Goal: Task Accomplishment & Management: Use online tool/utility

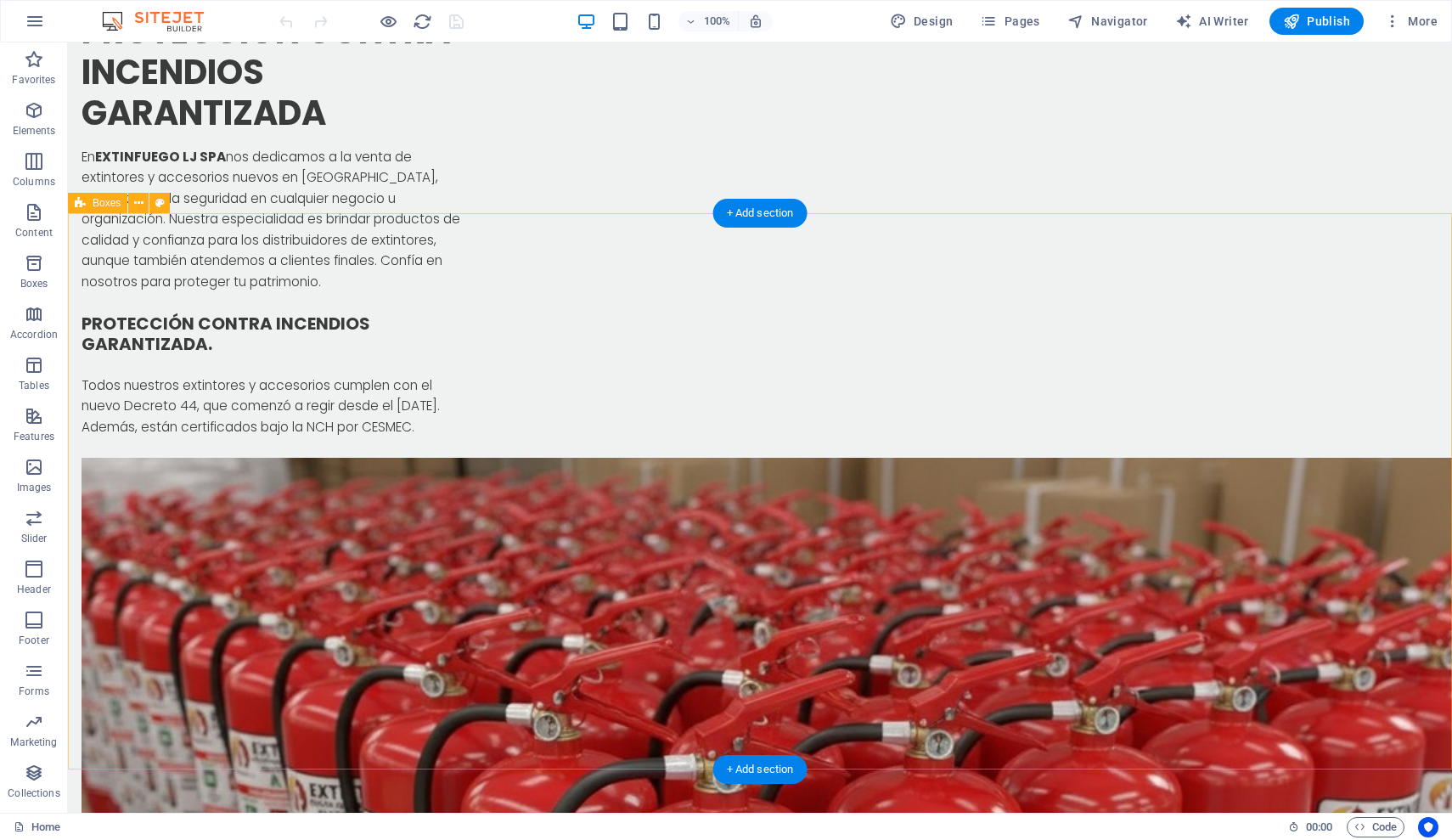
scroll to position [1464, 0]
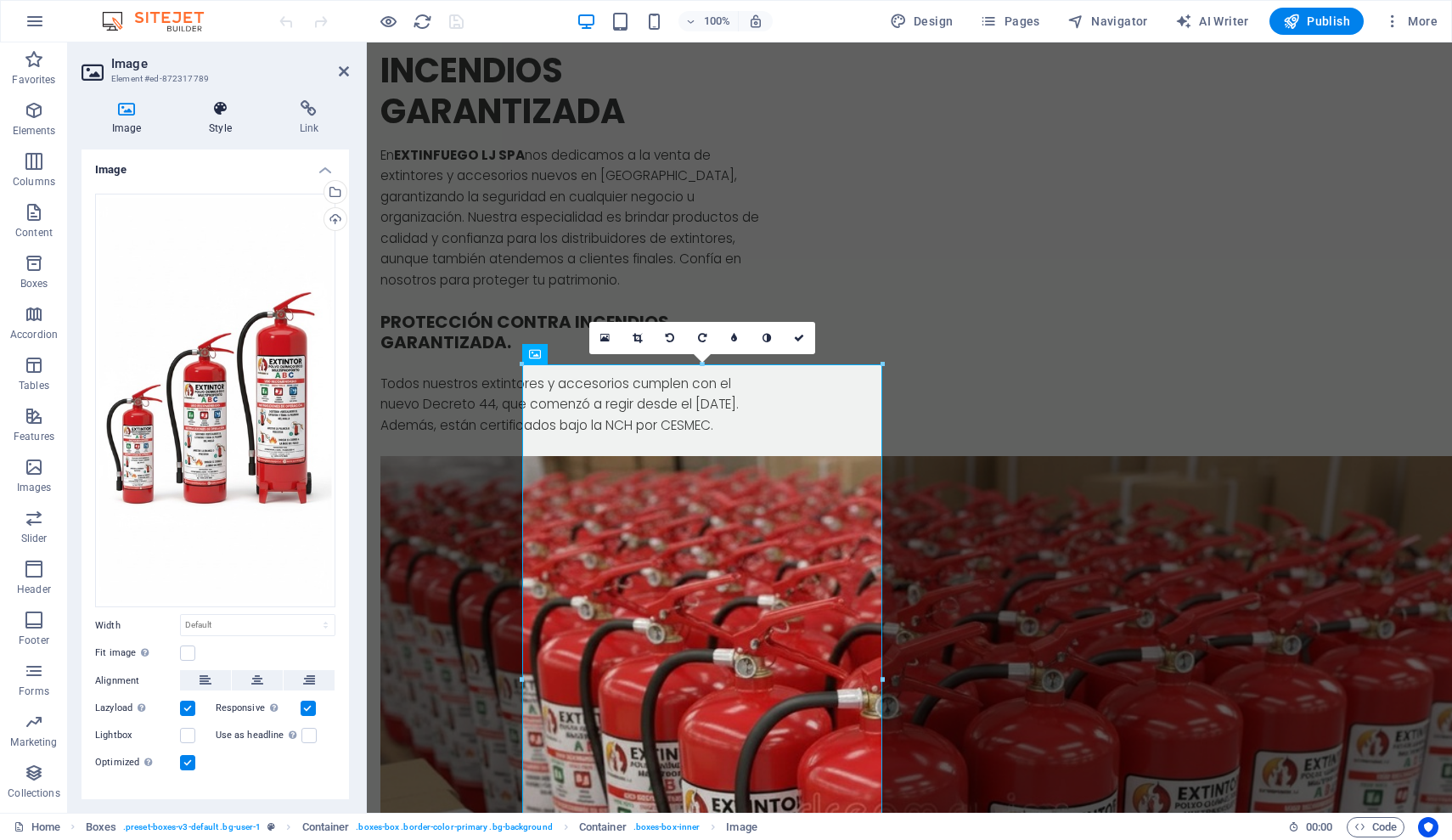
click at [225, 117] on icon at bounding box center [220, 109] width 84 height 17
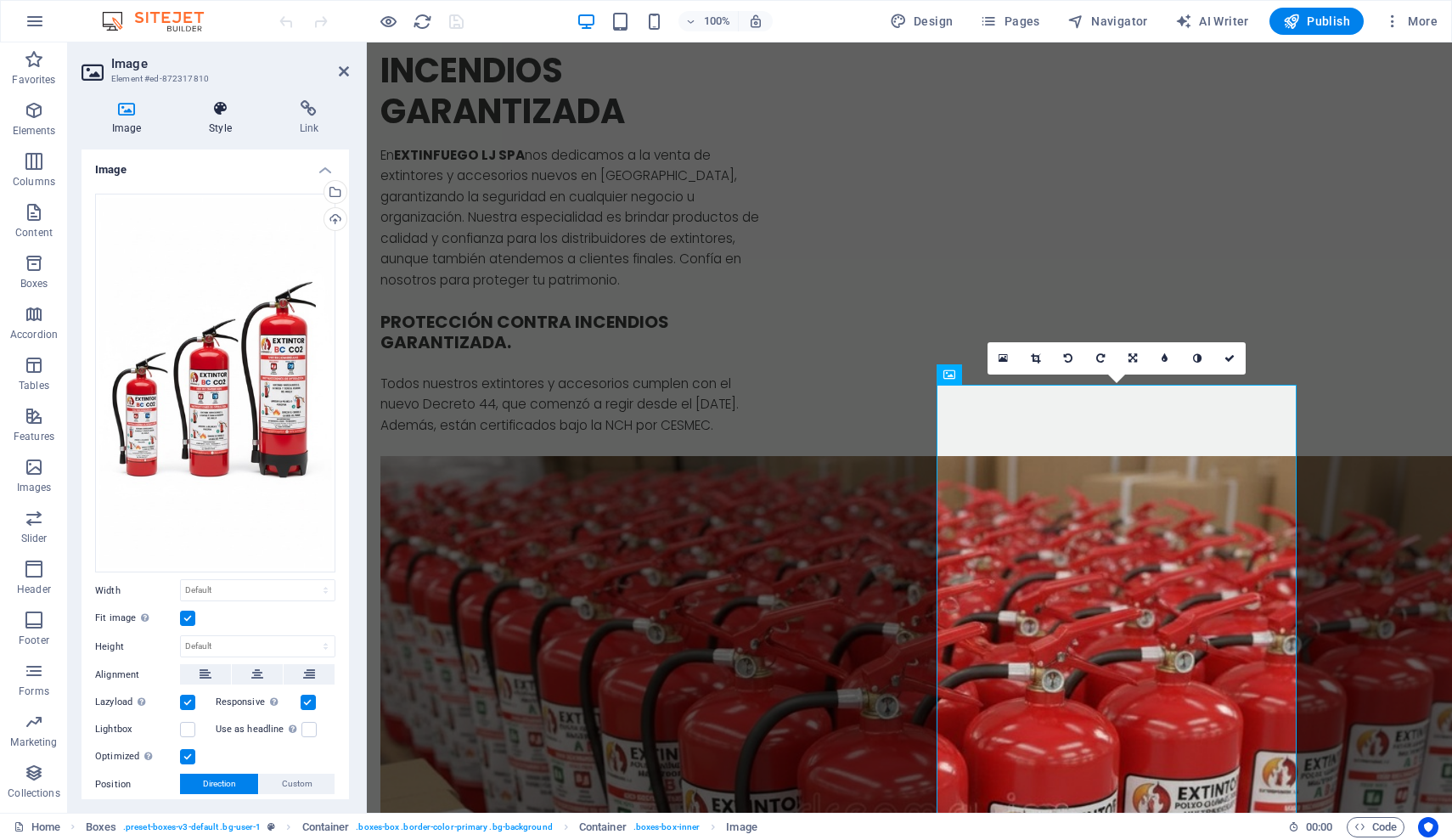
click at [216, 120] on h4 "Style" at bounding box center [223, 118] width 90 height 36
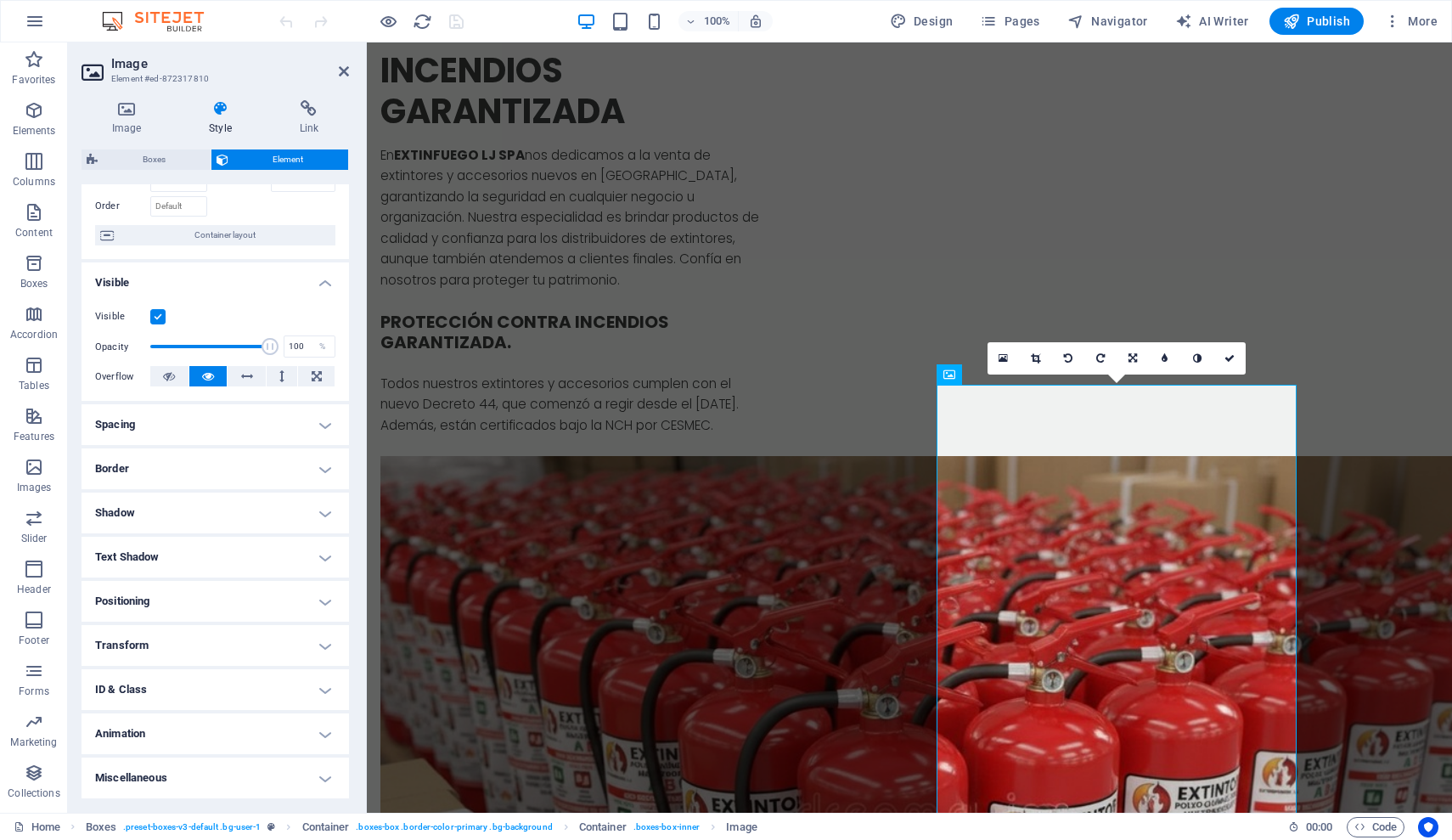
scroll to position [102, 0]
click at [160, 648] on h4 "Transform" at bounding box center [215, 647] width 267 height 41
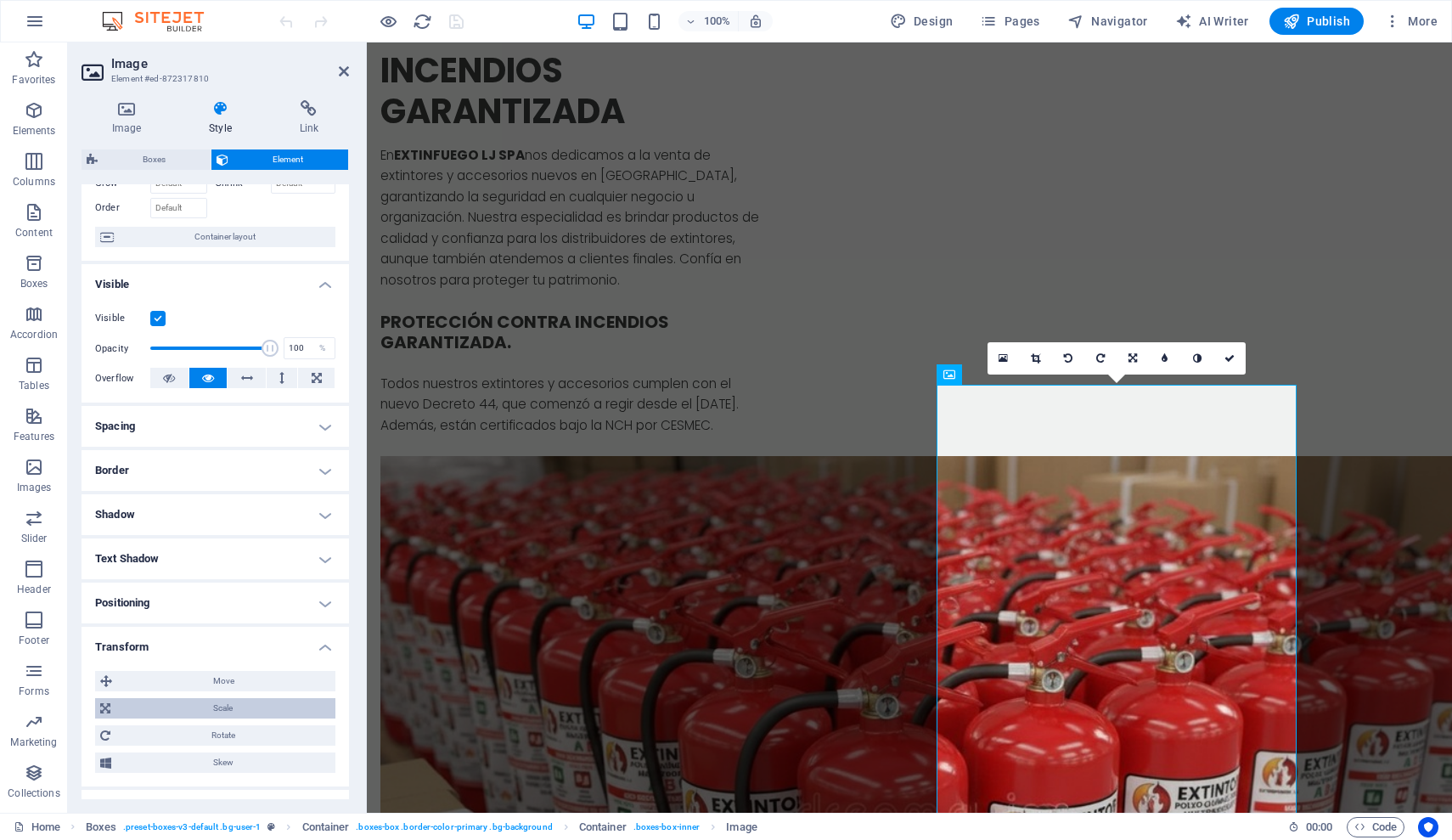
click at [223, 711] on span "Scale" at bounding box center [223, 708] width 215 height 20
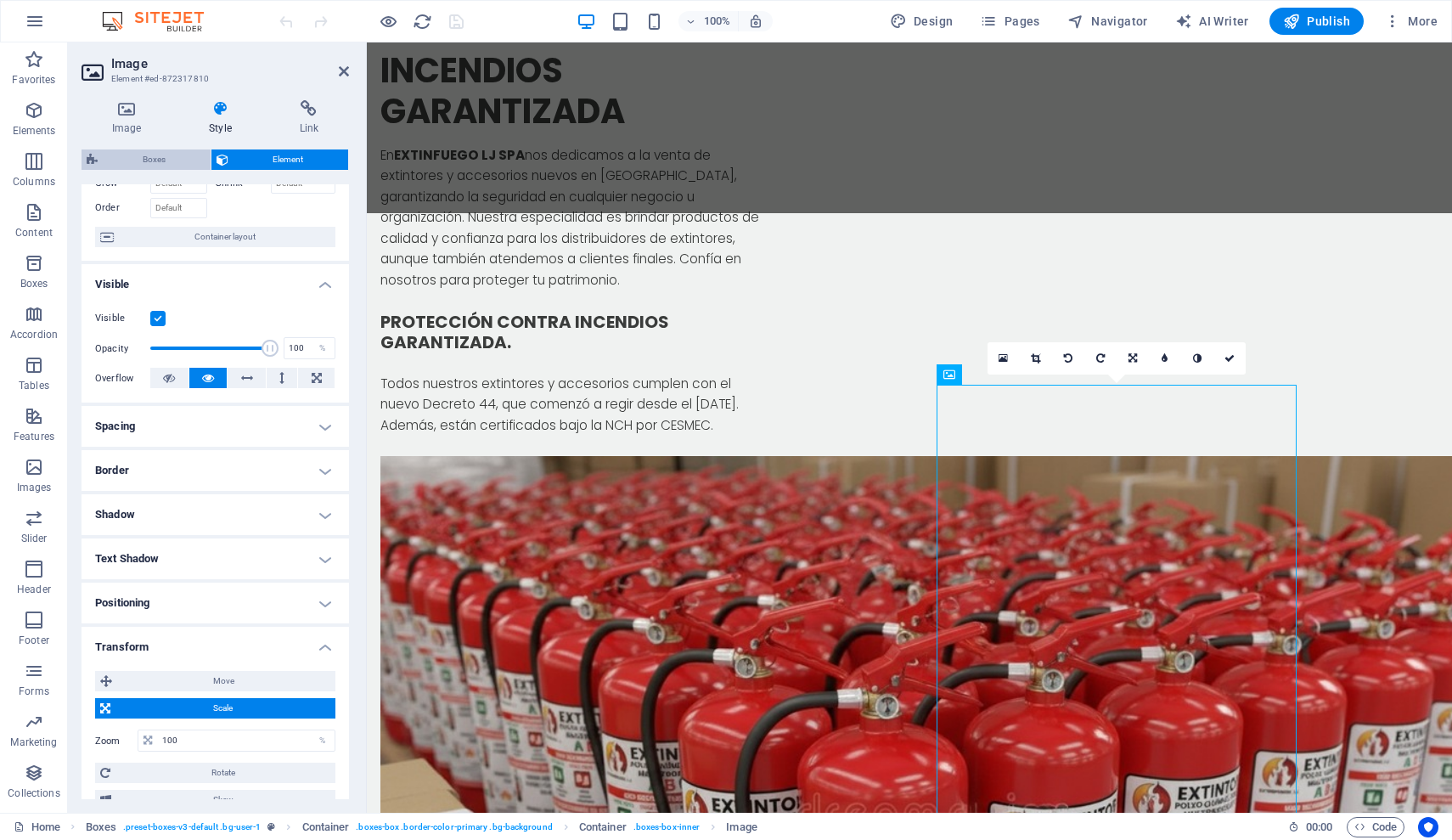
click at [164, 158] on span "Boxes" at bounding box center [154, 159] width 103 height 20
select select "rem"
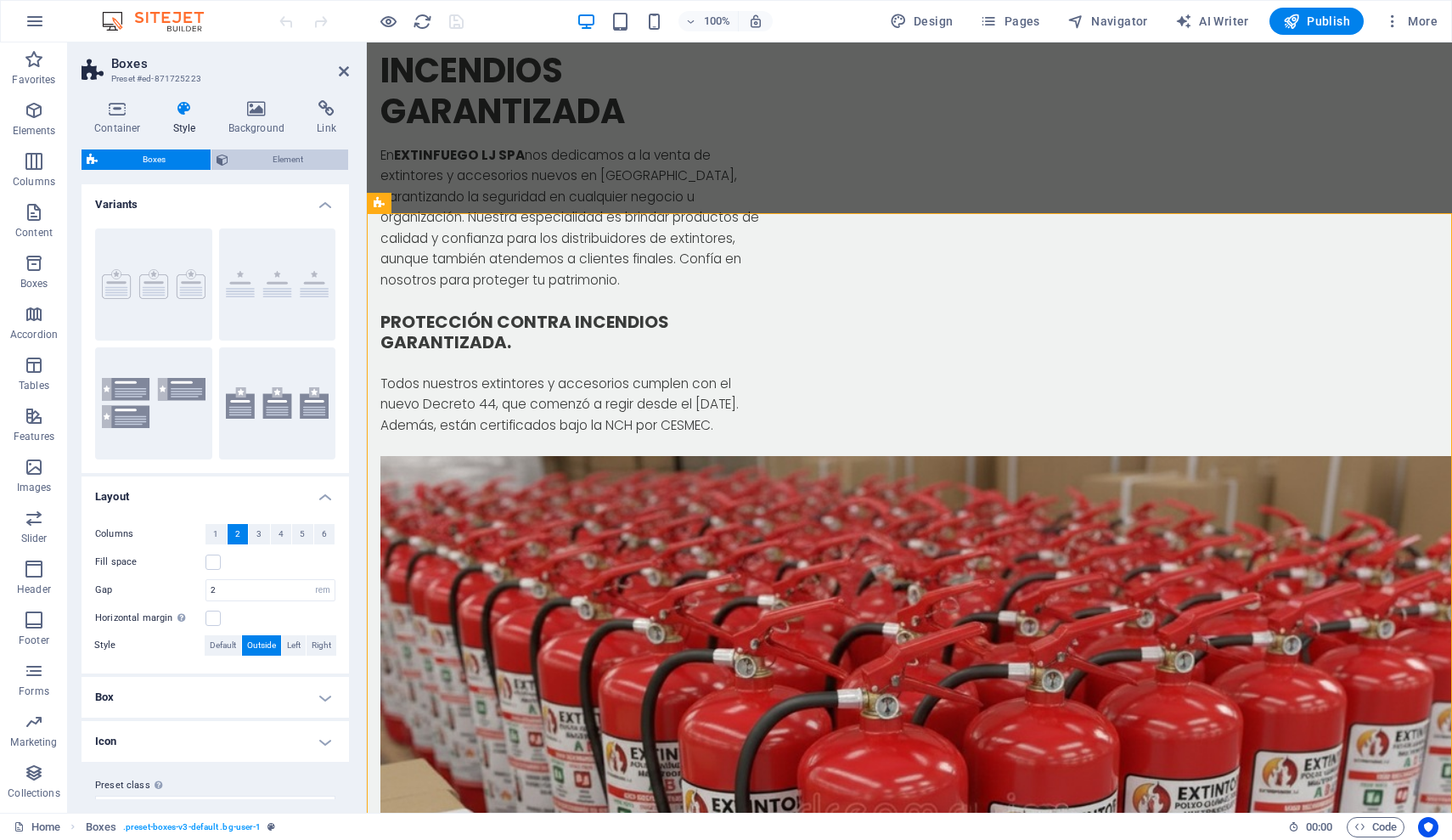
click at [257, 151] on span "Element" at bounding box center [288, 159] width 111 height 20
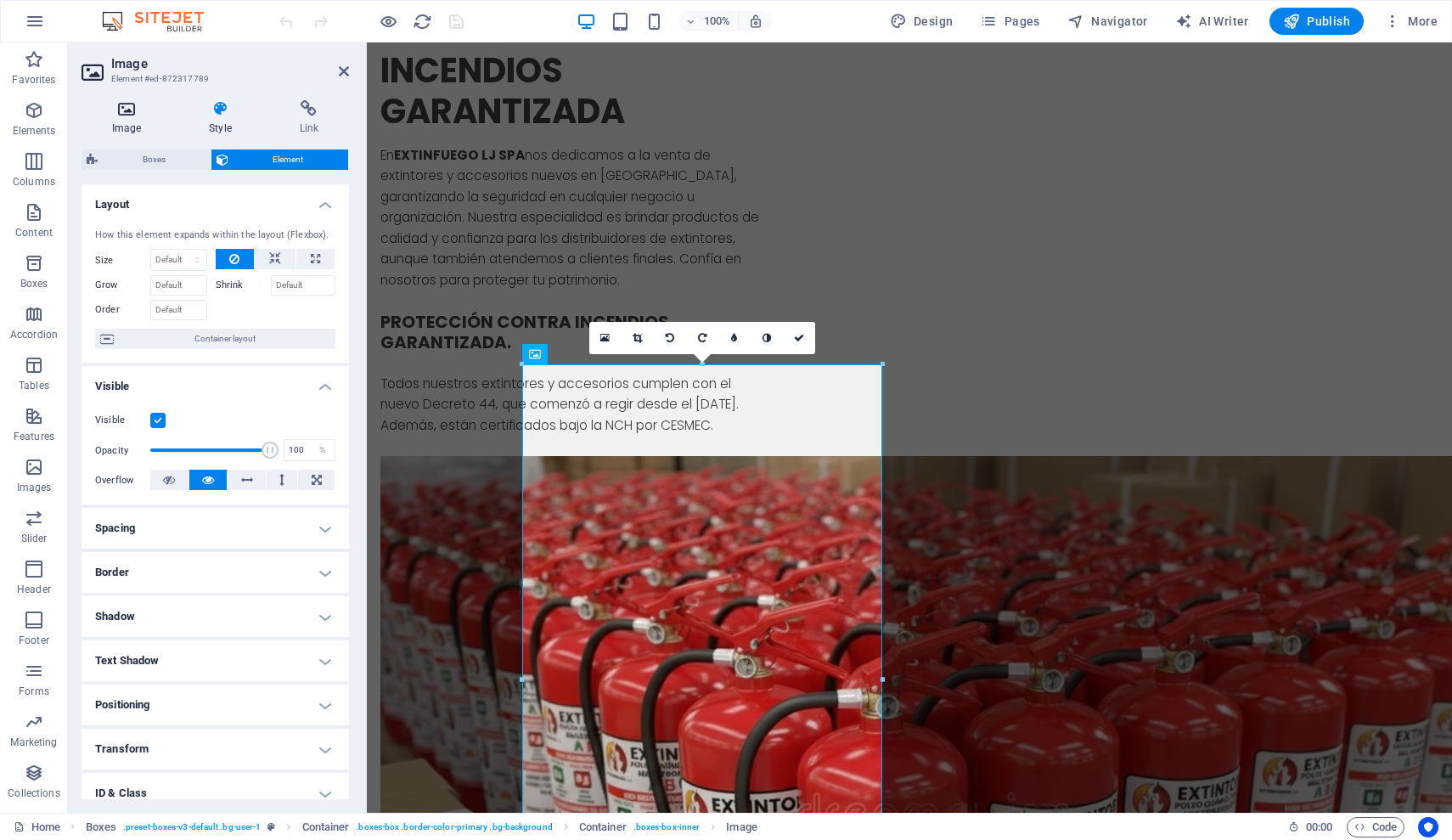
click at [132, 114] on icon at bounding box center [126, 109] width 90 height 17
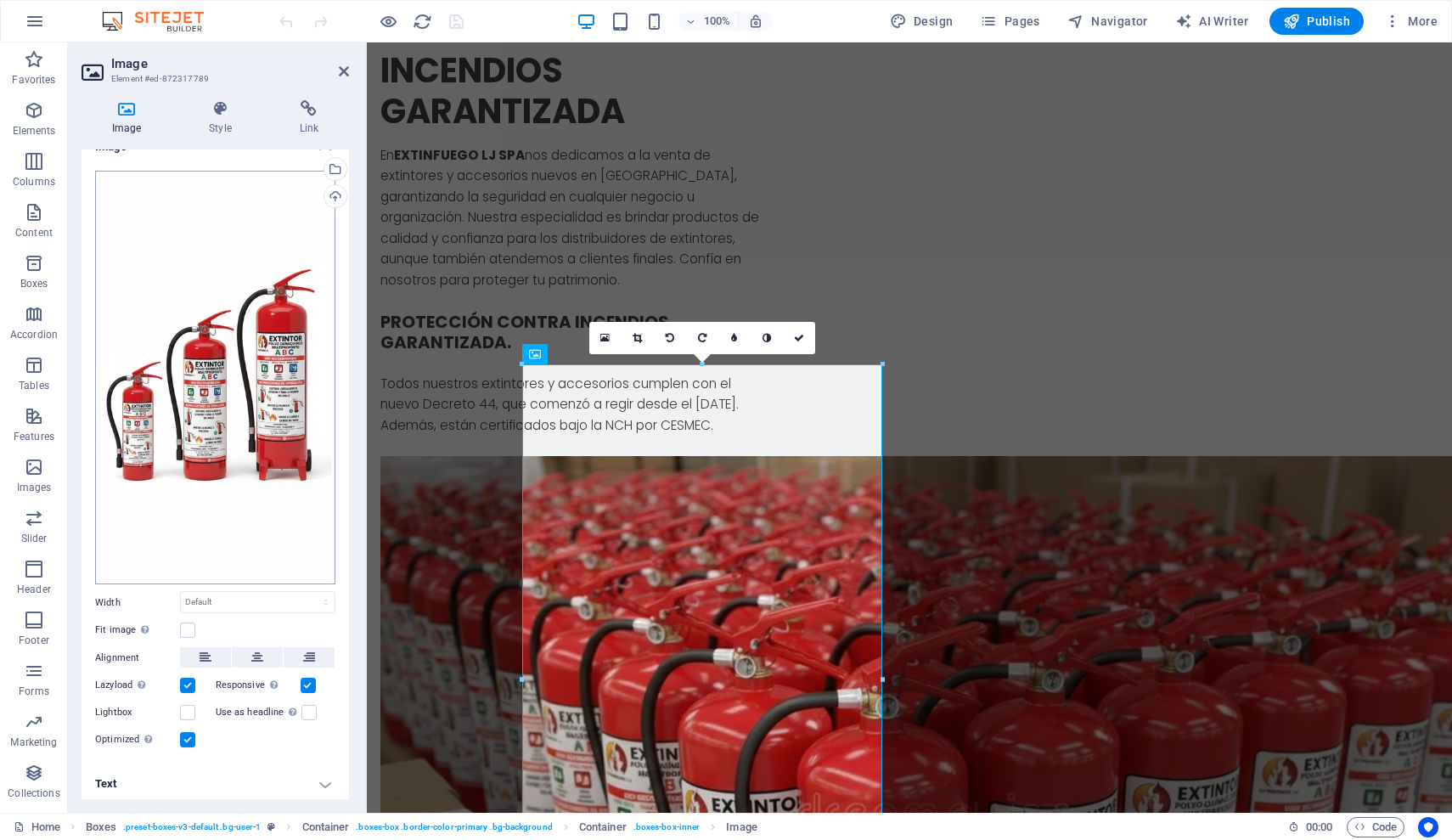
scroll to position [22, 0]
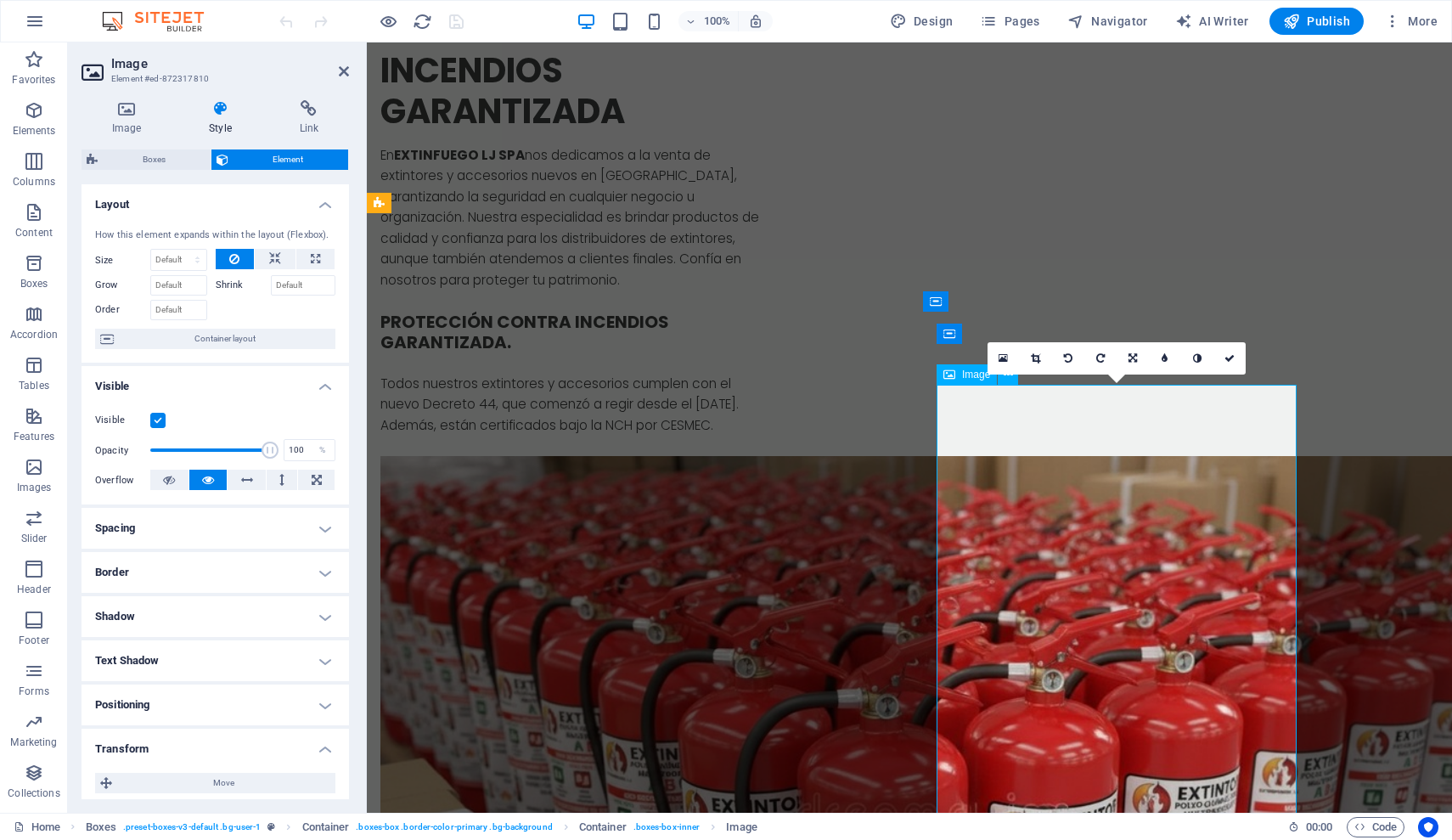
click at [125, 123] on h4 "Image" at bounding box center [130, 118] width 97 height 36
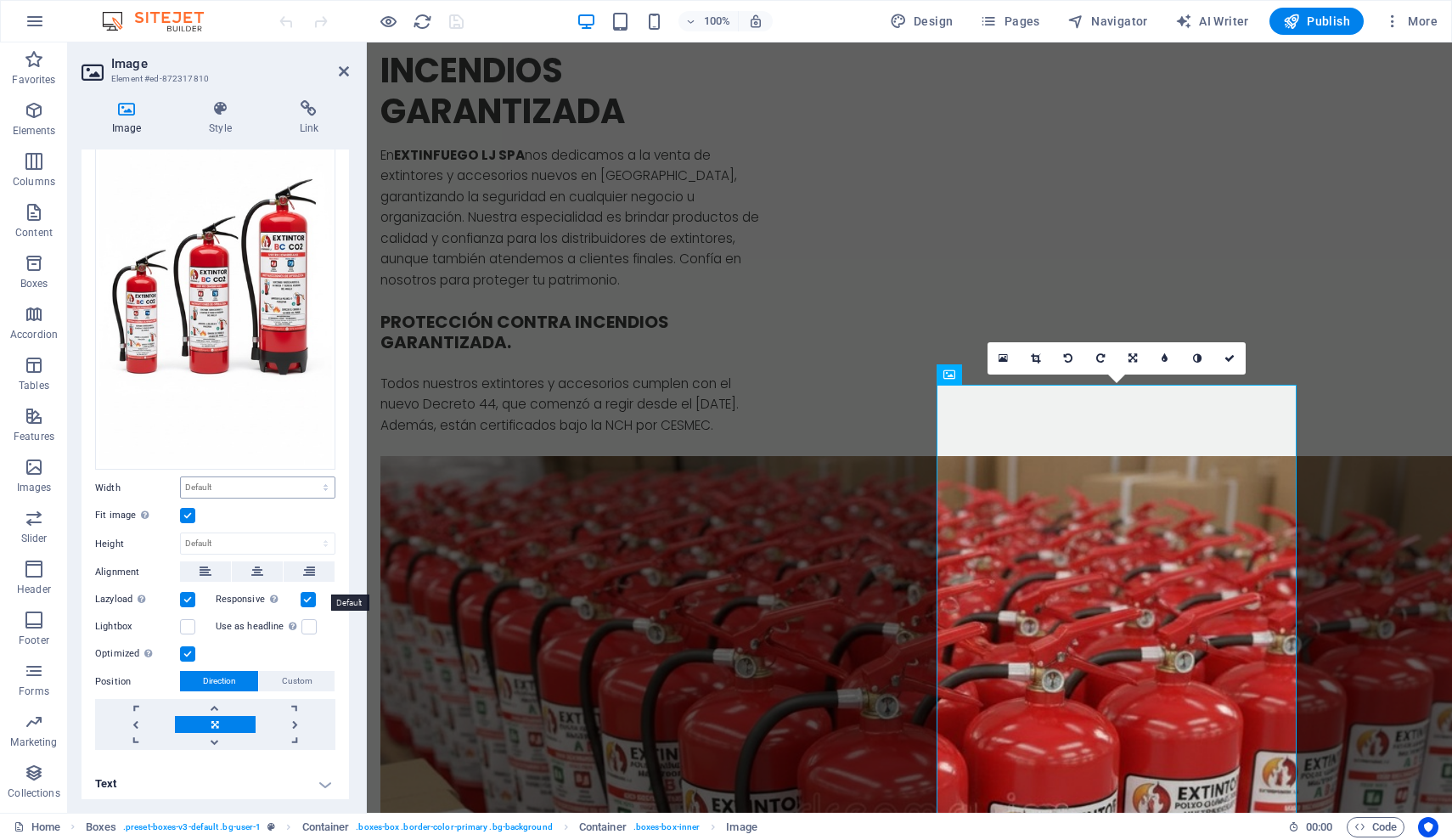
scroll to position [102, 0]
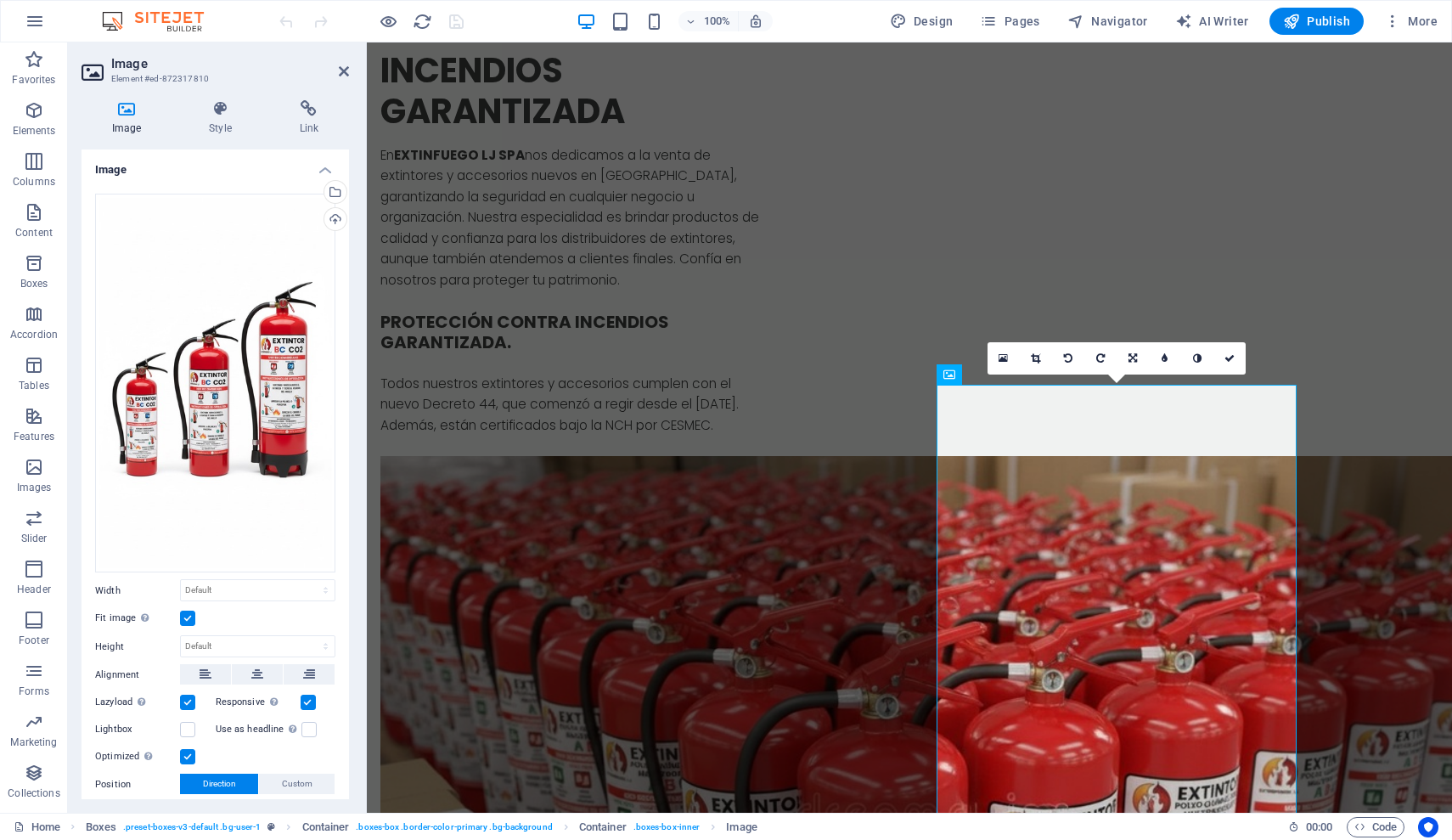
click at [188, 611] on label at bounding box center [188, 619] width 16 height 16
click at [0, 0] on input "Fit image Automatically fit image to a fixed width and height" at bounding box center [0, 0] width 0 height 0
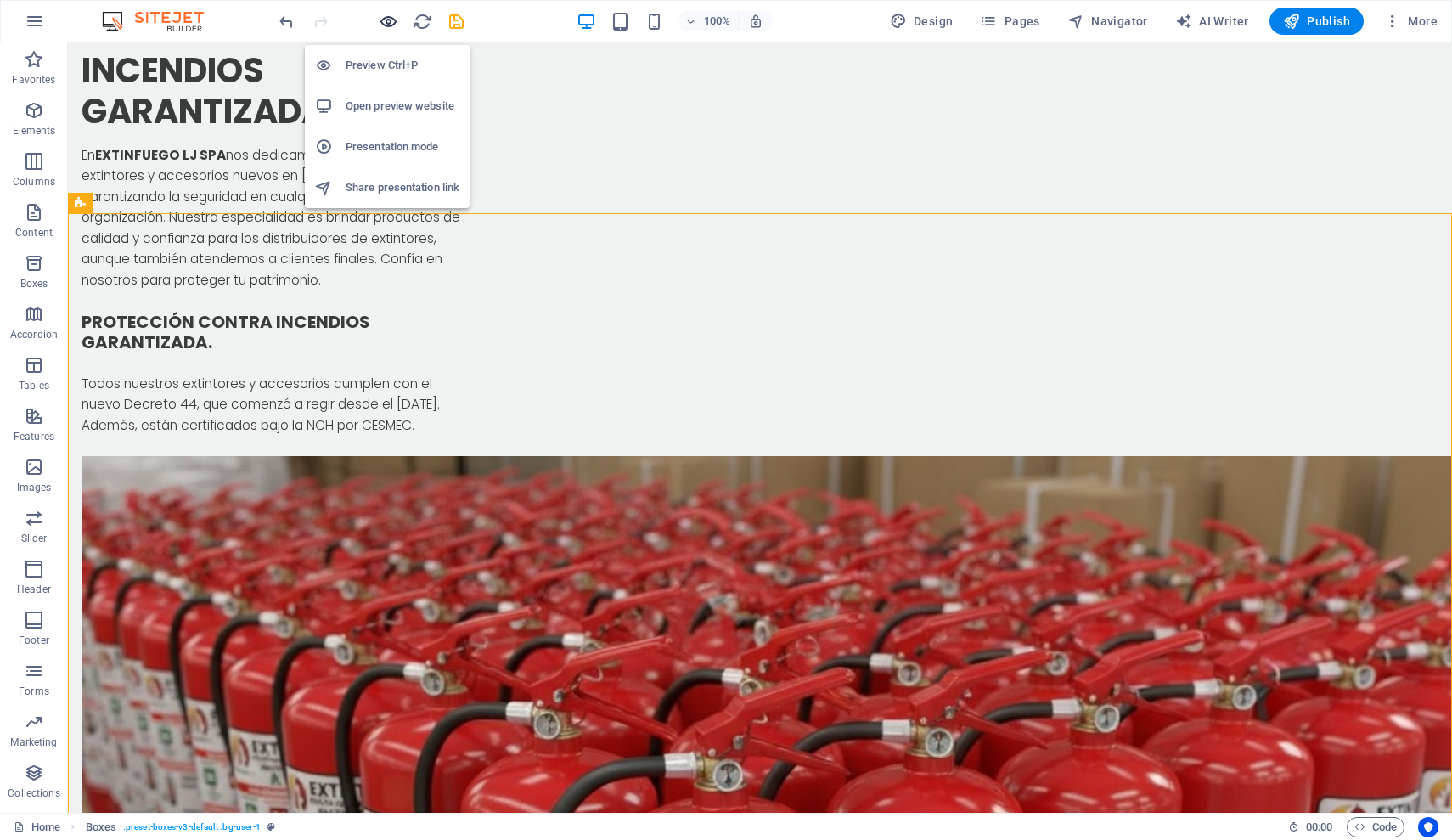
click at [387, 26] on icon "button" at bounding box center [388, 22] width 19 height 19
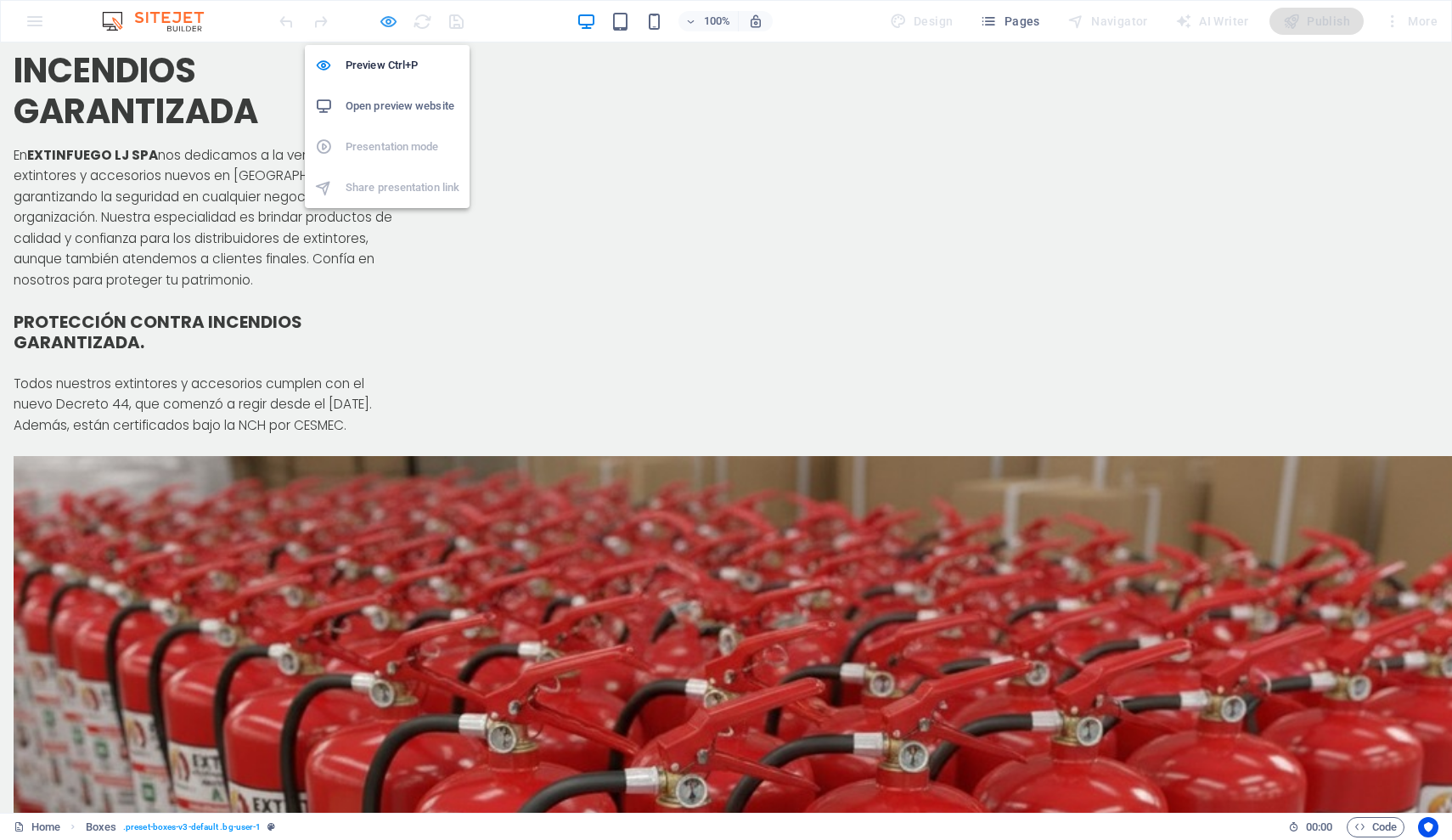
click at [389, 24] on icon "button" at bounding box center [388, 22] width 19 height 19
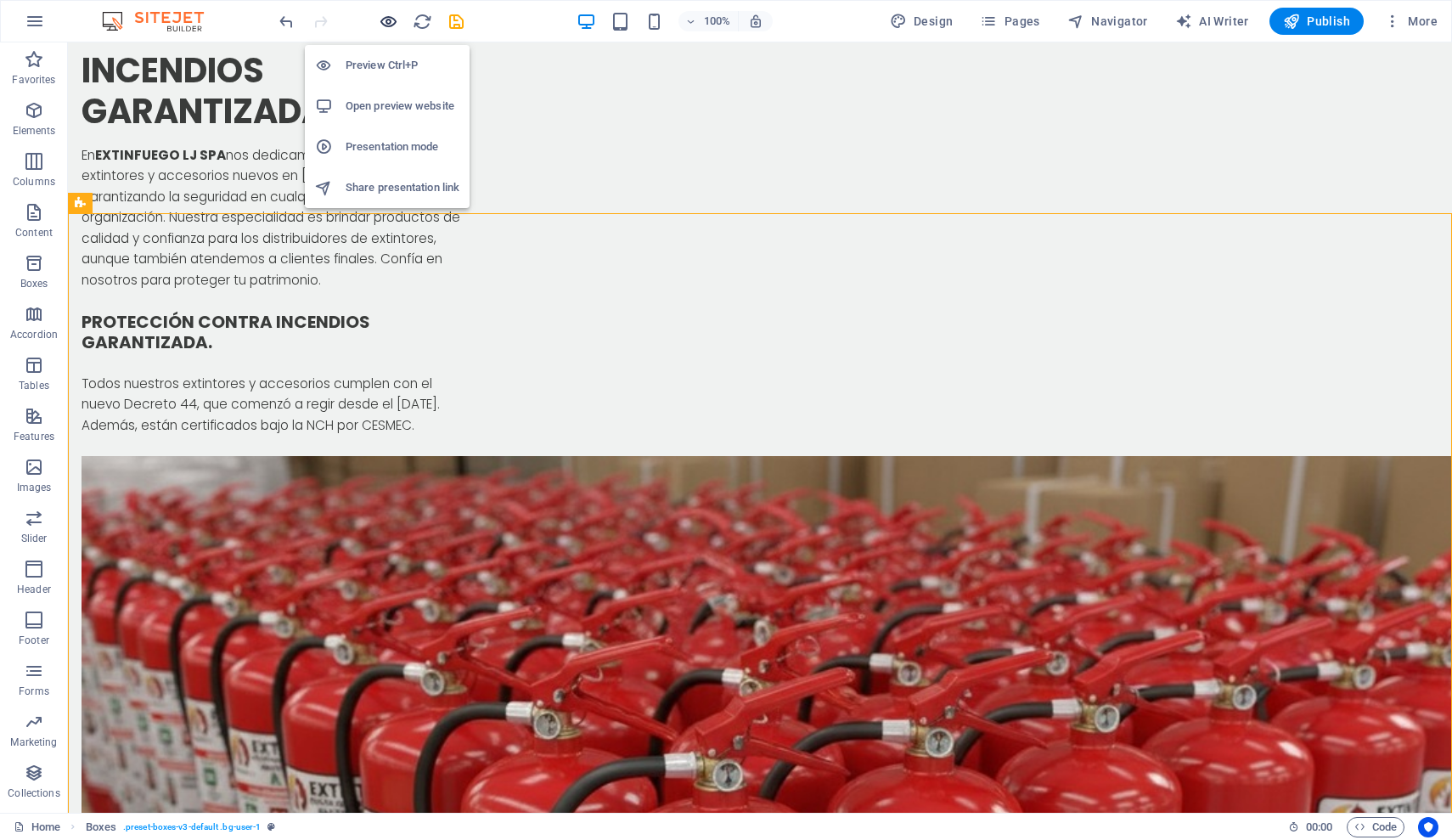
click at [389, 24] on icon "button" at bounding box center [388, 22] width 19 height 19
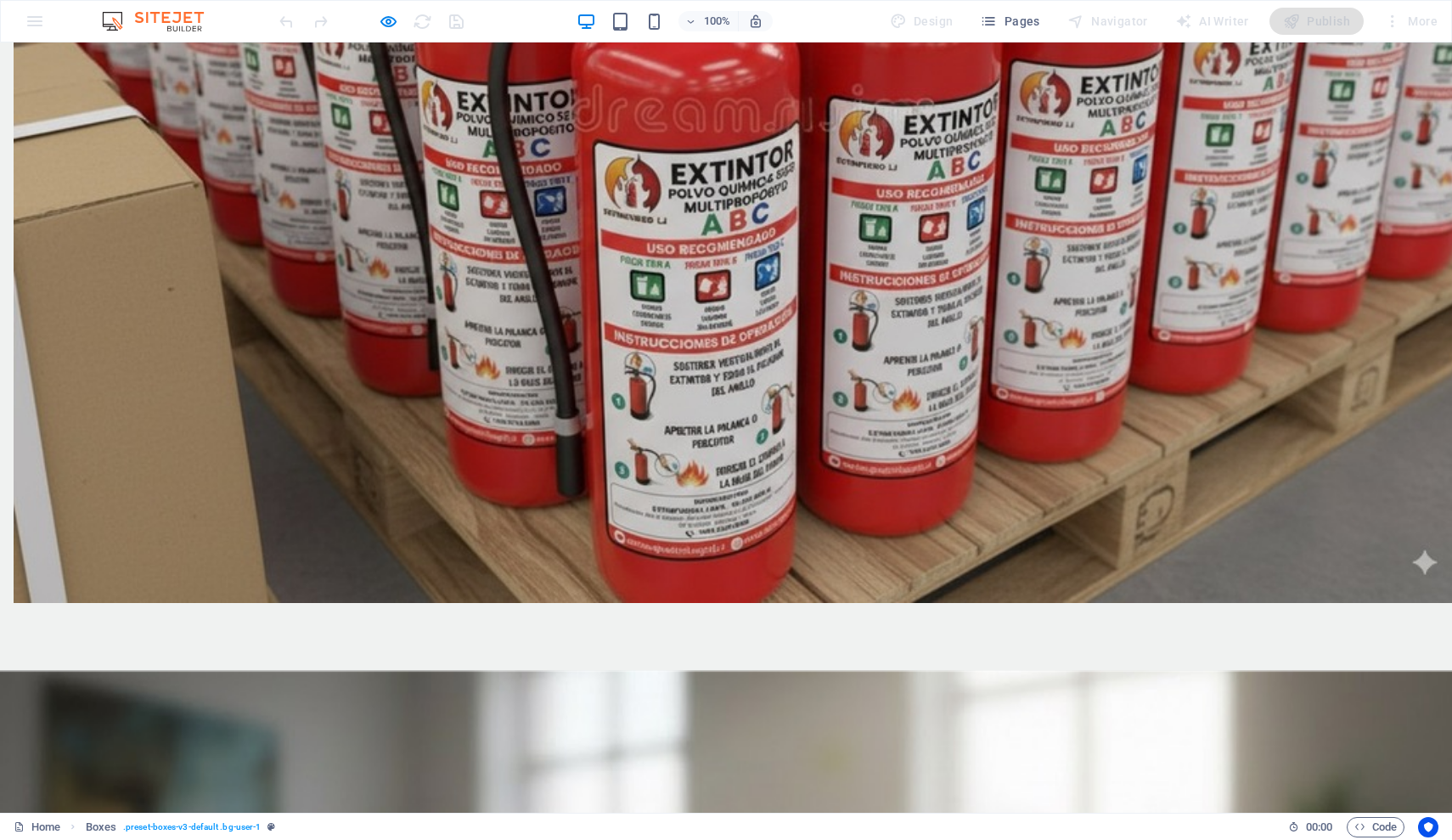
scroll to position [2303, 0]
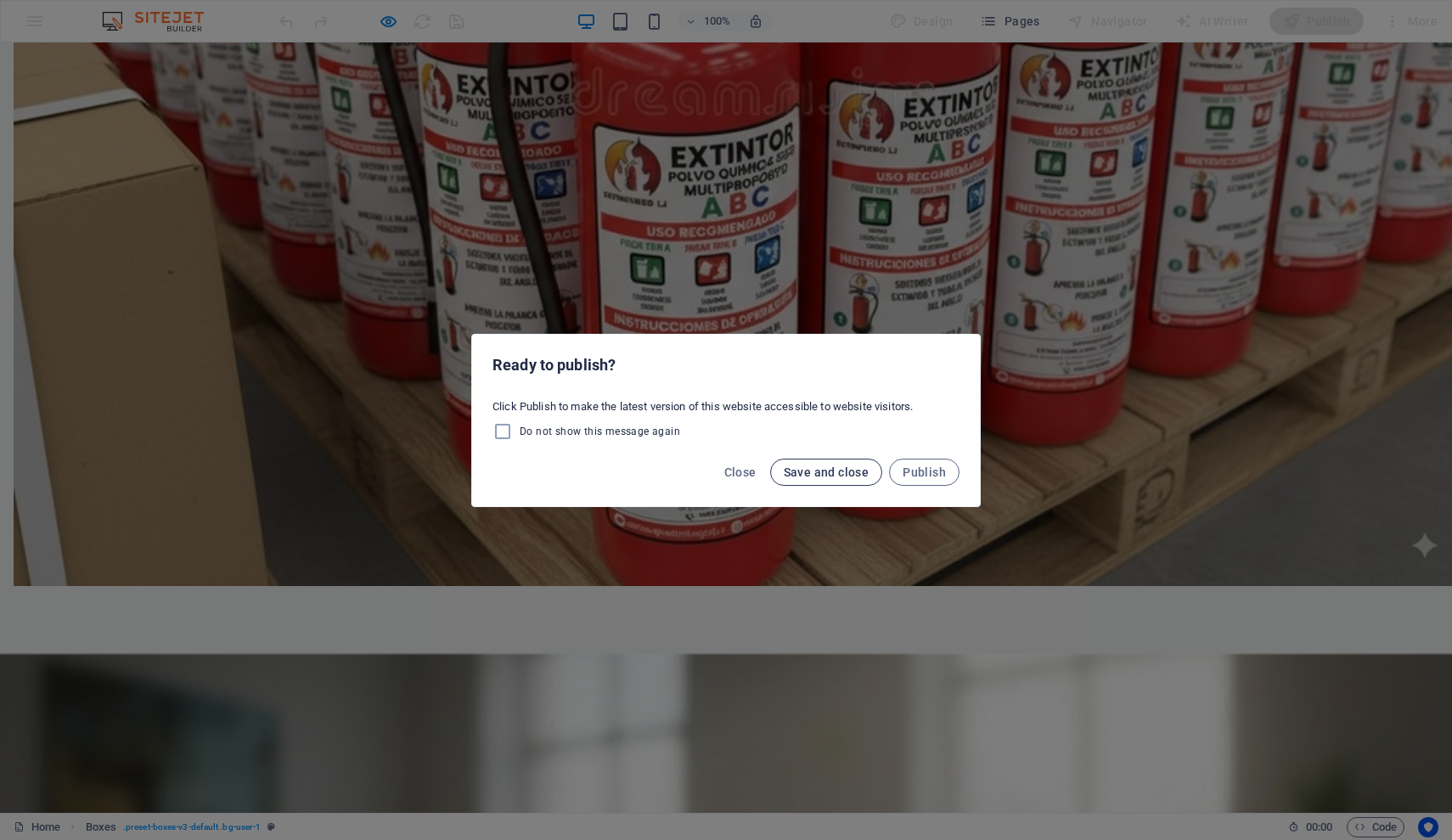
click at [848, 472] on span "Save and close" at bounding box center [827, 473] width 86 height 14
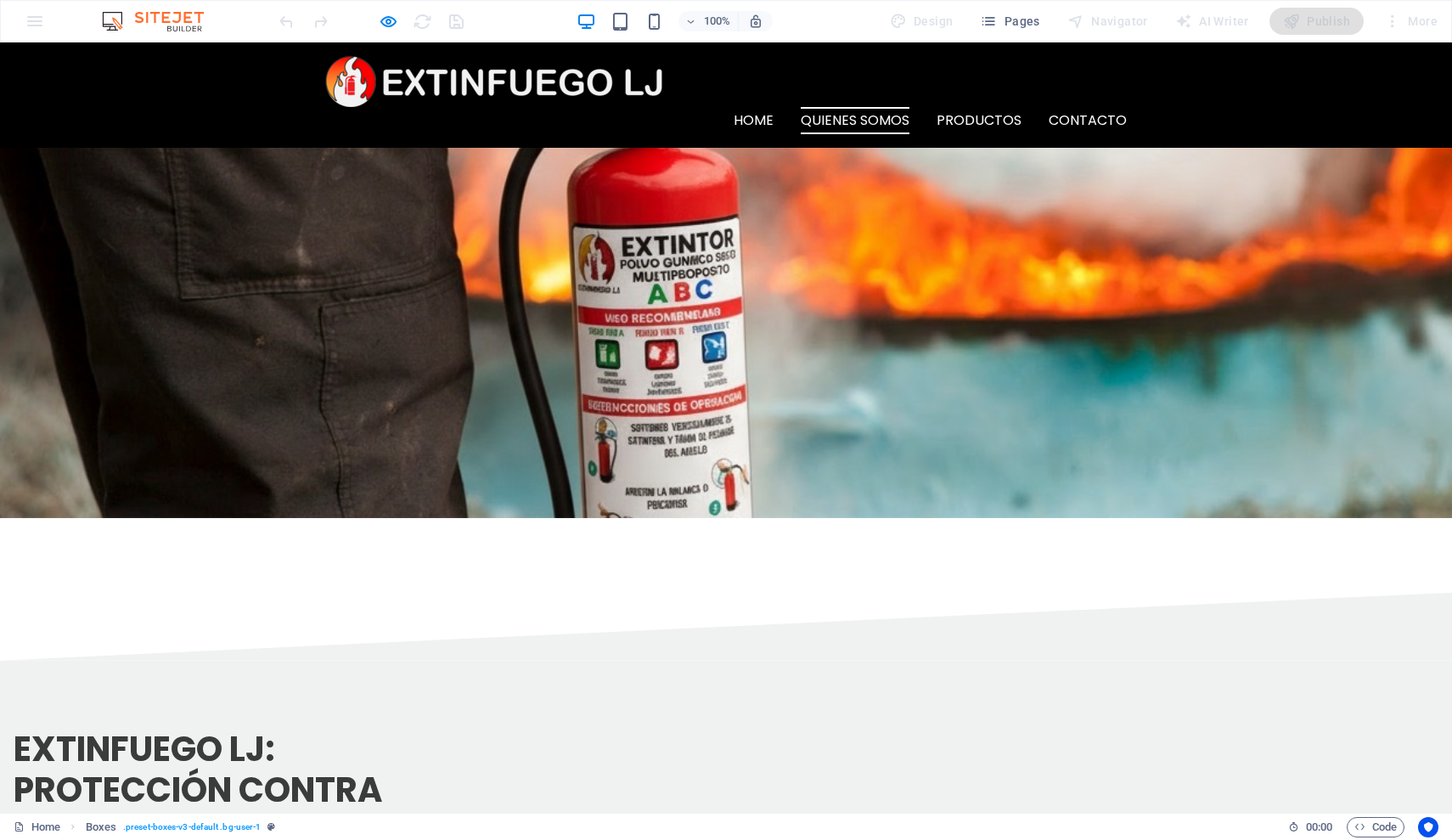
scroll to position [640, 0]
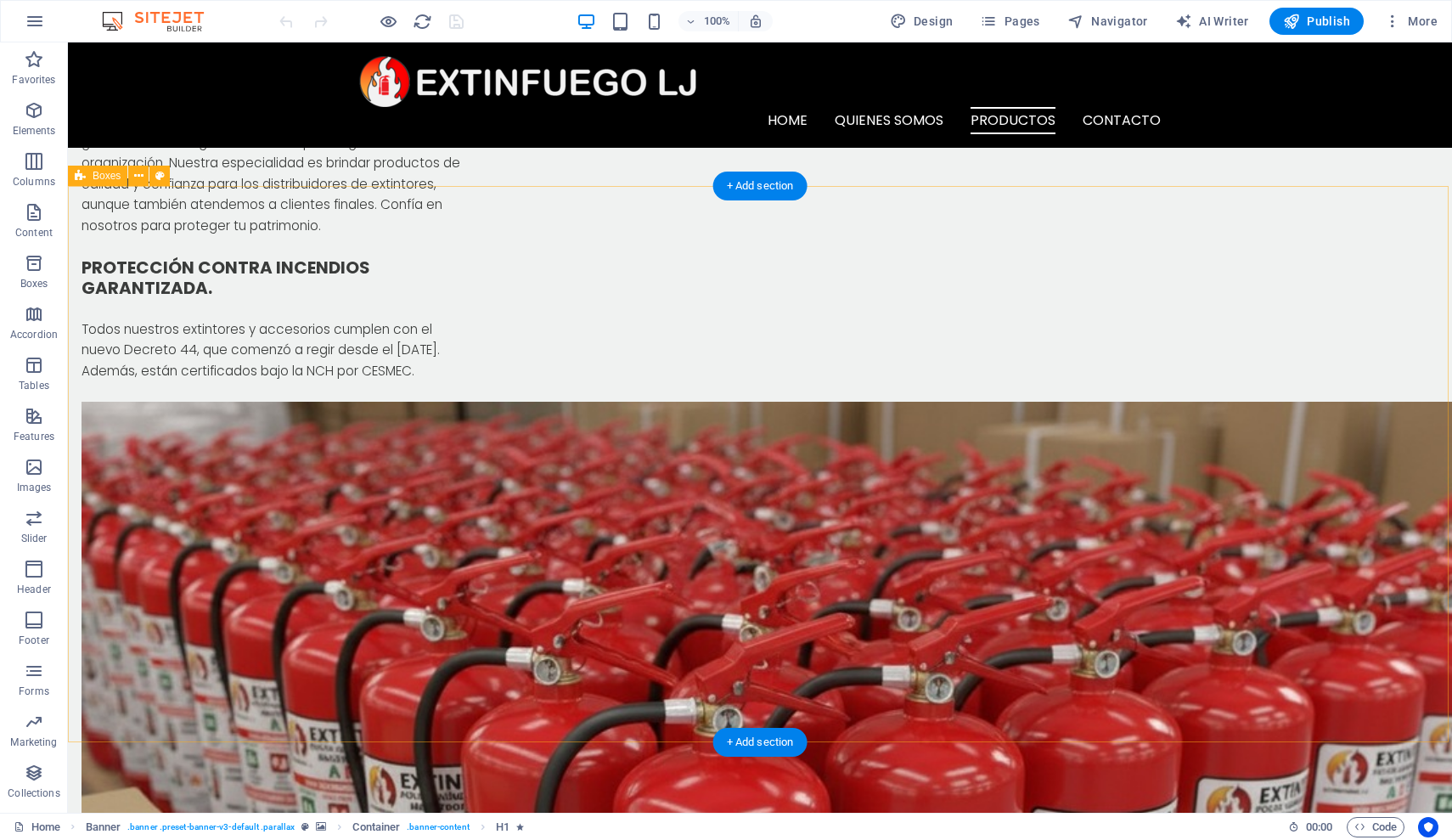
scroll to position [1494, 0]
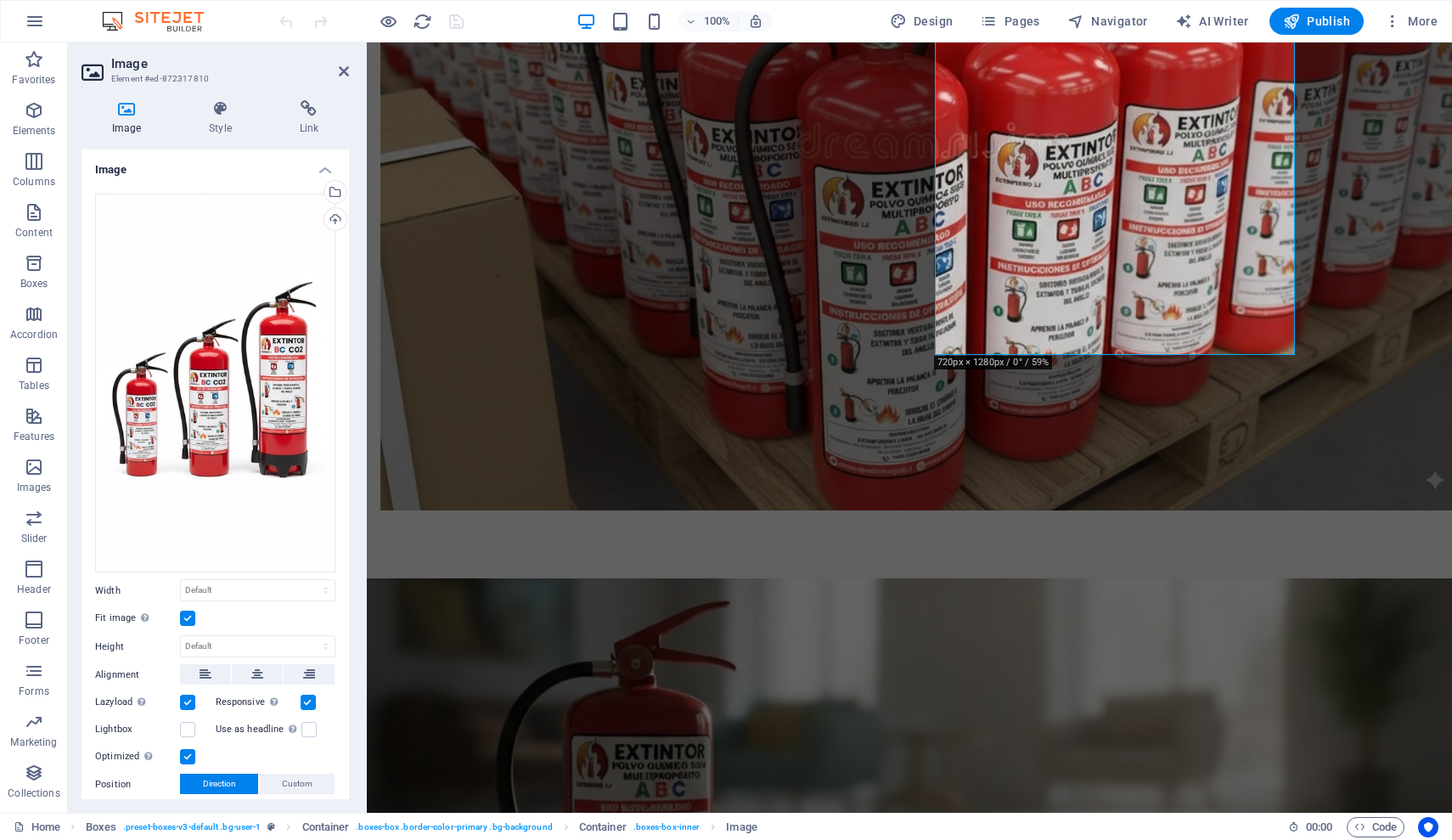
scroll to position [2158, 0]
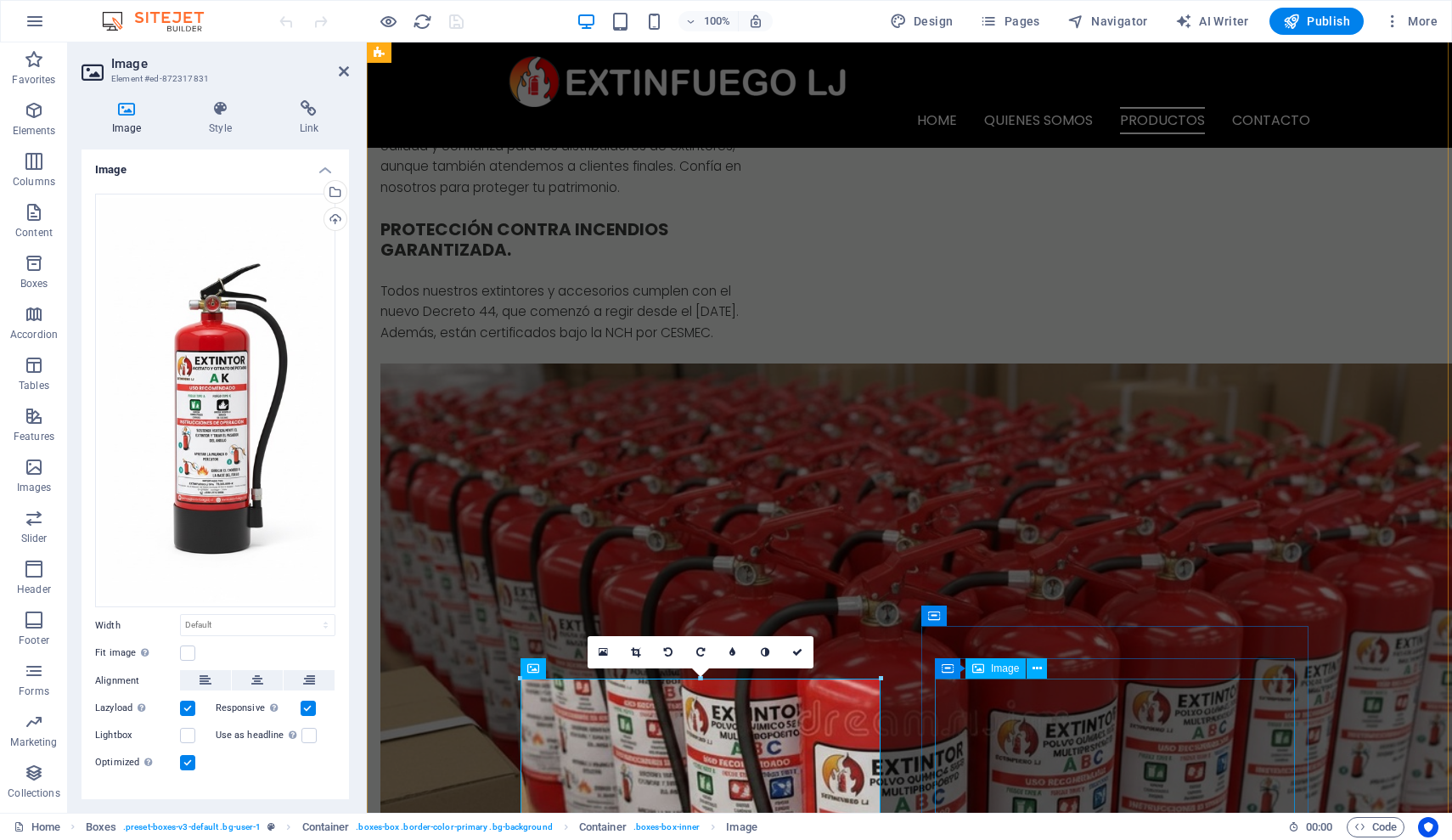
scroll to position [1495, 0]
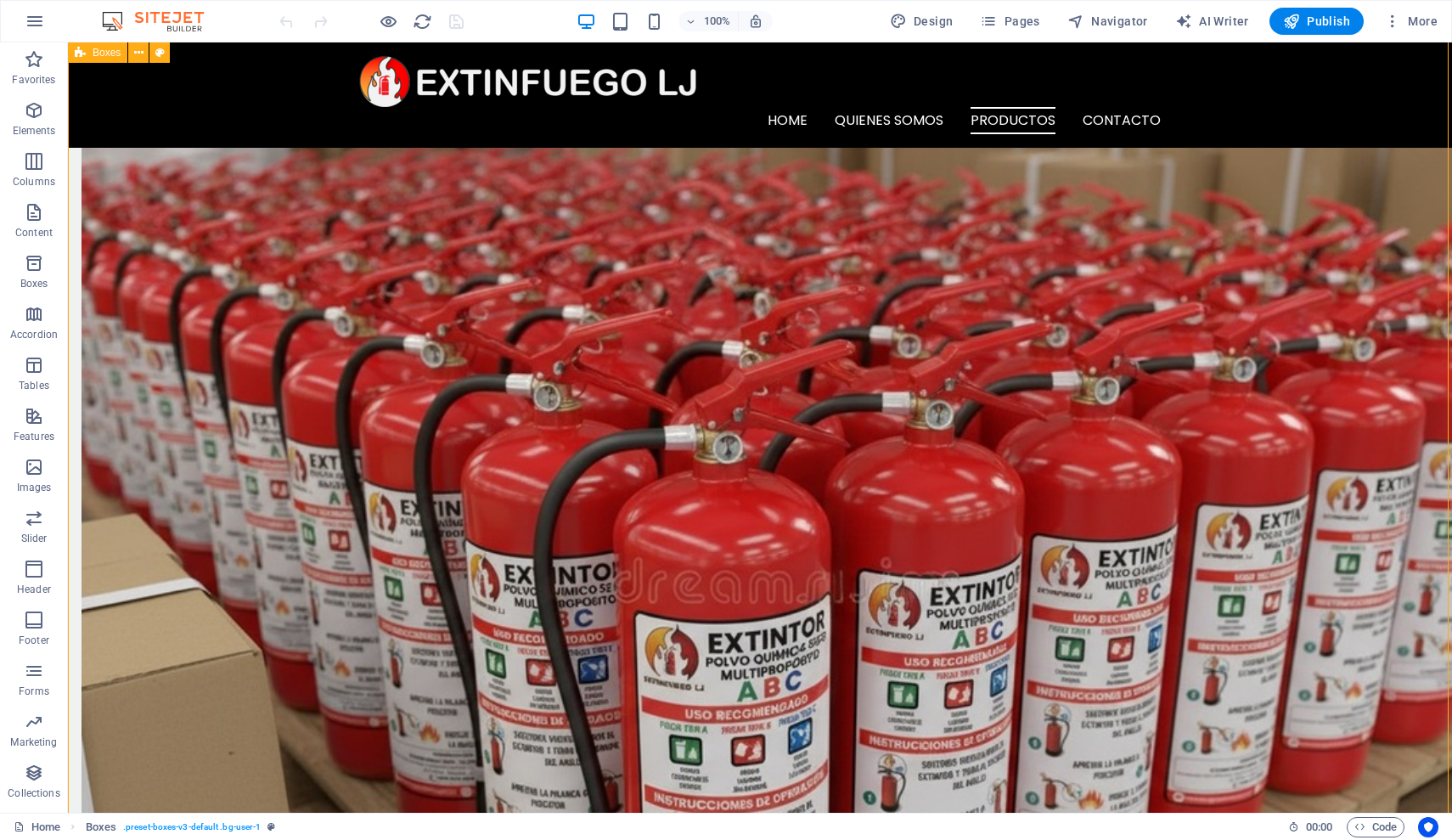
scroll to position [1764, 0]
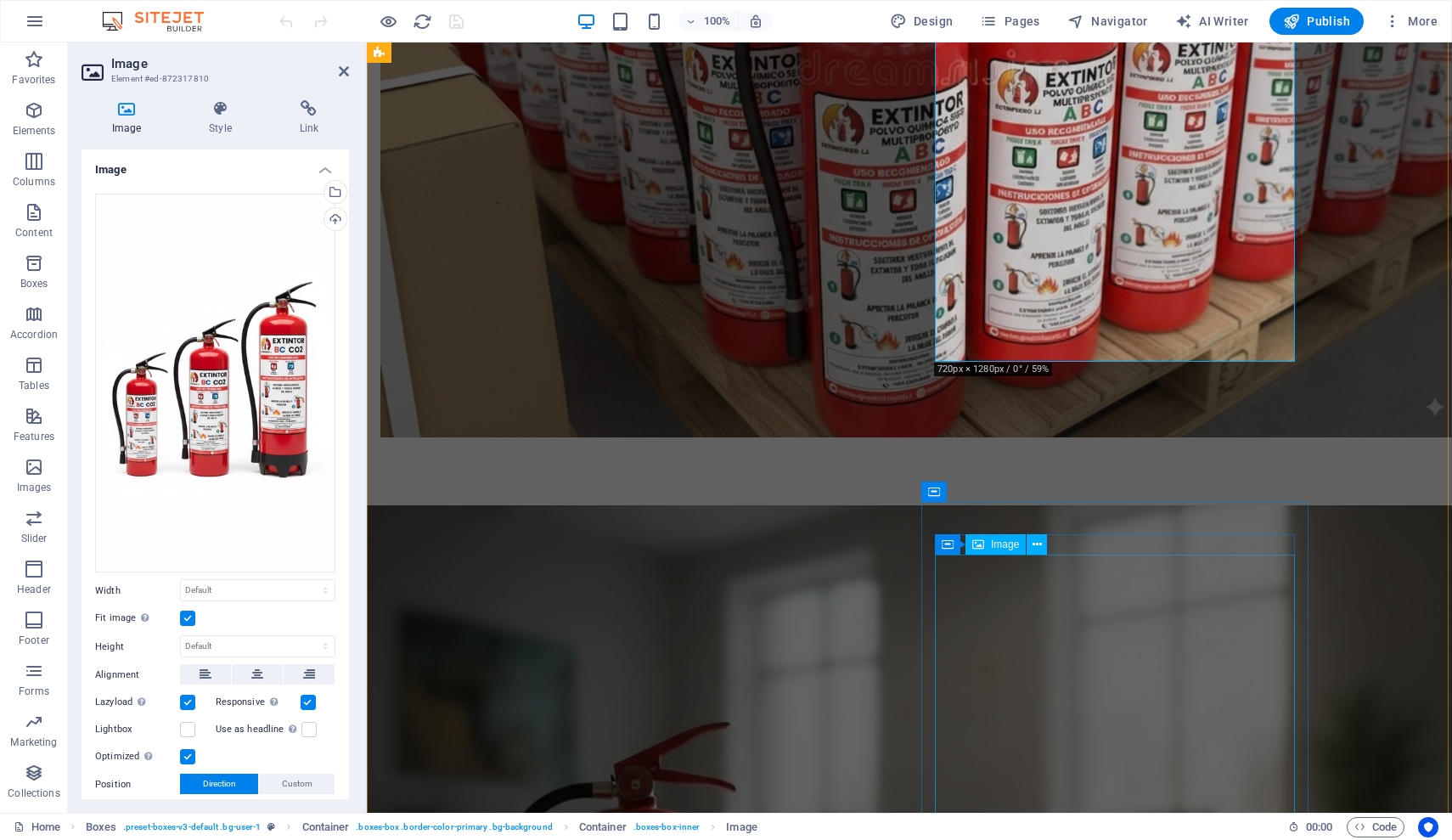
scroll to position [2209, 0]
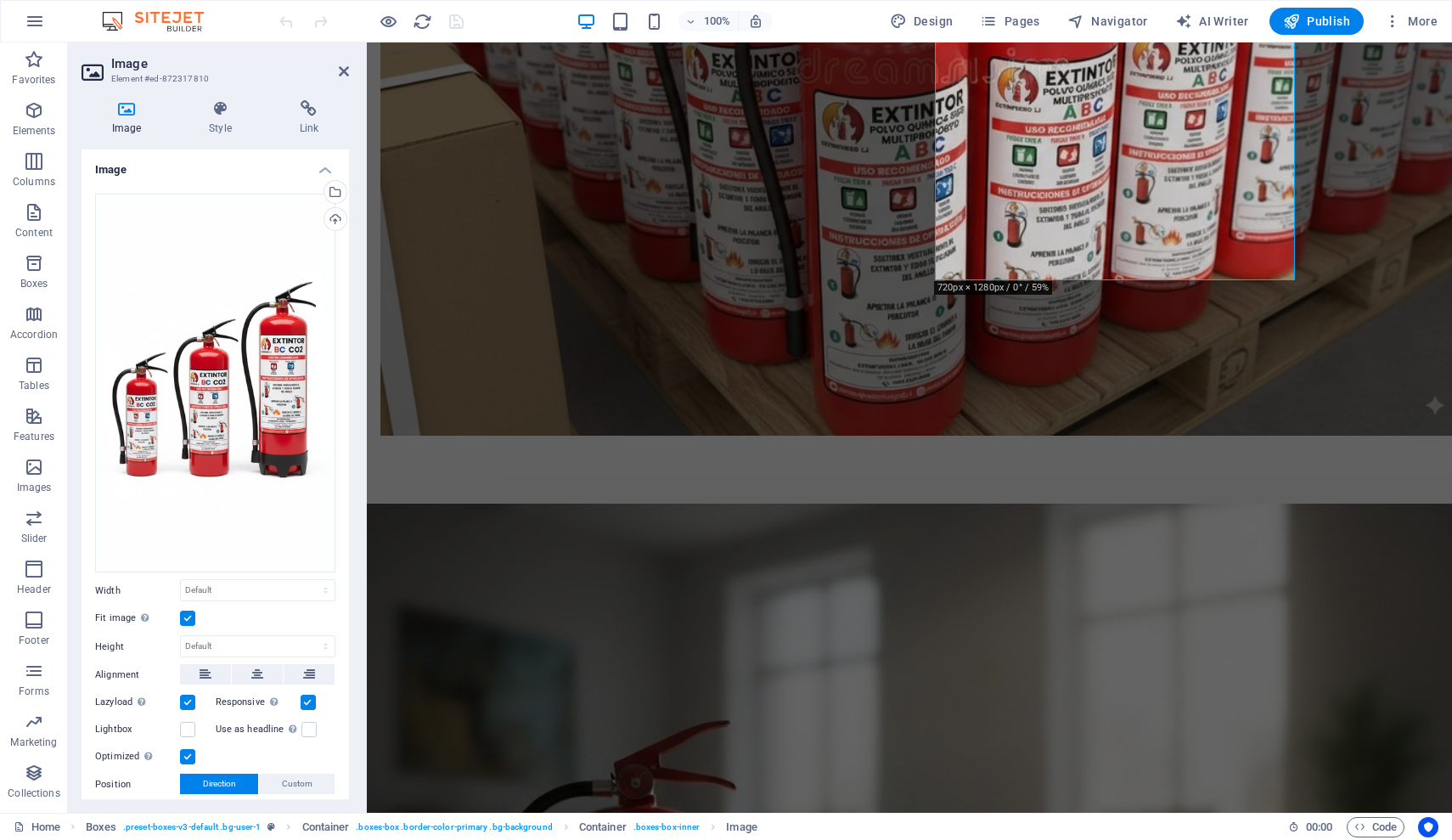
click at [190, 614] on label at bounding box center [188, 619] width 16 height 16
click at [0, 0] on input "Fit image Automatically fit image to a fixed width and height" at bounding box center [0, 0] width 0 height 0
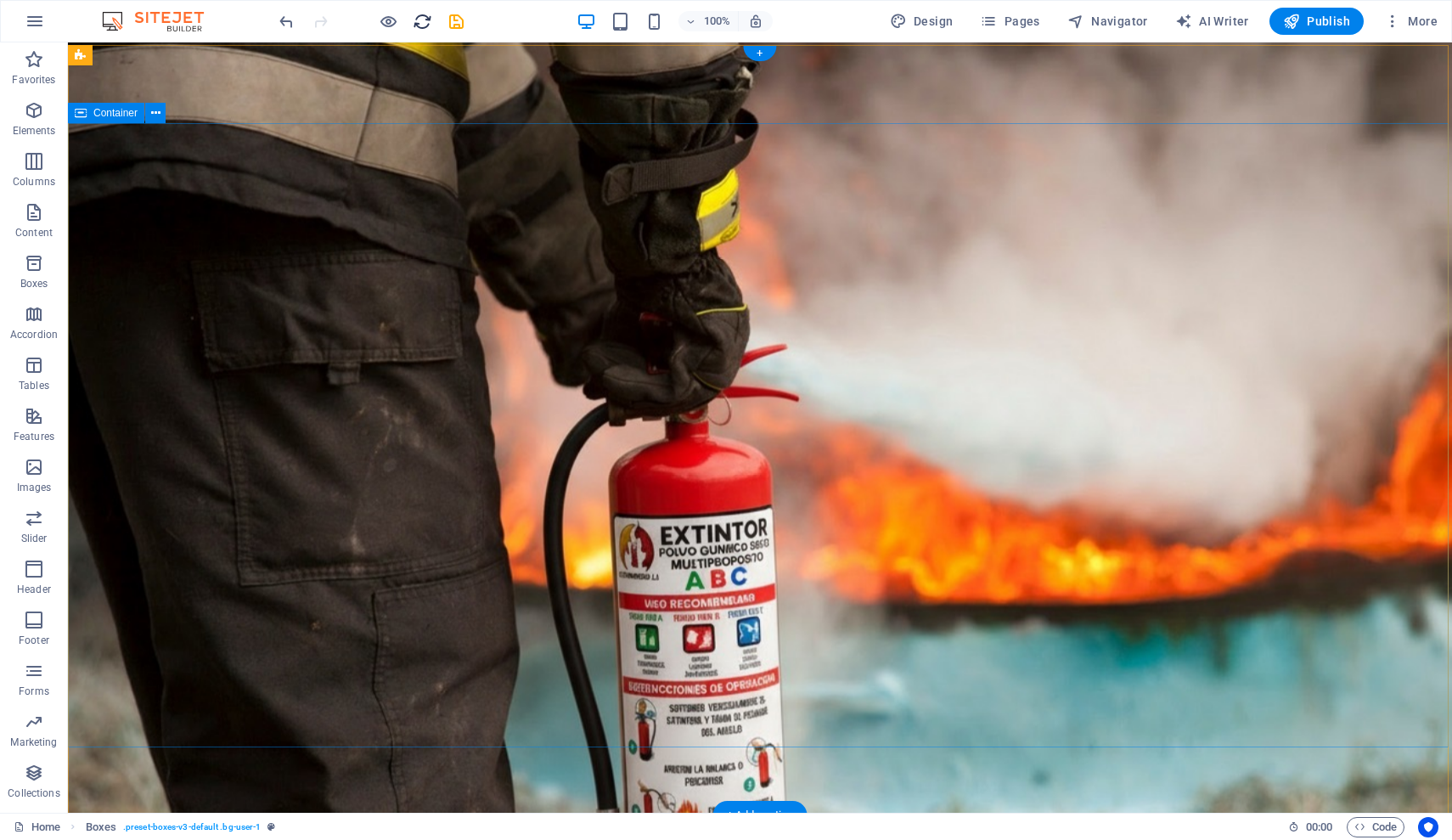
scroll to position [0, 0]
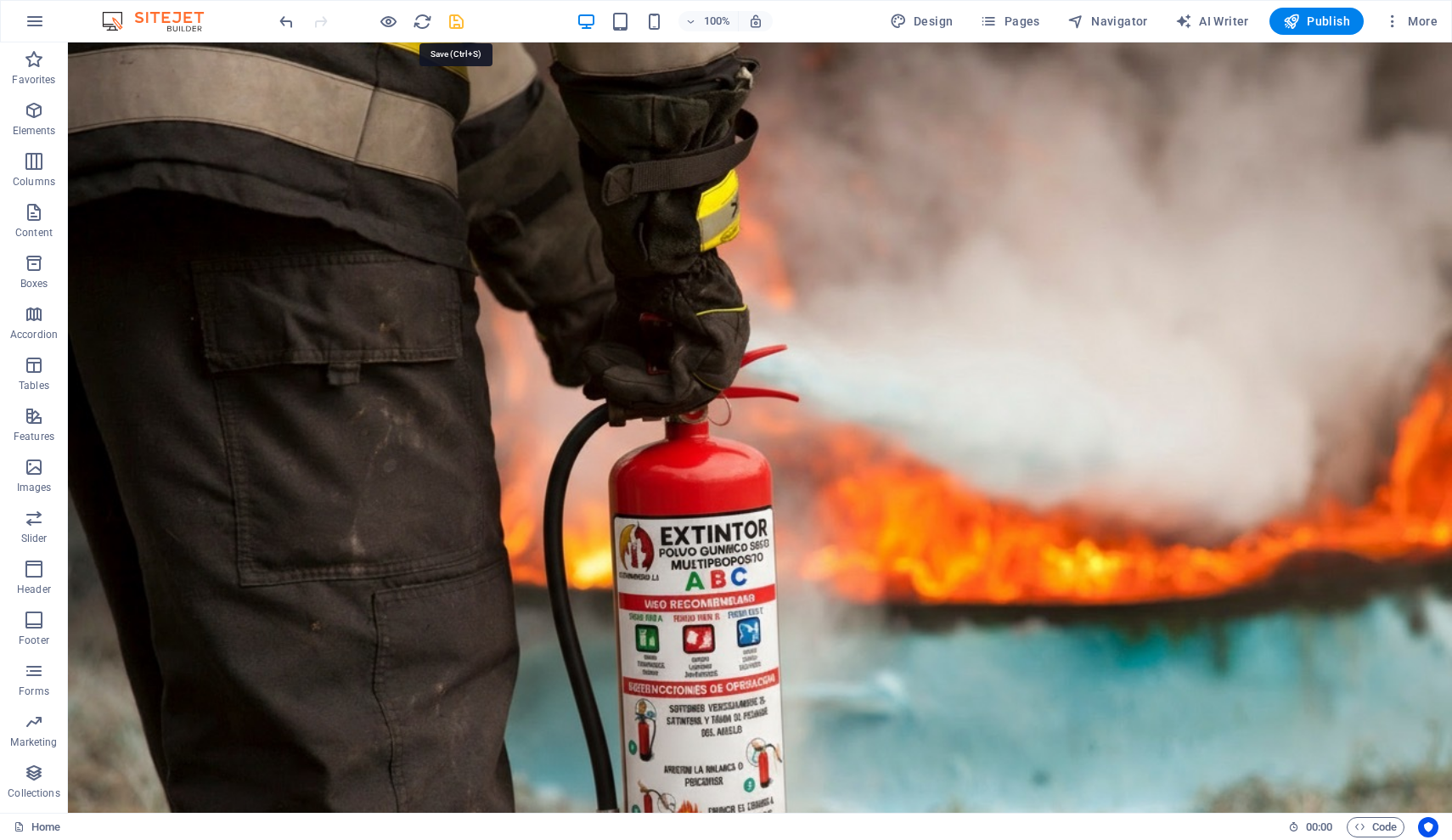
click at [454, 27] on icon "save" at bounding box center [456, 22] width 19 height 19
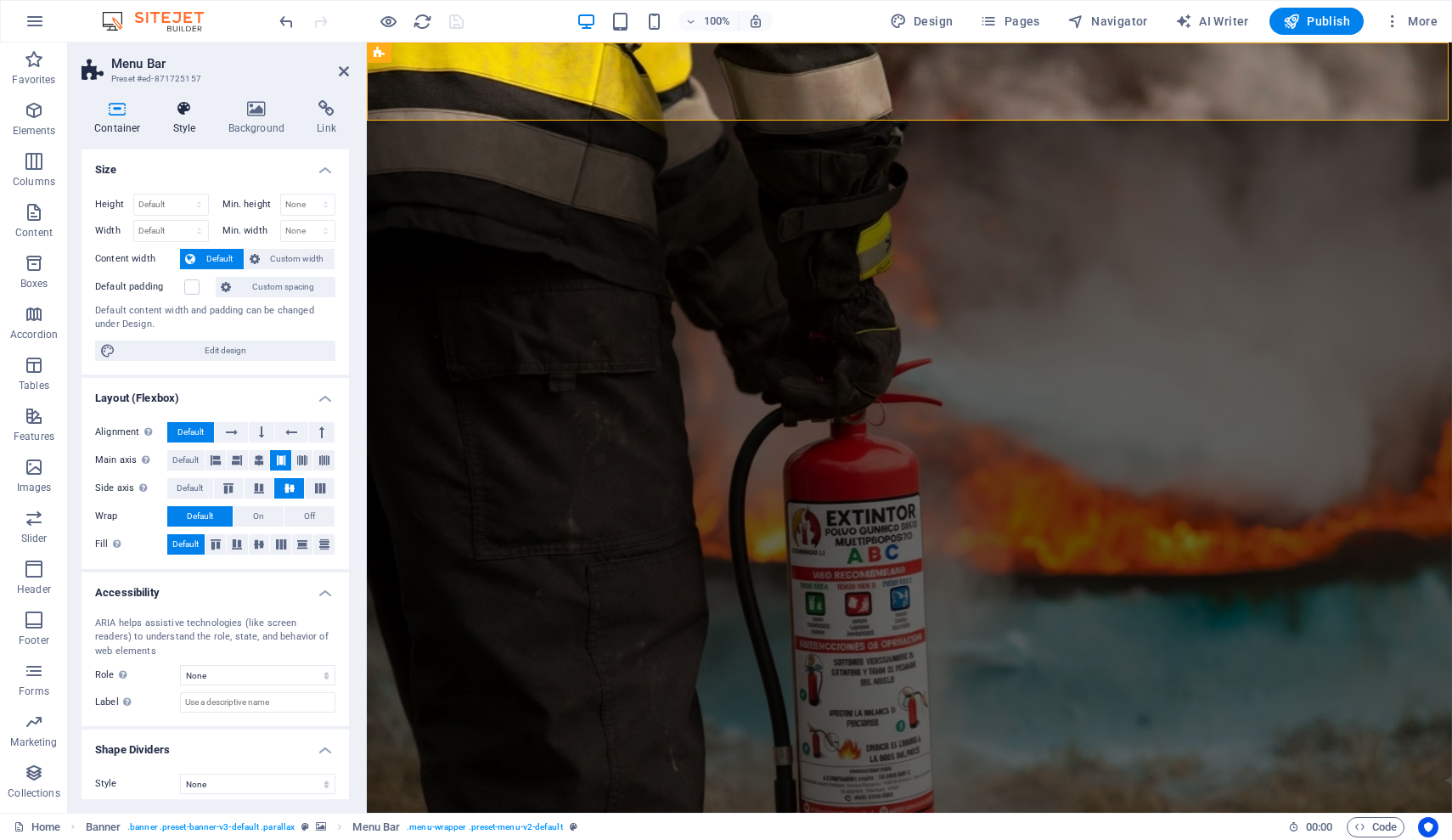
click at [185, 117] on icon at bounding box center [185, 109] width 49 height 17
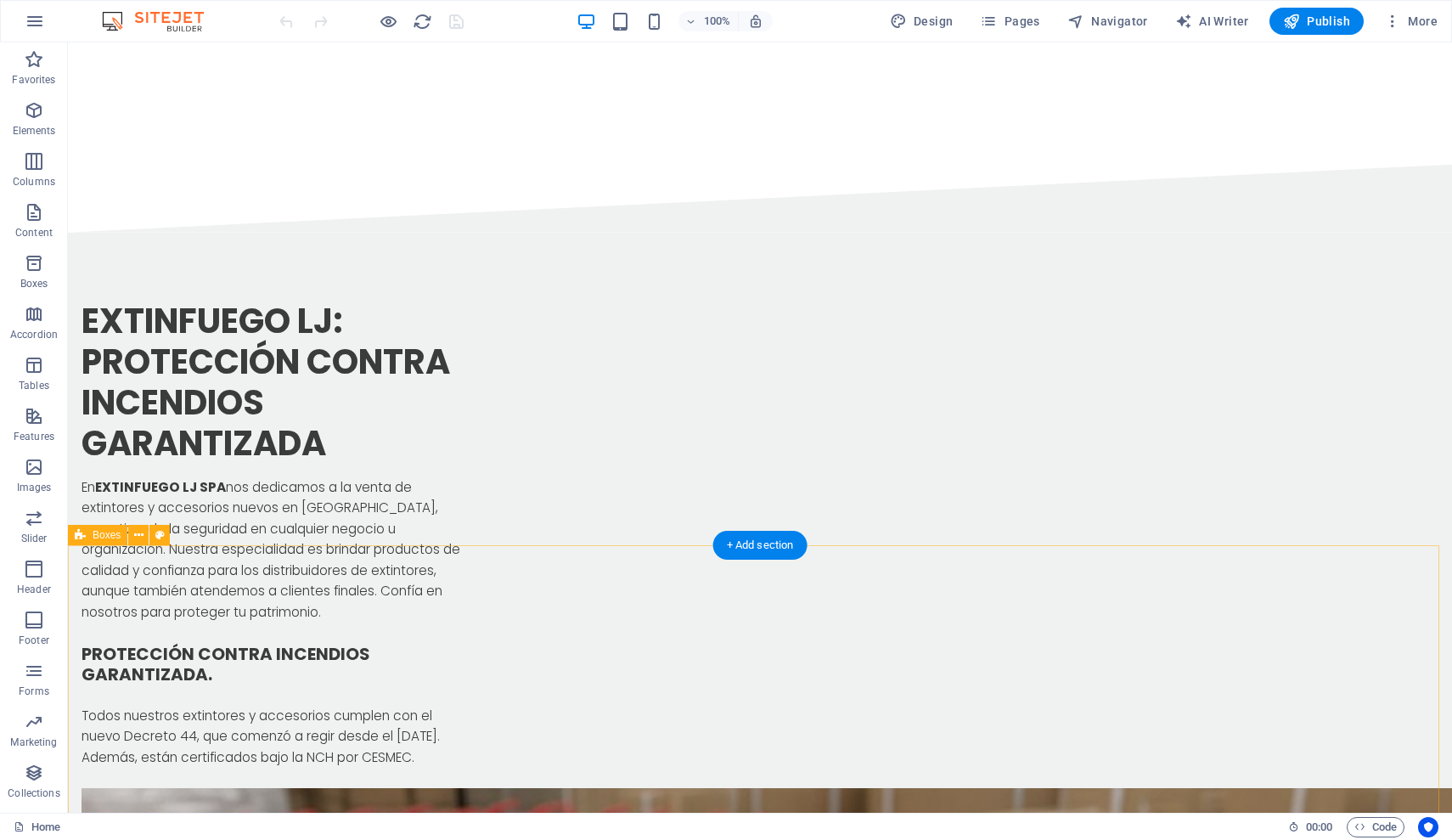
scroll to position [1514, 0]
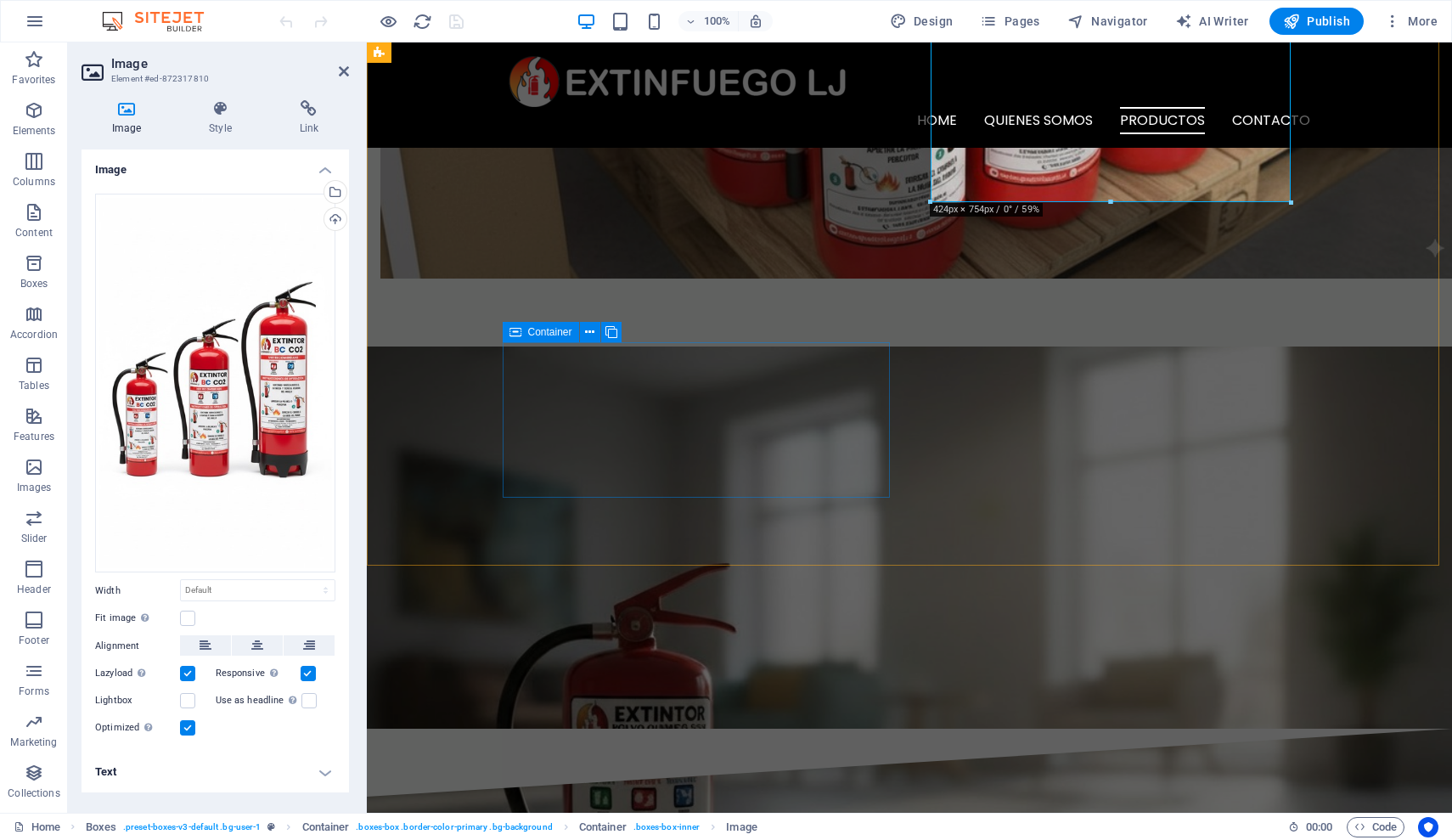
scroll to position [2288, 0]
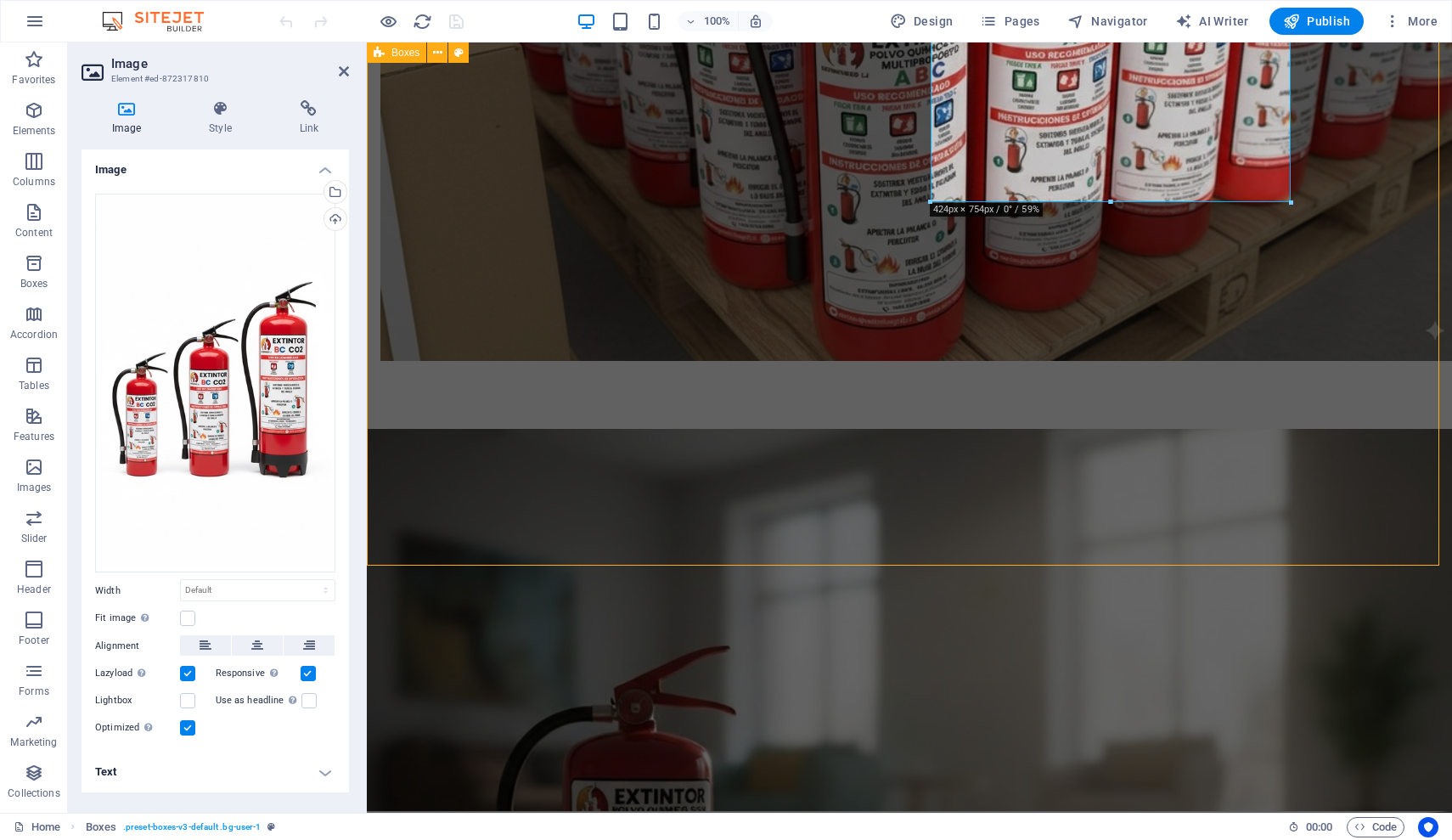
scroll to position [2240, 0]
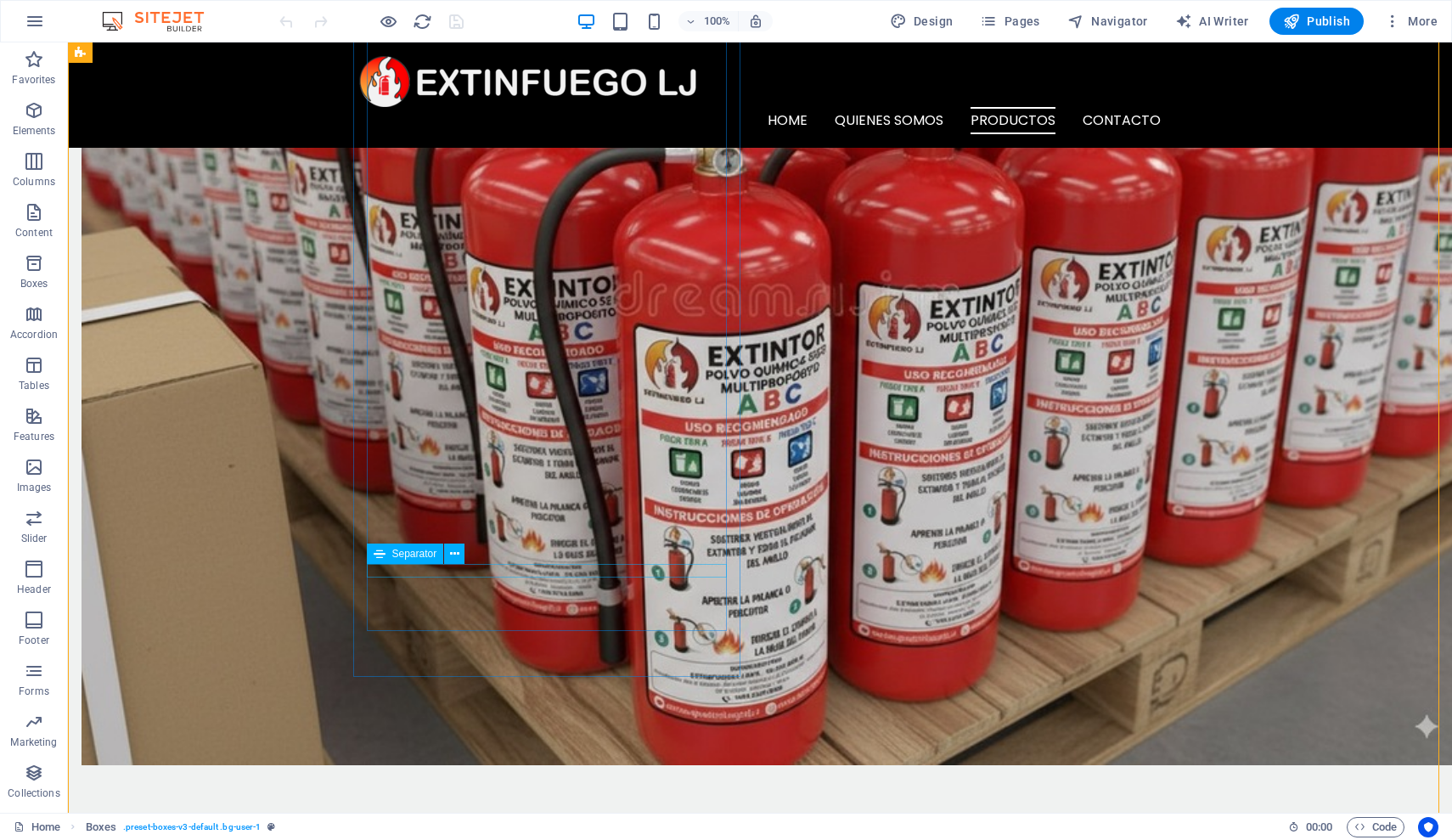
scroll to position [1895, 0]
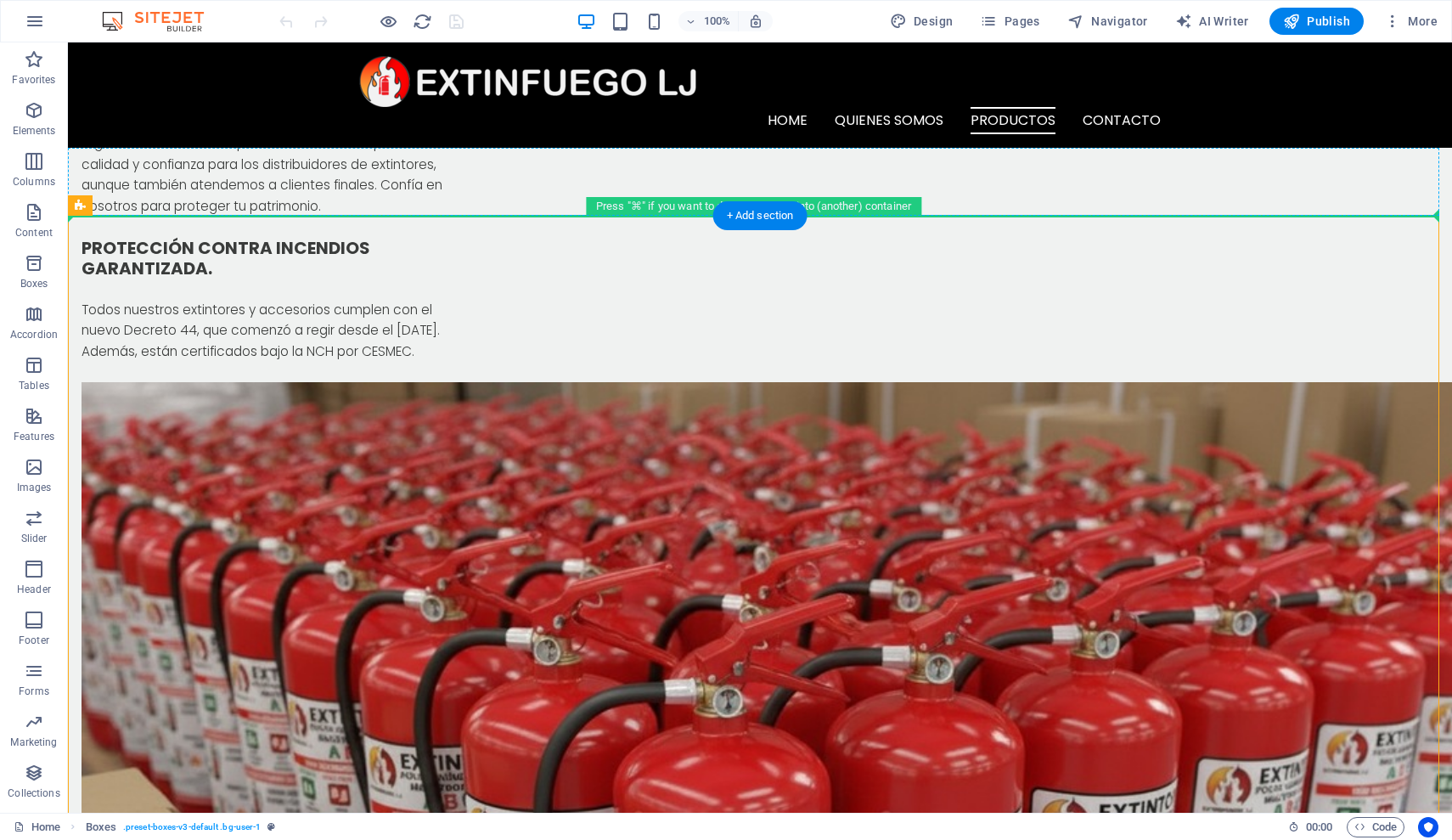
scroll to position [1461, 0]
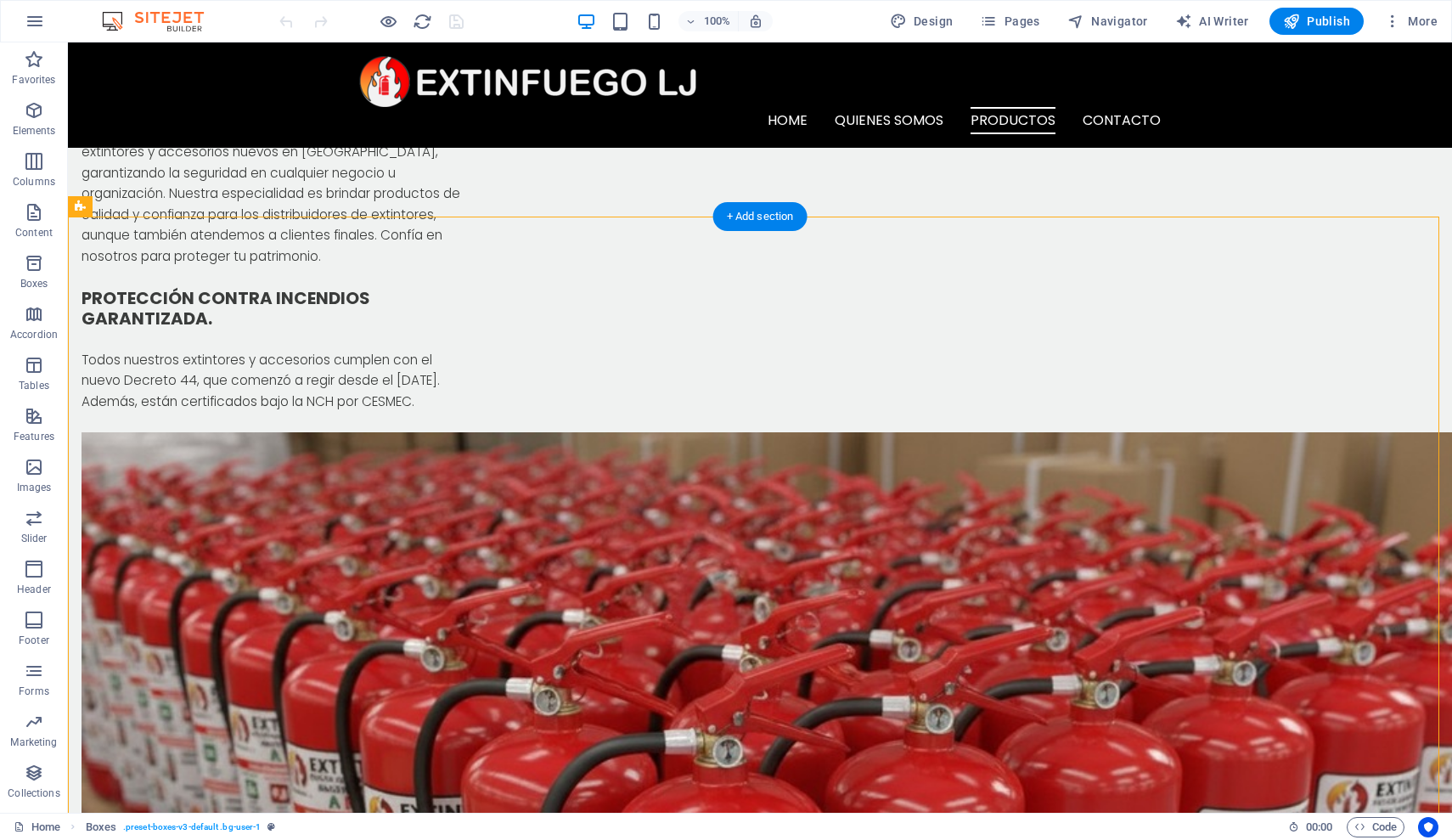
drag, startPoint x: 443, startPoint y: 733, endPoint x: 463, endPoint y: 361, distance: 372.5
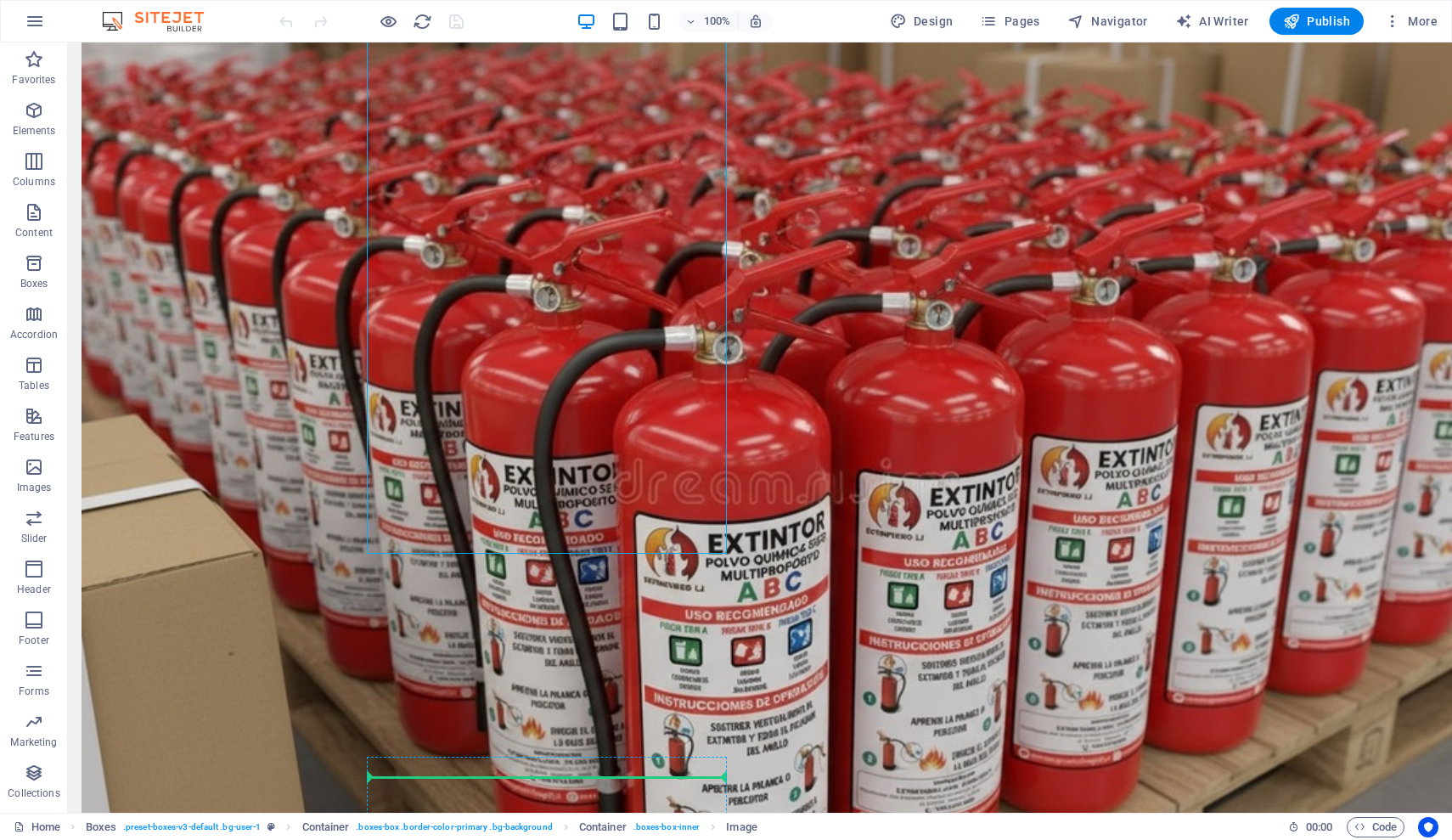
scroll to position [1950, 0]
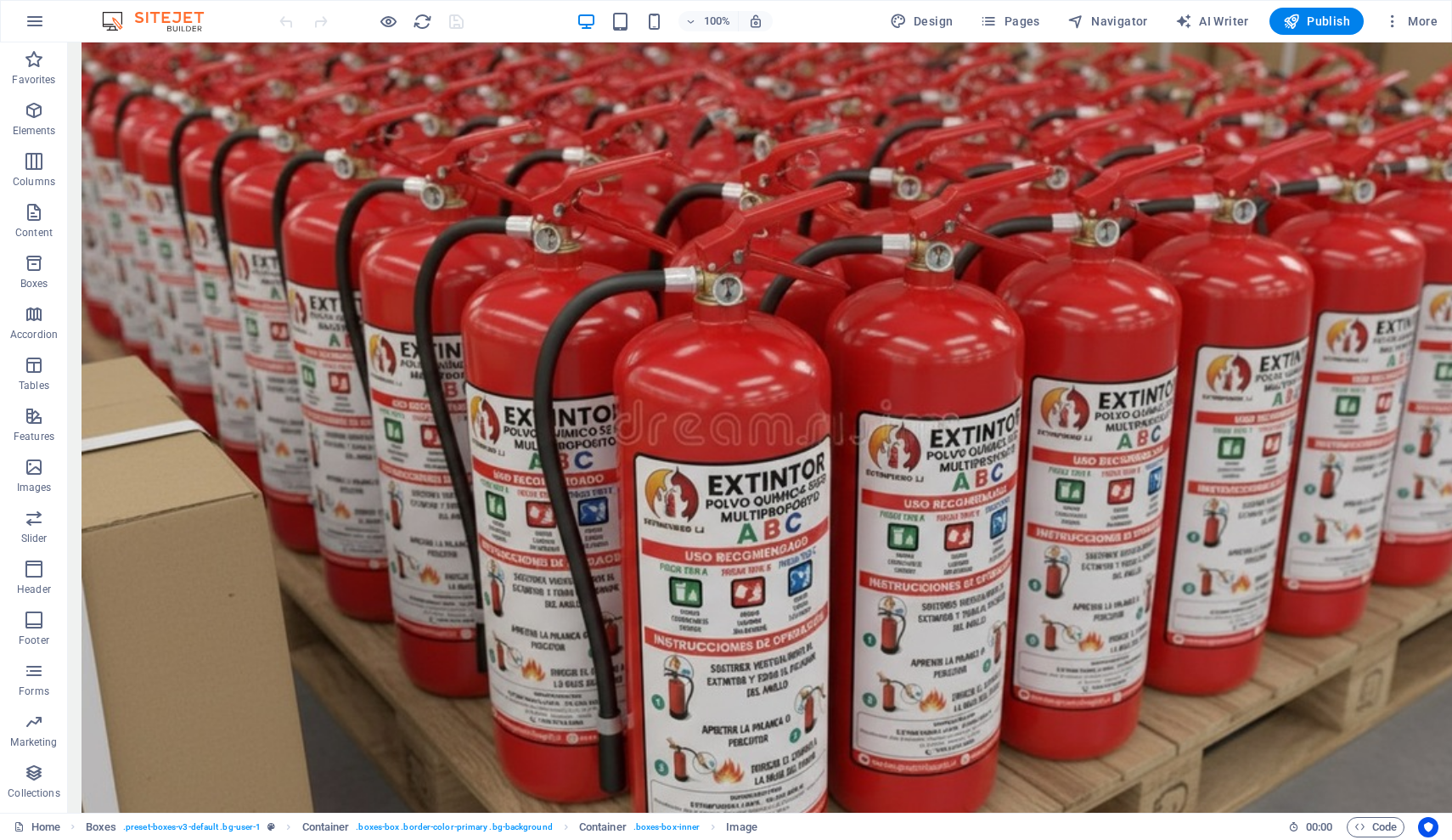
drag, startPoint x: 380, startPoint y: 629, endPoint x: 427, endPoint y: 566, distance: 78.6
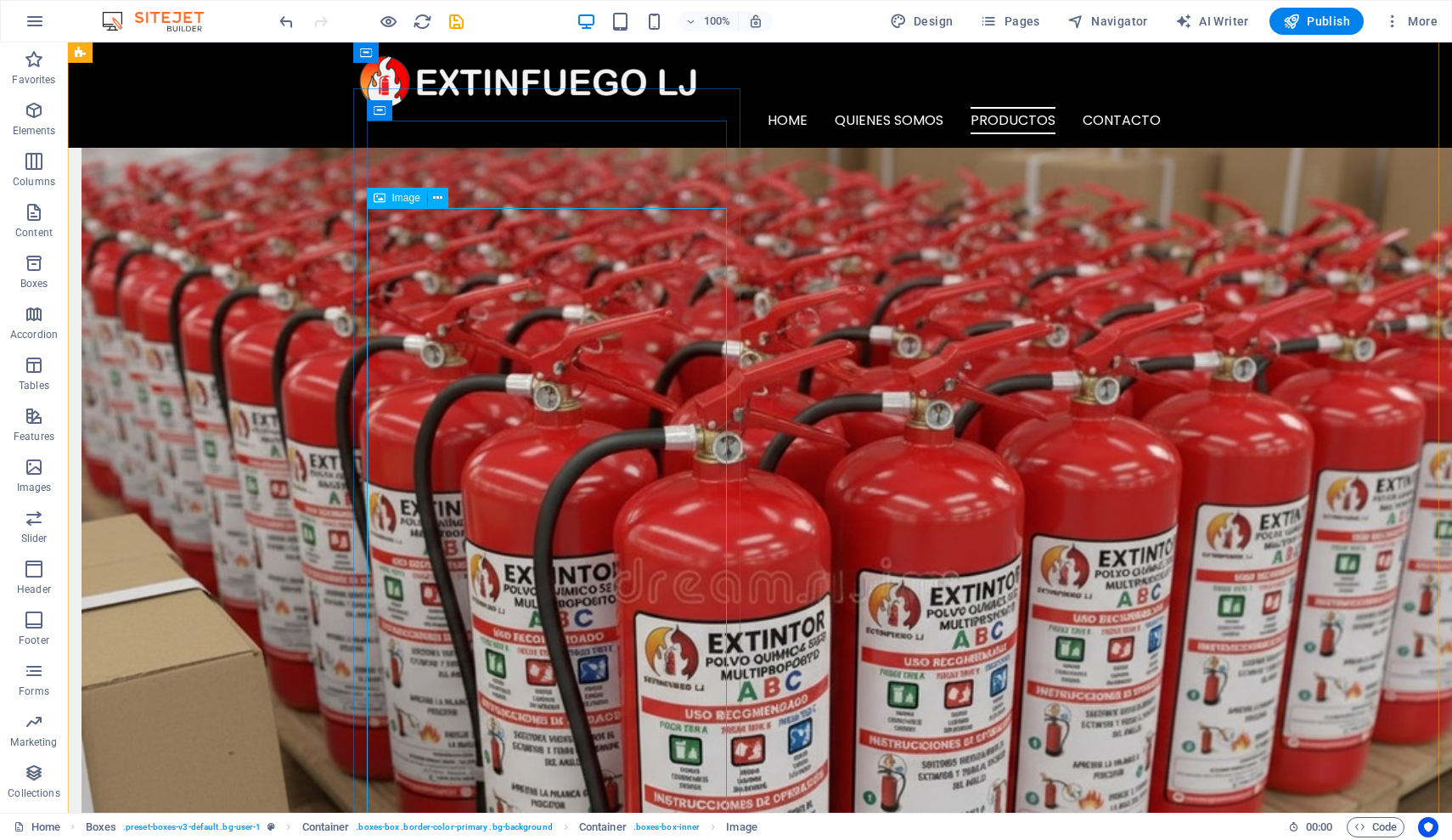
scroll to position [1550, 0]
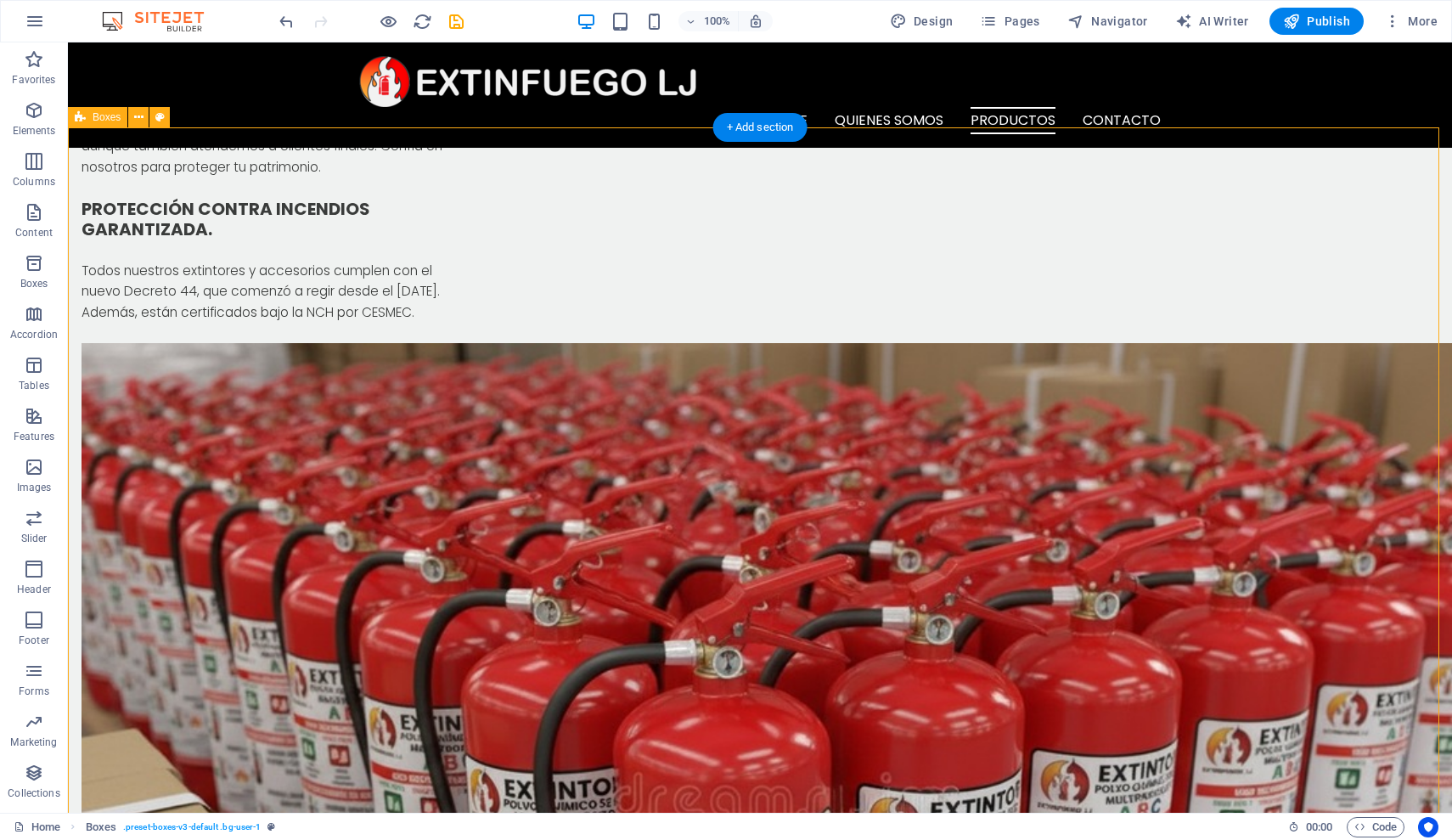
drag, startPoint x: 1227, startPoint y: 497, endPoint x: 1193, endPoint y: 440, distance: 66.4
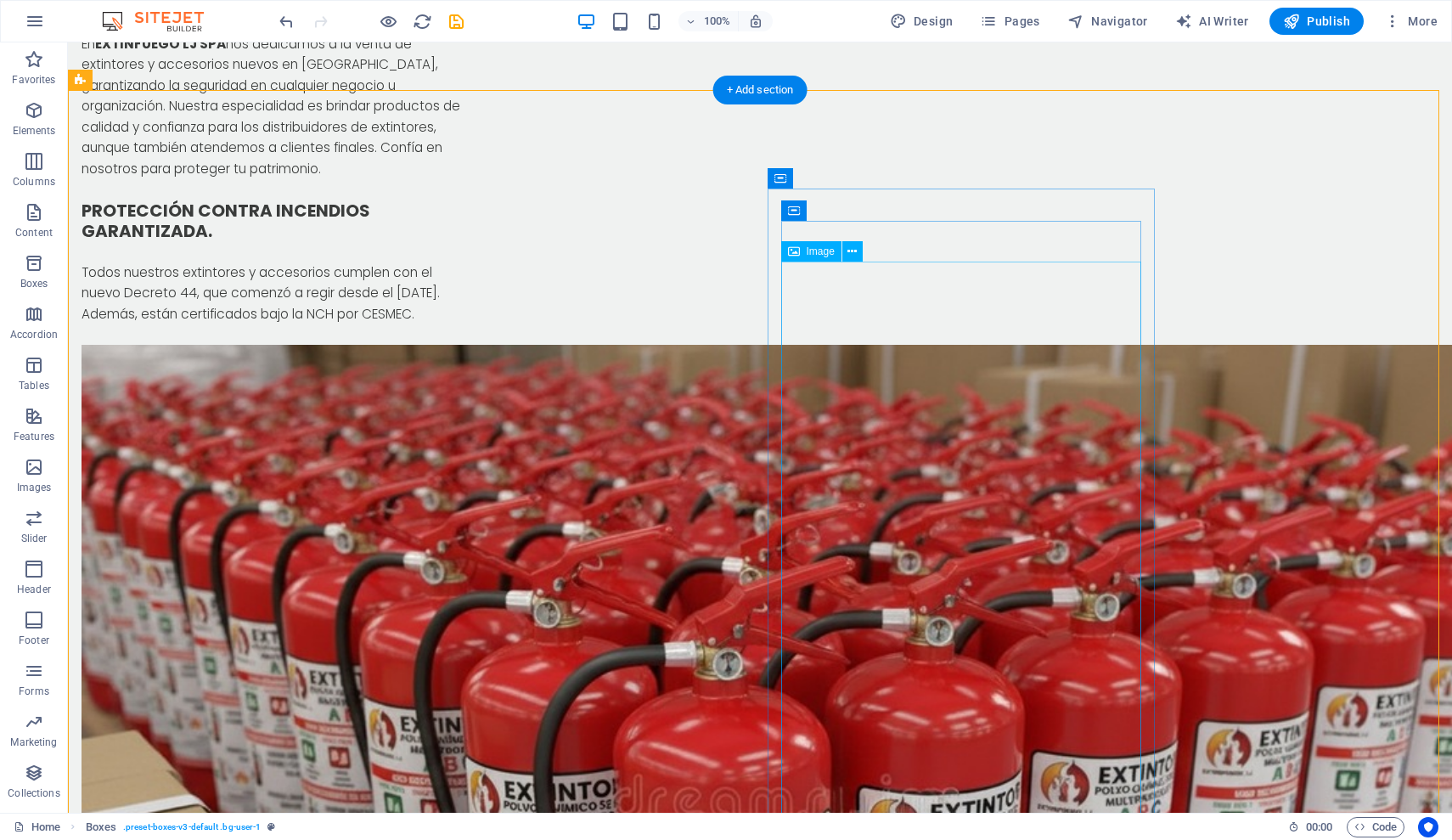
scroll to position [1618, 0]
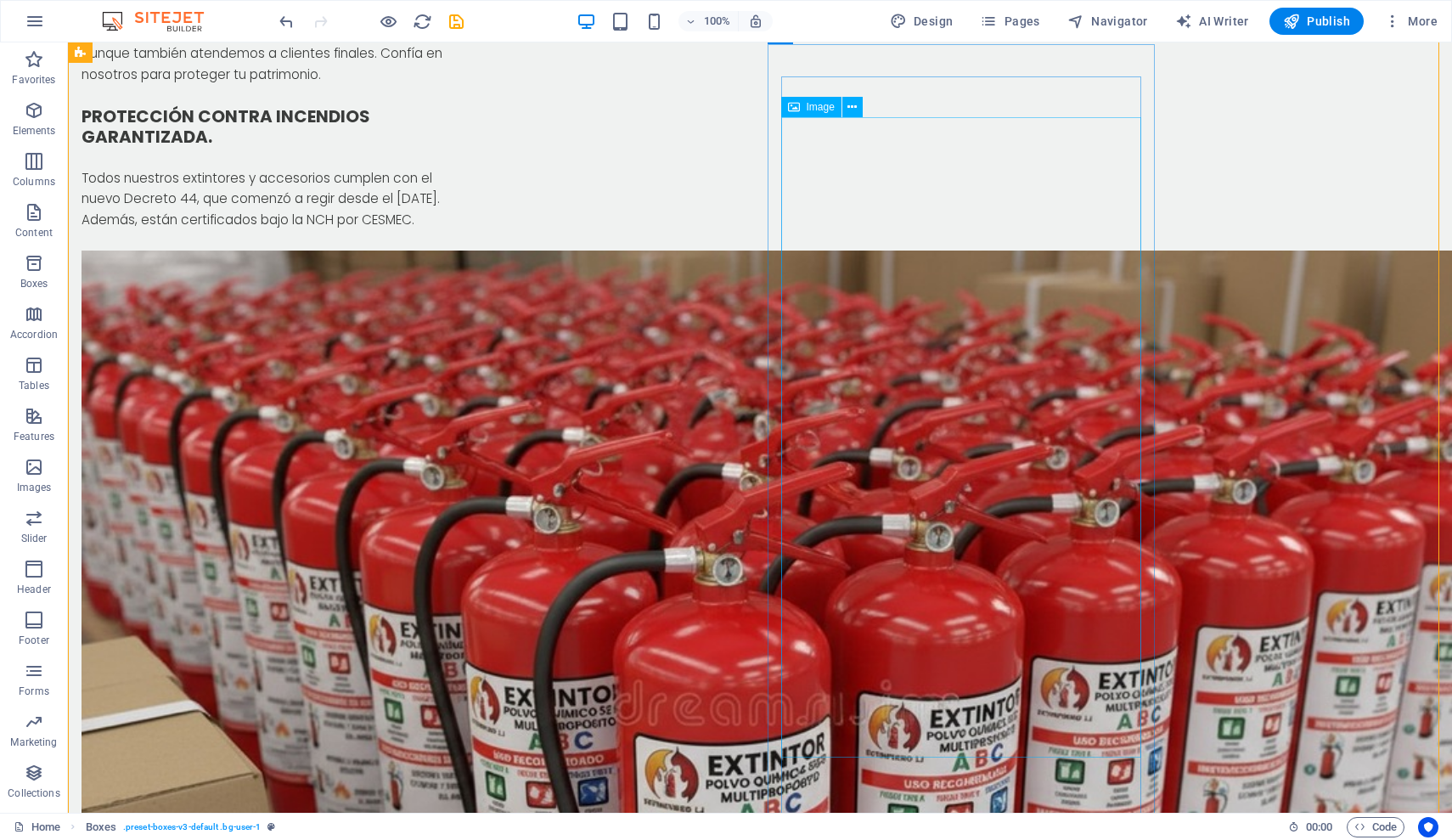
scroll to position [1972, 0]
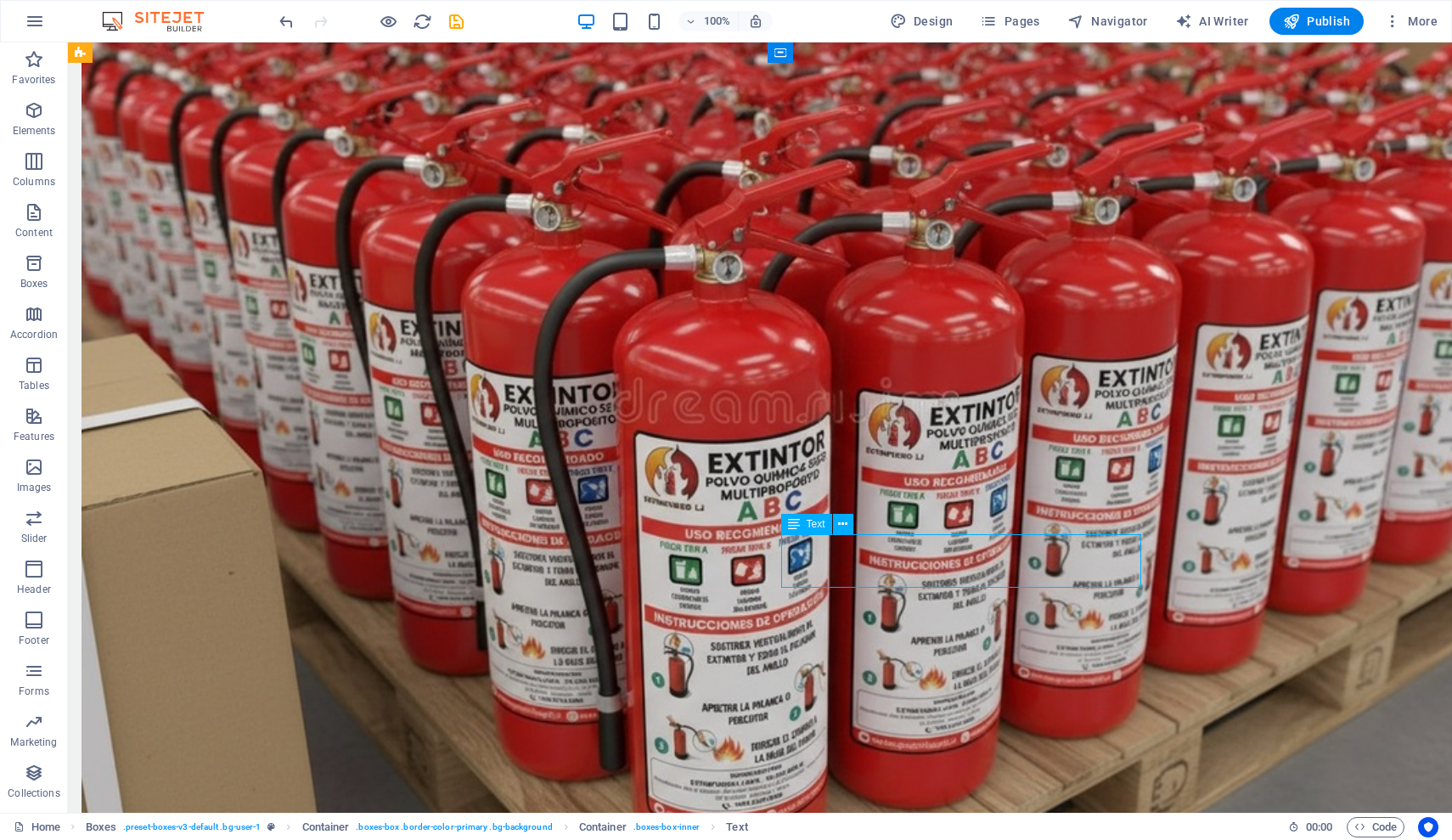
scroll to position [1925, 0]
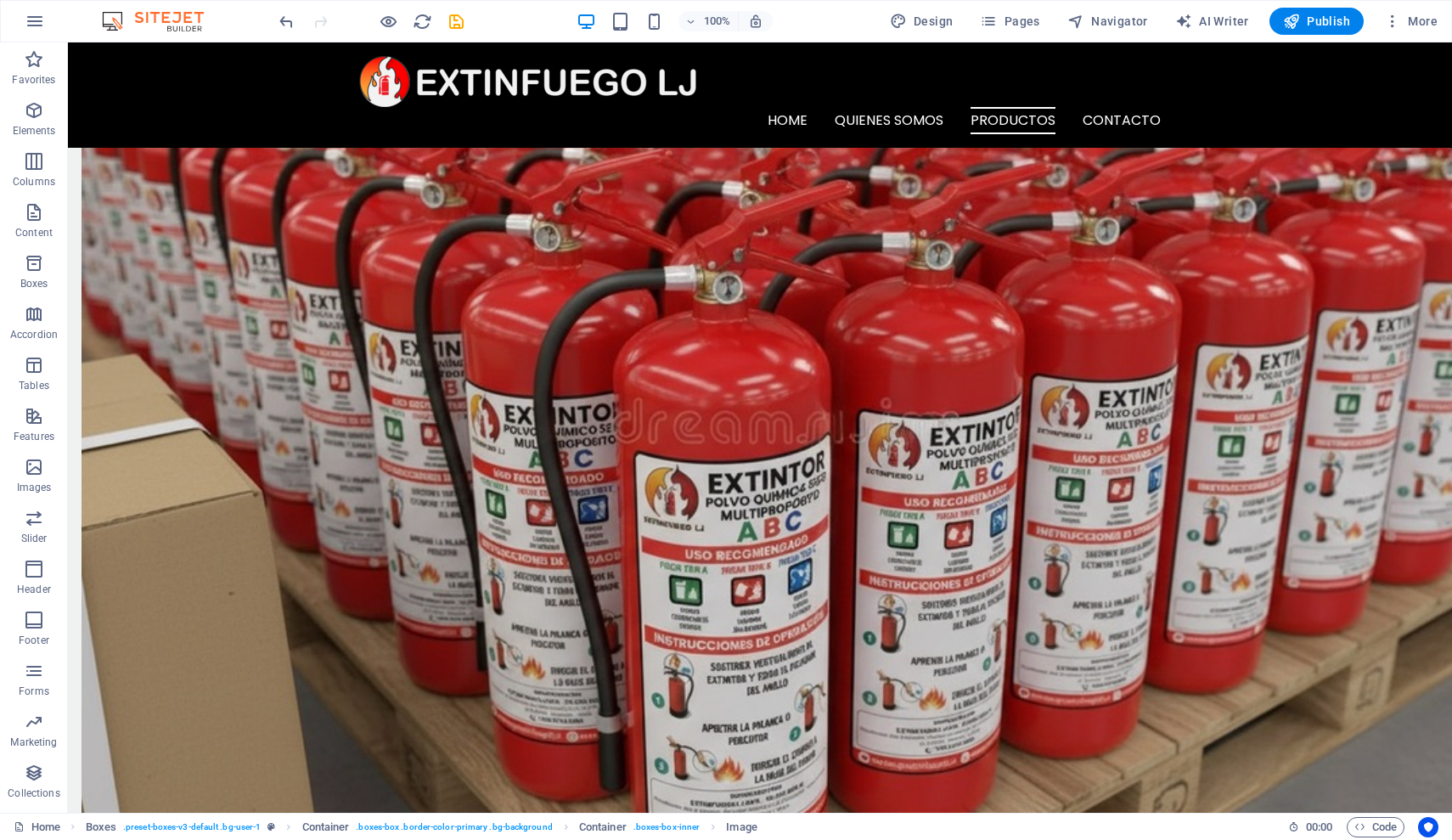
drag, startPoint x: 826, startPoint y: 539, endPoint x: 815, endPoint y: 625, distance: 86.7
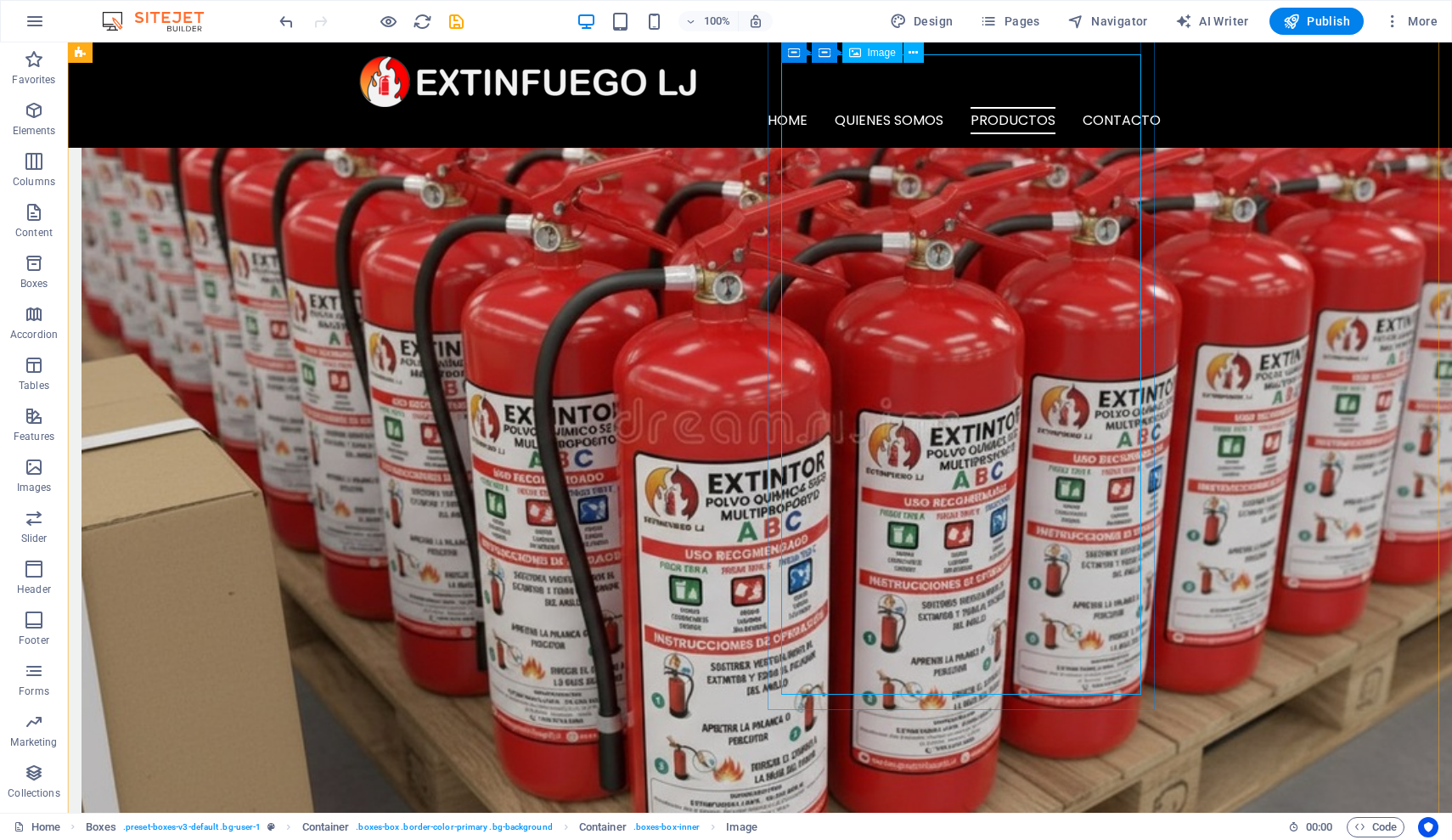
scroll to position [1591, 0]
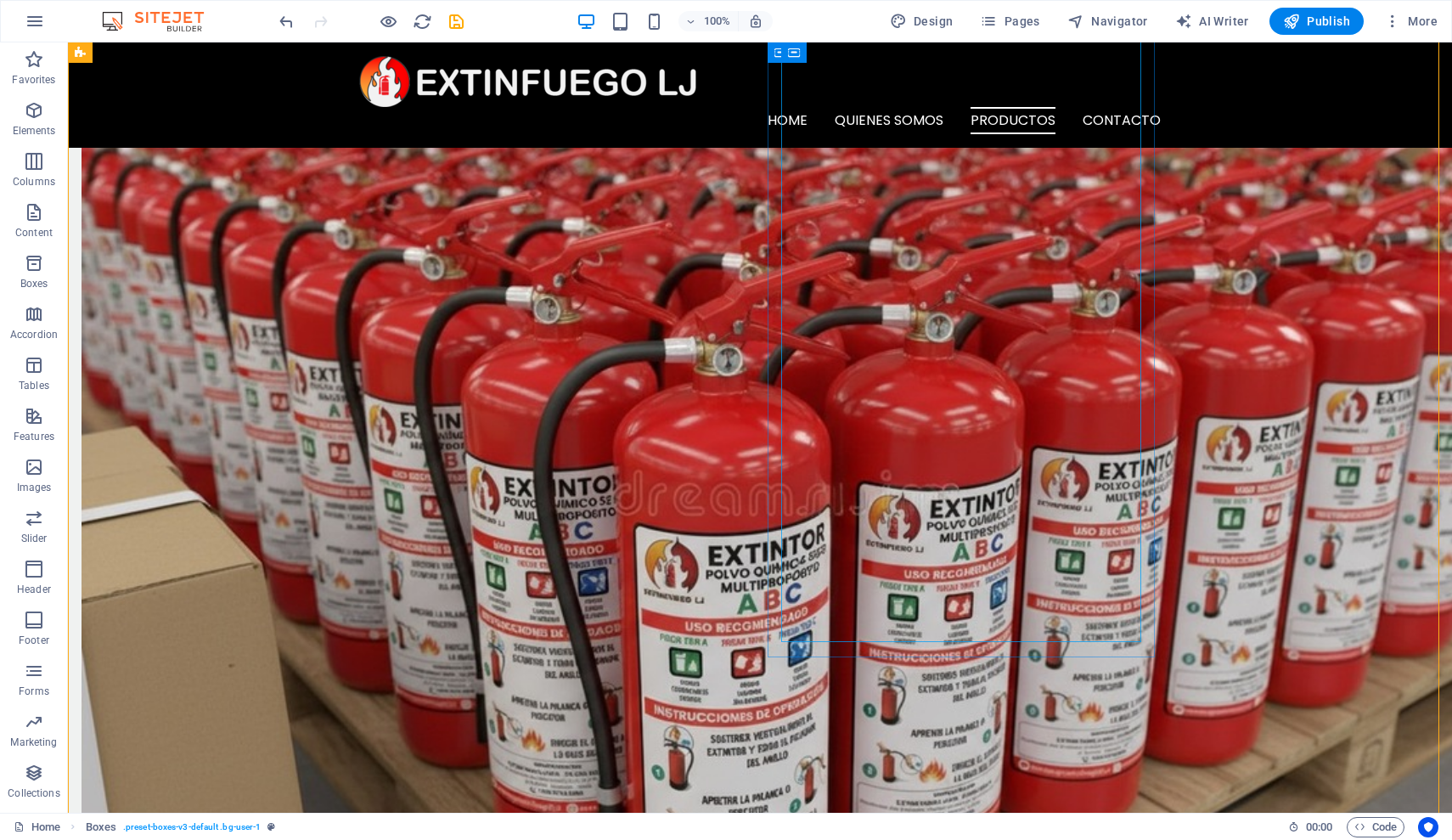
scroll to position [2105, 0]
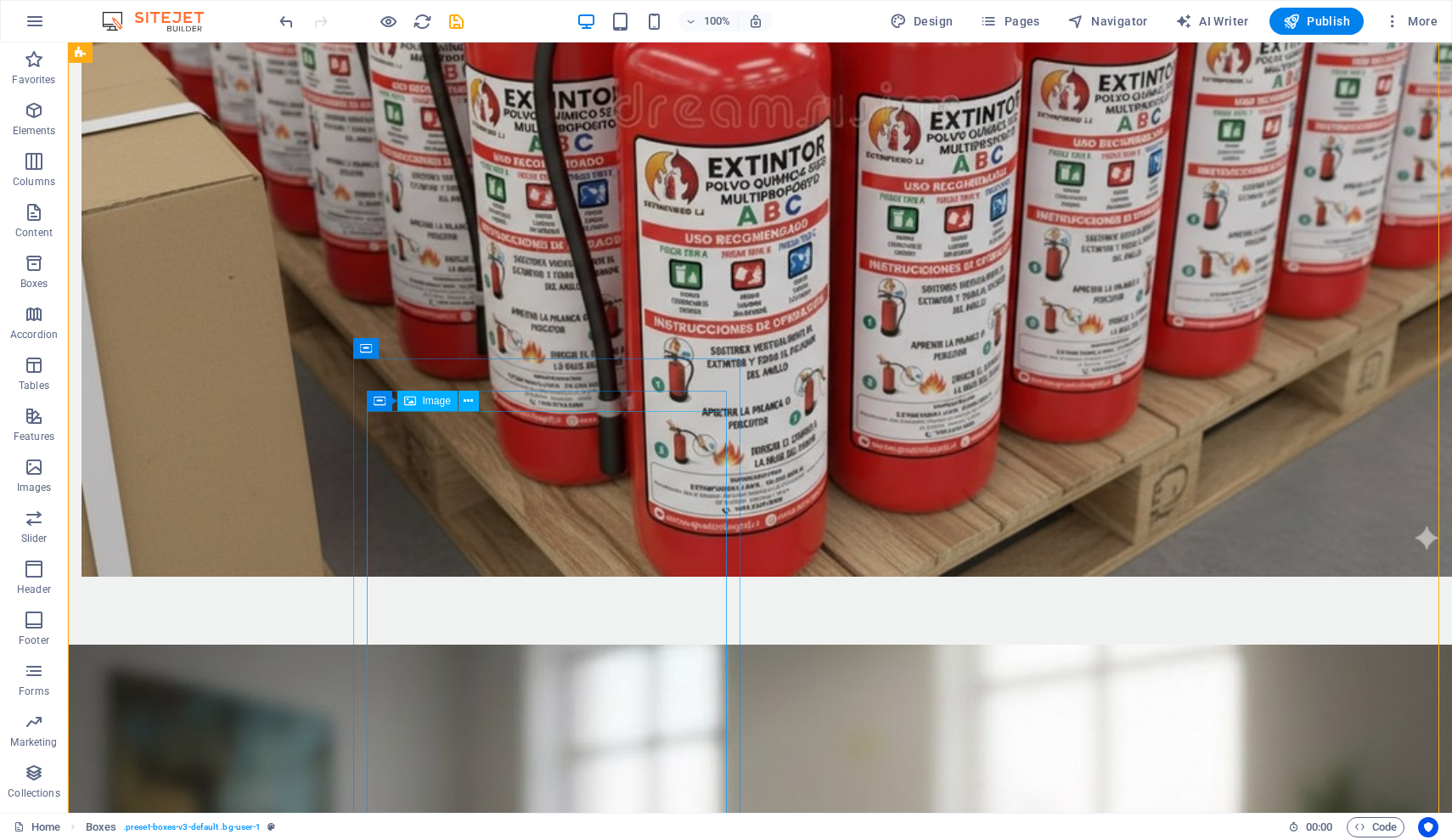
scroll to position [2329, 0]
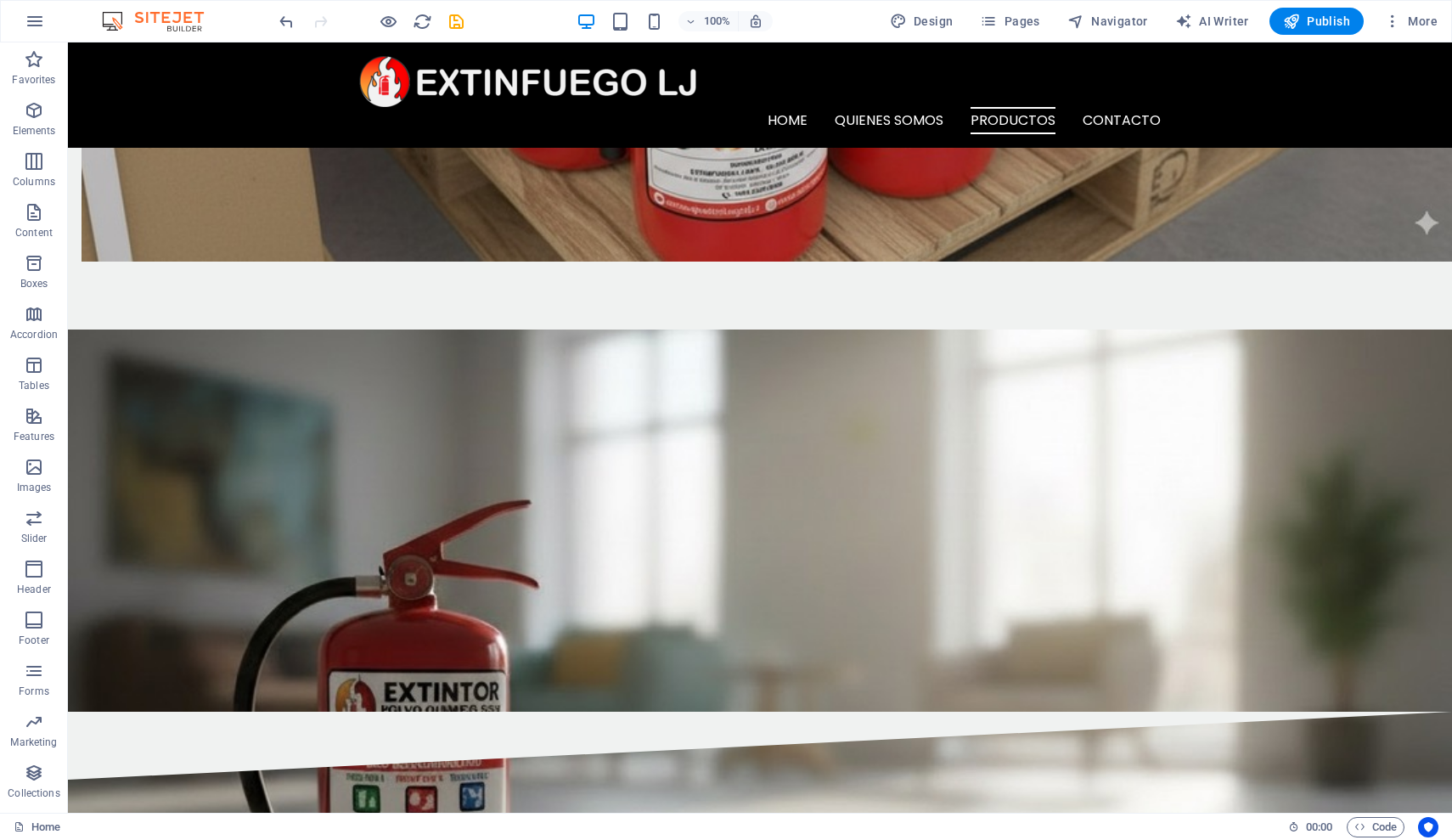
scroll to position [2489, 0]
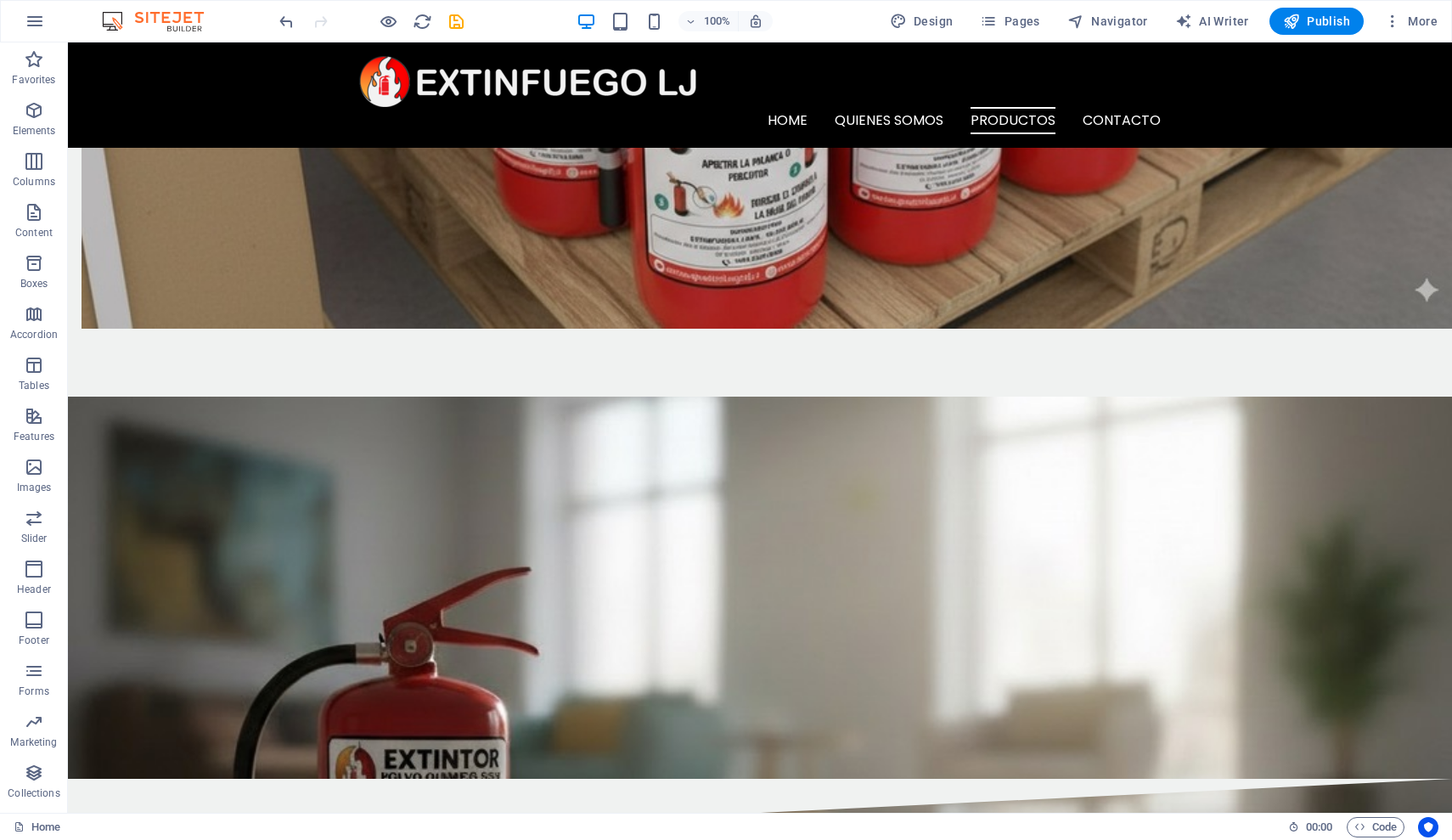
drag, startPoint x: 437, startPoint y: 749, endPoint x: 517, endPoint y: 388, distance: 369.8
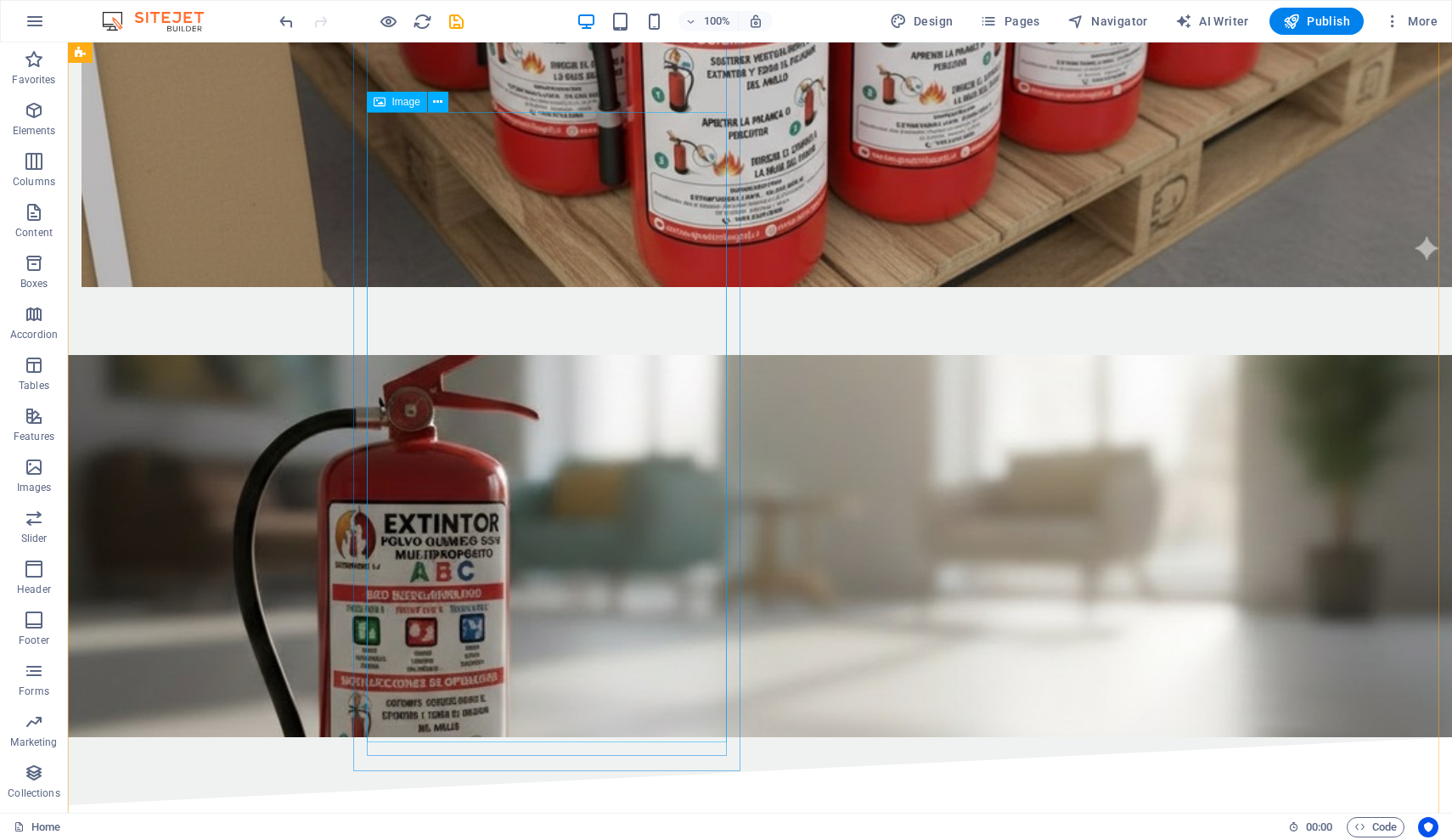
scroll to position [2806, 0]
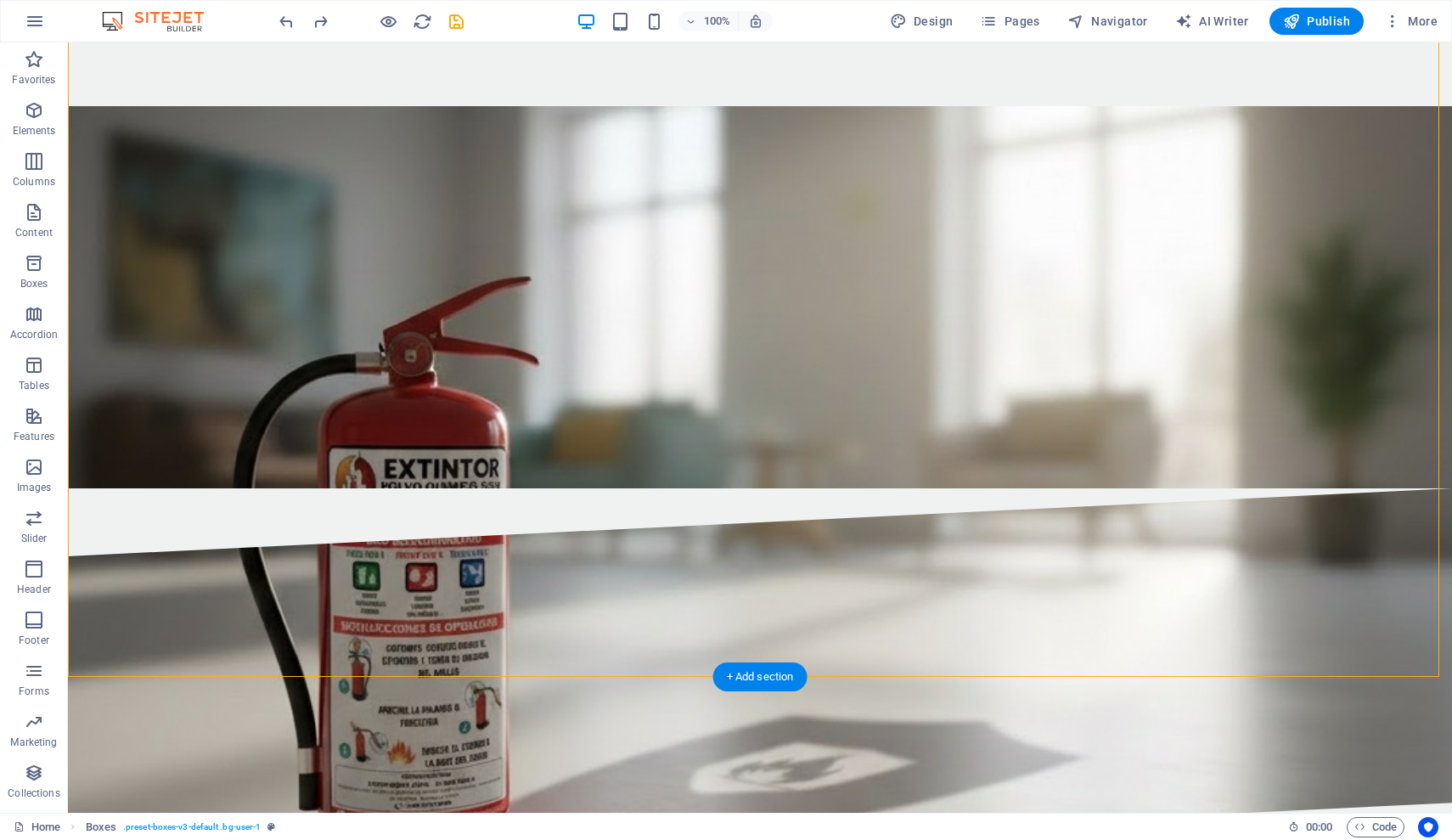
drag, startPoint x: 474, startPoint y: 556, endPoint x: 448, endPoint y: 570, distance: 29.5
drag, startPoint x: 423, startPoint y: 501, endPoint x: 418, endPoint y: 561, distance: 60.2
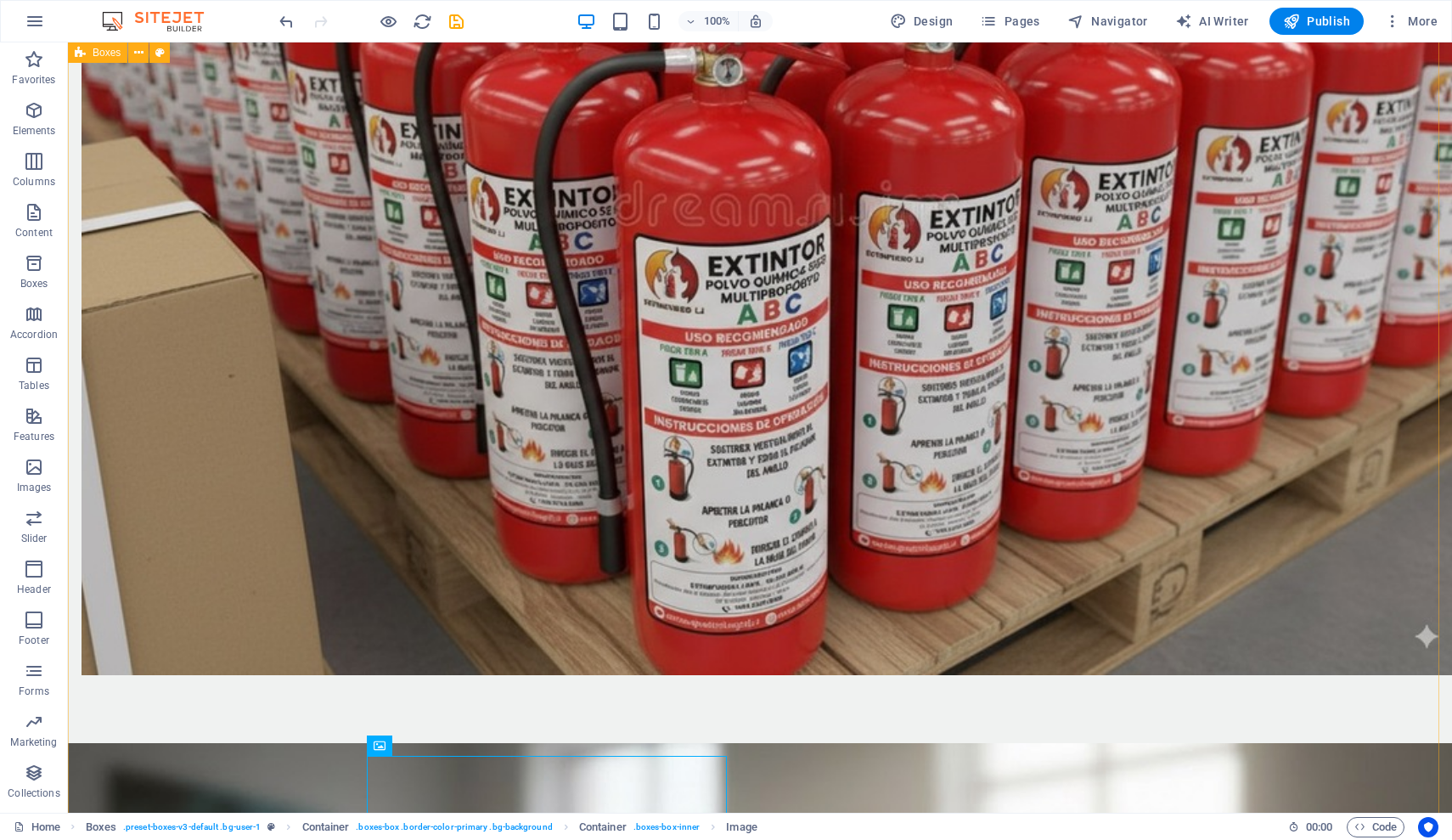
scroll to position [2301, 0]
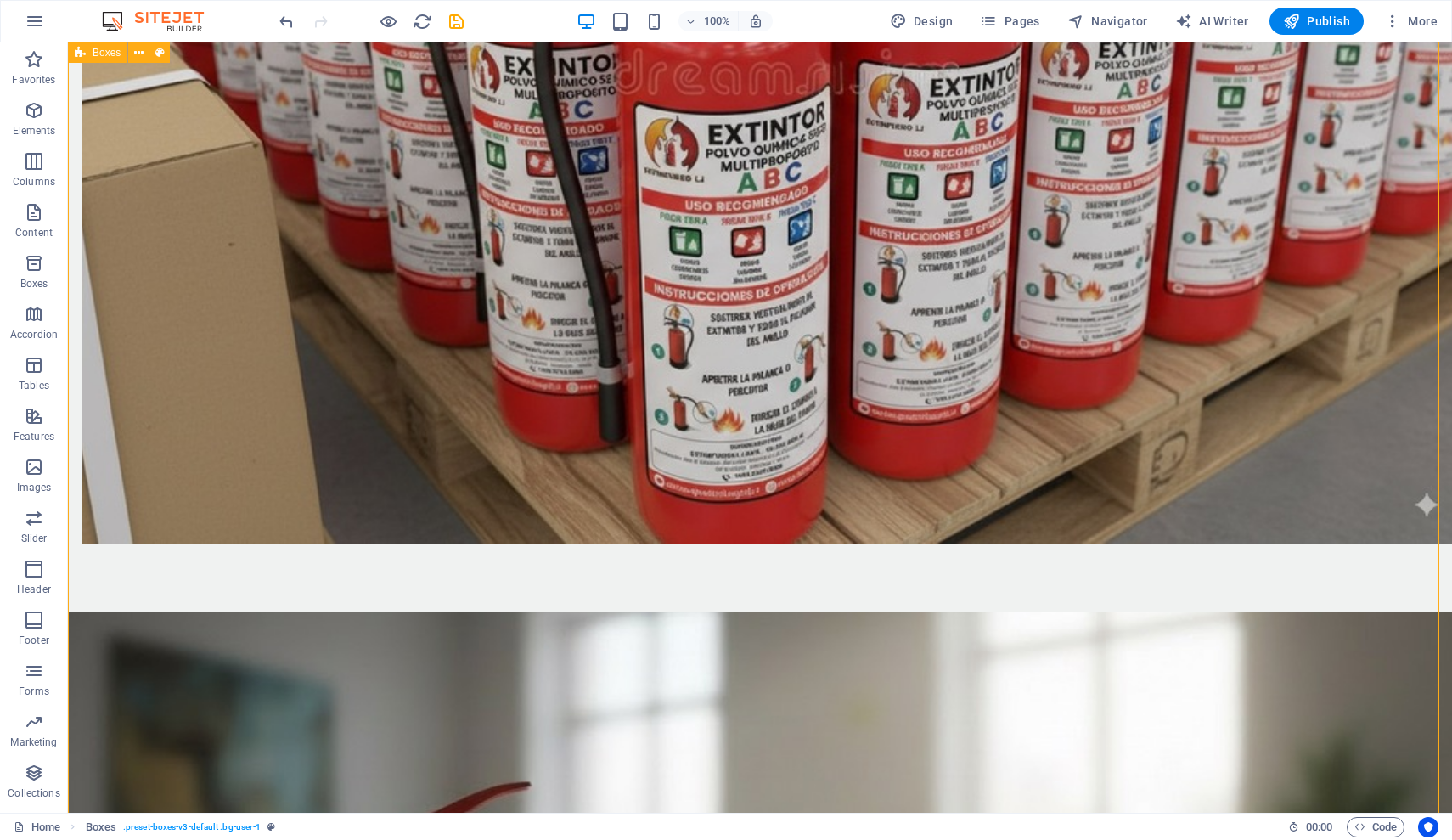
drag, startPoint x: 997, startPoint y: 464, endPoint x: 708, endPoint y: 405, distance: 295.0
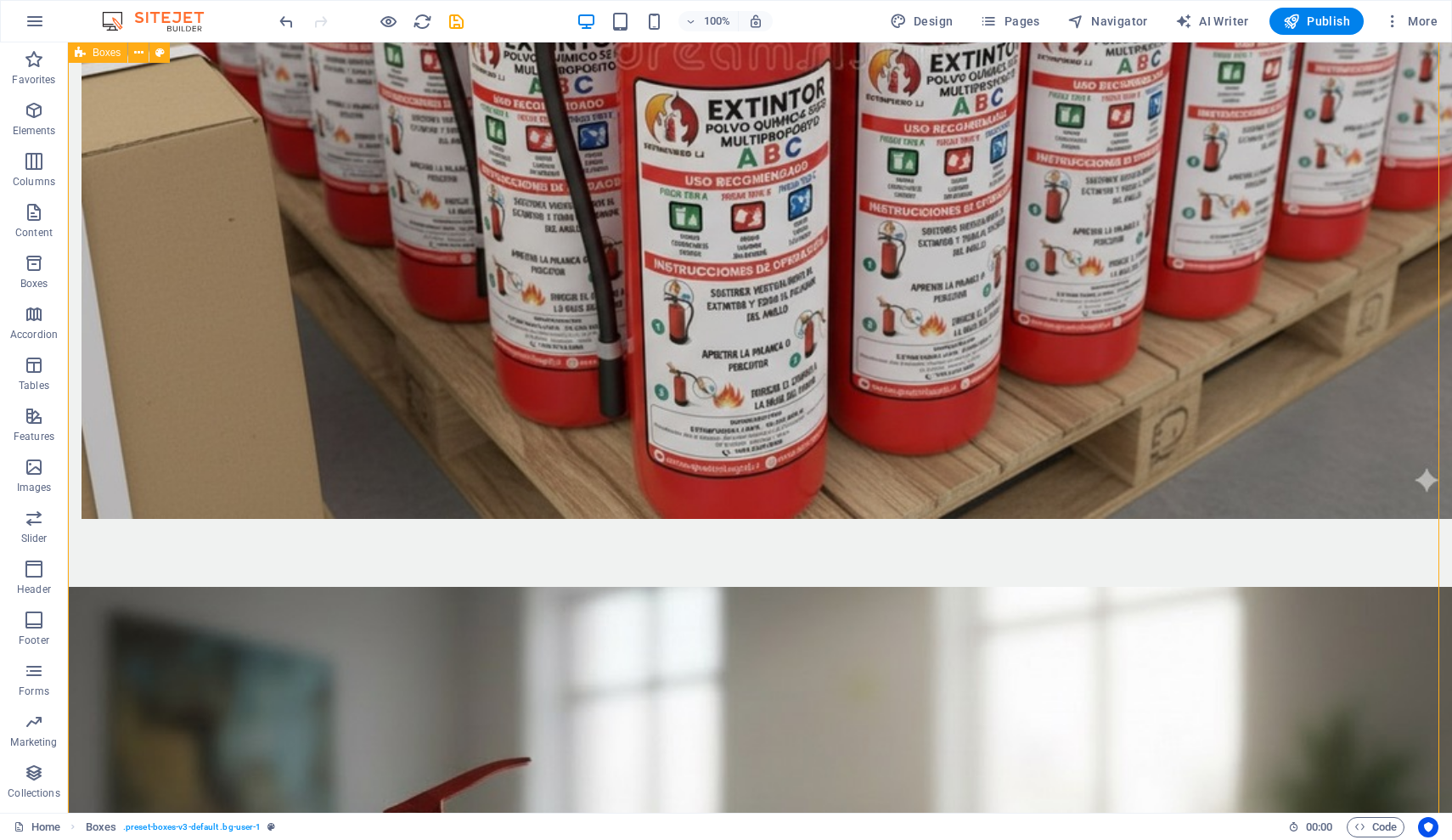
scroll to position [2620, 0]
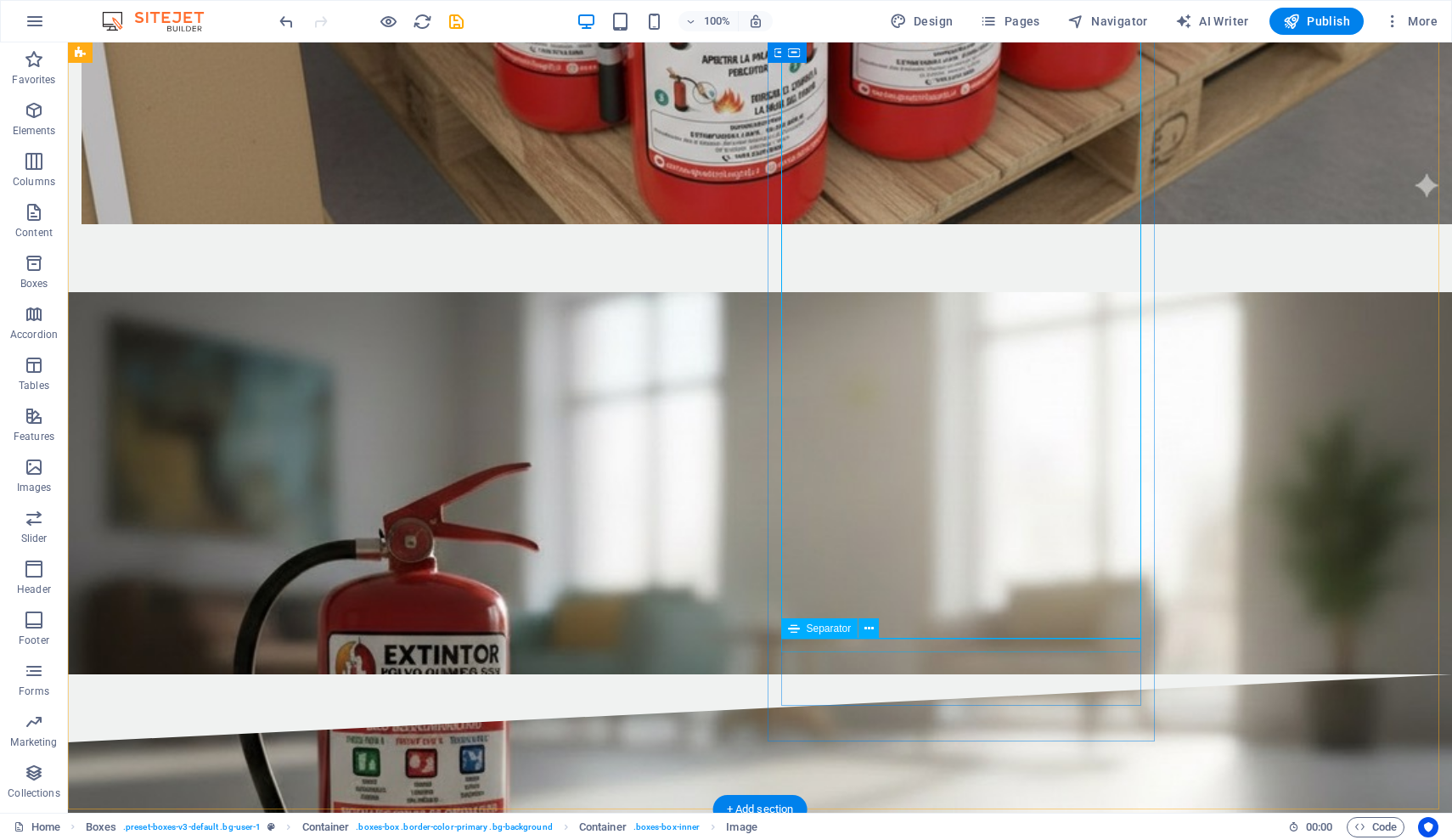
scroll to position [2674, 0]
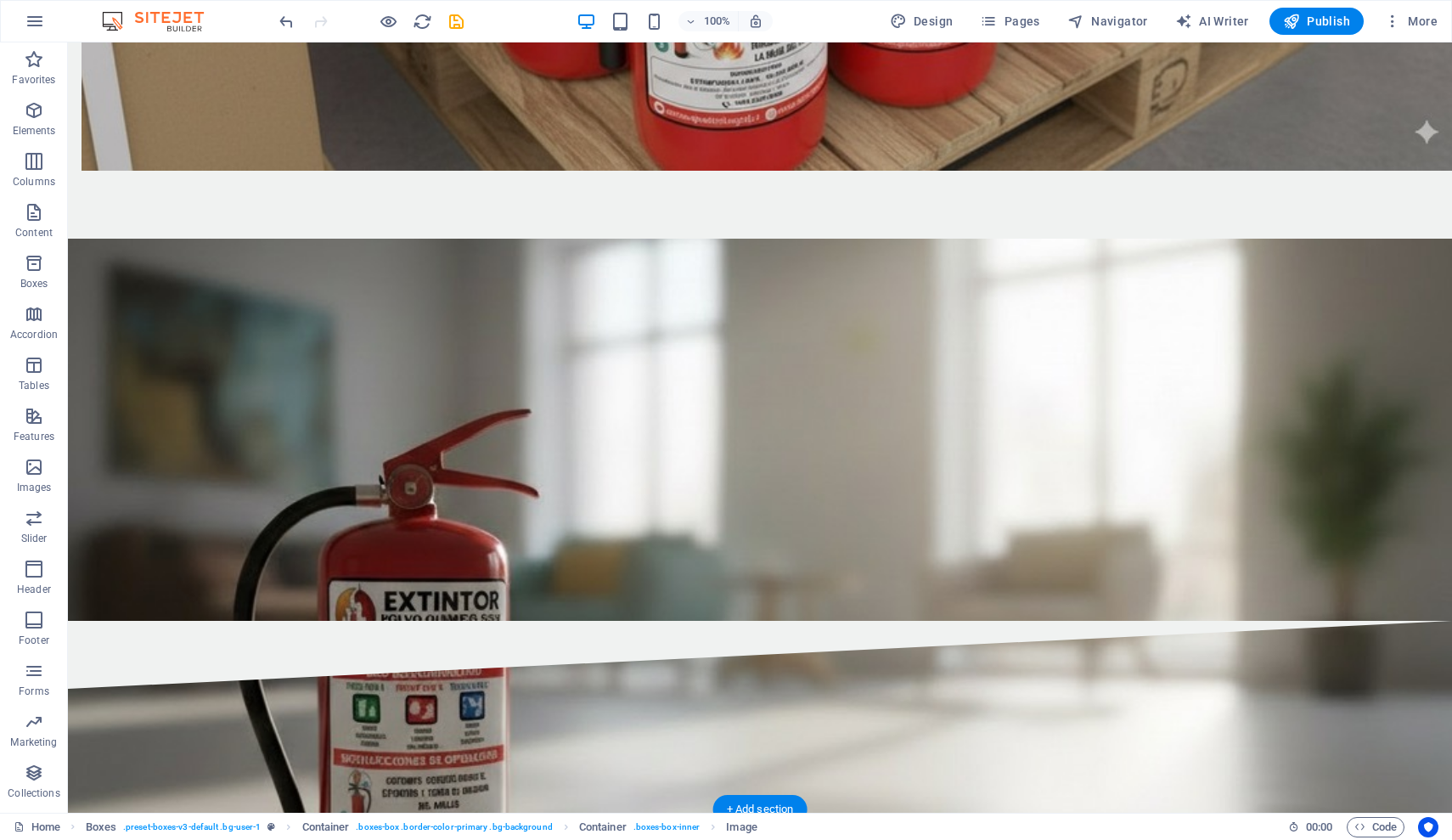
drag, startPoint x: 857, startPoint y: 590, endPoint x: 854, endPoint y: 676, distance: 86.1
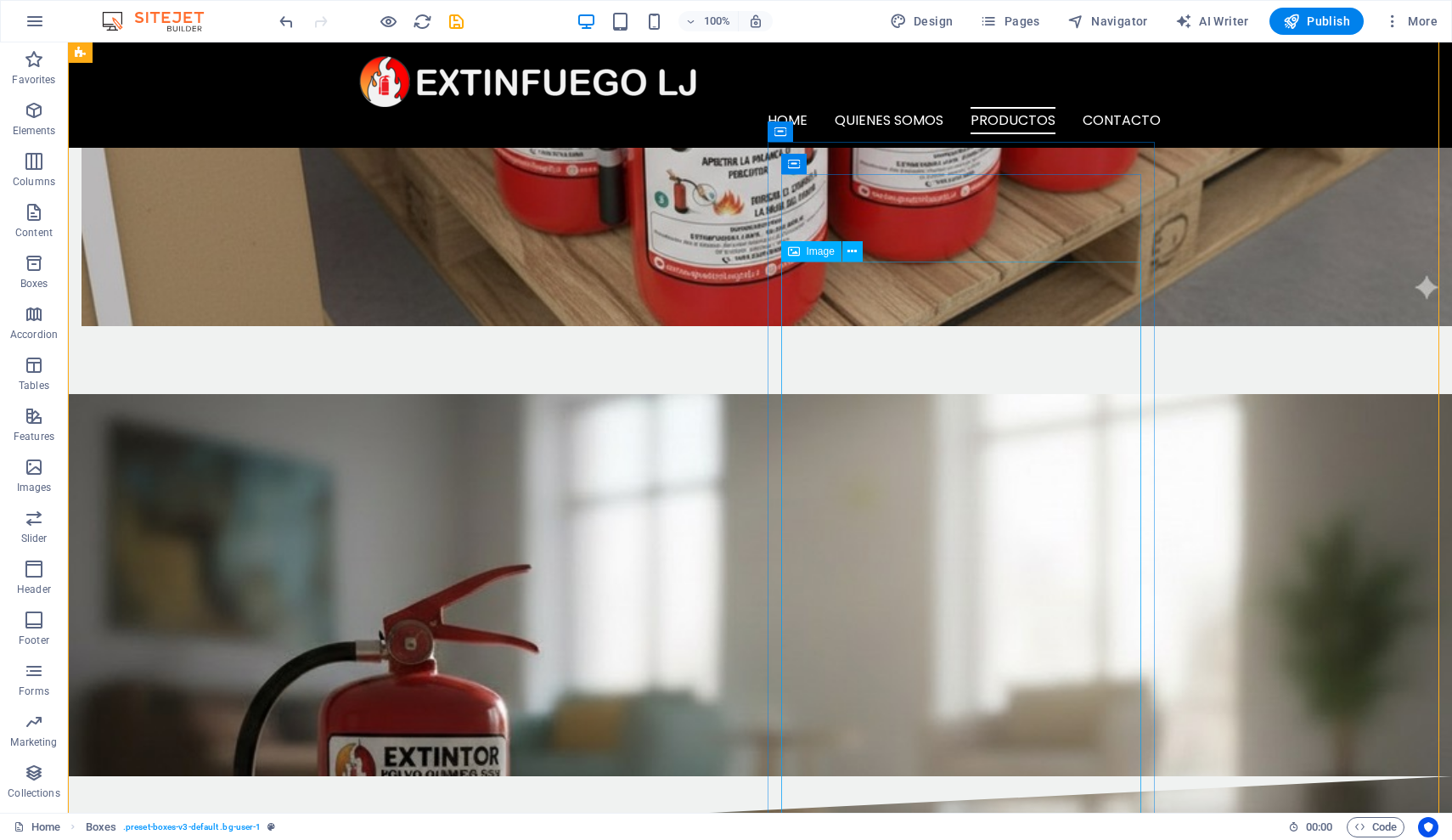
scroll to position [2438, 0]
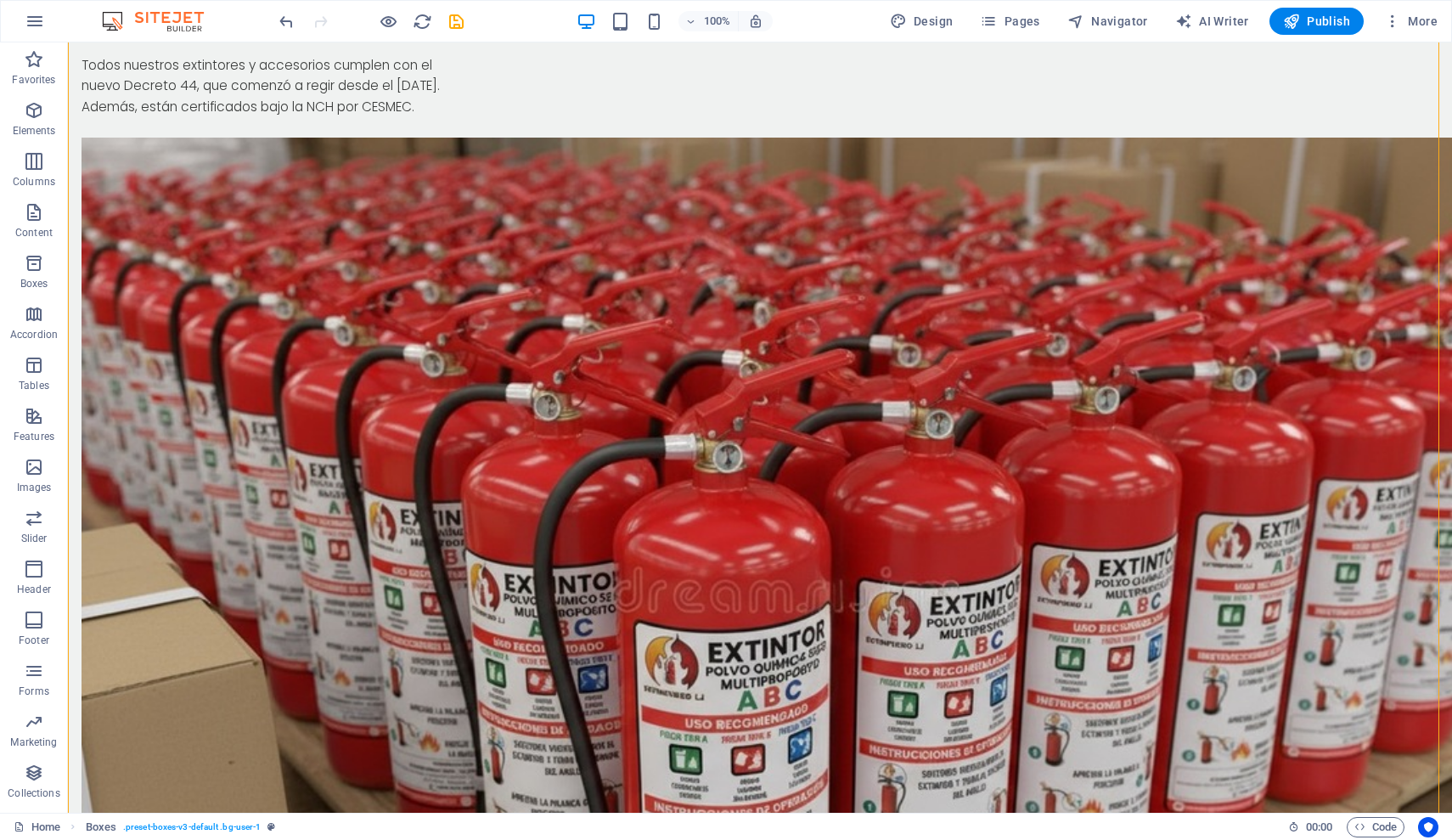
scroll to position [1857, 0]
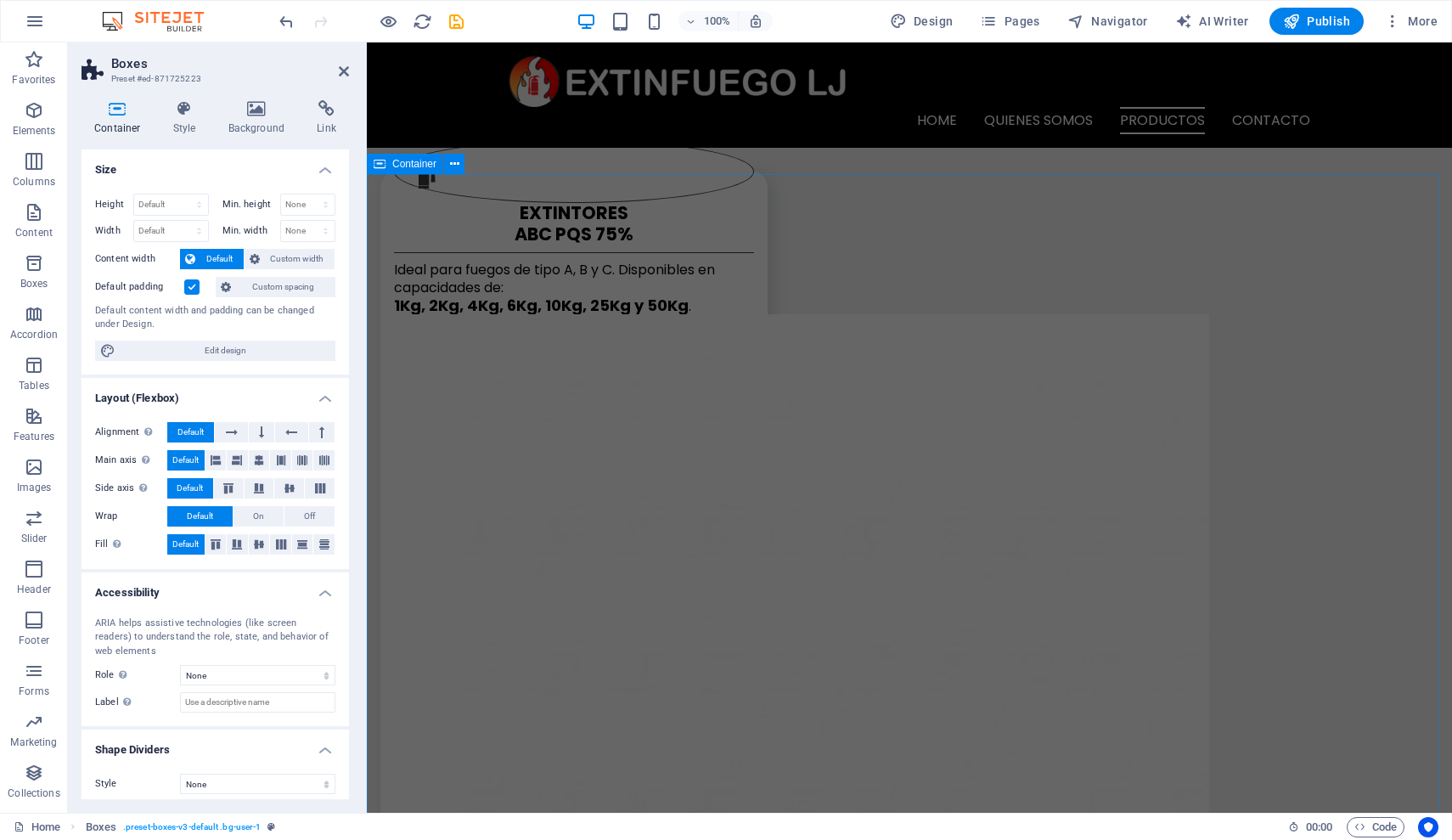
scroll to position [2732, 0]
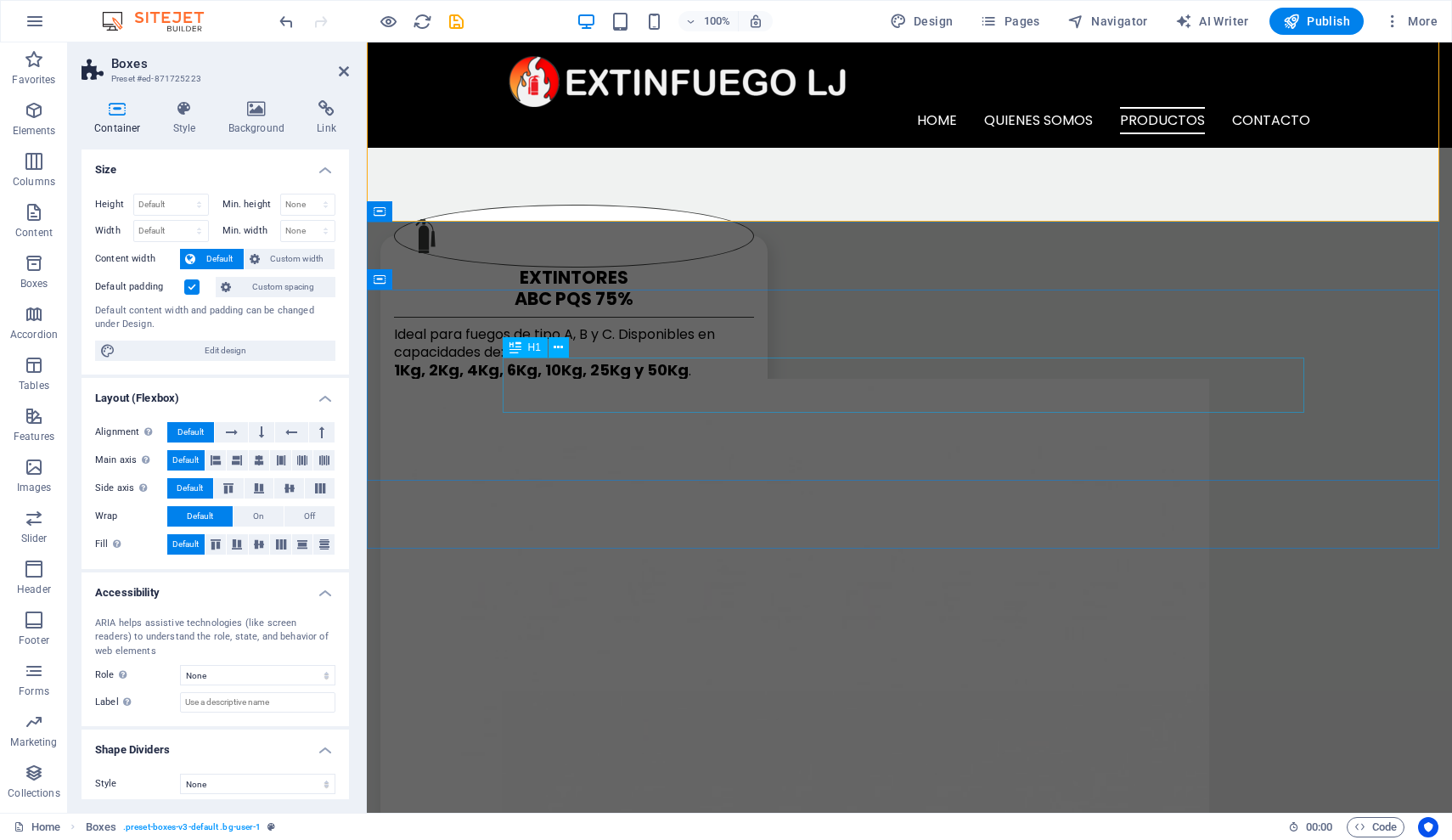
scroll to position [3068, 0]
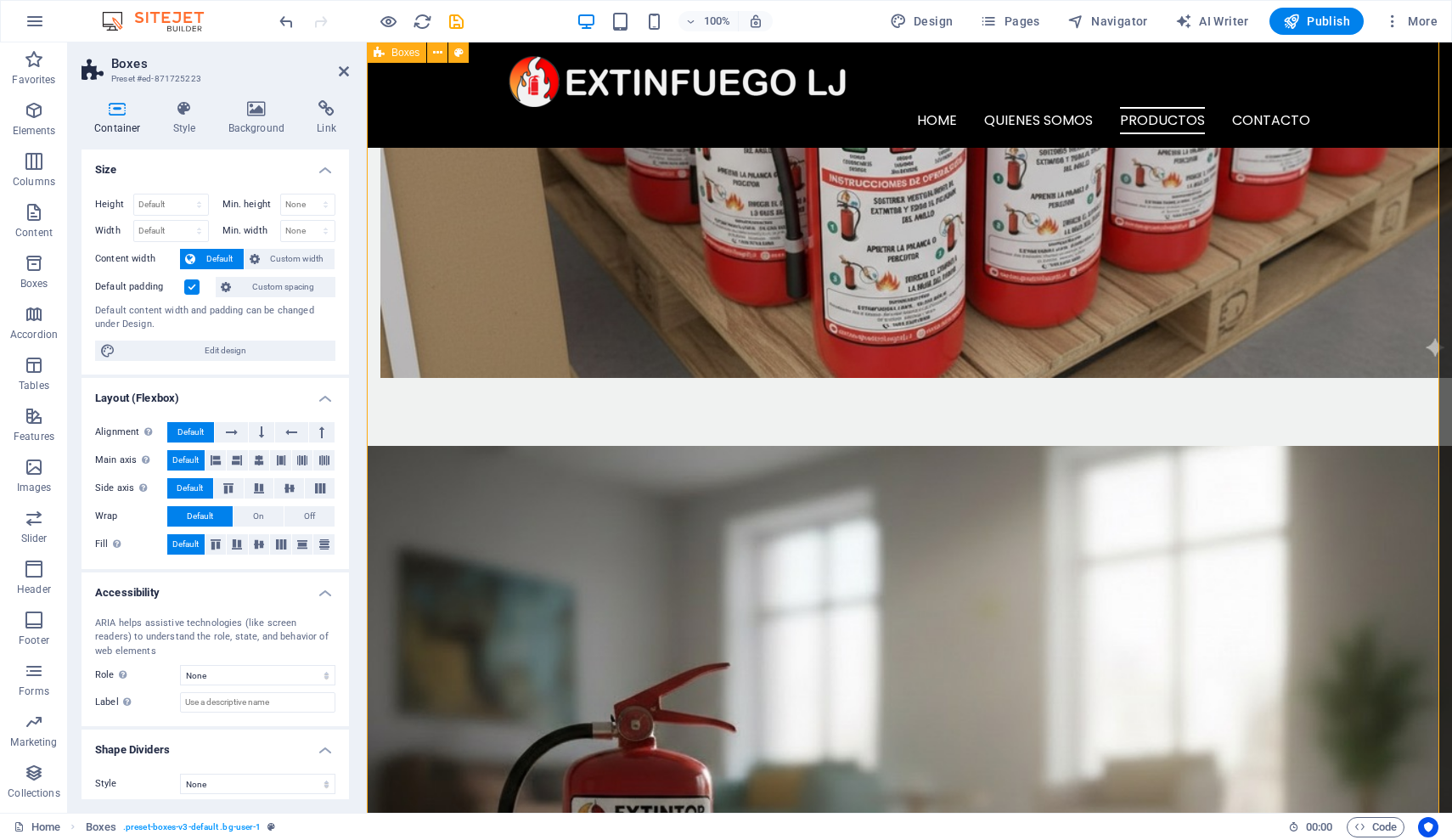
scroll to position [1749, 0]
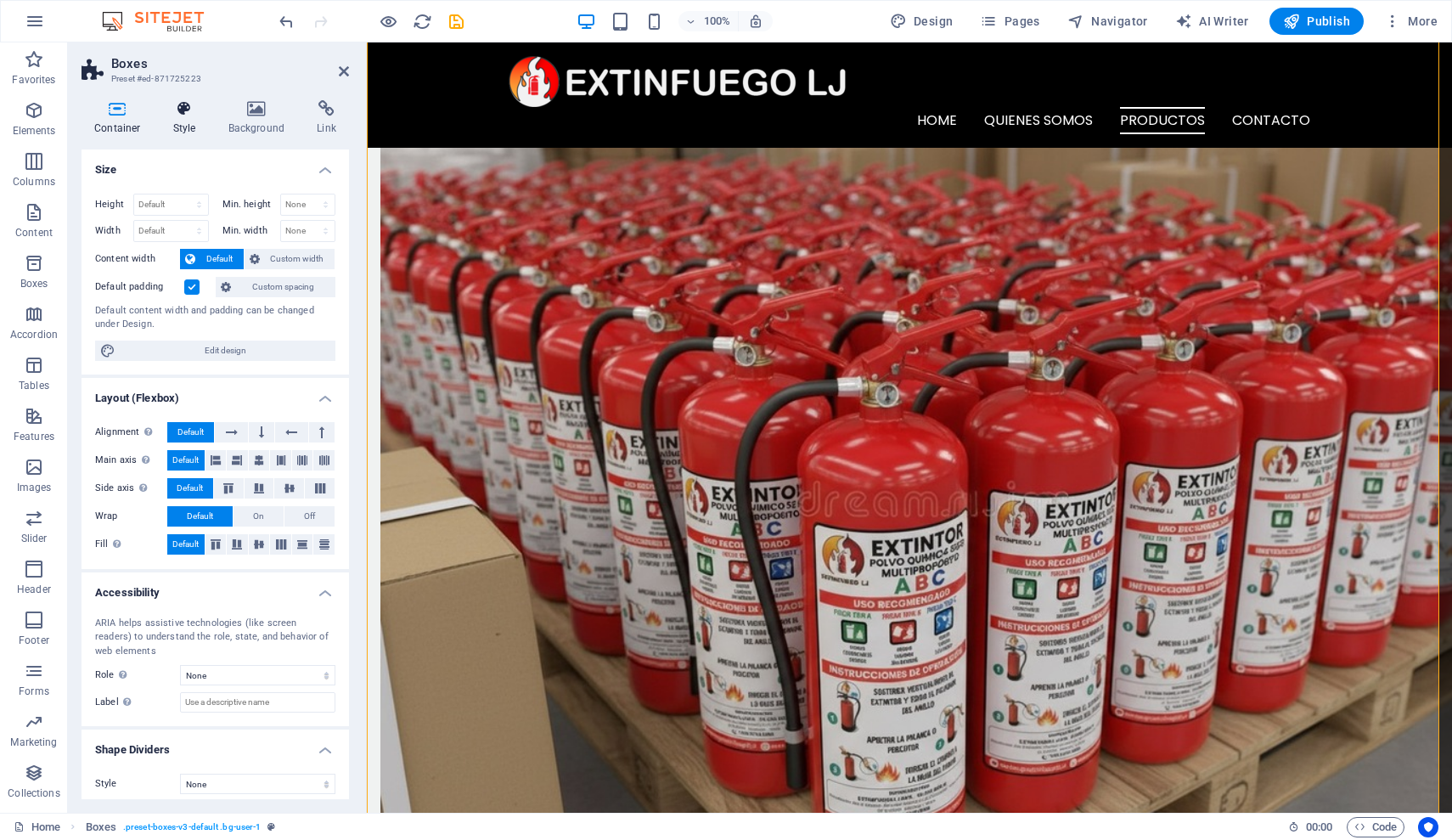
click at [178, 111] on icon at bounding box center [185, 109] width 49 height 17
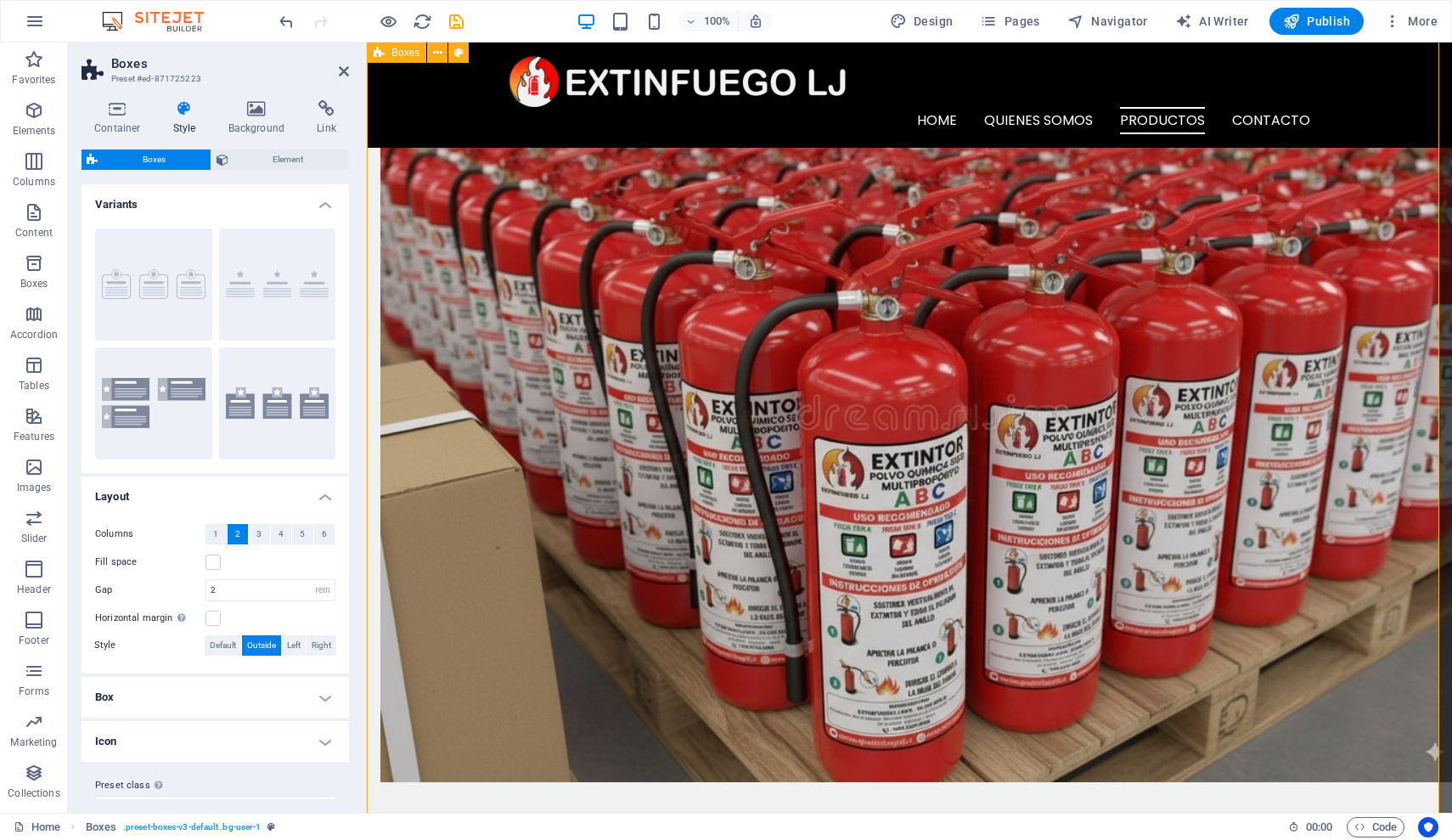
scroll to position [1465, 0]
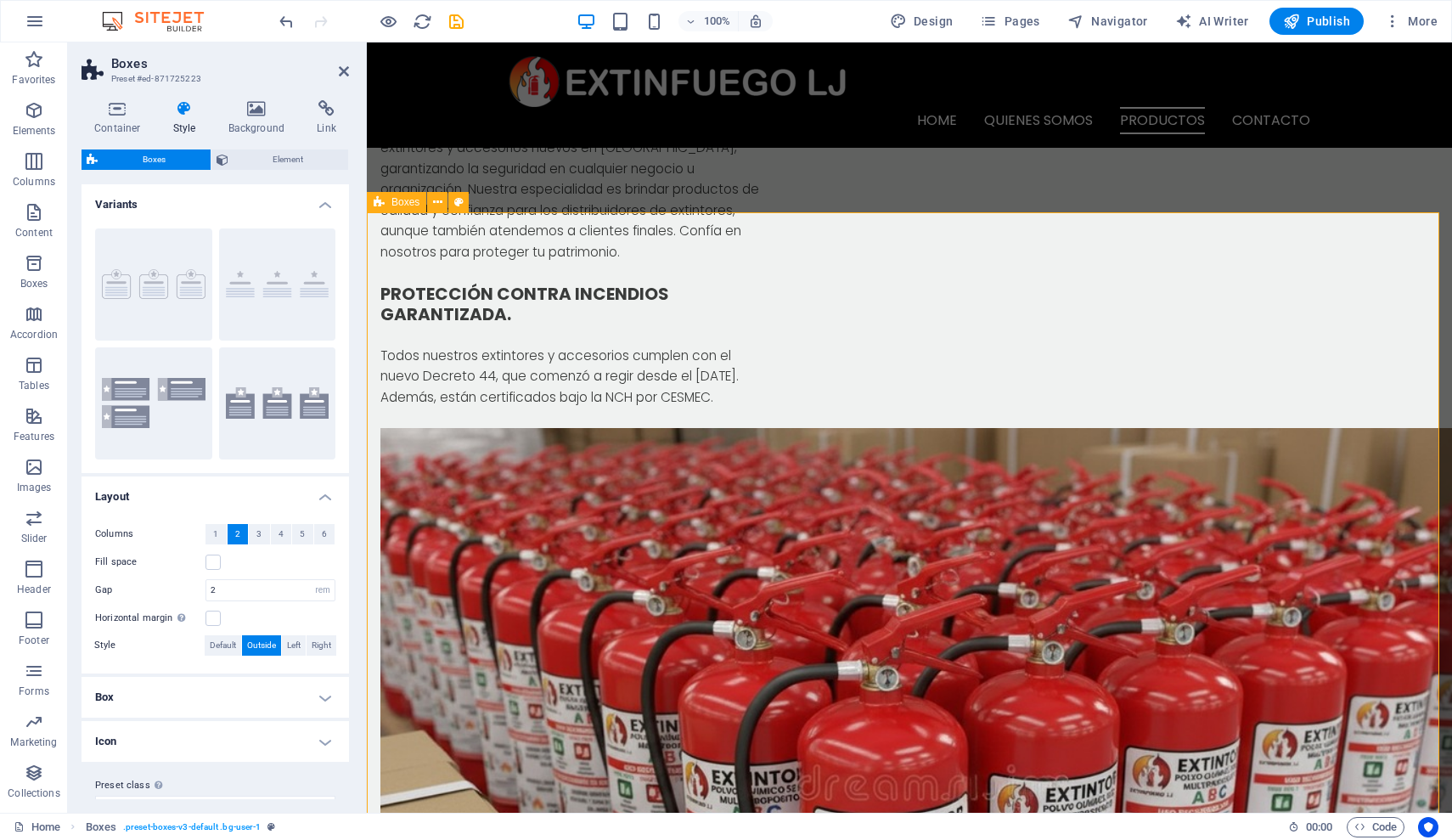
click at [138, 702] on h4 "Box" at bounding box center [215, 697] width 267 height 41
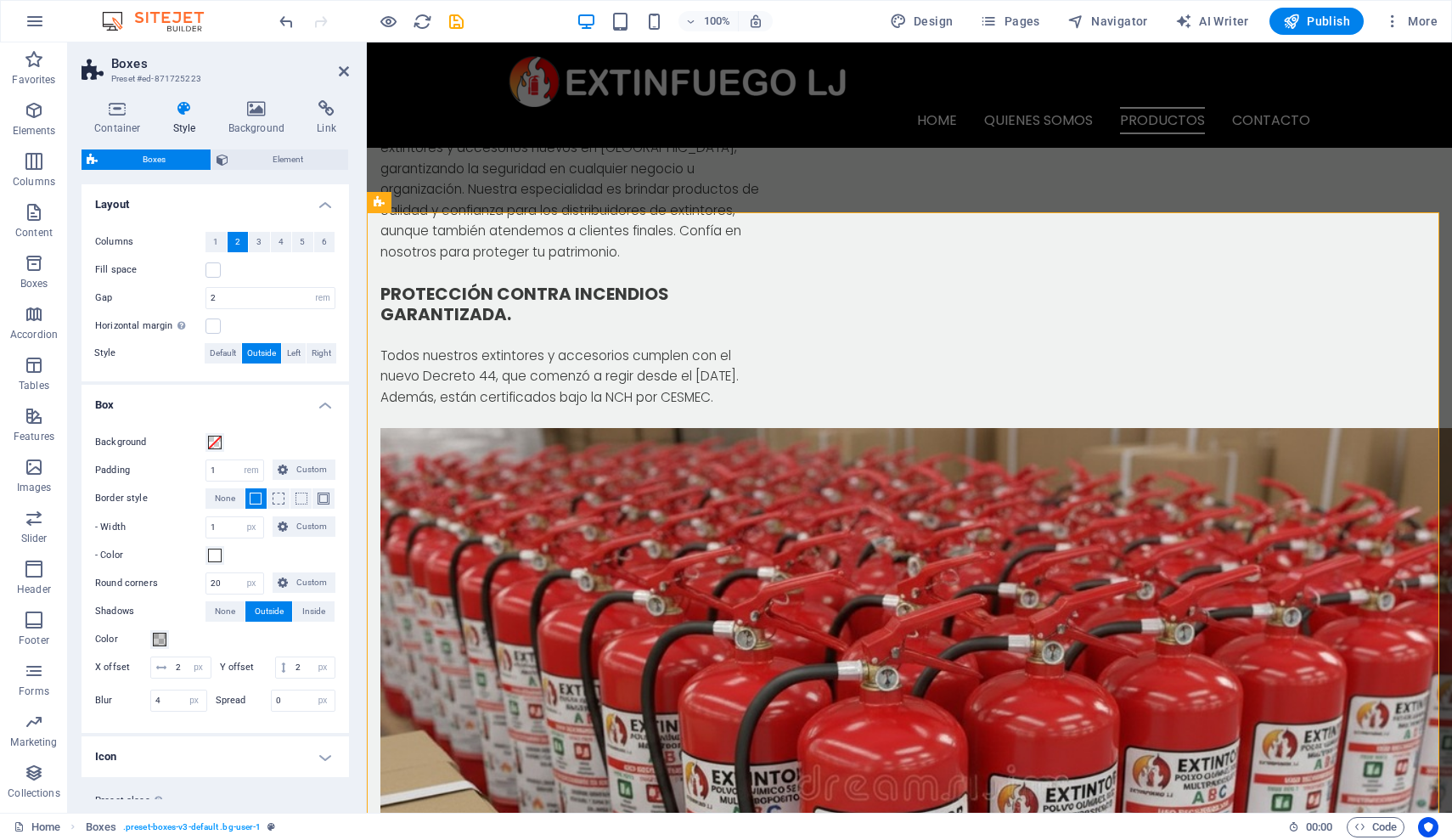
scroll to position [0, 0]
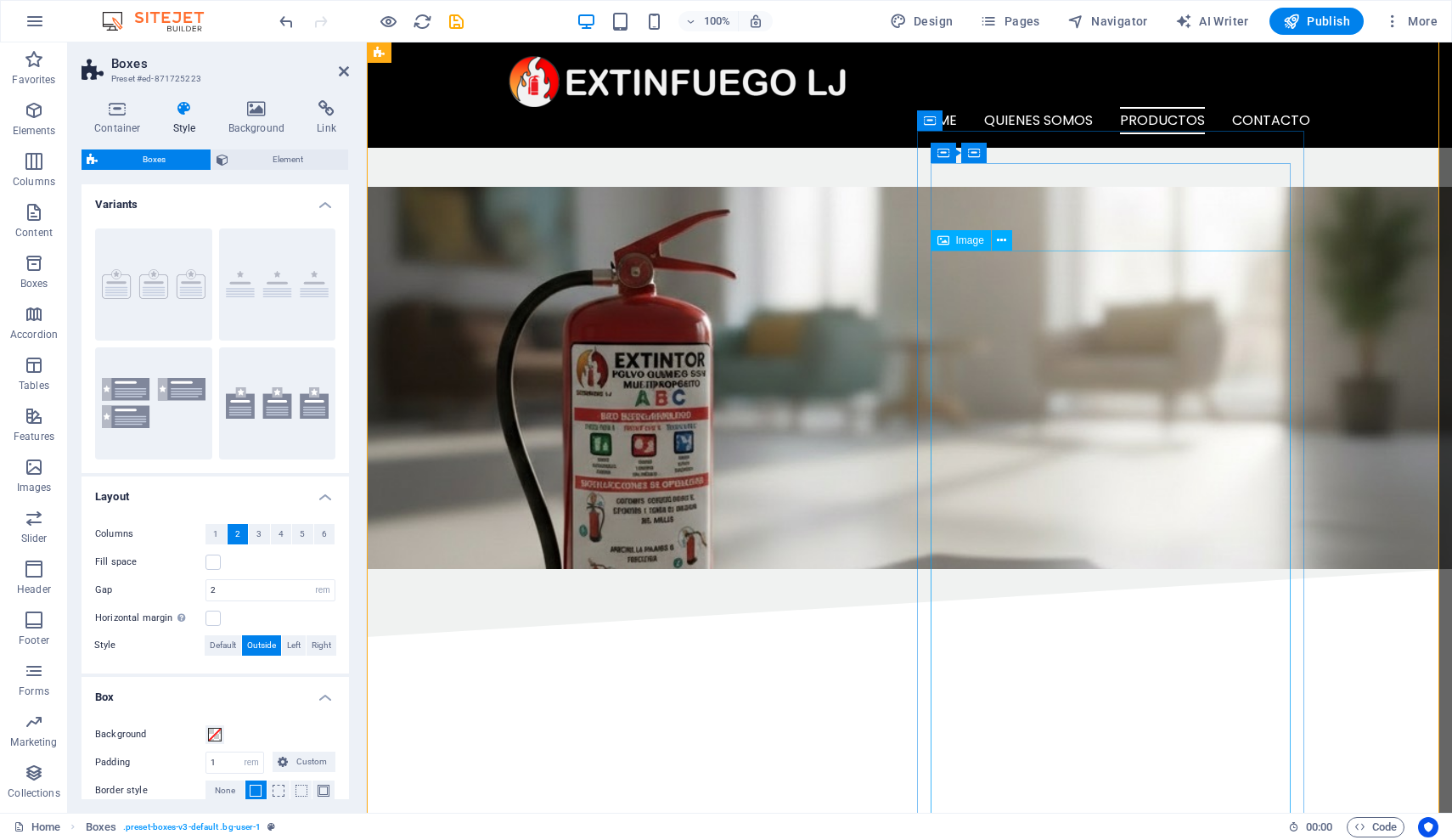
scroll to position [2465, 0]
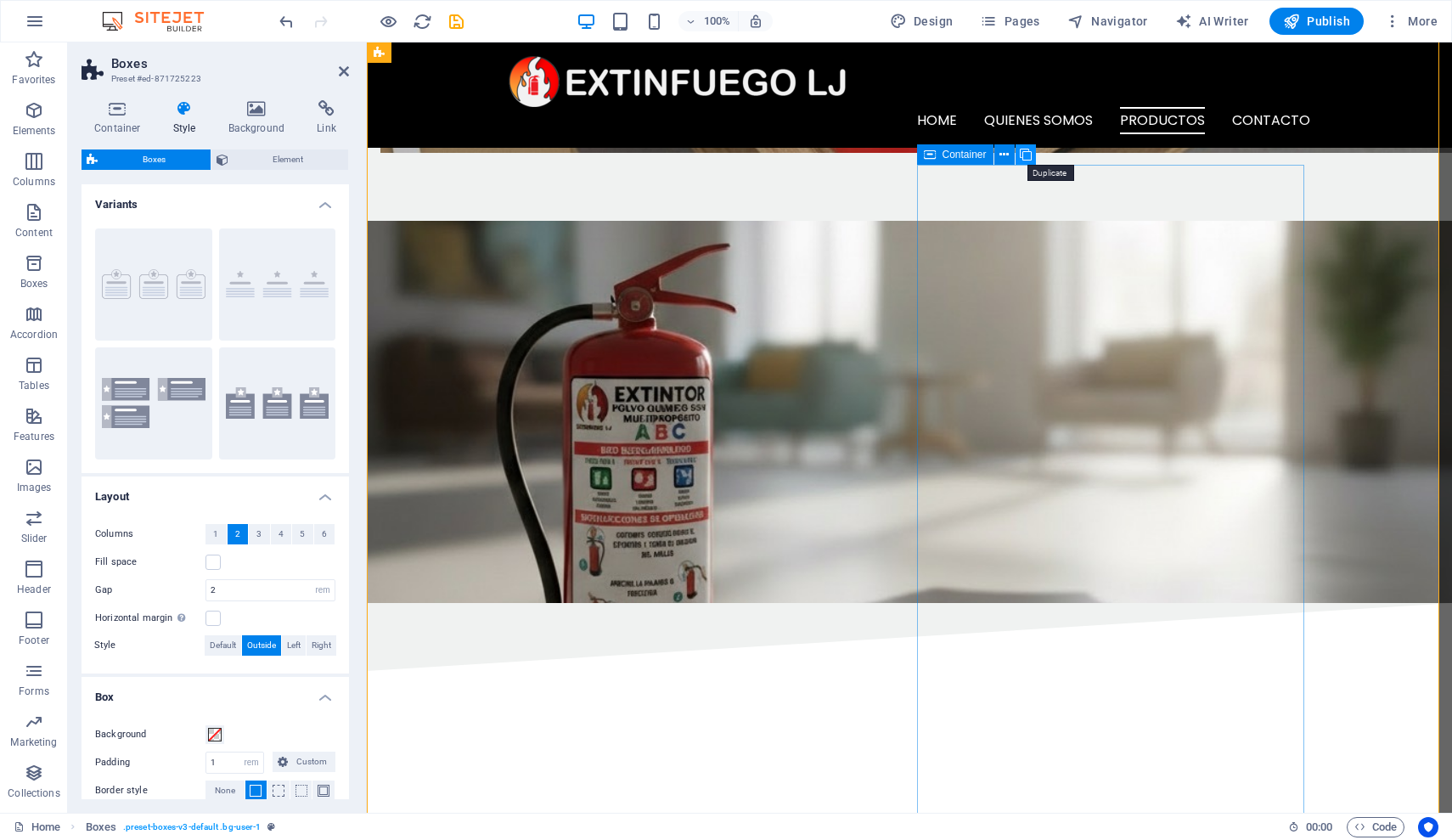
click at [1024, 154] on icon at bounding box center [1026, 155] width 12 height 17
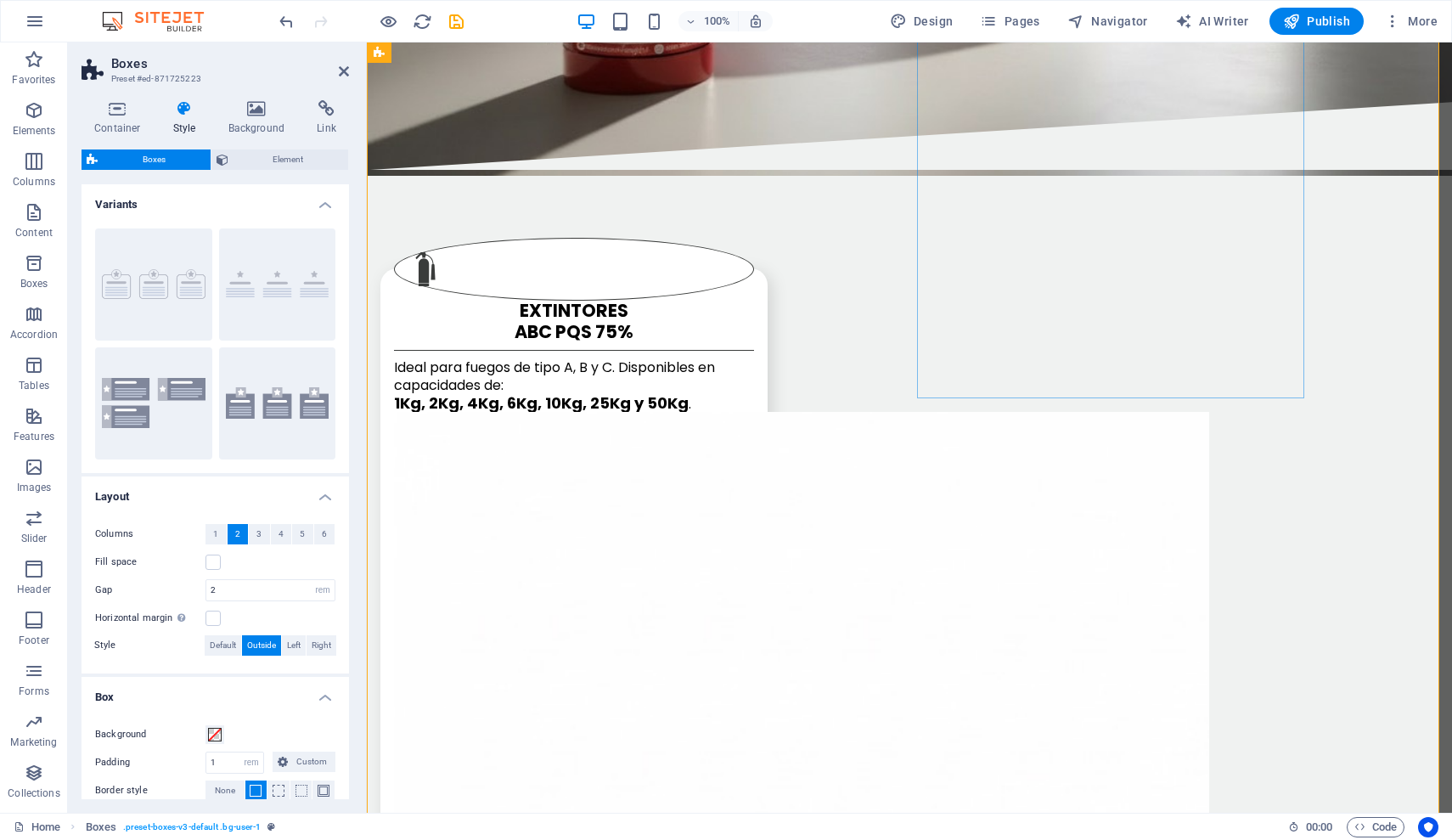
scroll to position [3428, 0]
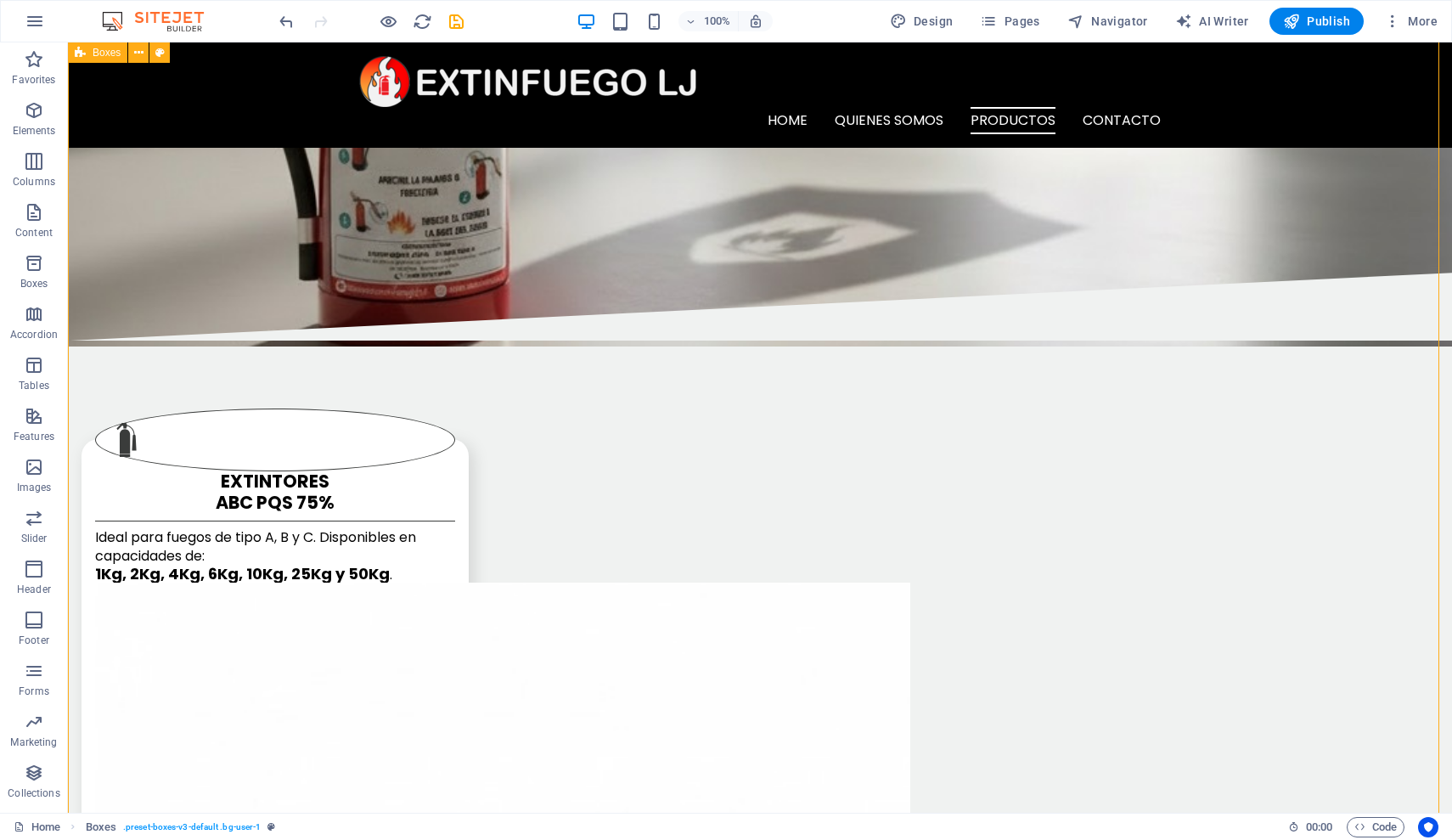
scroll to position [3149, 0]
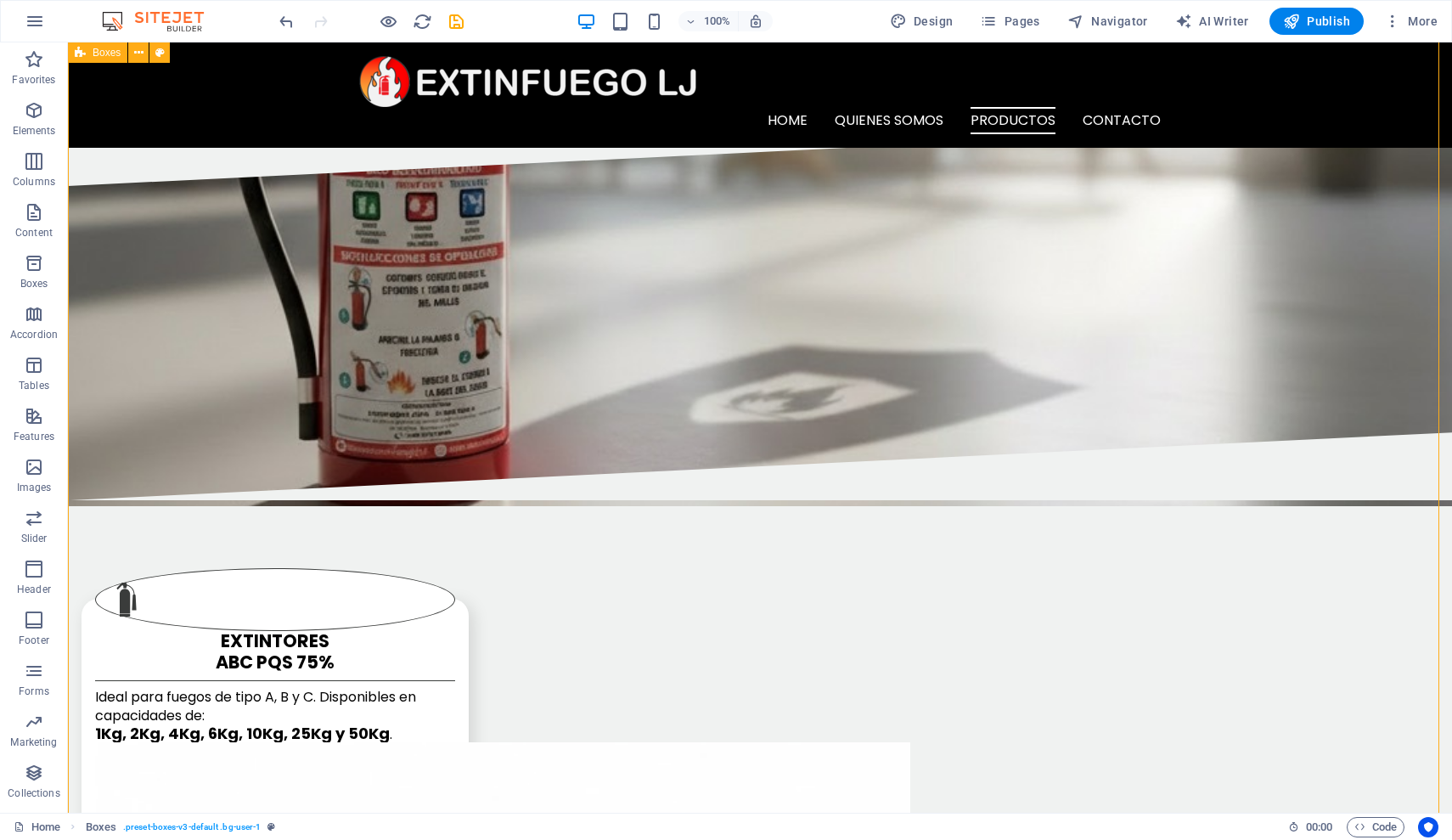
click at [460, 317] on icon at bounding box center [462, 313] width 12 height 17
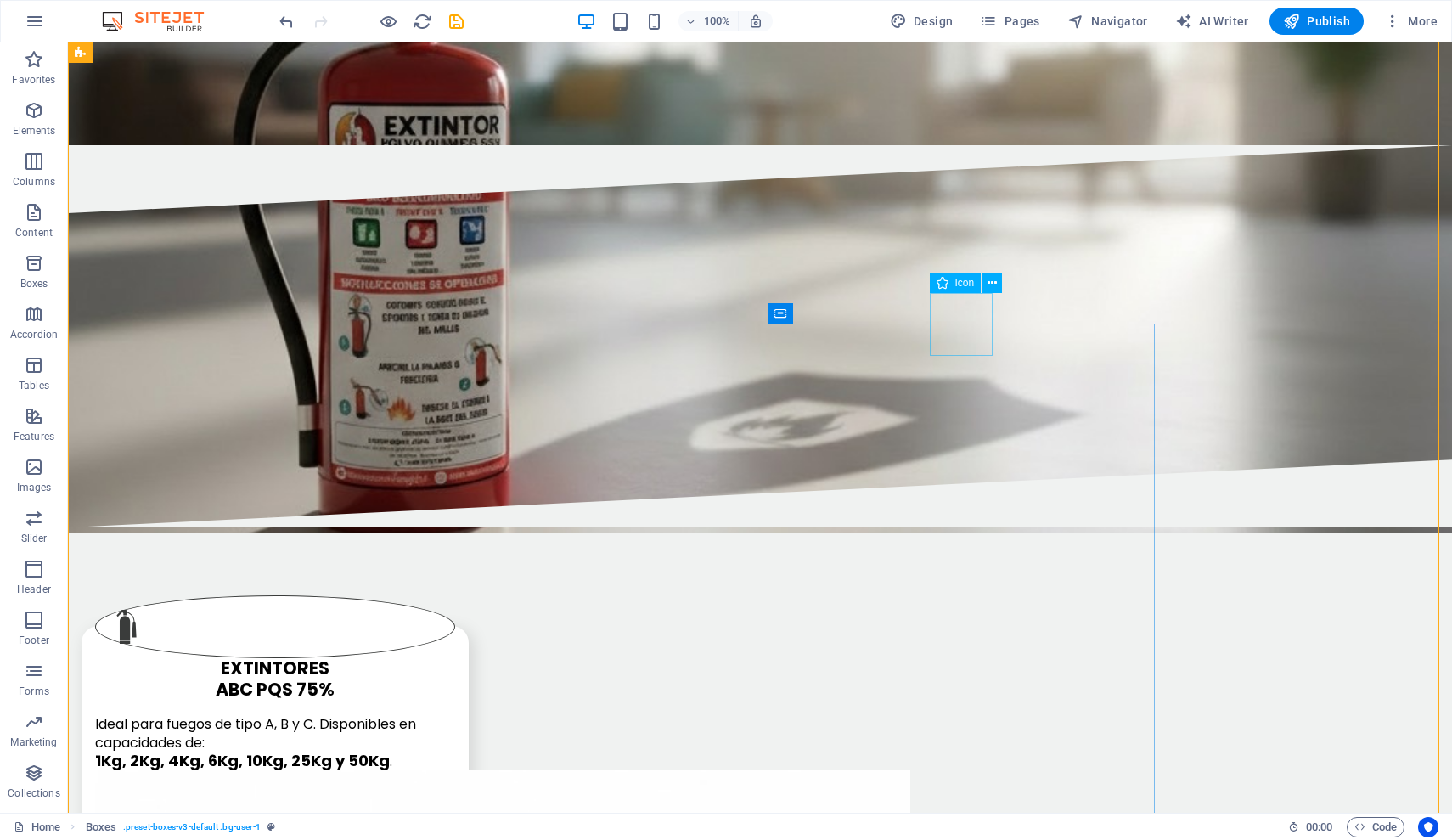
select select "xMidYMid"
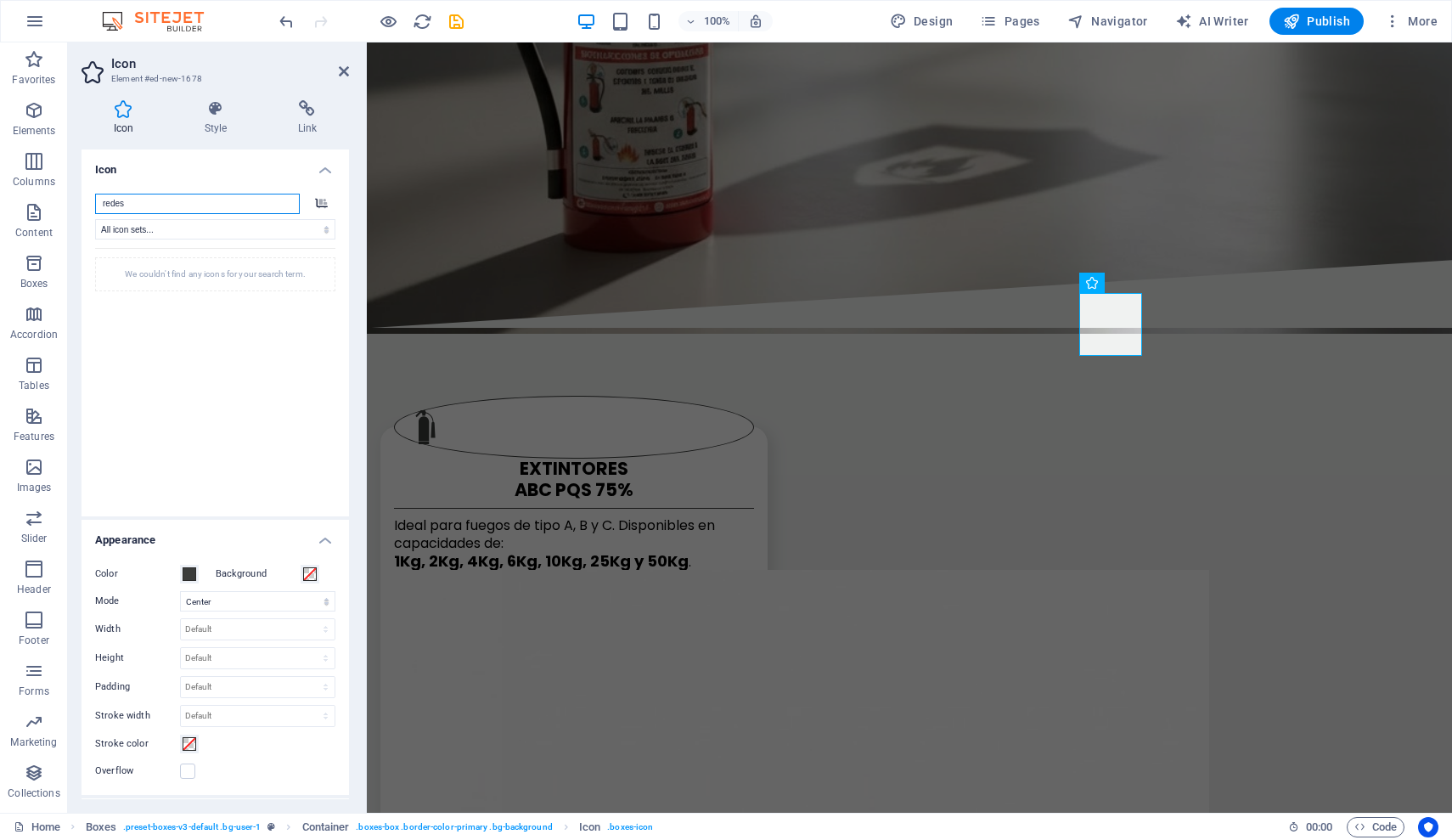
click at [179, 203] on input "redes" at bounding box center [197, 203] width 205 height 20
drag, startPoint x: 158, startPoint y: 202, endPoint x: 60, endPoint y: 194, distance: 98.3
click at [60, 194] on section "Favorites Elements Columns Content Boxes Accordion Tables Features Images Slide…" at bounding box center [726, 427] width 1452 height 770
paste input "wet network"
click at [192, 203] on input "wet networks" at bounding box center [197, 203] width 205 height 20
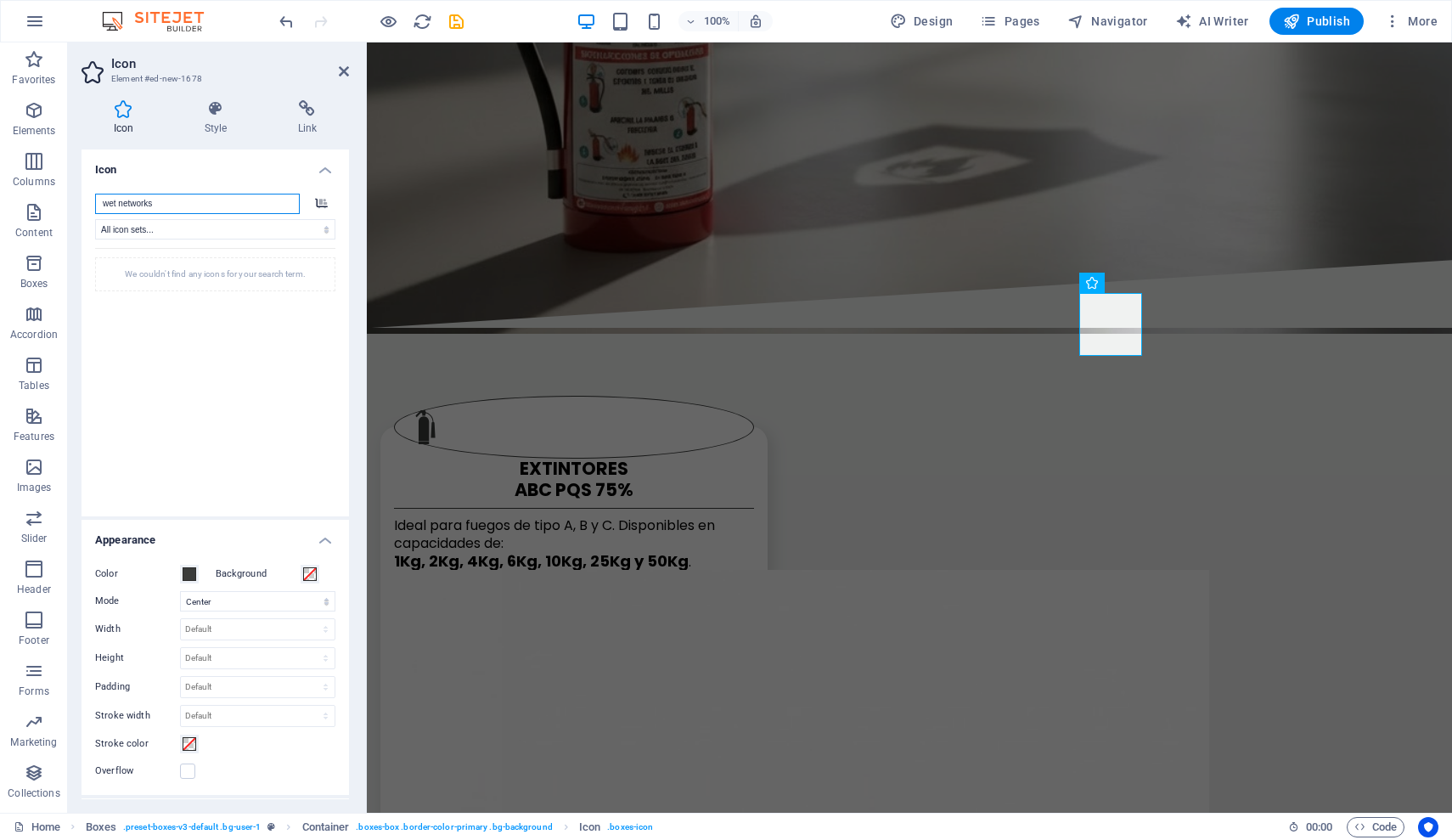
type input "wet networks"
select select "icofont"
select select
click at [174, 205] on input "wet networks" at bounding box center [197, 203] width 205 height 20
type input "wet"
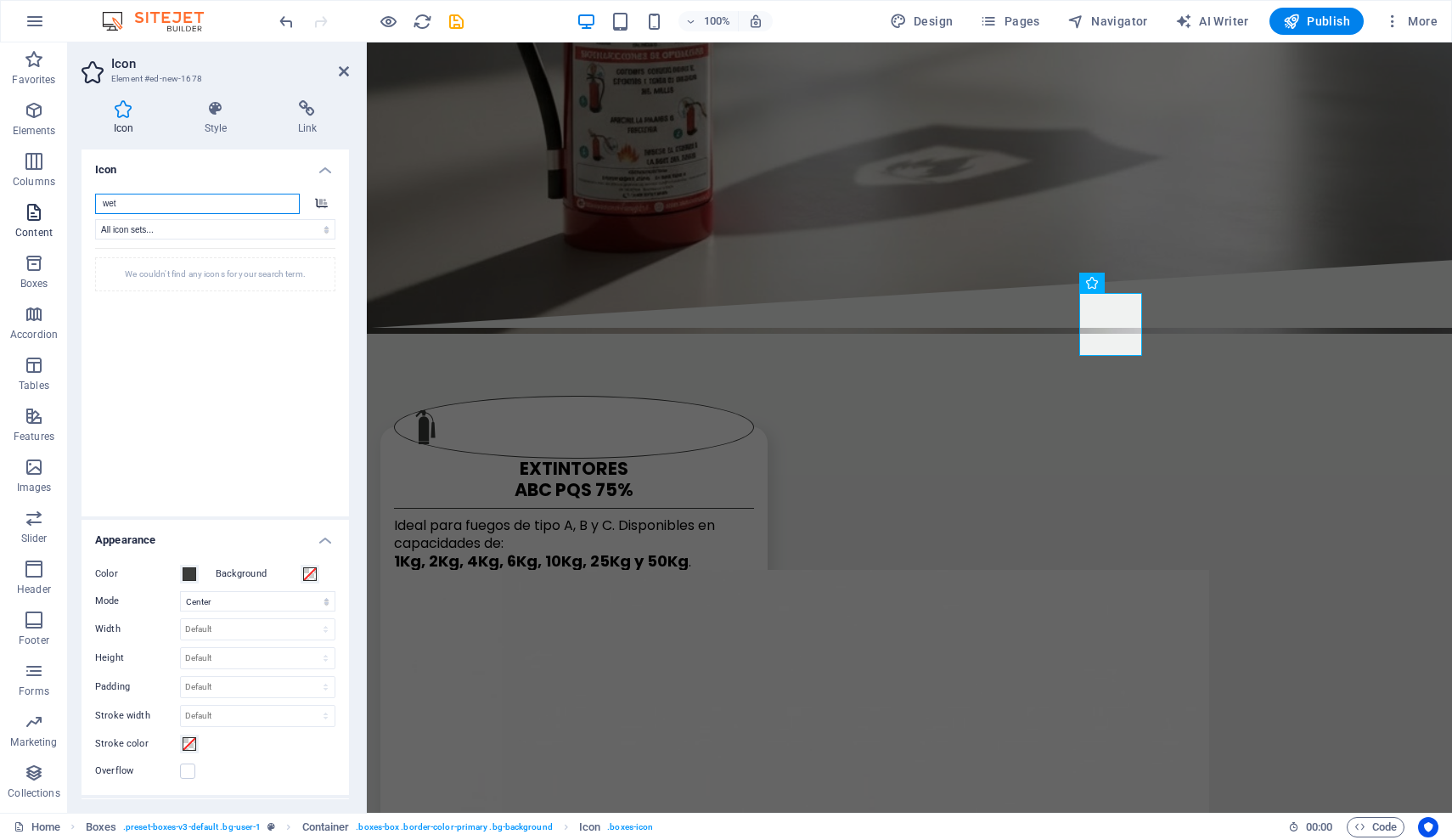
drag, startPoint x: 125, startPoint y: 205, endPoint x: 54, endPoint y: 204, distance: 71.0
click at [54, 204] on section "Favorites Elements Columns Content Boxes Accordion Tables Features Images Slide…" at bounding box center [726, 427] width 1452 height 770
click at [201, 204] on input "redes" at bounding box center [197, 203] width 205 height 20
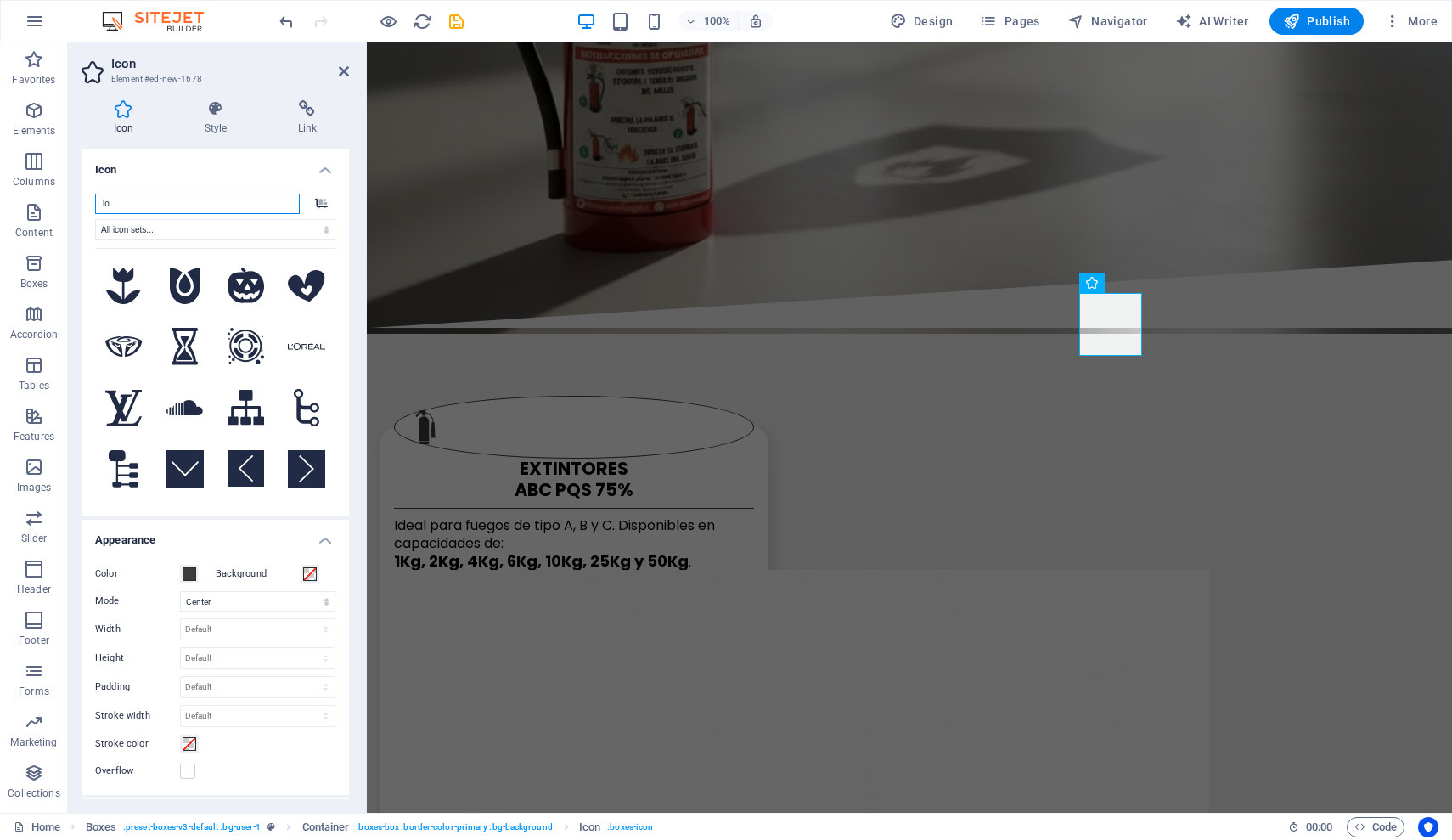
type input "l"
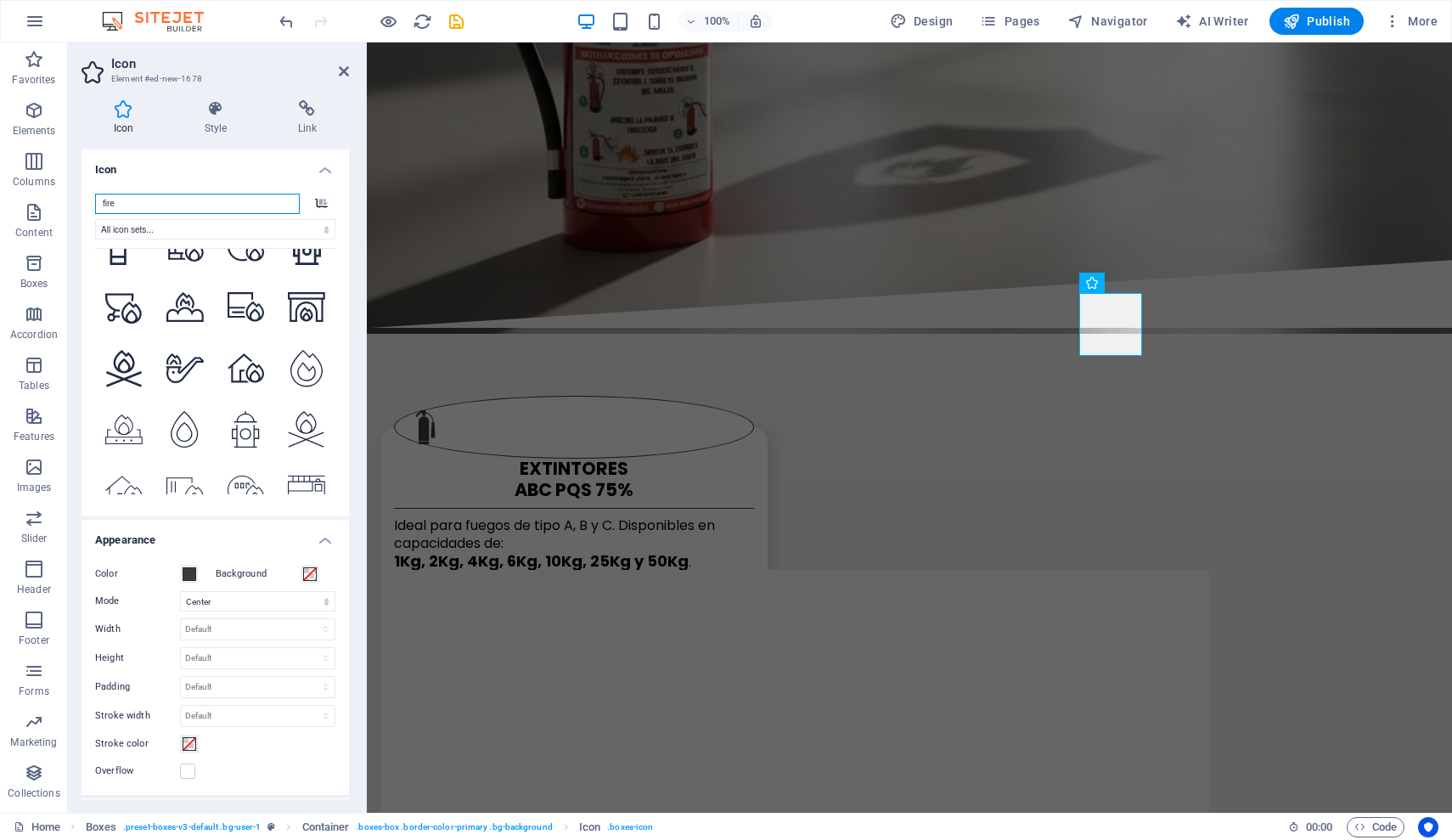
scroll to position [2555, 0]
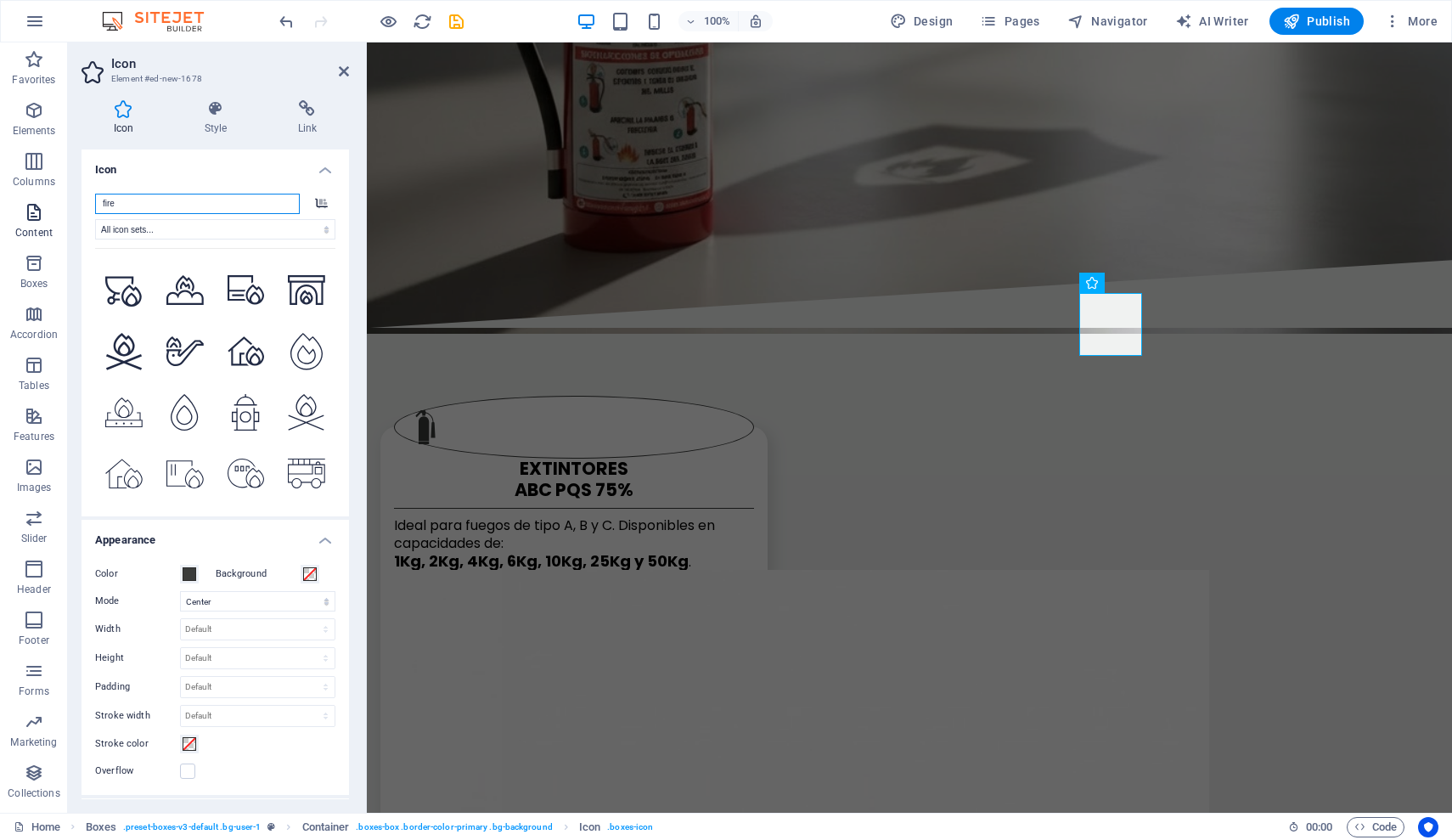
drag, startPoint x: 149, startPoint y: 208, endPoint x: 37, endPoint y: 208, distance: 112.0
click at [37, 208] on section "Favorites Elements Columns Content Boxes Accordion Tables Features Images Slide…" at bounding box center [726, 427] width 1452 height 770
drag, startPoint x: 152, startPoint y: 205, endPoint x: 71, endPoint y: 200, distance: 81.2
click at [71, 200] on div "Icon Style Link Icon fire .fa-secondary{opacity:.4} All icon sets... IcoFont Io…" at bounding box center [215, 450] width 295 height 726
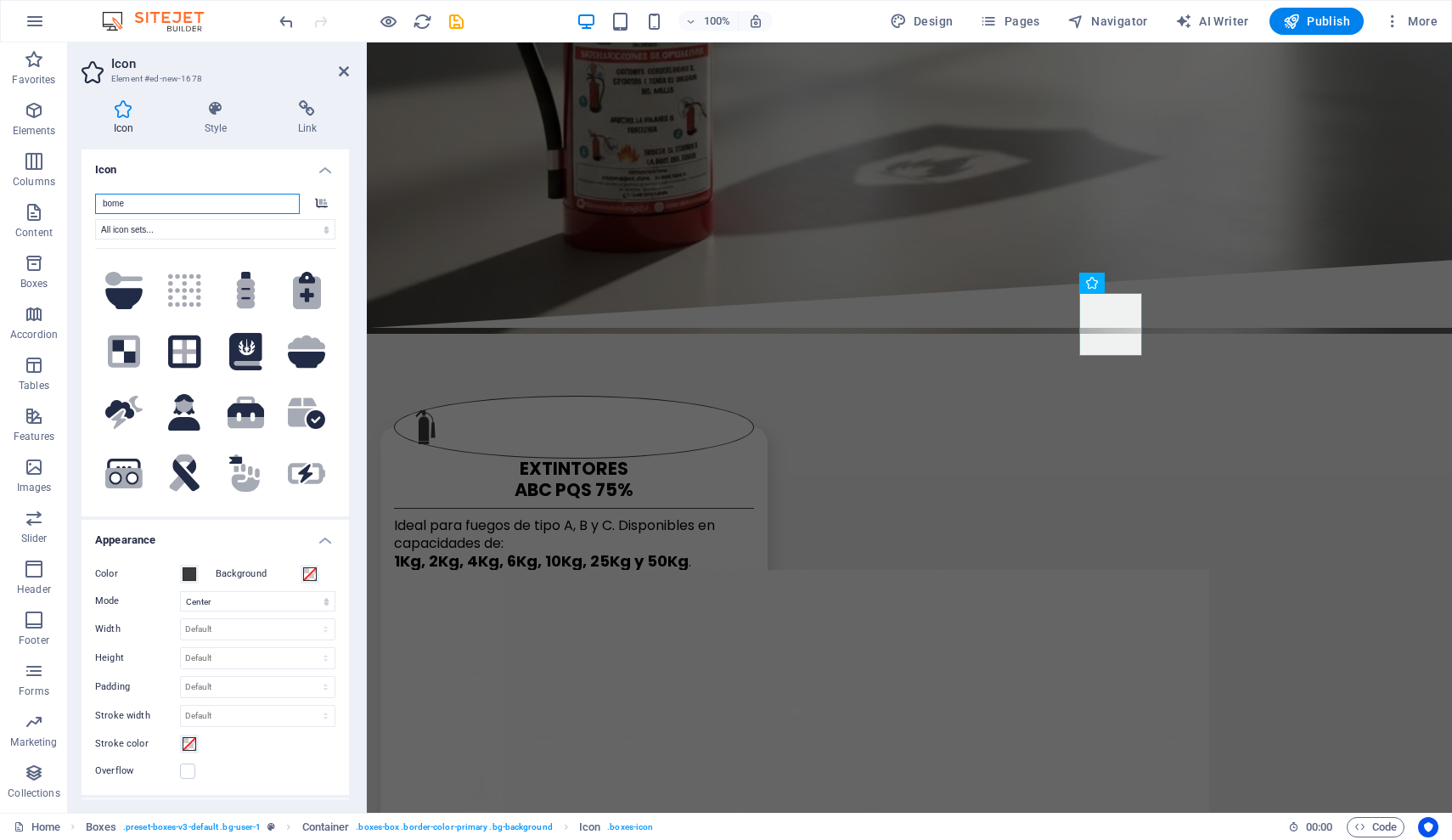
scroll to position [0, 0]
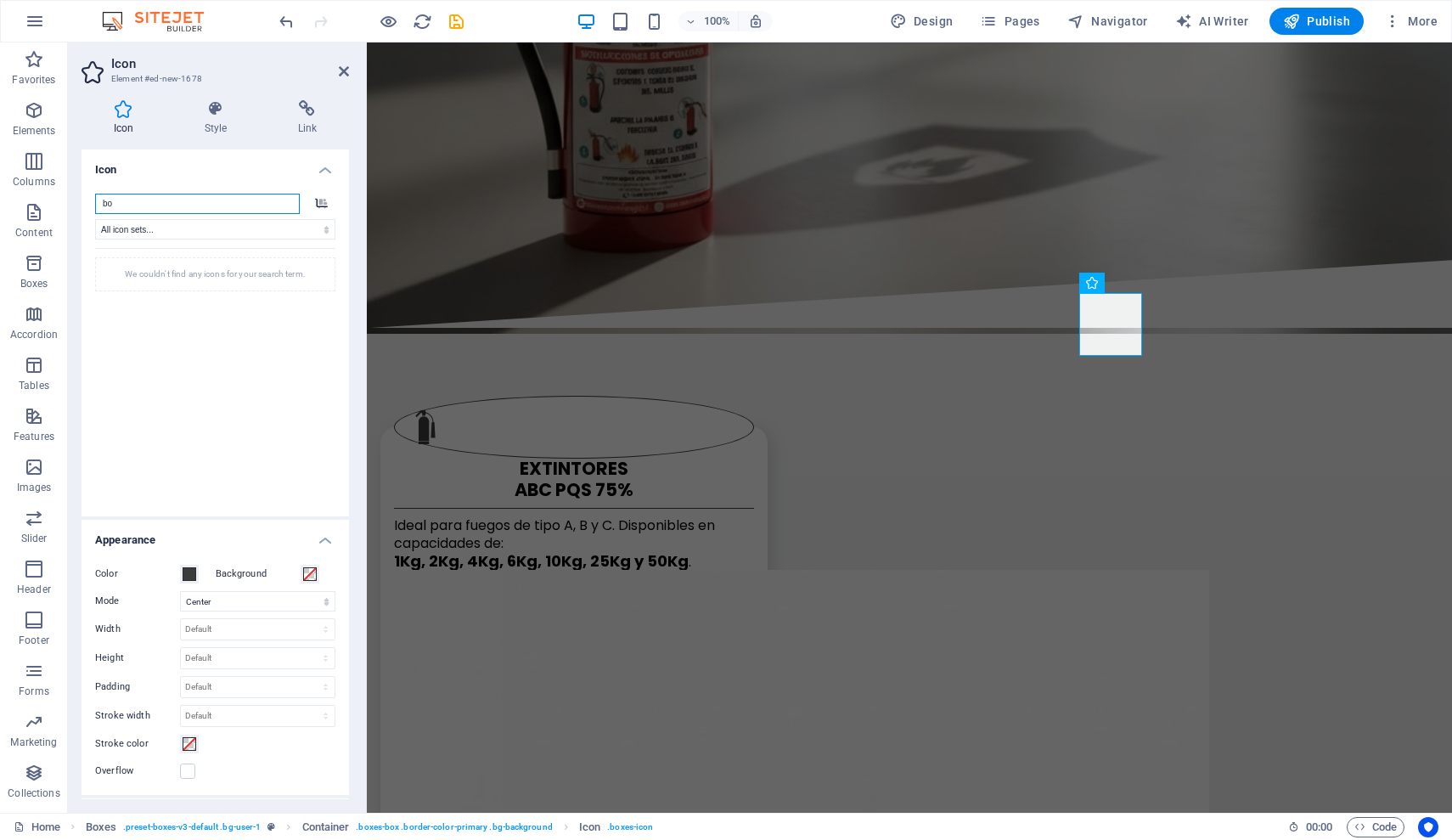
type input "b"
type input "f"
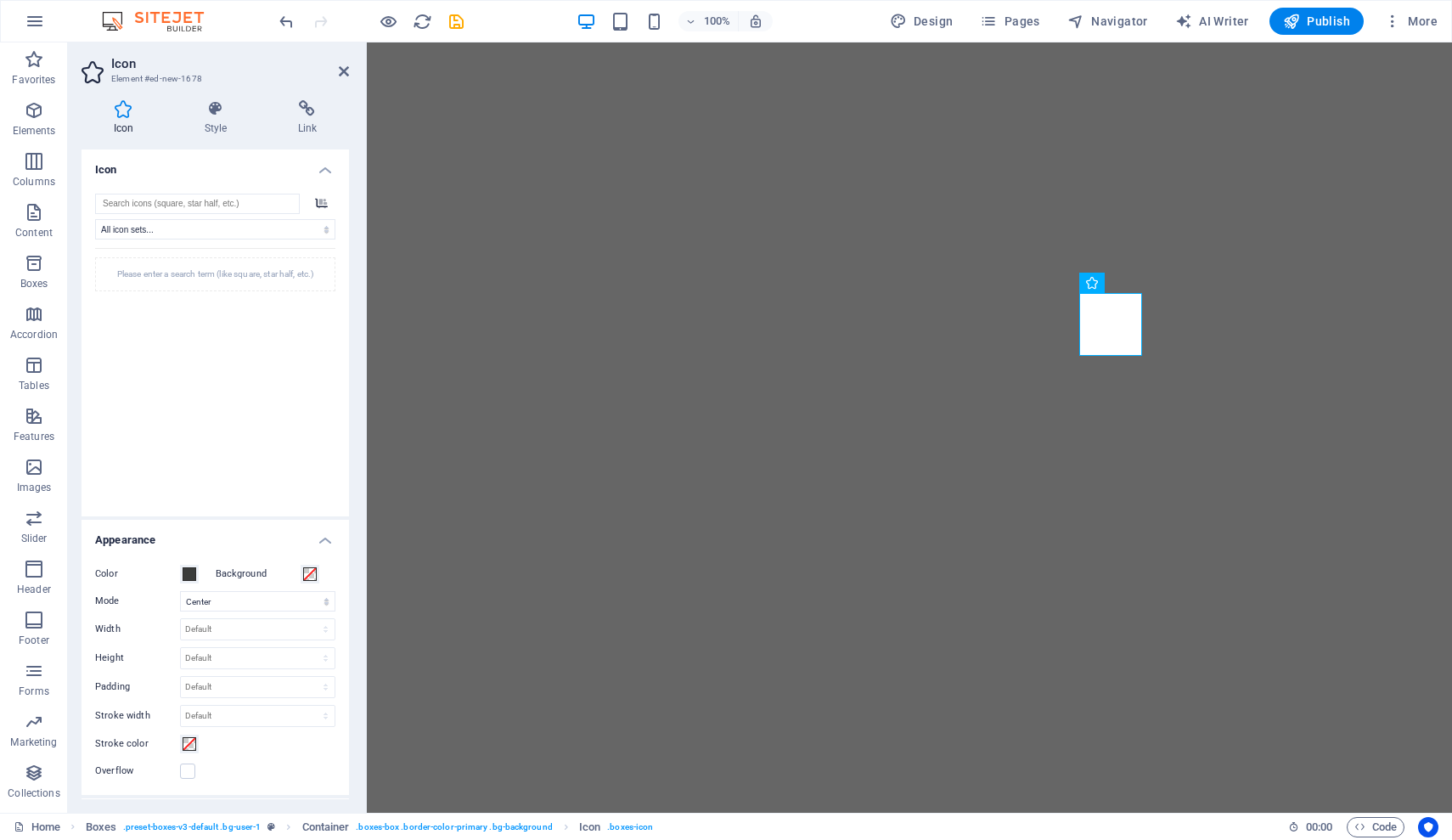
select select "xMidYMid"
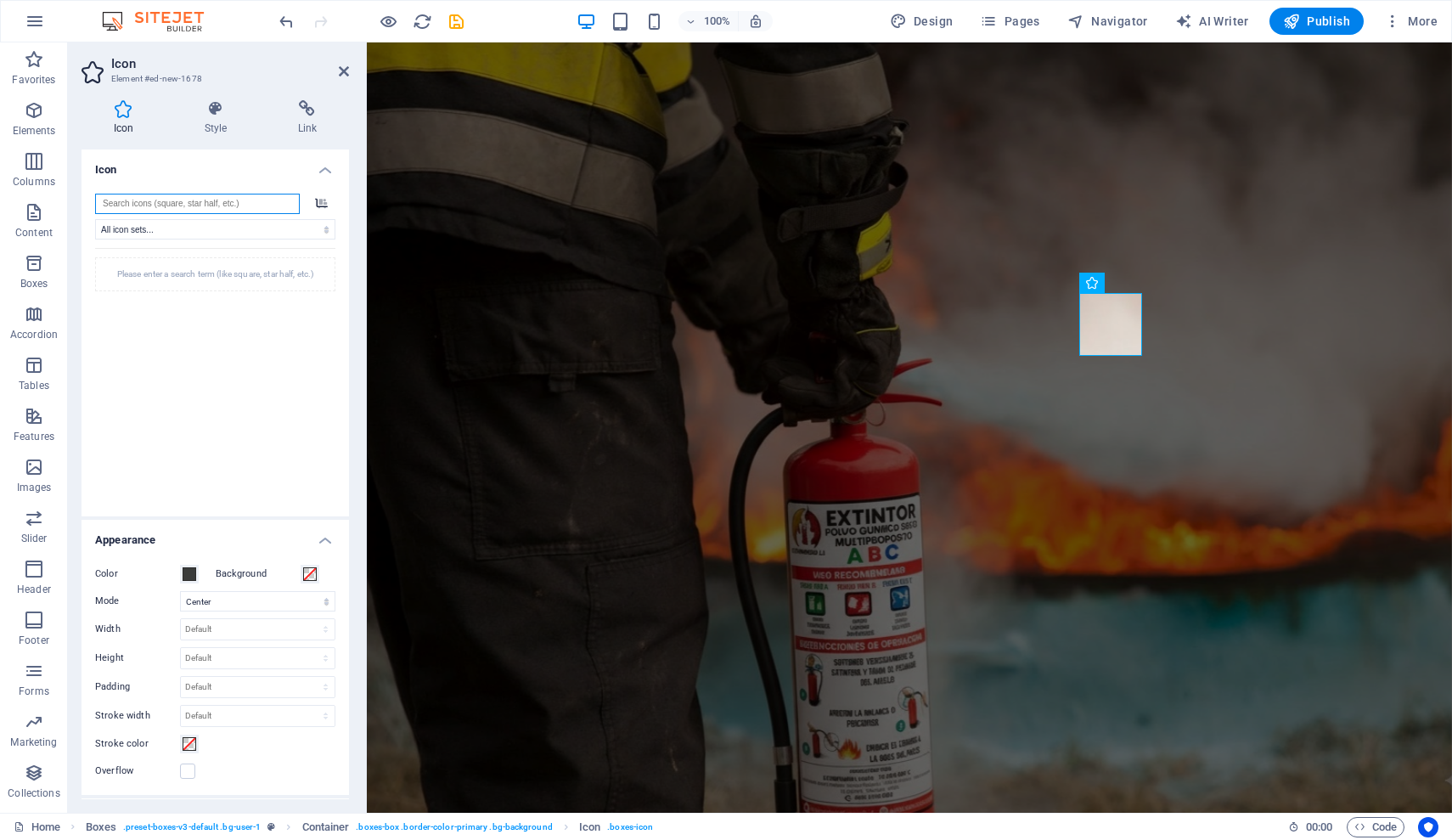
scroll to position [3149, 0]
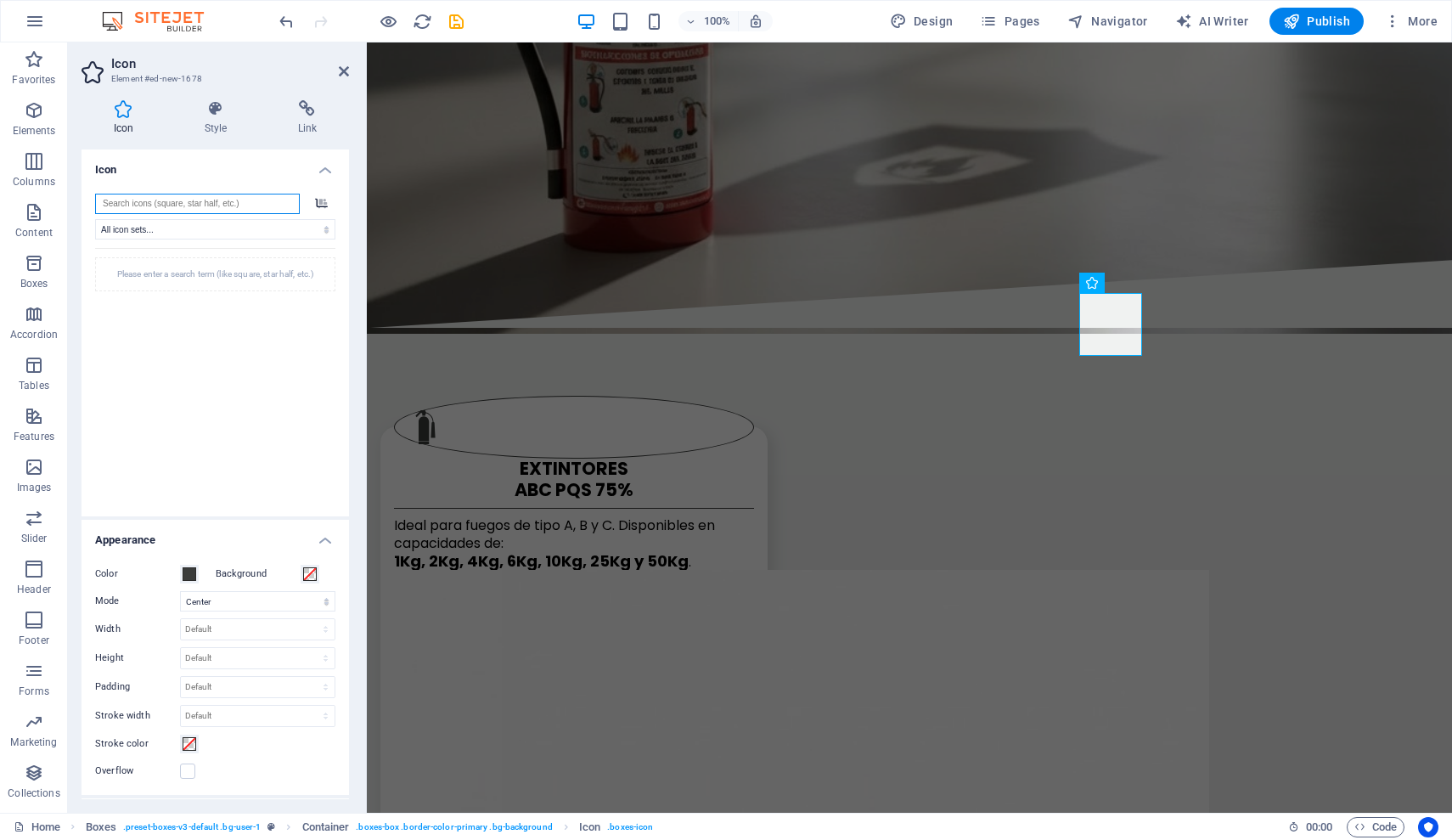
click at [171, 198] on input "search" at bounding box center [197, 203] width 205 height 20
paste input "firefighter"
click at [191, 207] on input "firefighter" at bounding box center [197, 203] width 205 height 20
click at [192, 210] on input "firefighter" at bounding box center [197, 203] width 205 height 20
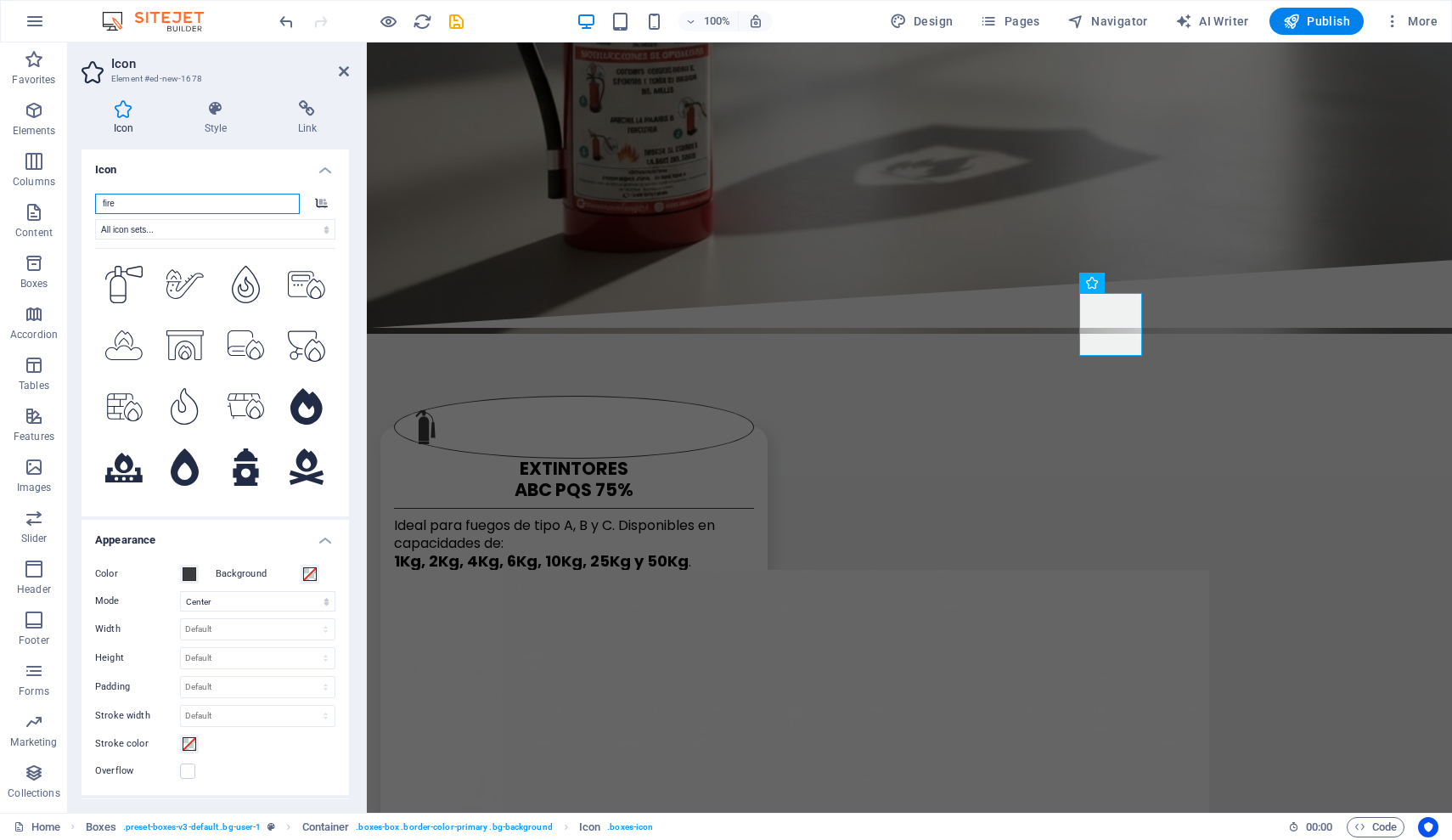
scroll to position [1655, 0]
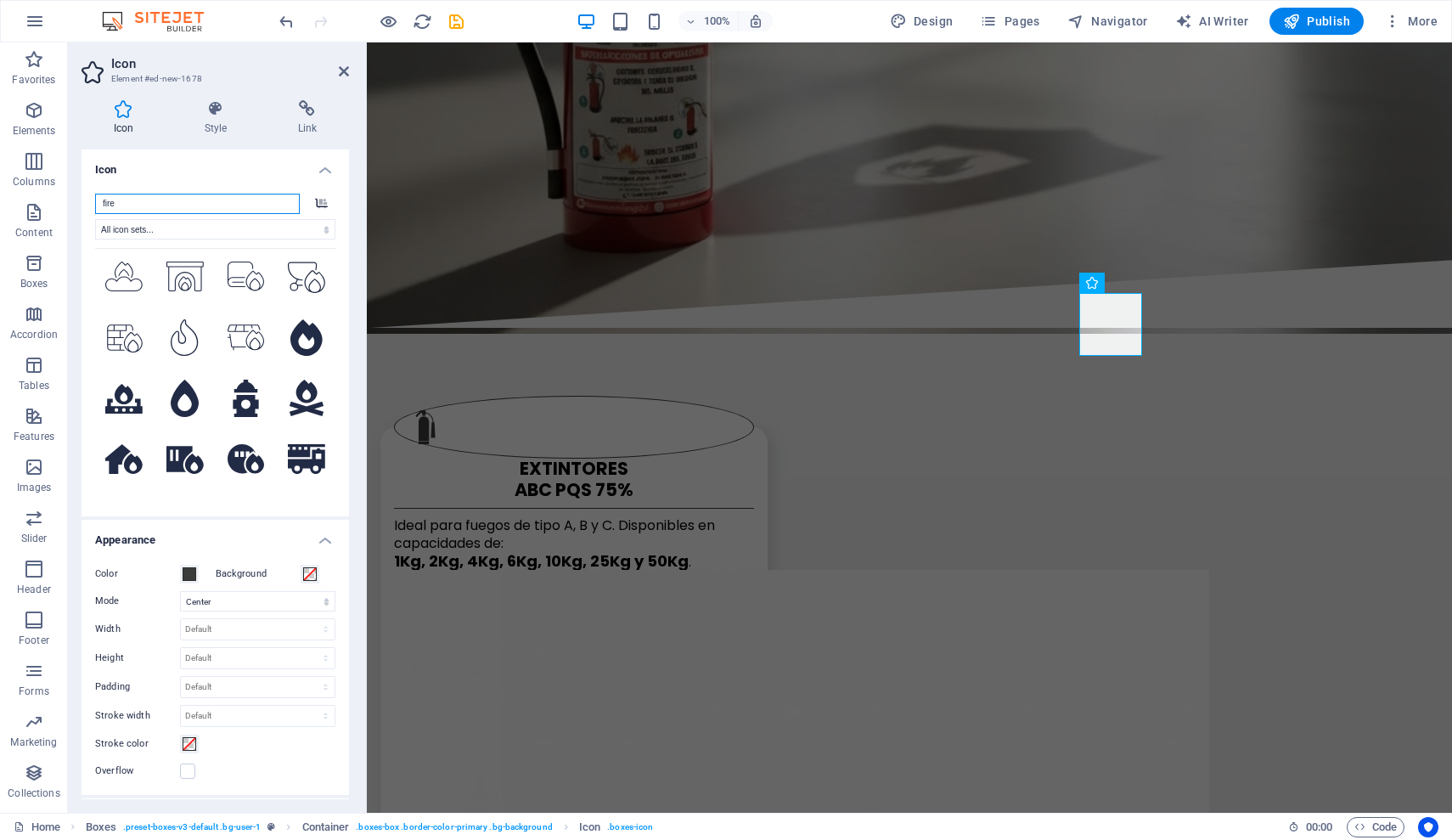
drag, startPoint x: 170, startPoint y: 204, endPoint x: 71, endPoint y: 197, distance: 99.2
click at [71, 197] on div "Icon Style Link Icon fire .fa-secondary{opacity:.4} All icon sets... IcoFont Io…" at bounding box center [215, 450] width 295 height 726
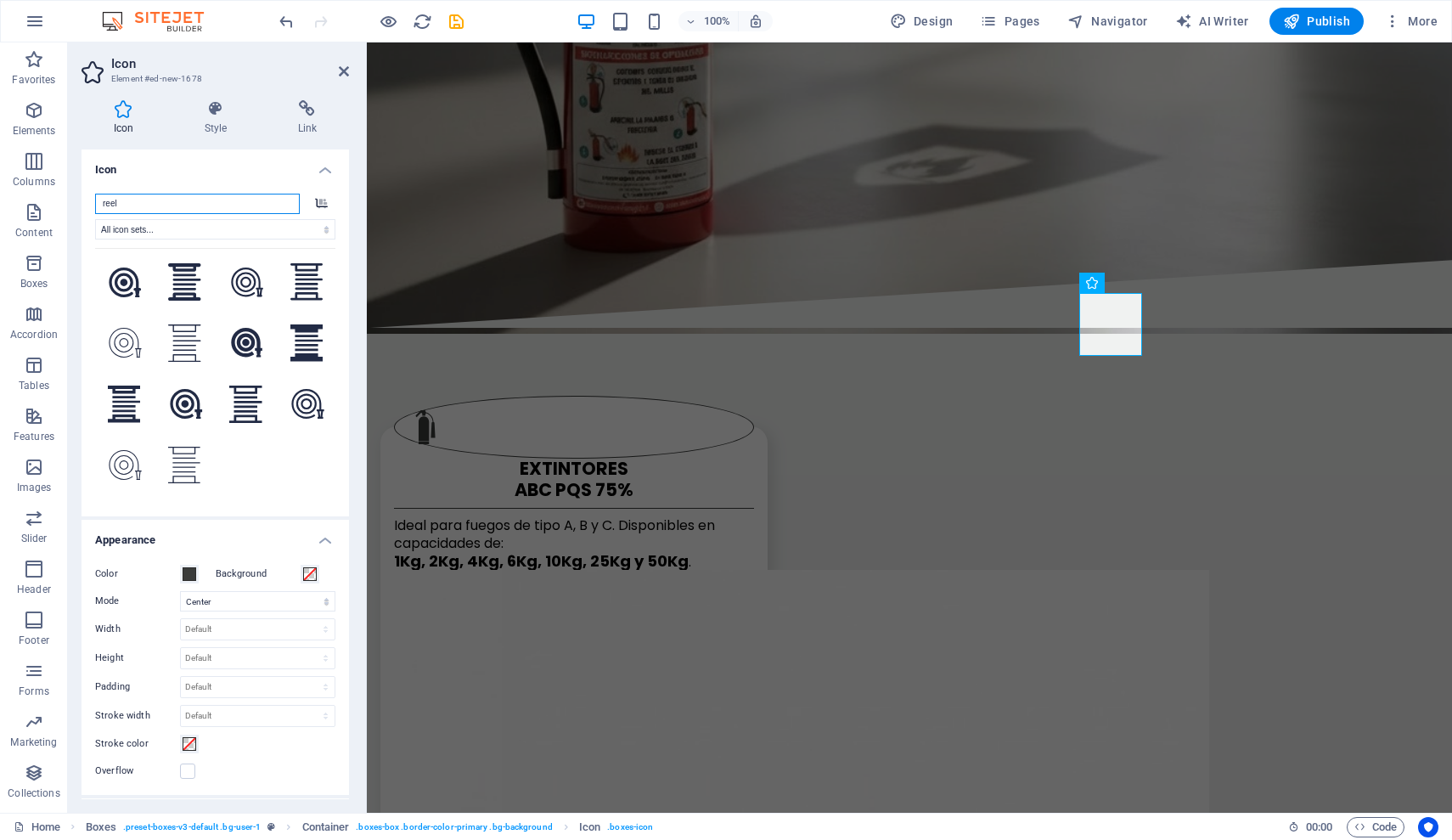
scroll to position [82, 0]
type input "reel"
click at [123, 267] on icon at bounding box center [124, 282] width 32 height 30
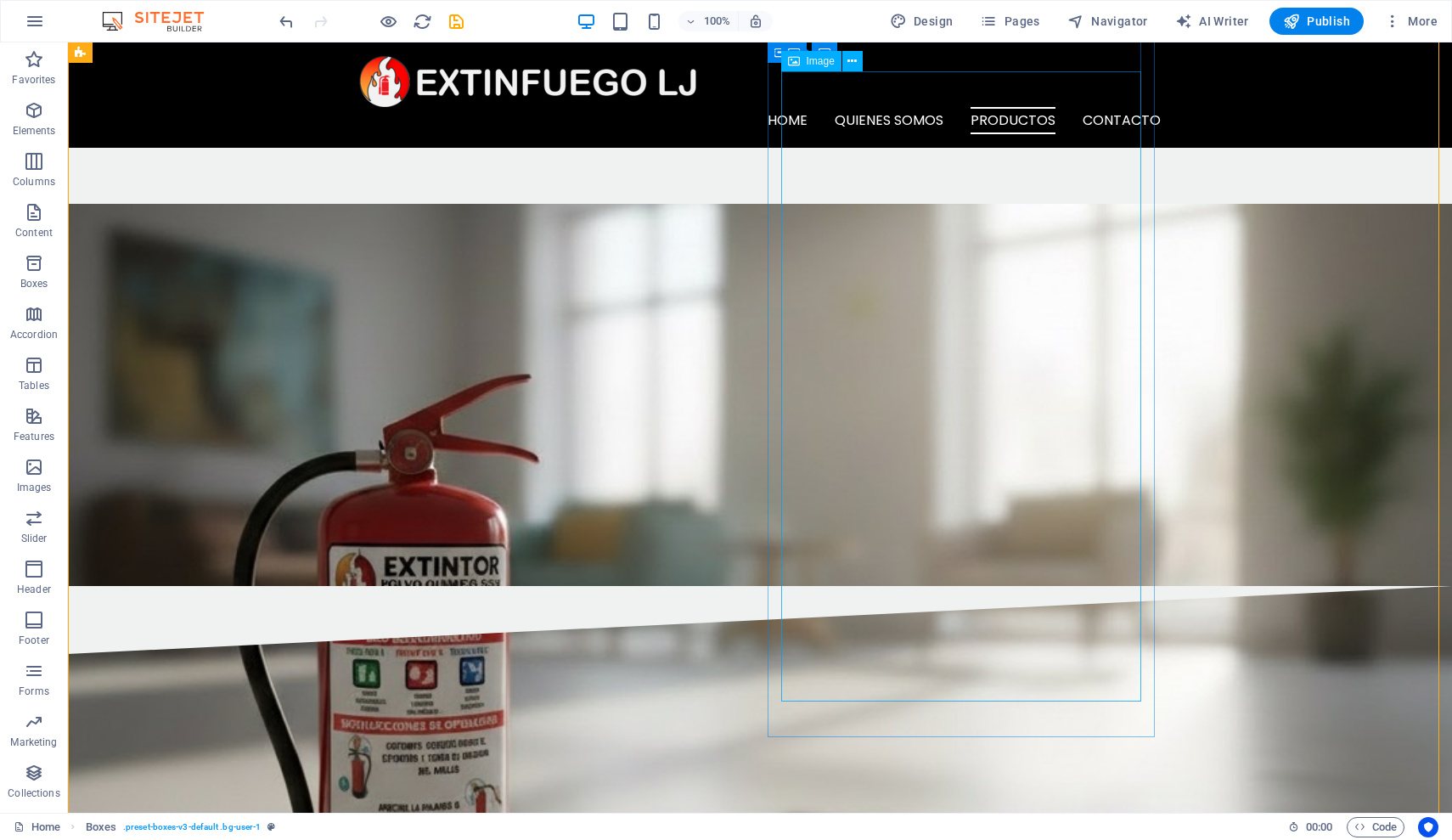
scroll to position [2434, 0]
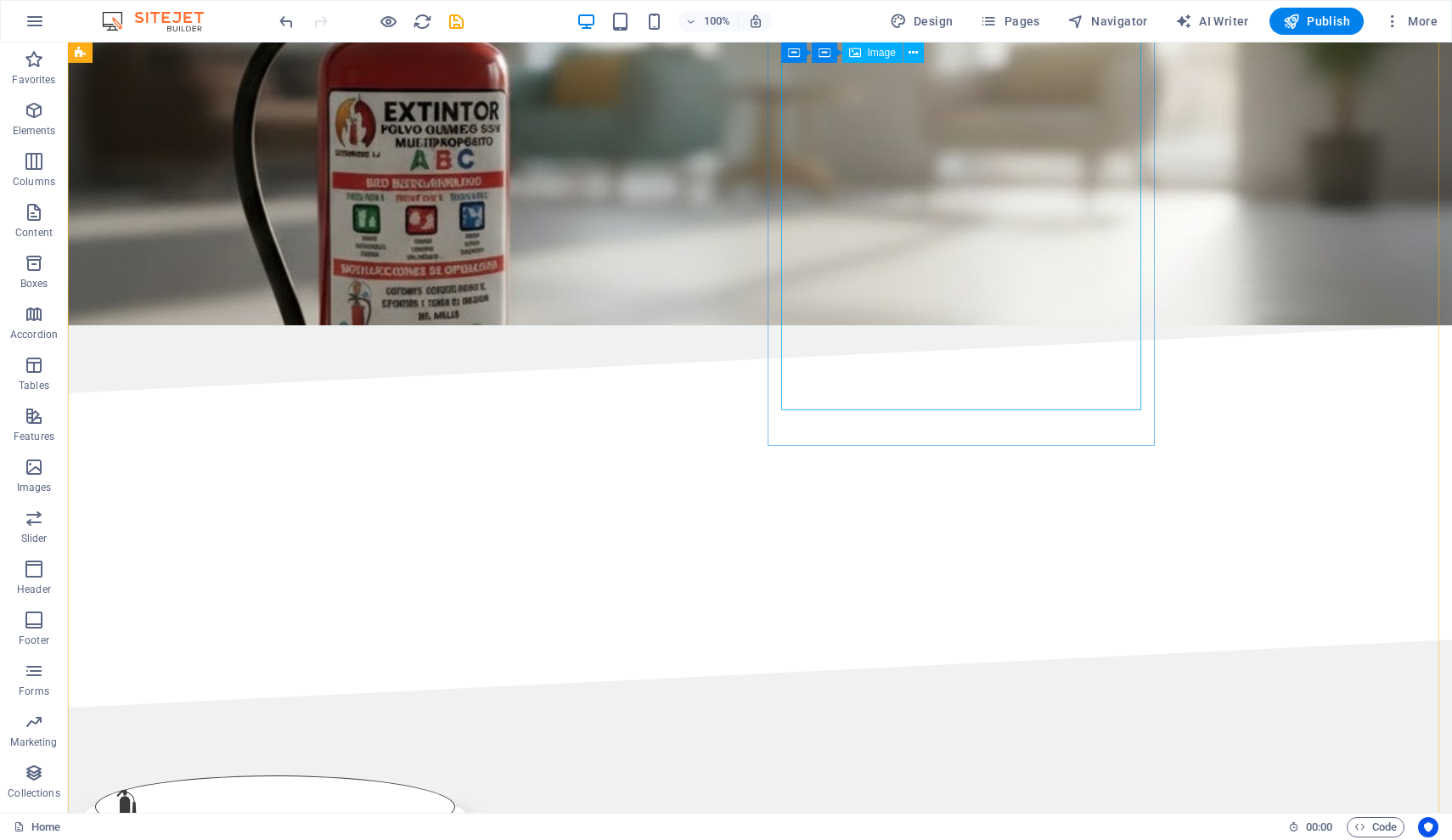
scroll to position [2153, 0]
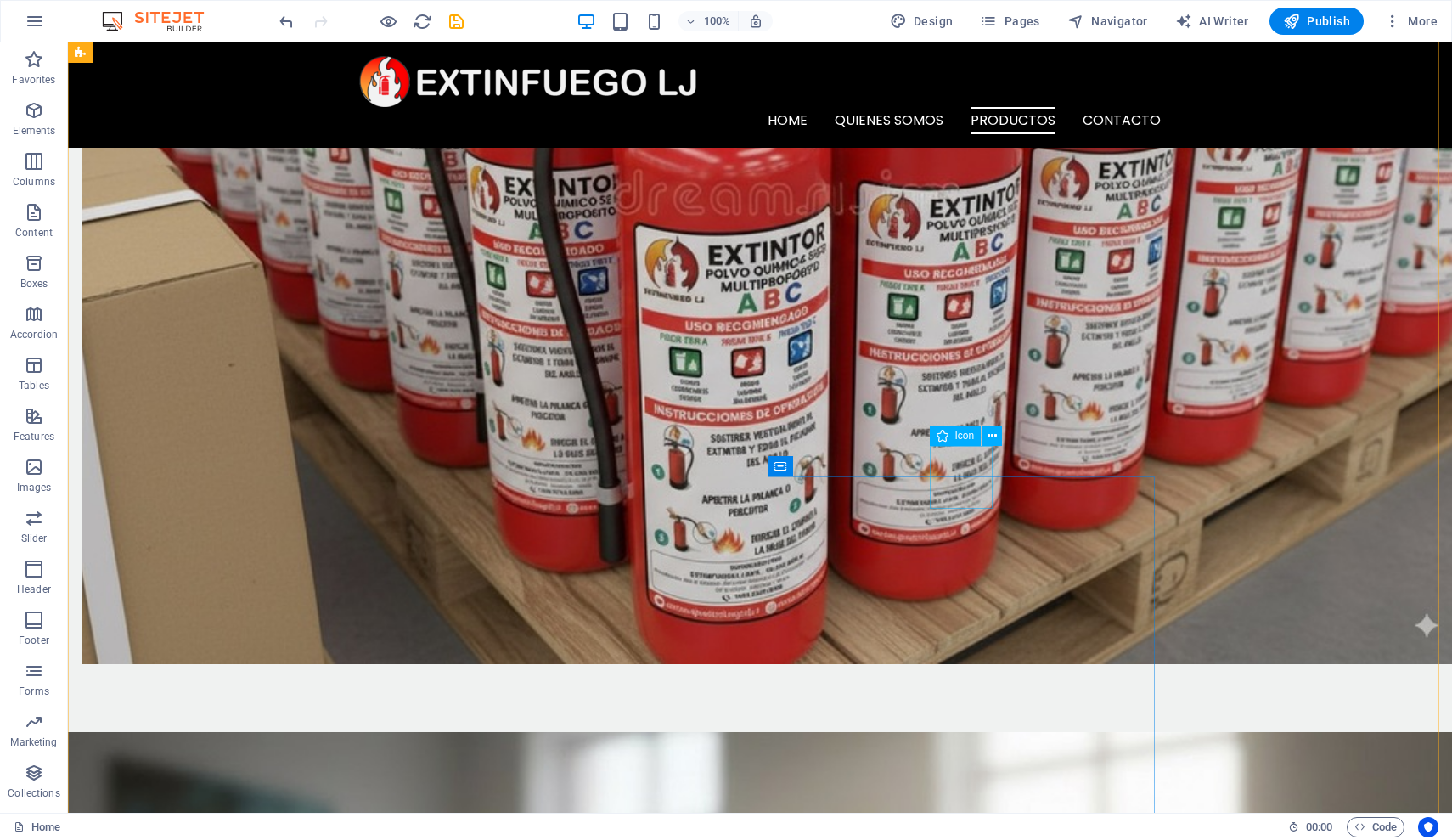
select select "xMidYMid"
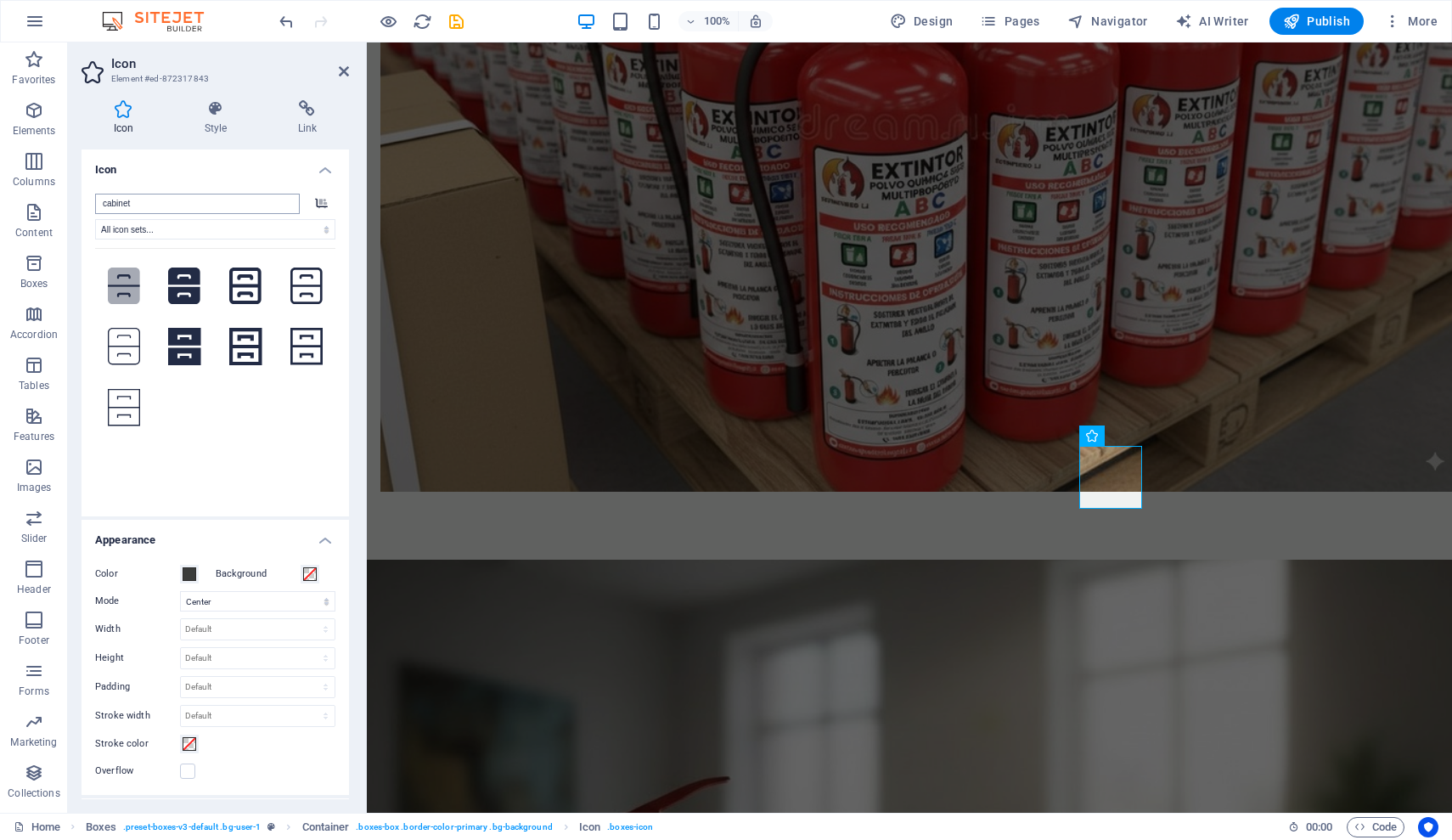
click at [148, 204] on input "cabinet" at bounding box center [197, 203] width 205 height 20
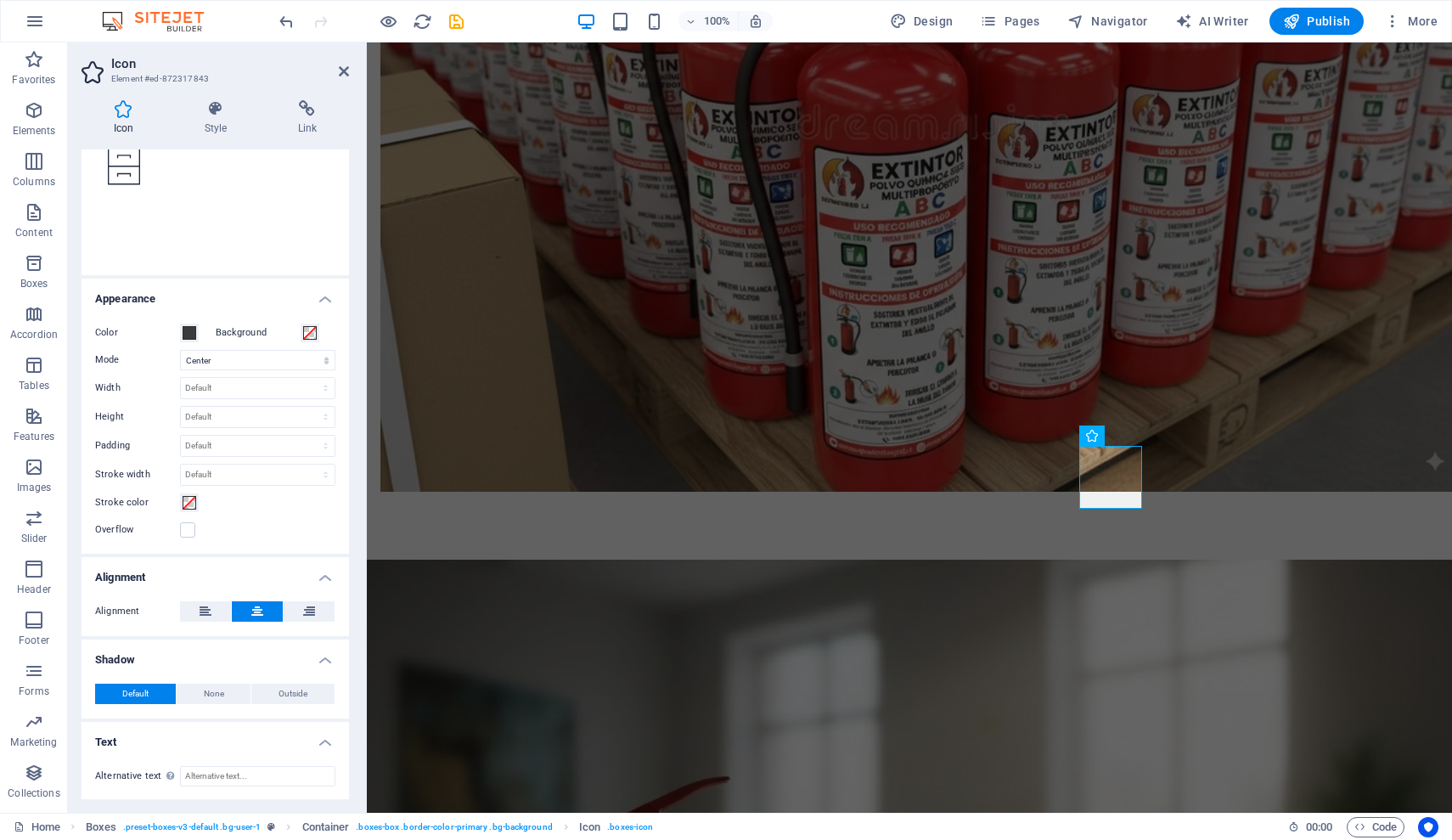
scroll to position [0, 0]
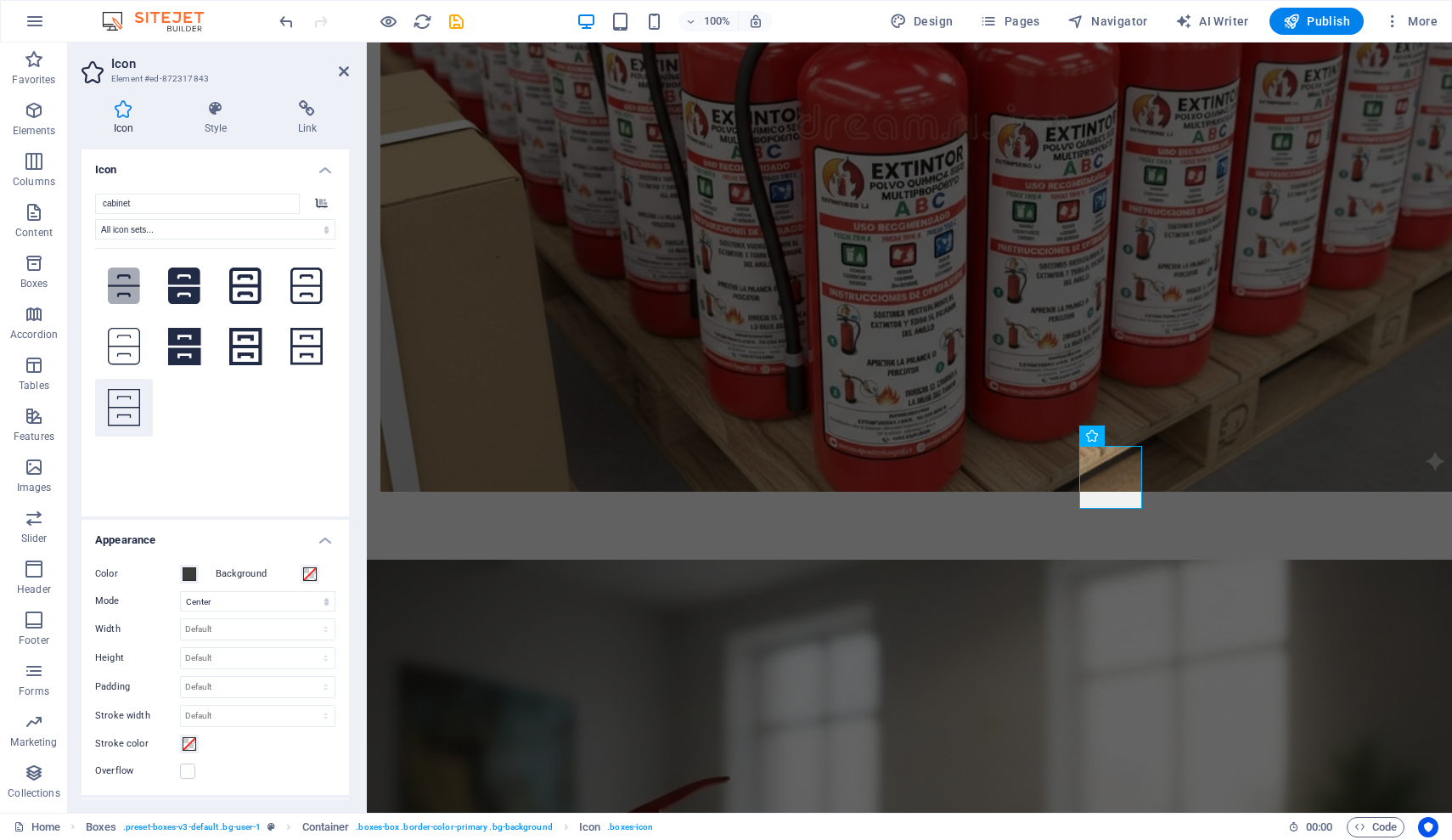
type input "cabinet"
click at [131, 413] on icon at bounding box center [124, 407] width 32 height 37
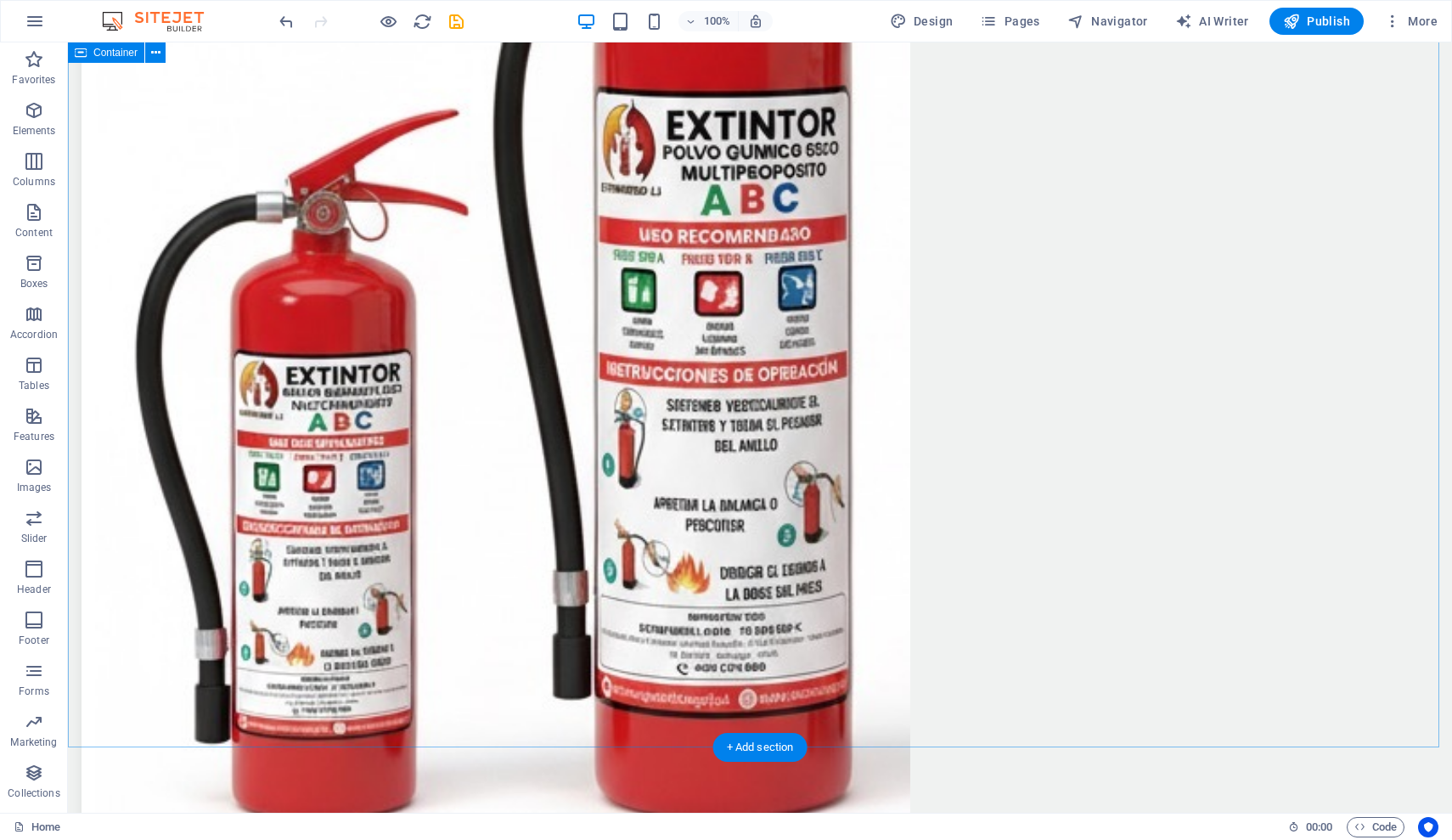
scroll to position [4955, 0]
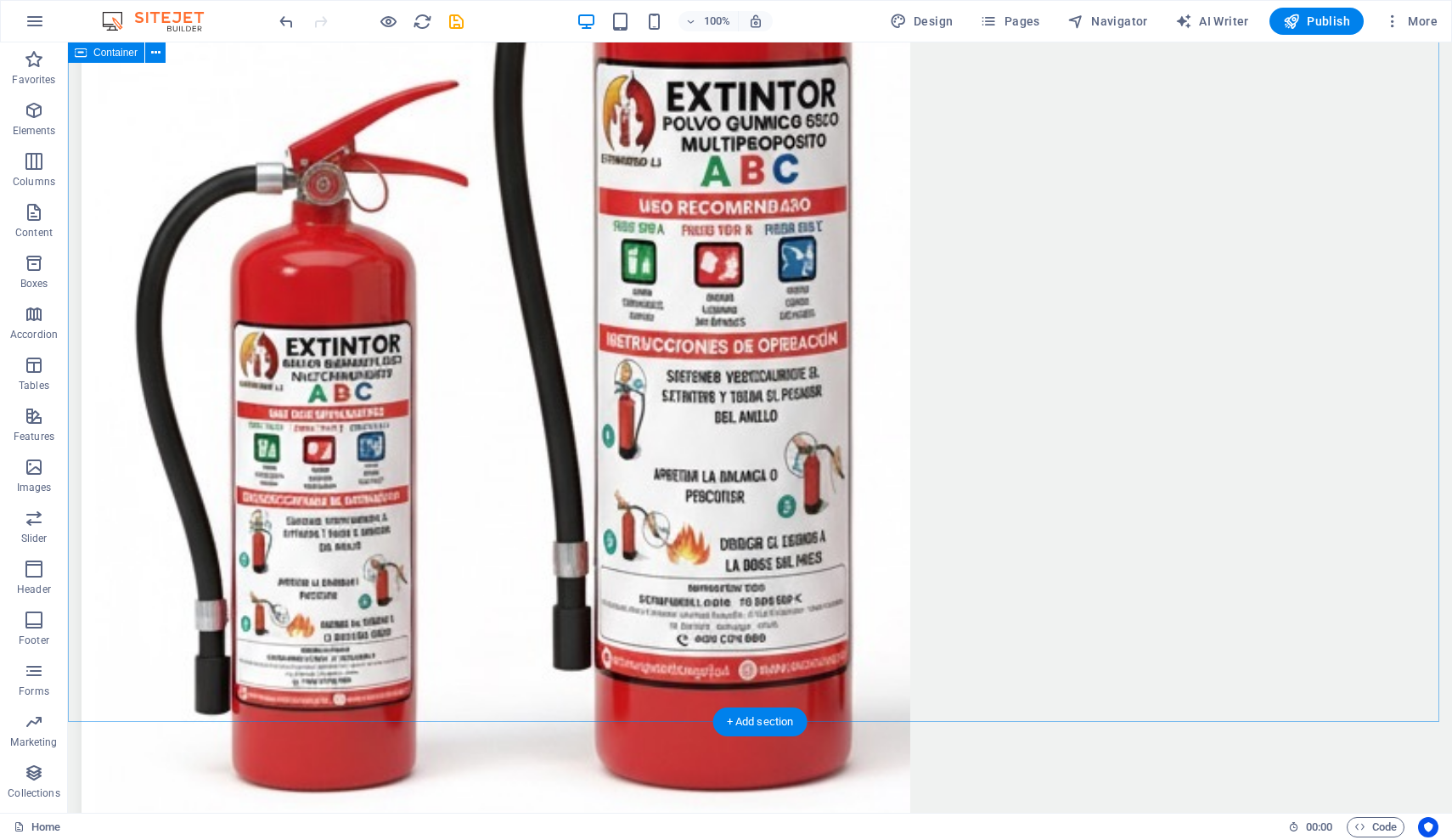
select select "%"
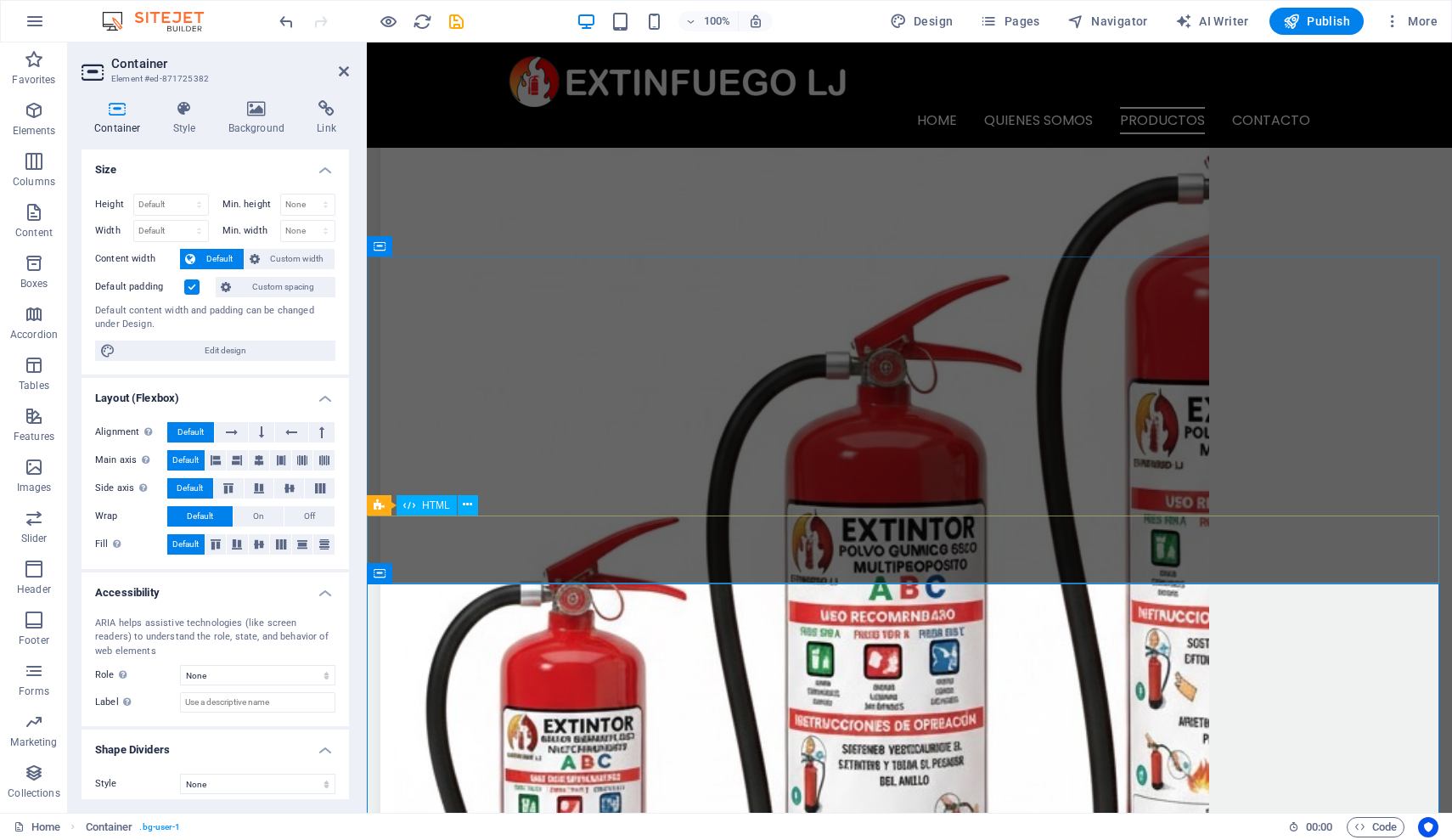
scroll to position [4003, 0]
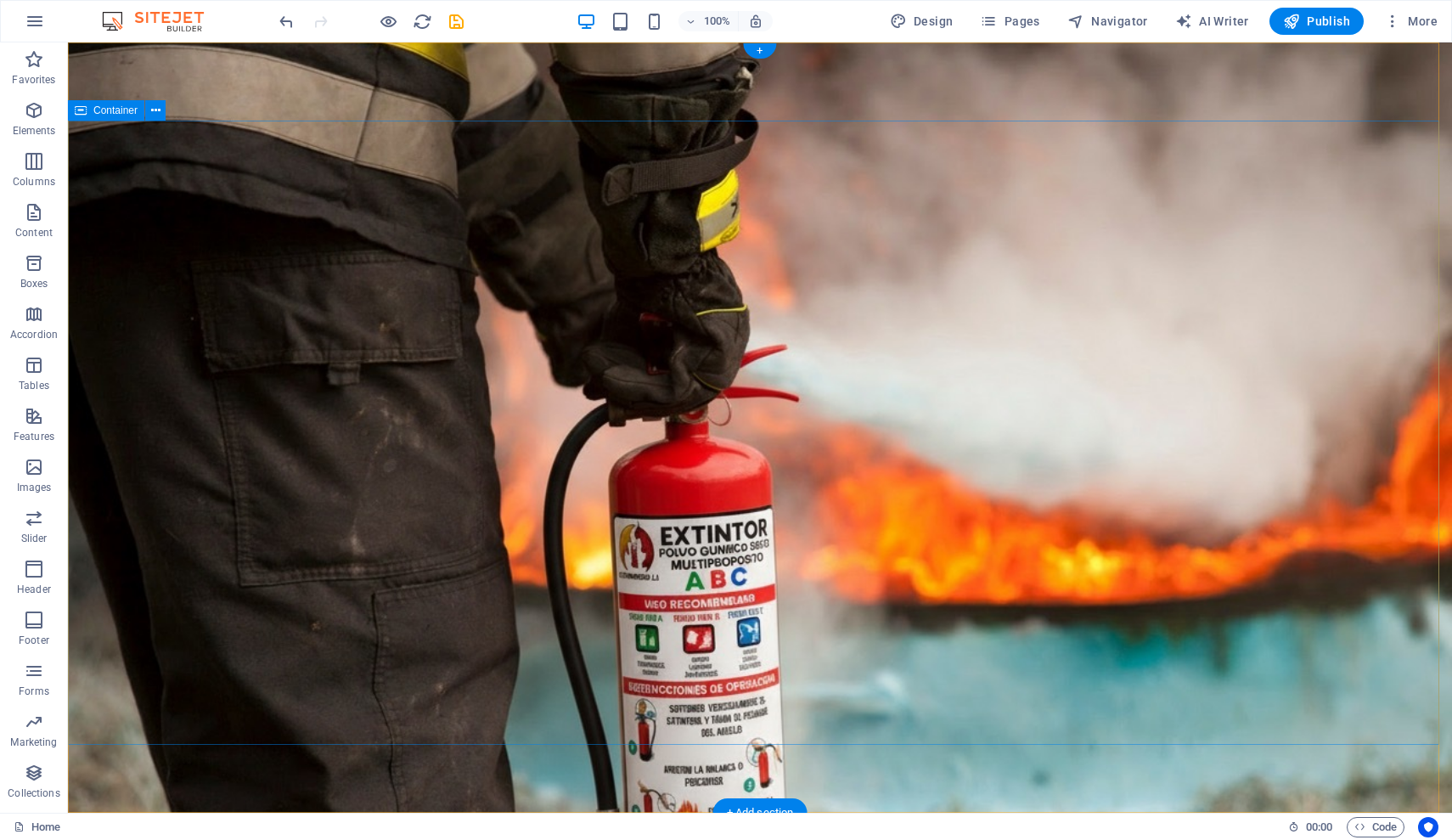
scroll to position [52, 0]
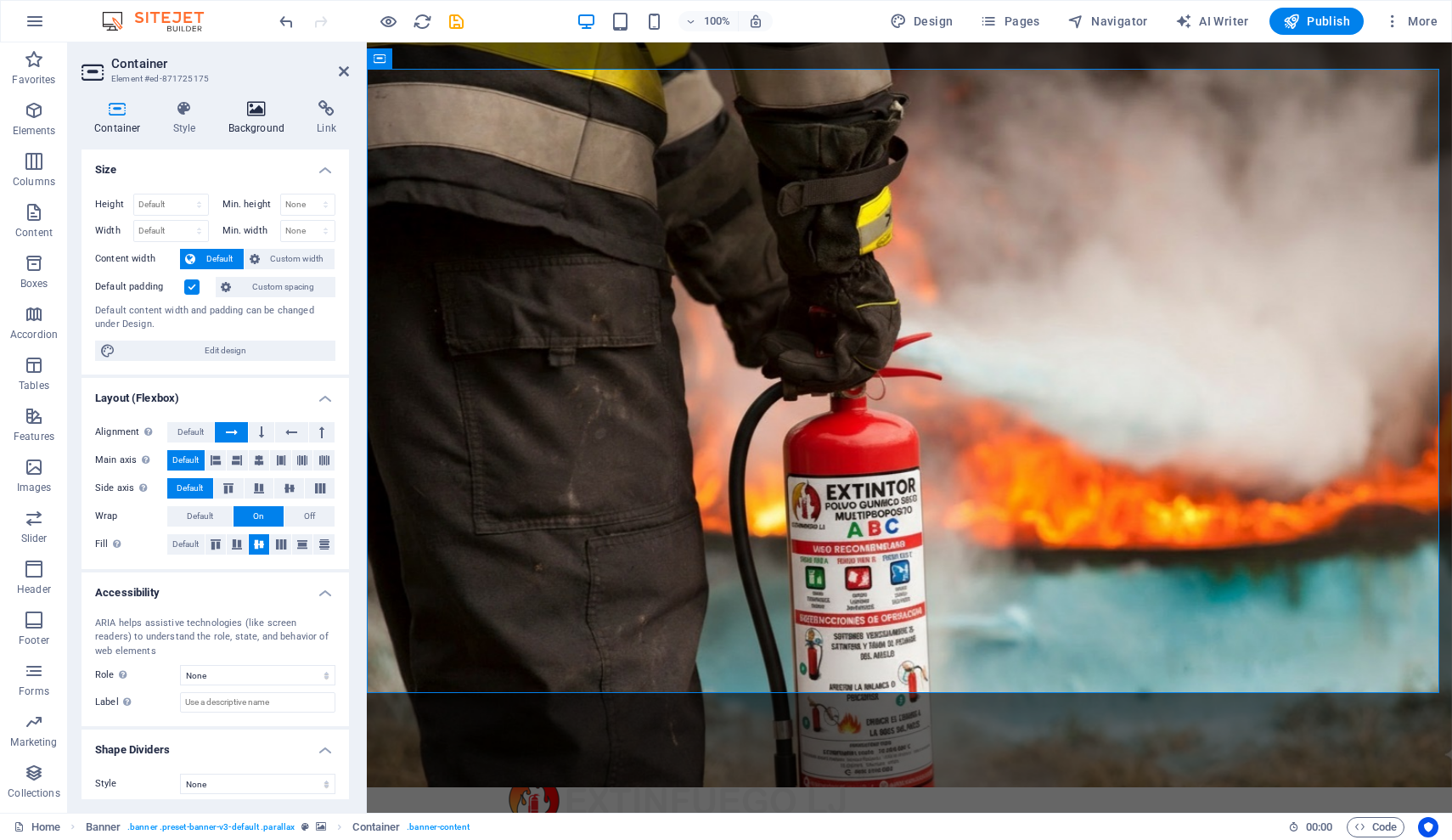
click at [279, 121] on h4 "Background" at bounding box center [260, 118] width 89 height 36
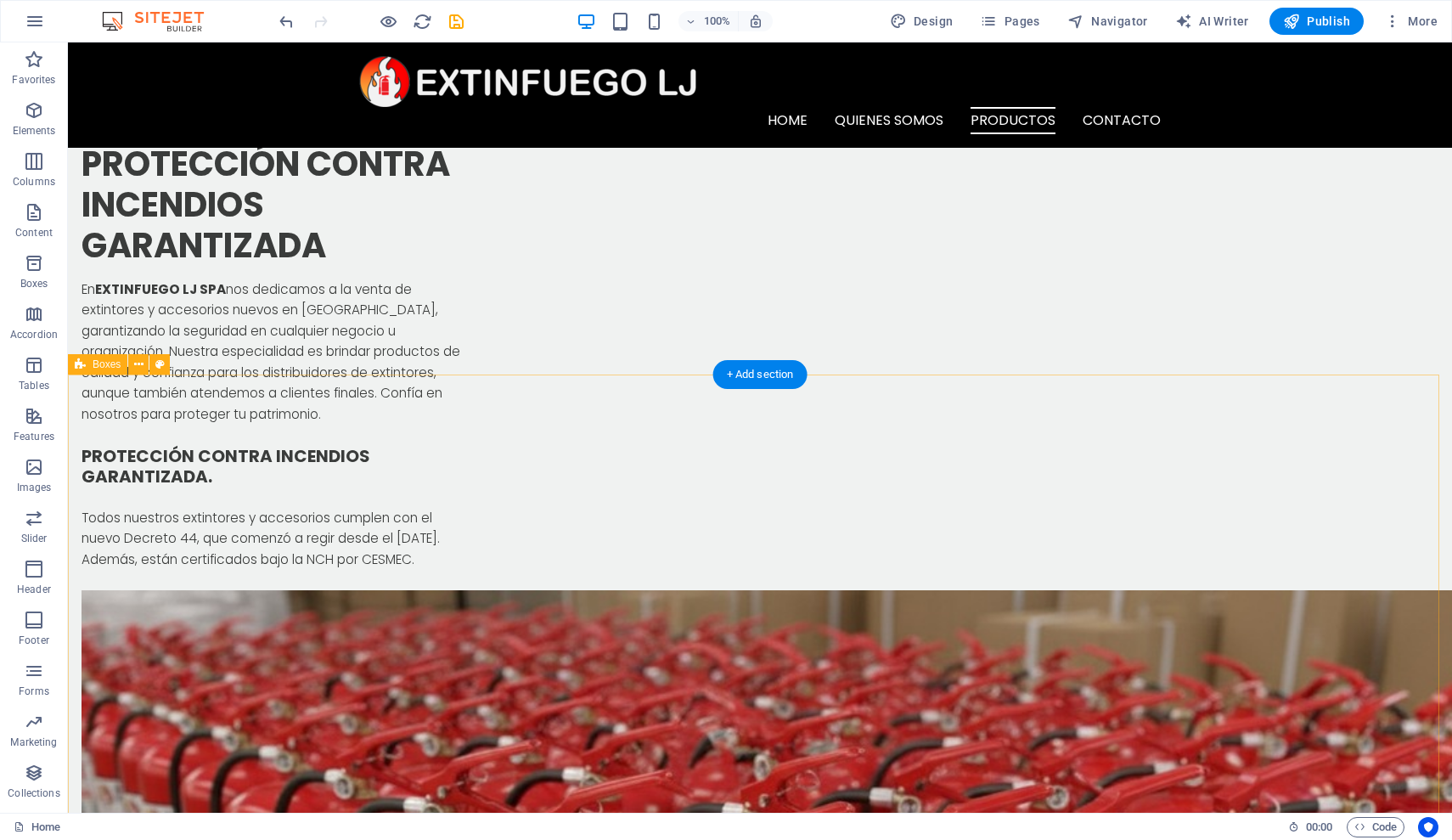
scroll to position [0, 0]
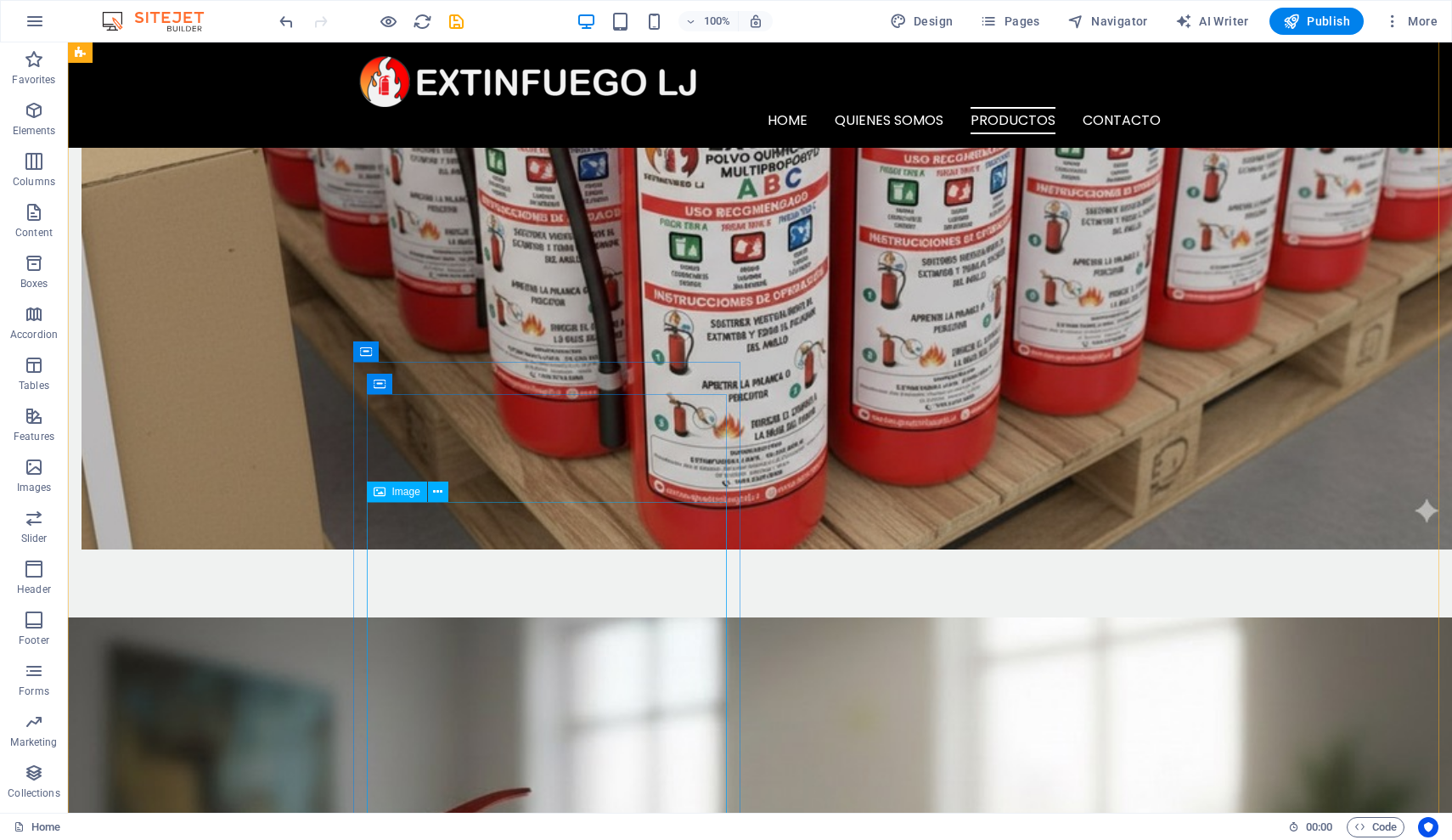
scroll to position [2121, 0]
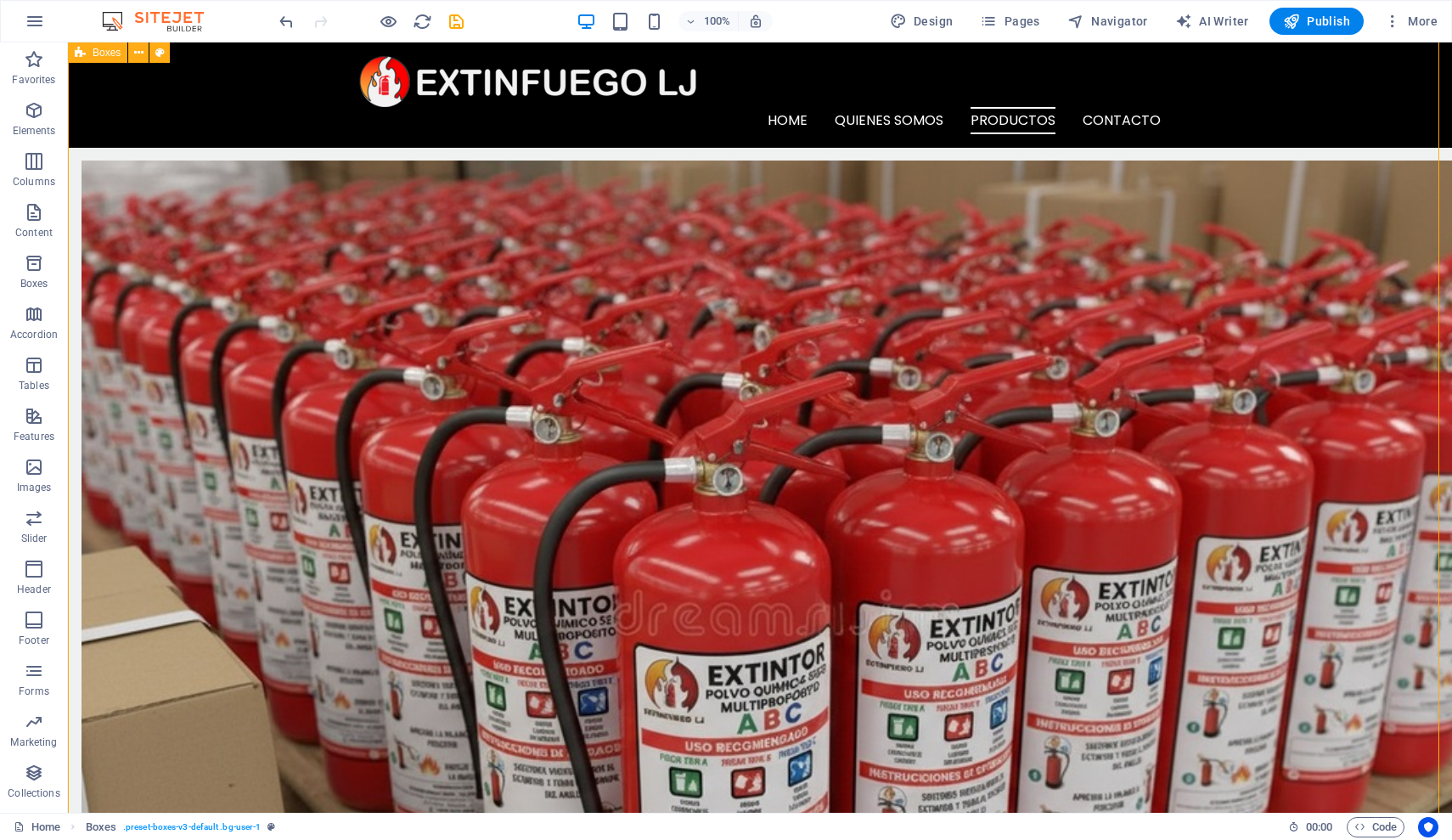
scroll to position [1736, 0]
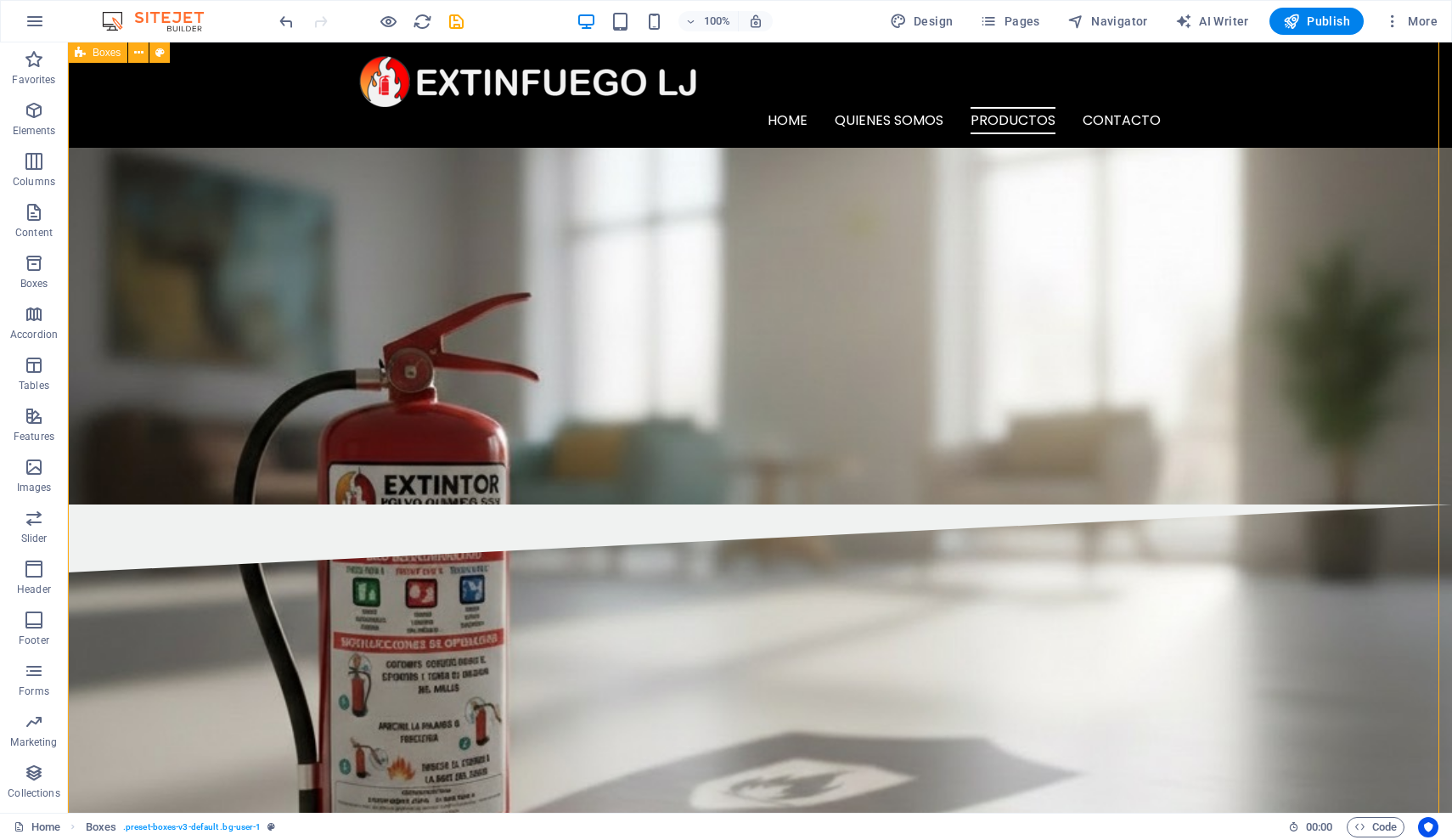
scroll to position [2759, 0]
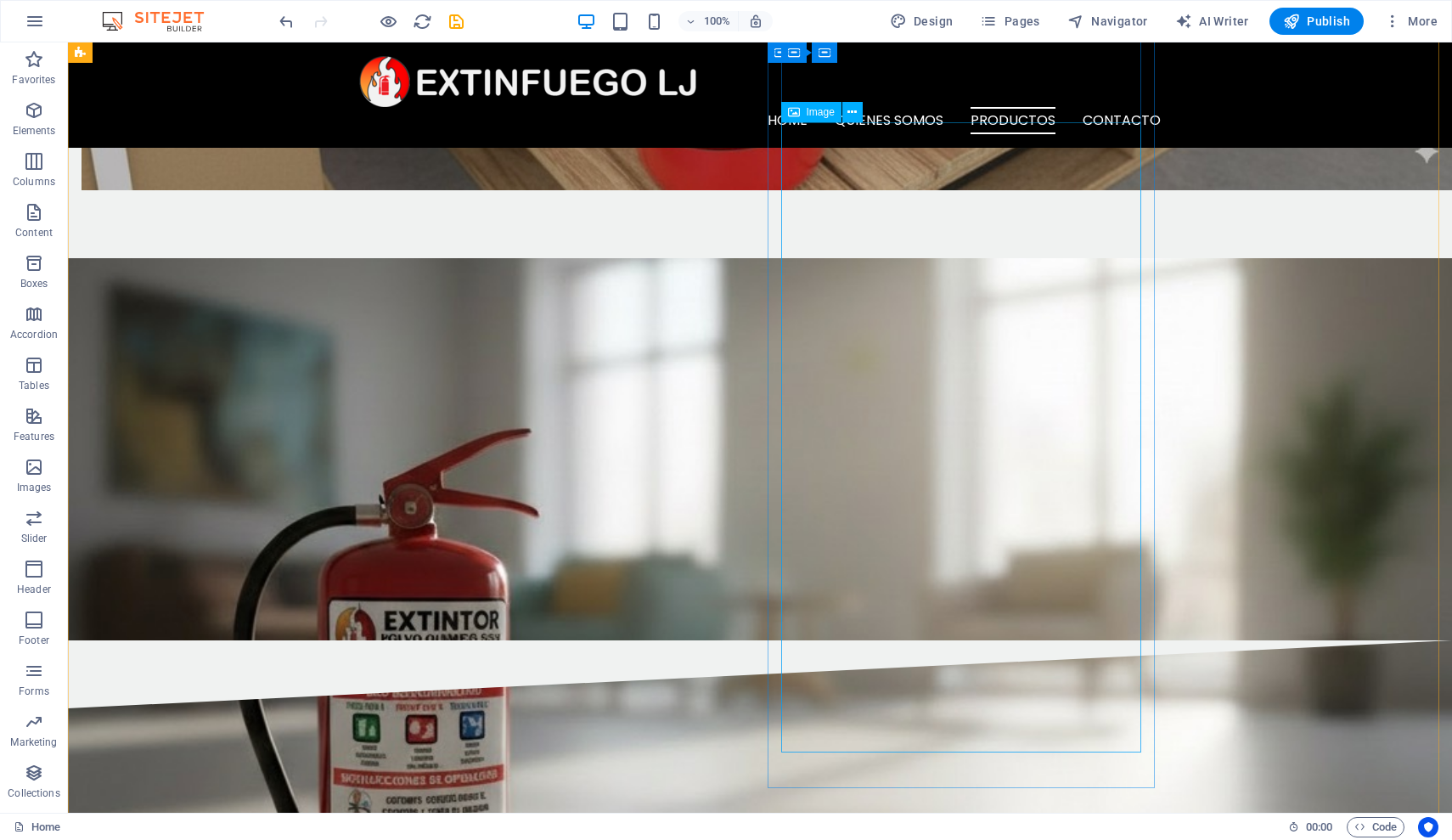
scroll to position [2624, 0]
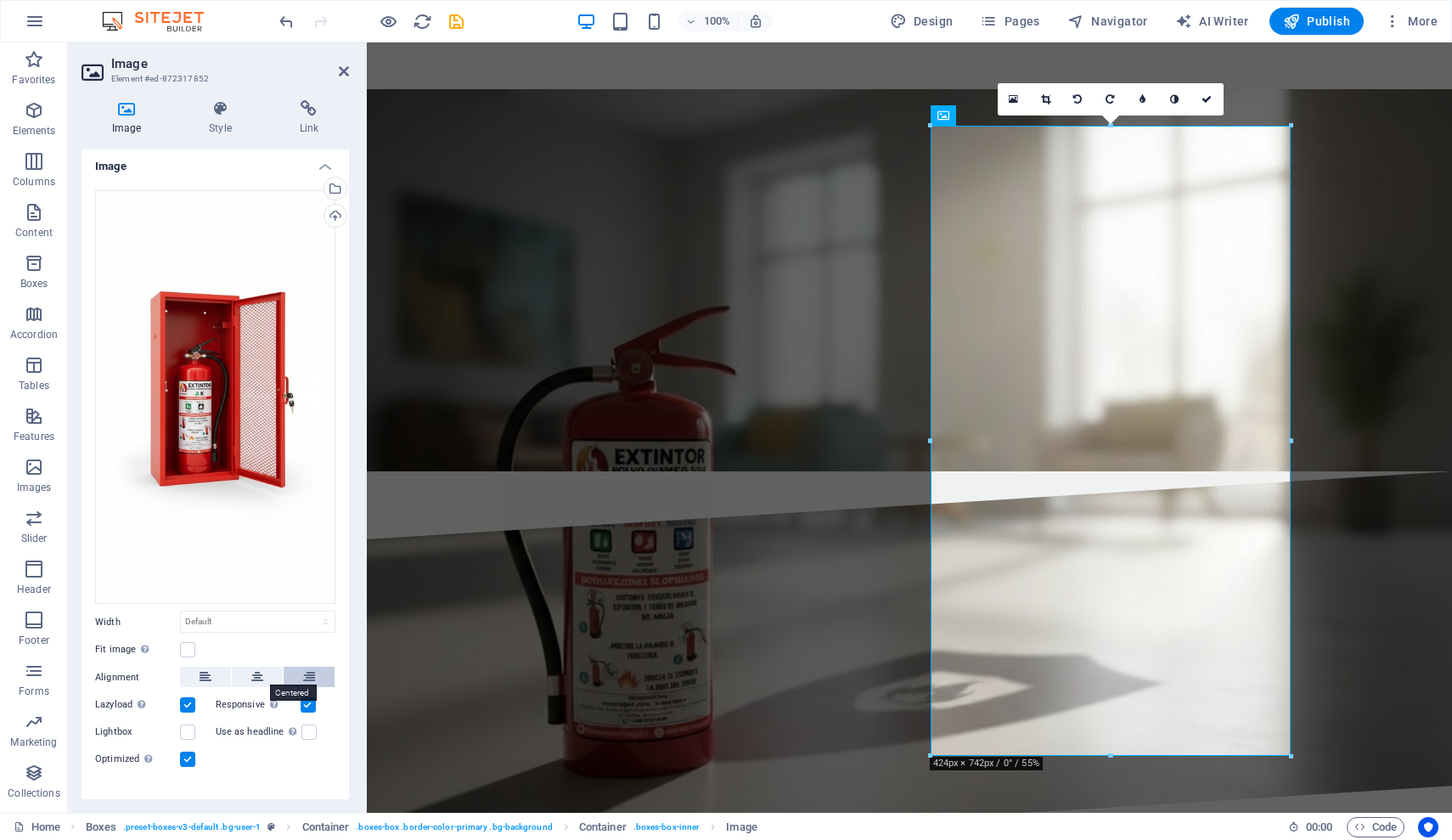
scroll to position [22, 0]
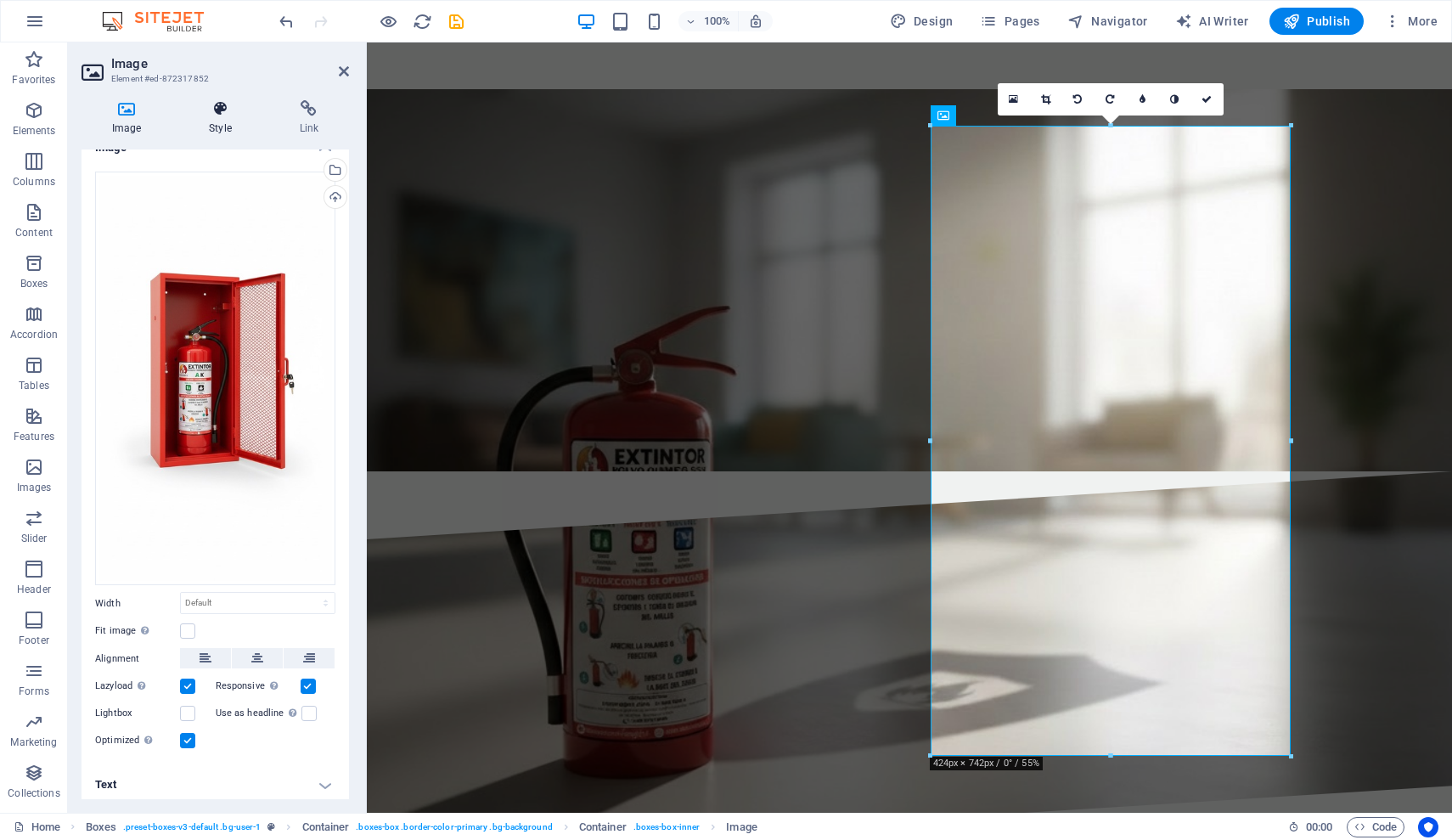
click at [206, 111] on icon at bounding box center [220, 109] width 84 height 17
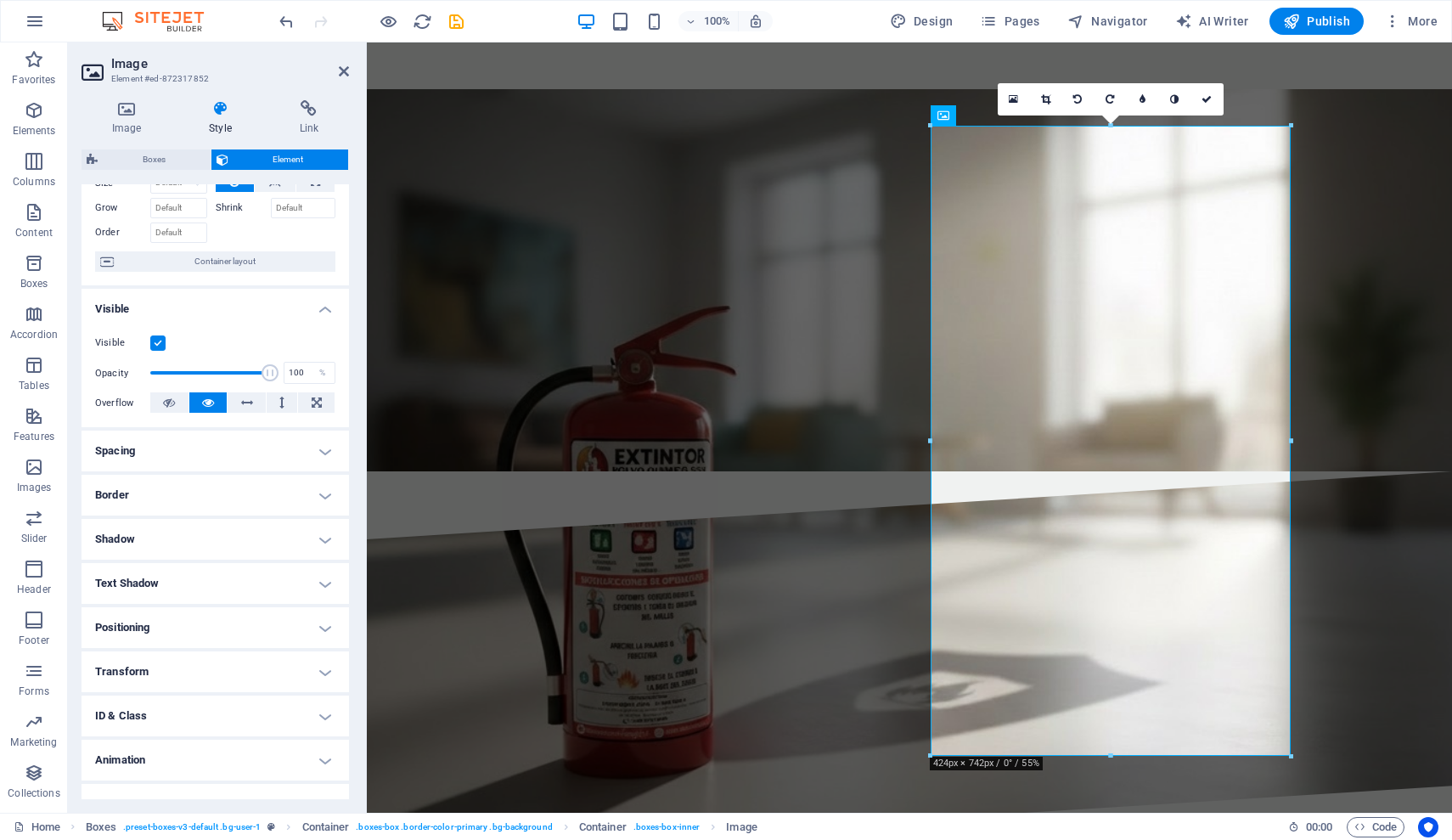
scroll to position [102, 0]
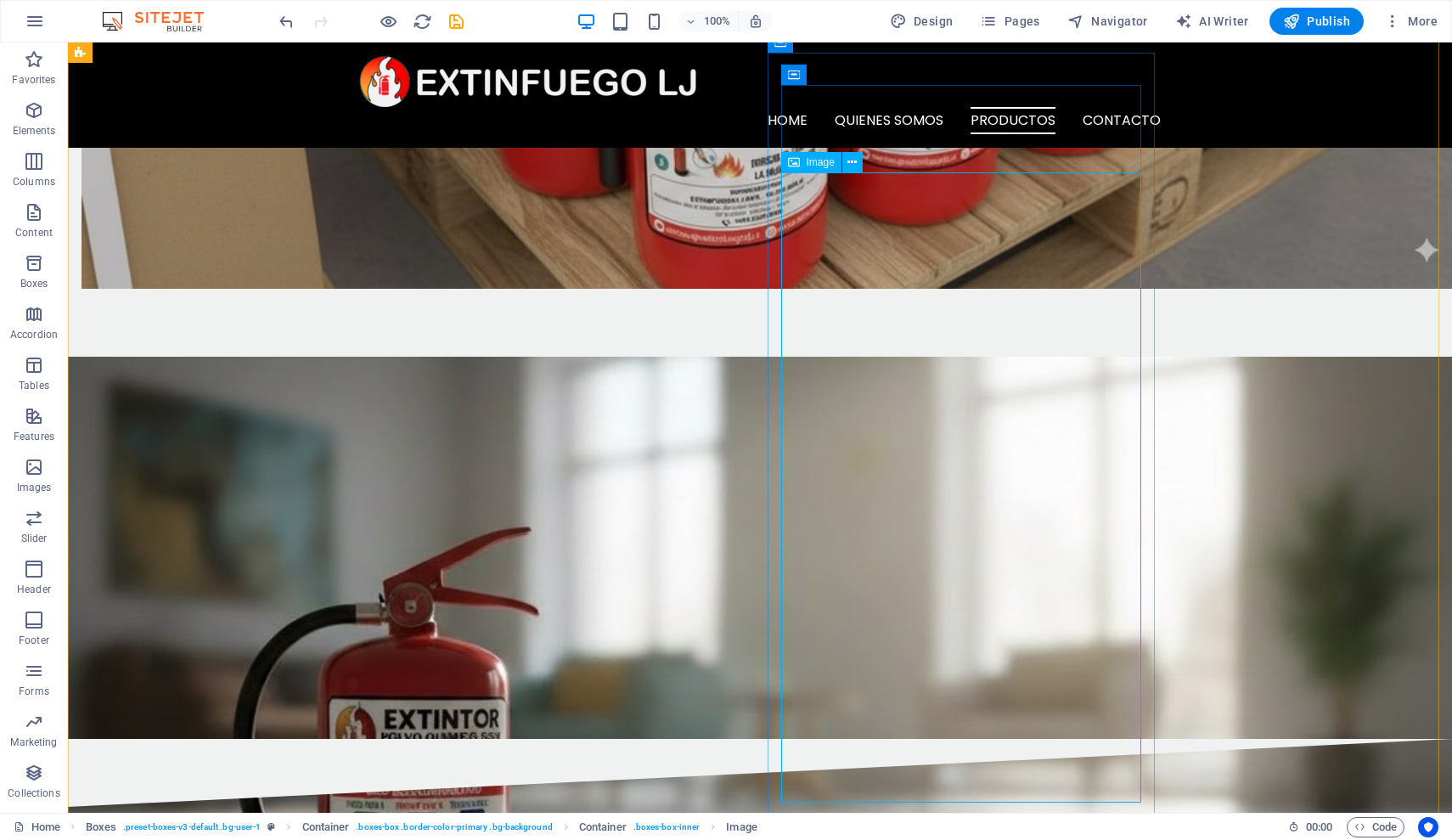
scroll to position [2382, 0]
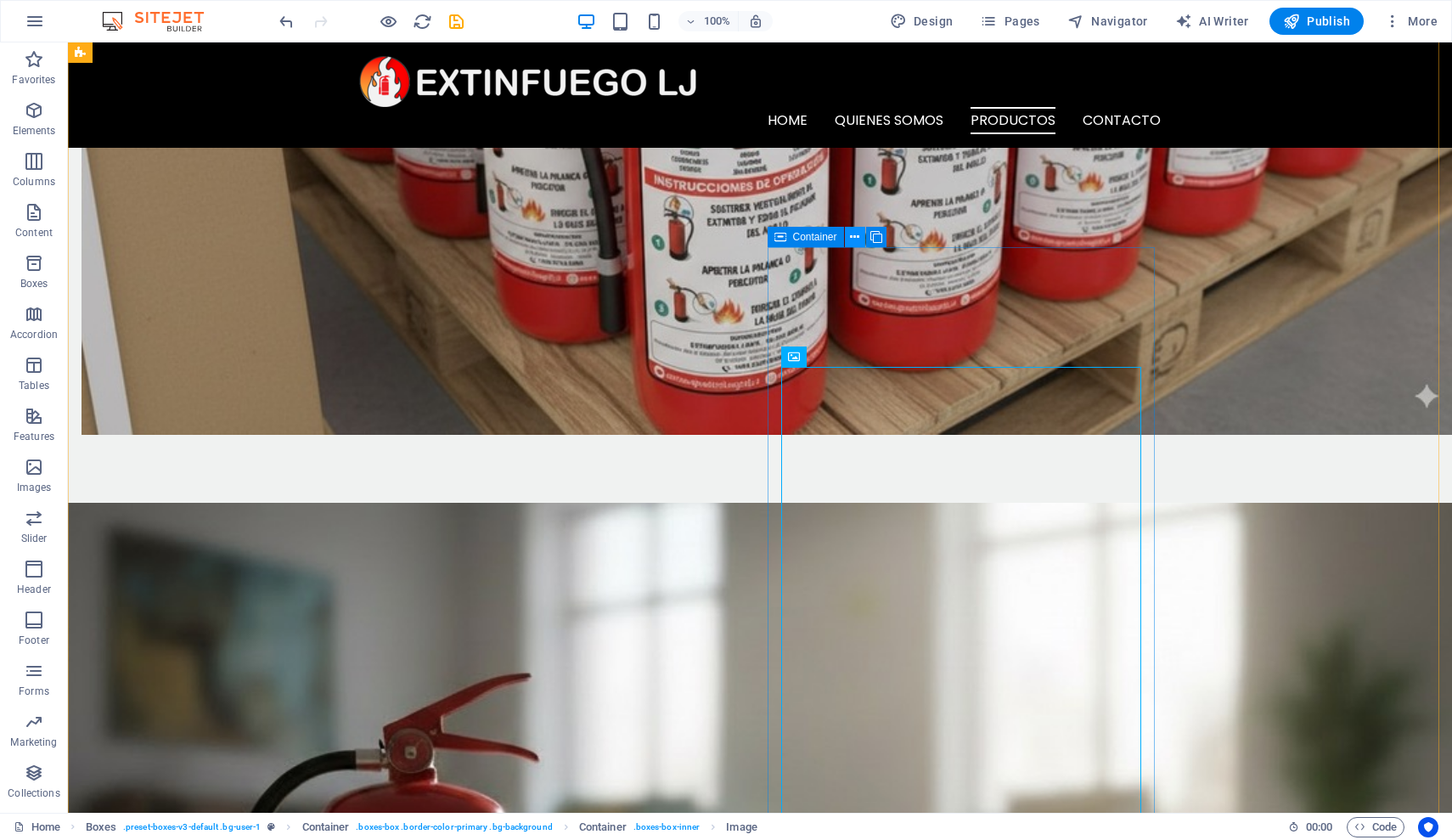
click at [854, 239] on icon at bounding box center [855, 237] width 10 height 17
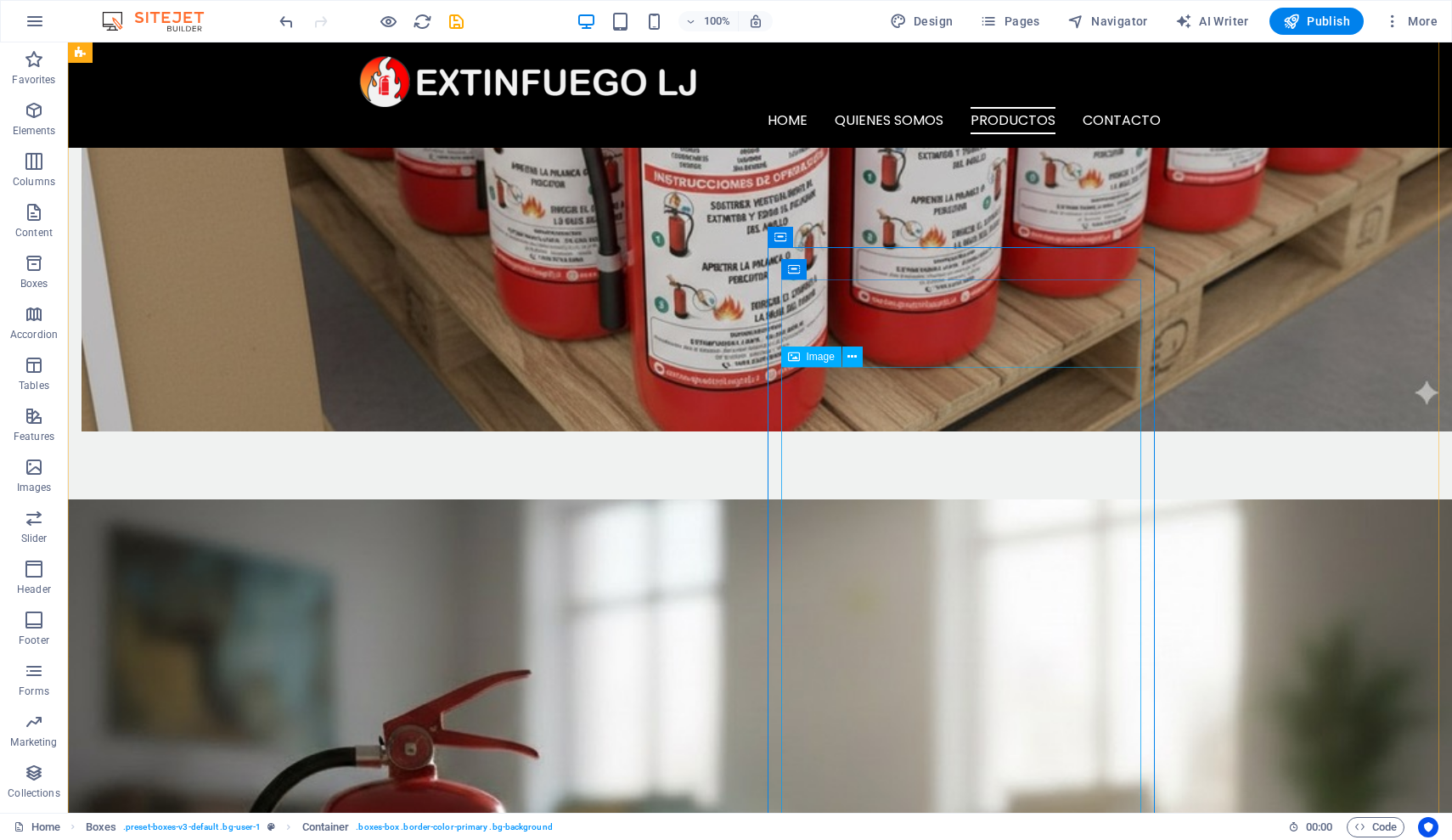
scroll to position [2734, 0]
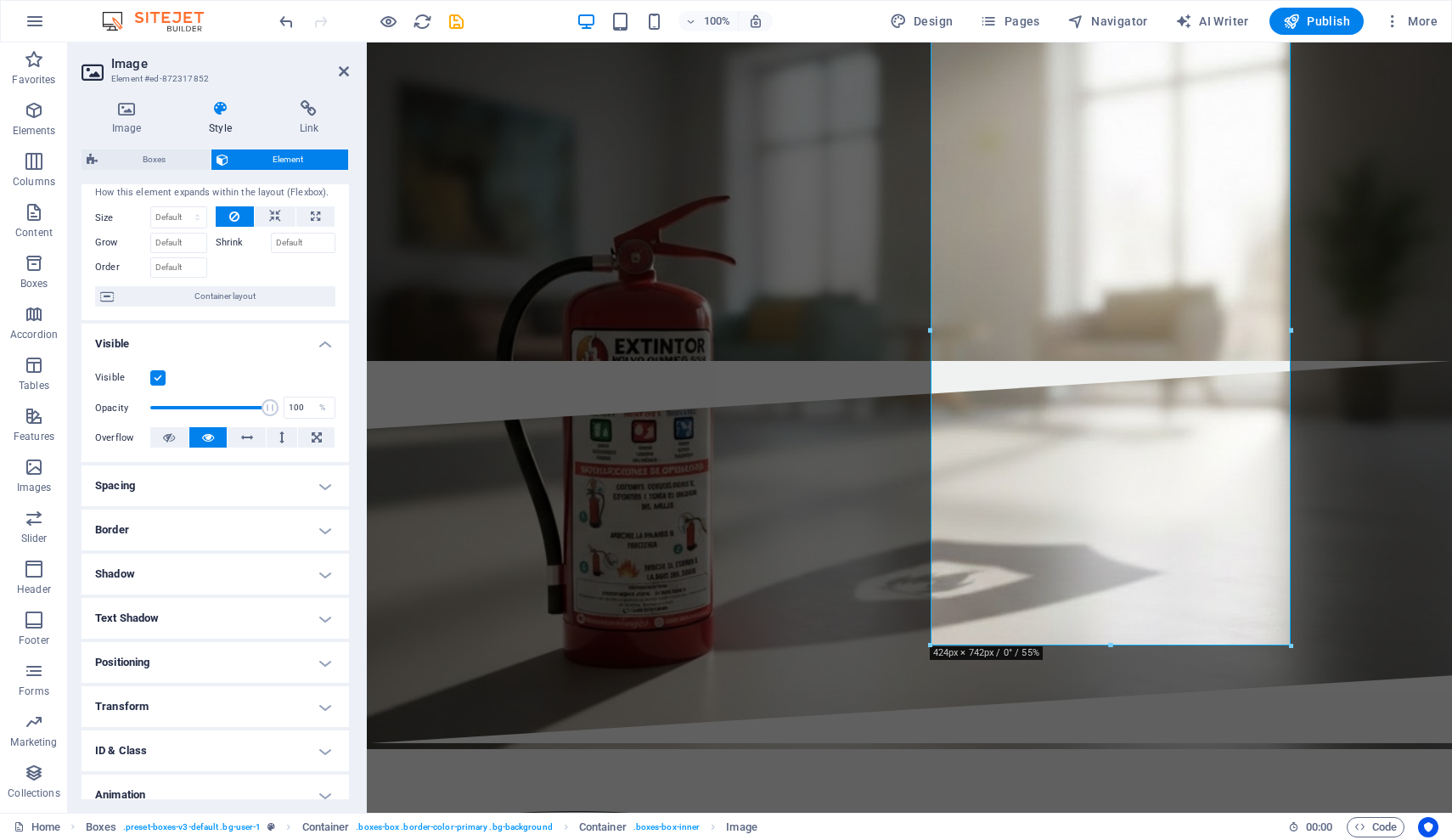
scroll to position [102, 0]
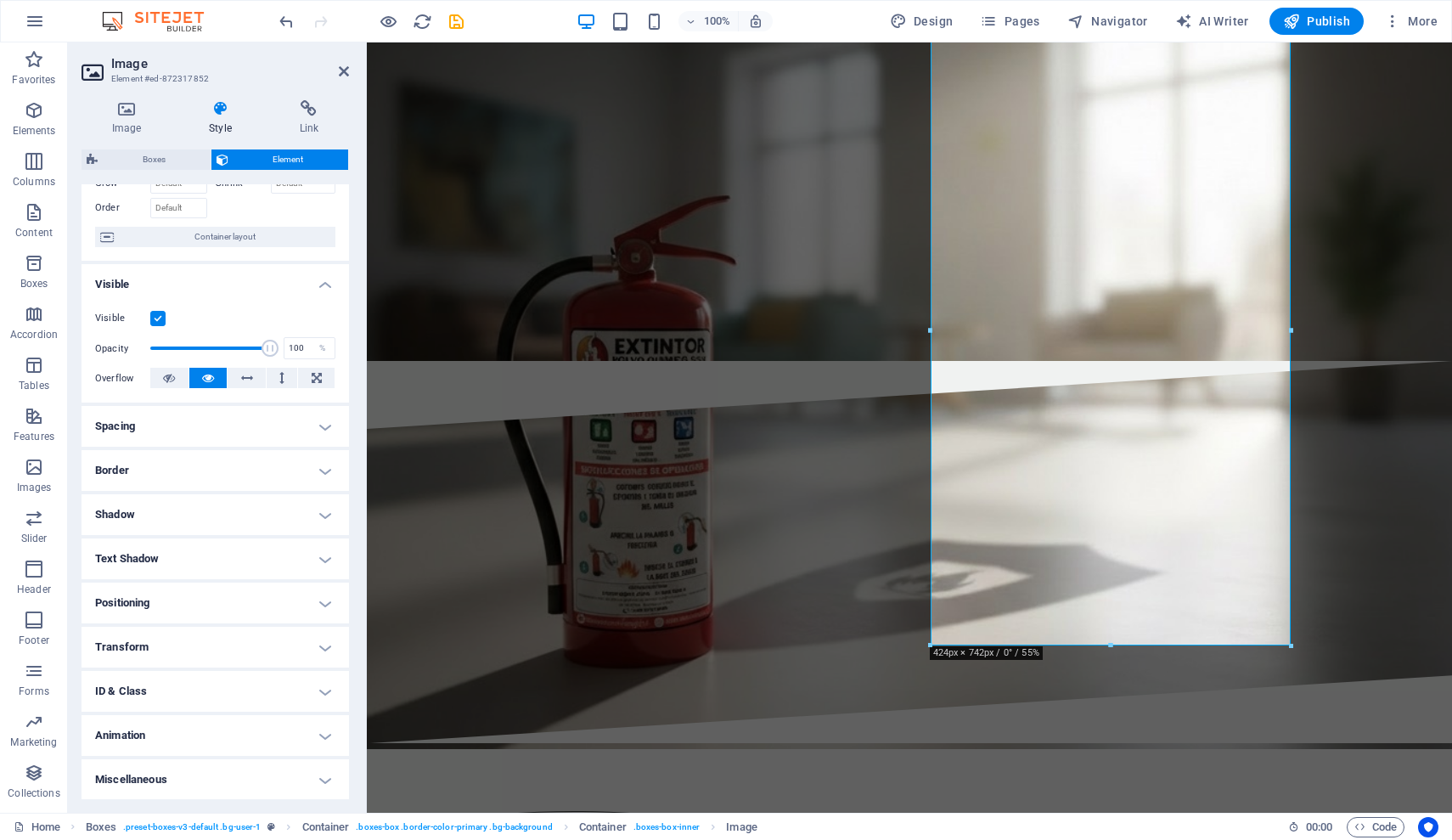
click at [189, 737] on h4 "Animation" at bounding box center [215, 736] width 267 height 41
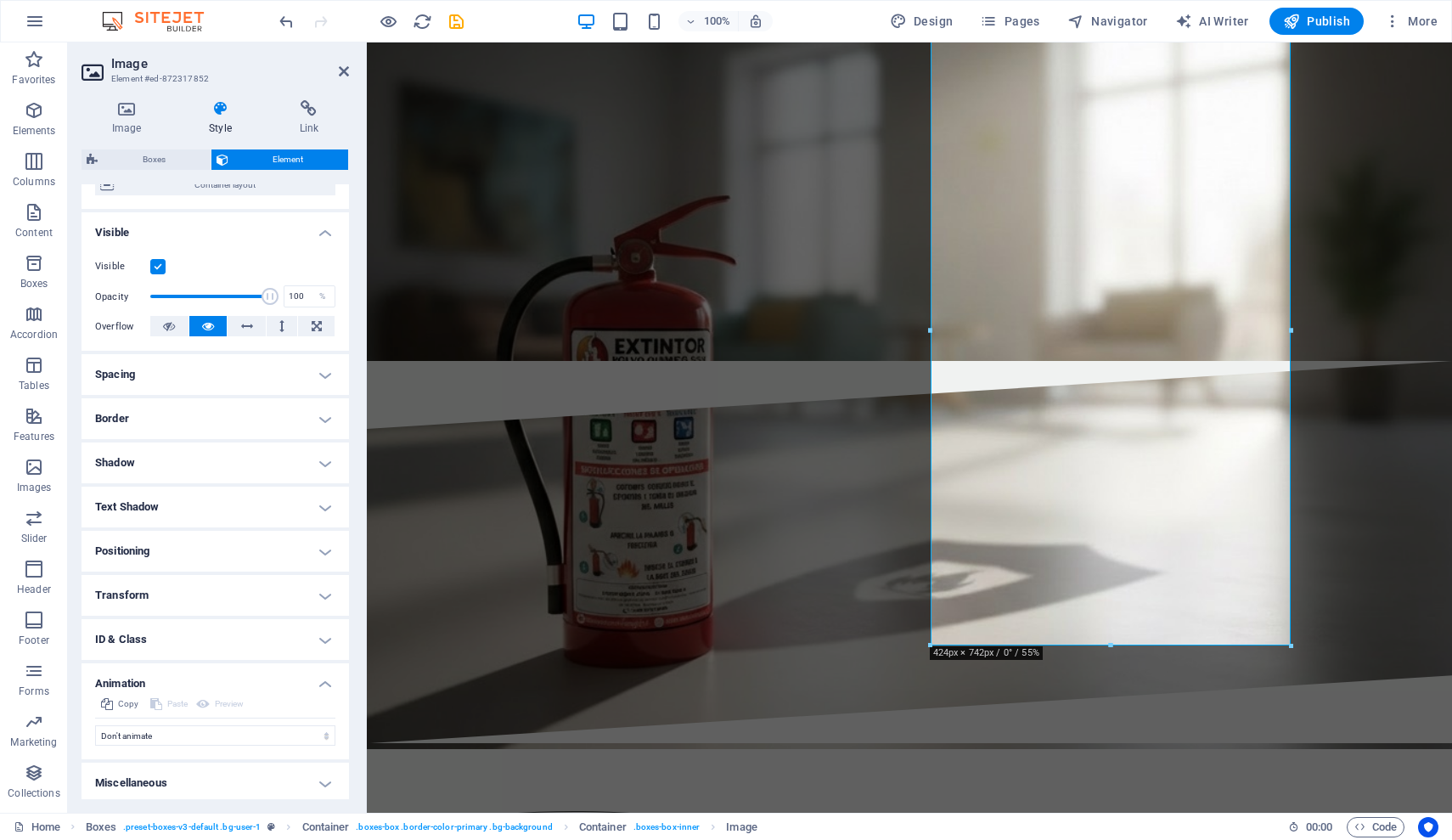
scroll to position [158, 0]
select select "move-left-to-right"
select select "scroll"
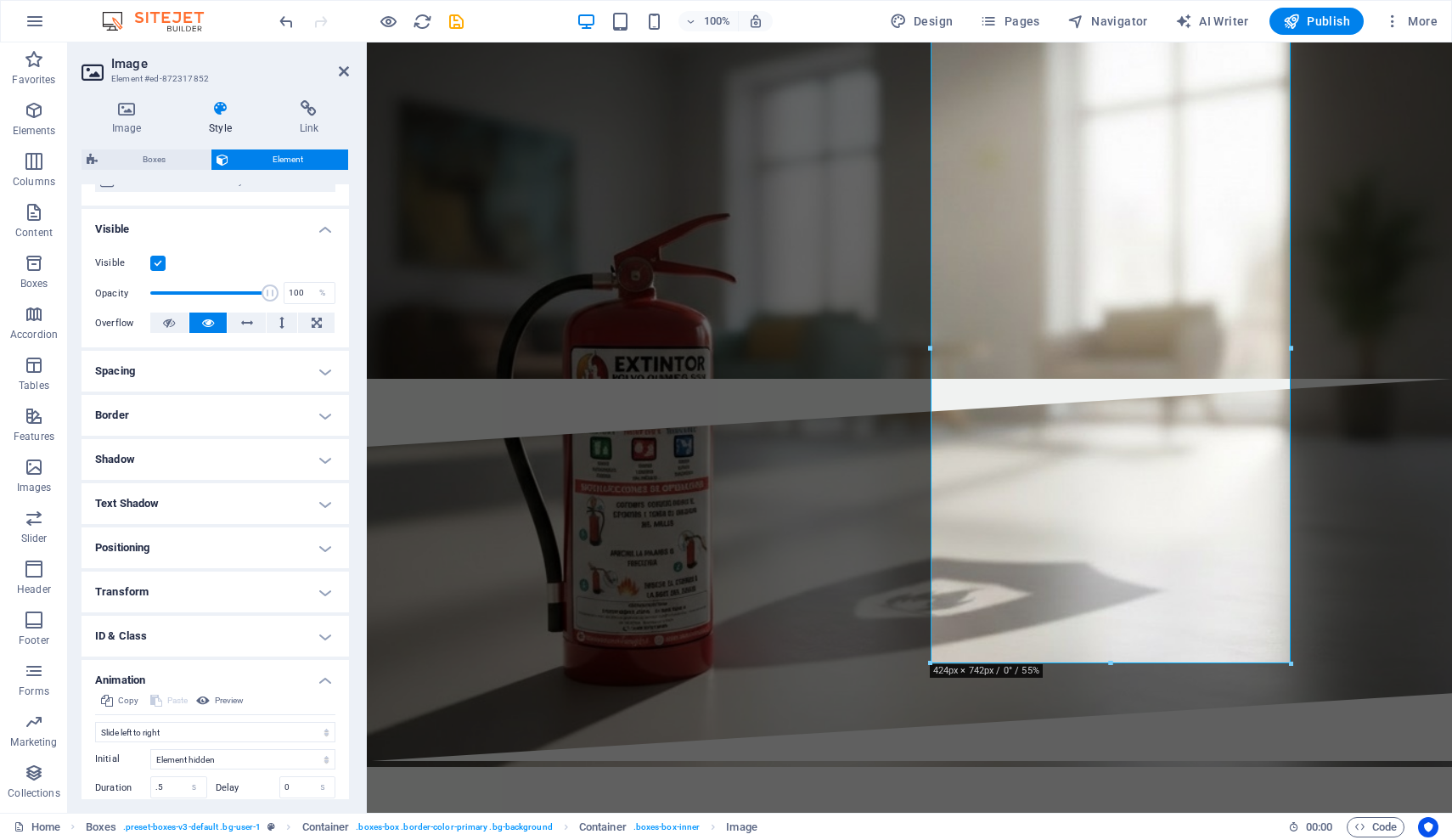
scroll to position [205, 0]
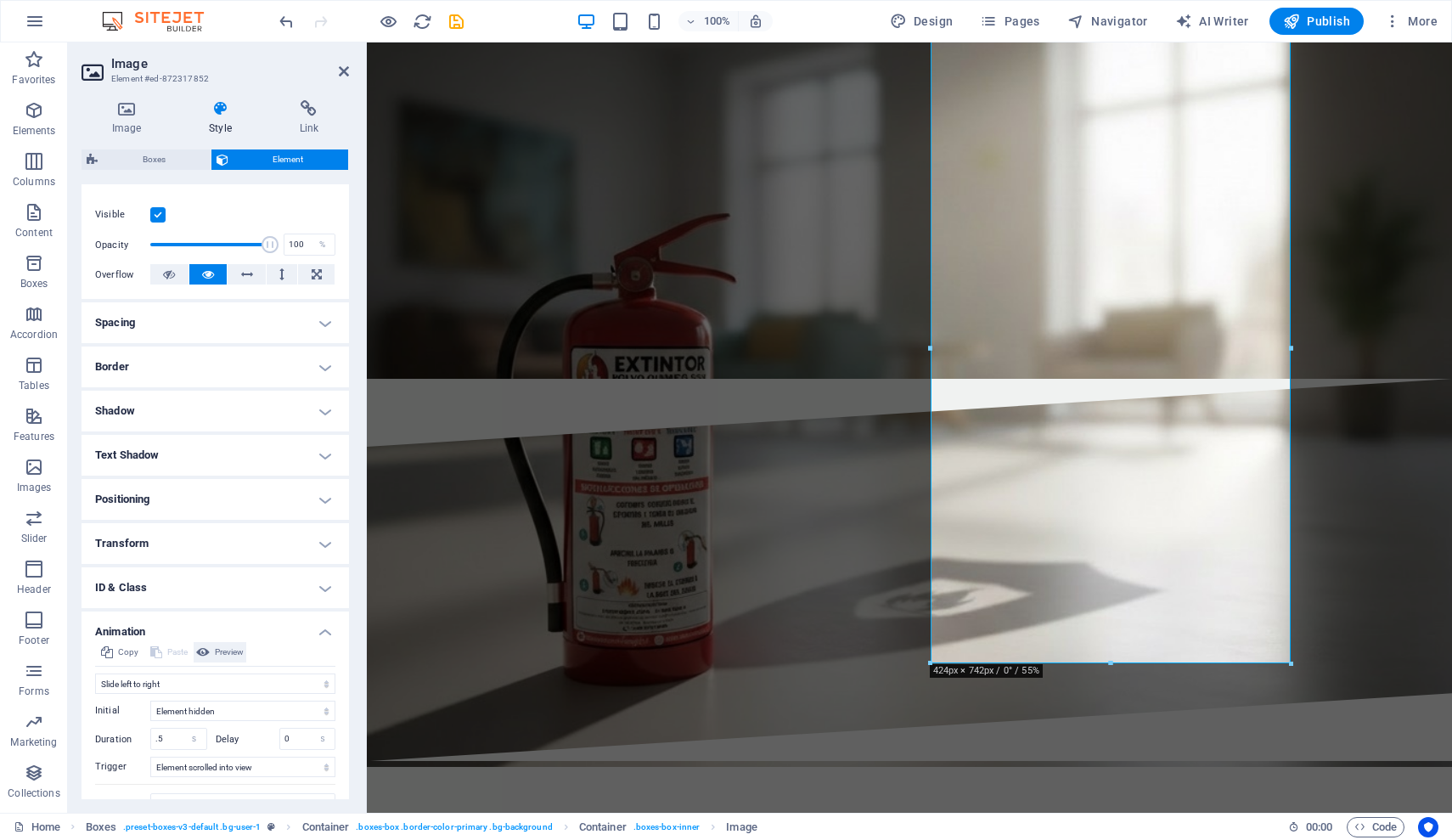
click at [227, 651] on span "Preview" at bounding box center [229, 652] width 29 height 20
click at [227, 650] on span "Preview" at bounding box center [229, 652] width 29 height 20
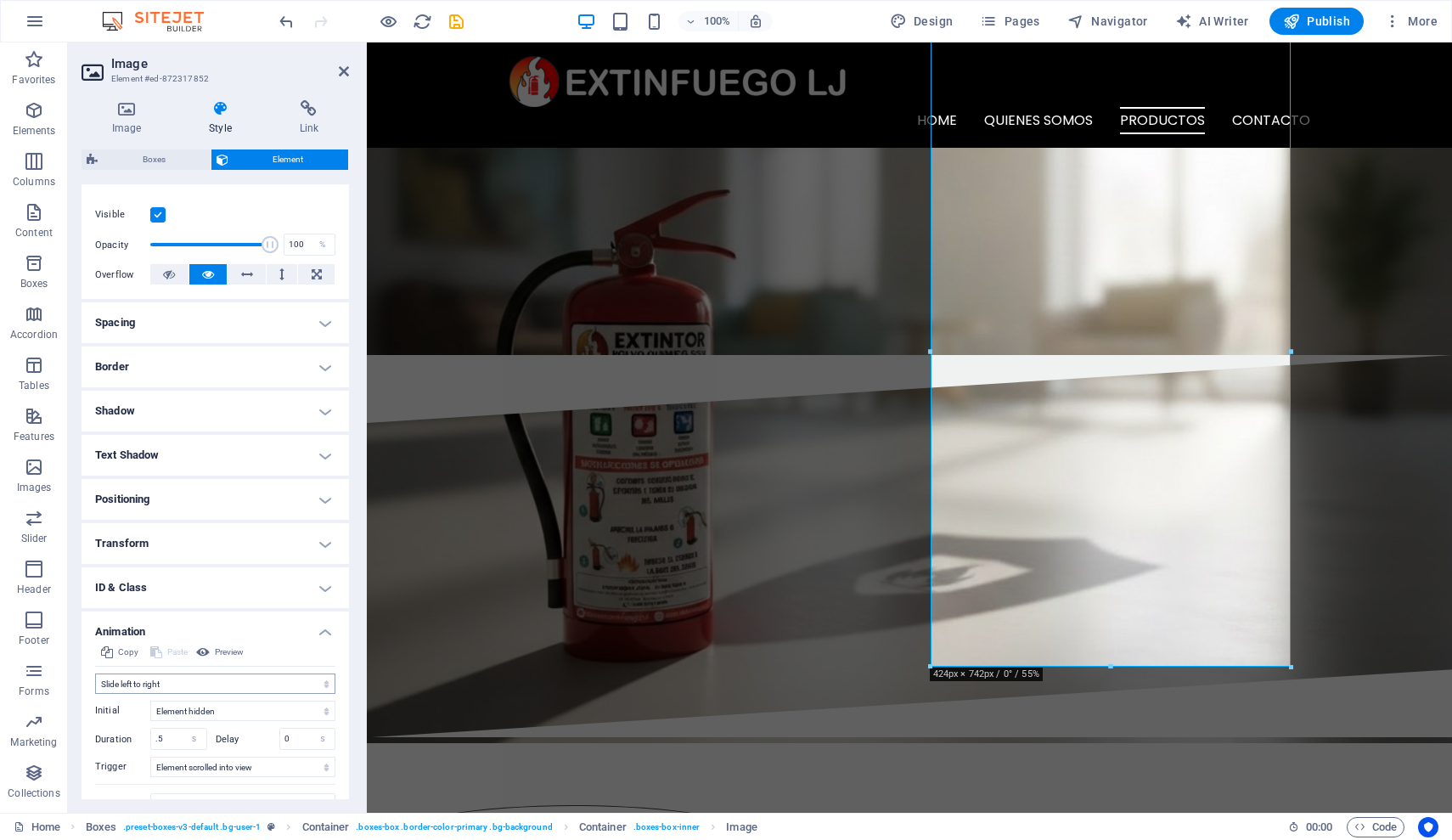
scroll to position [248, 0]
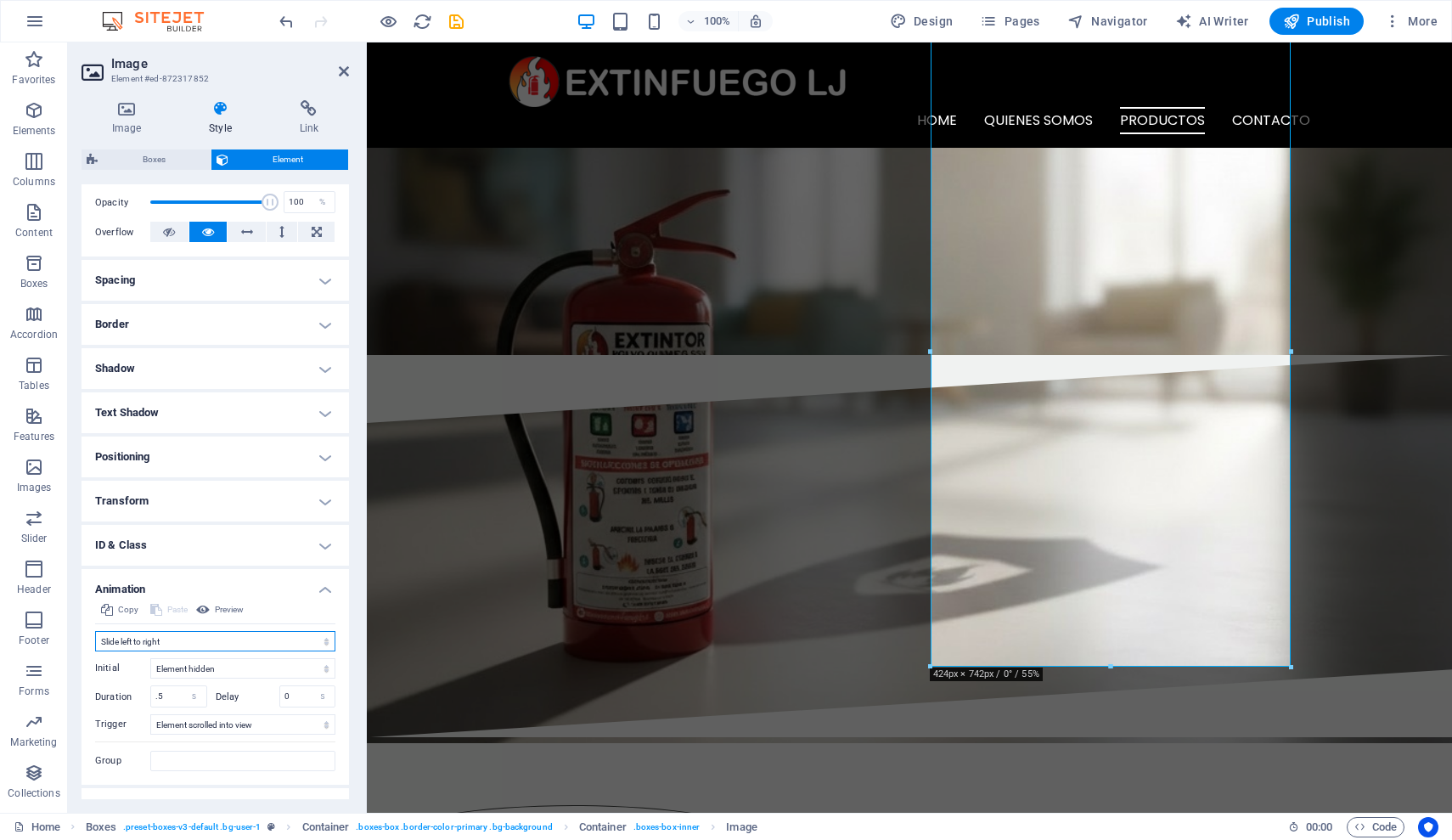
select select "none"
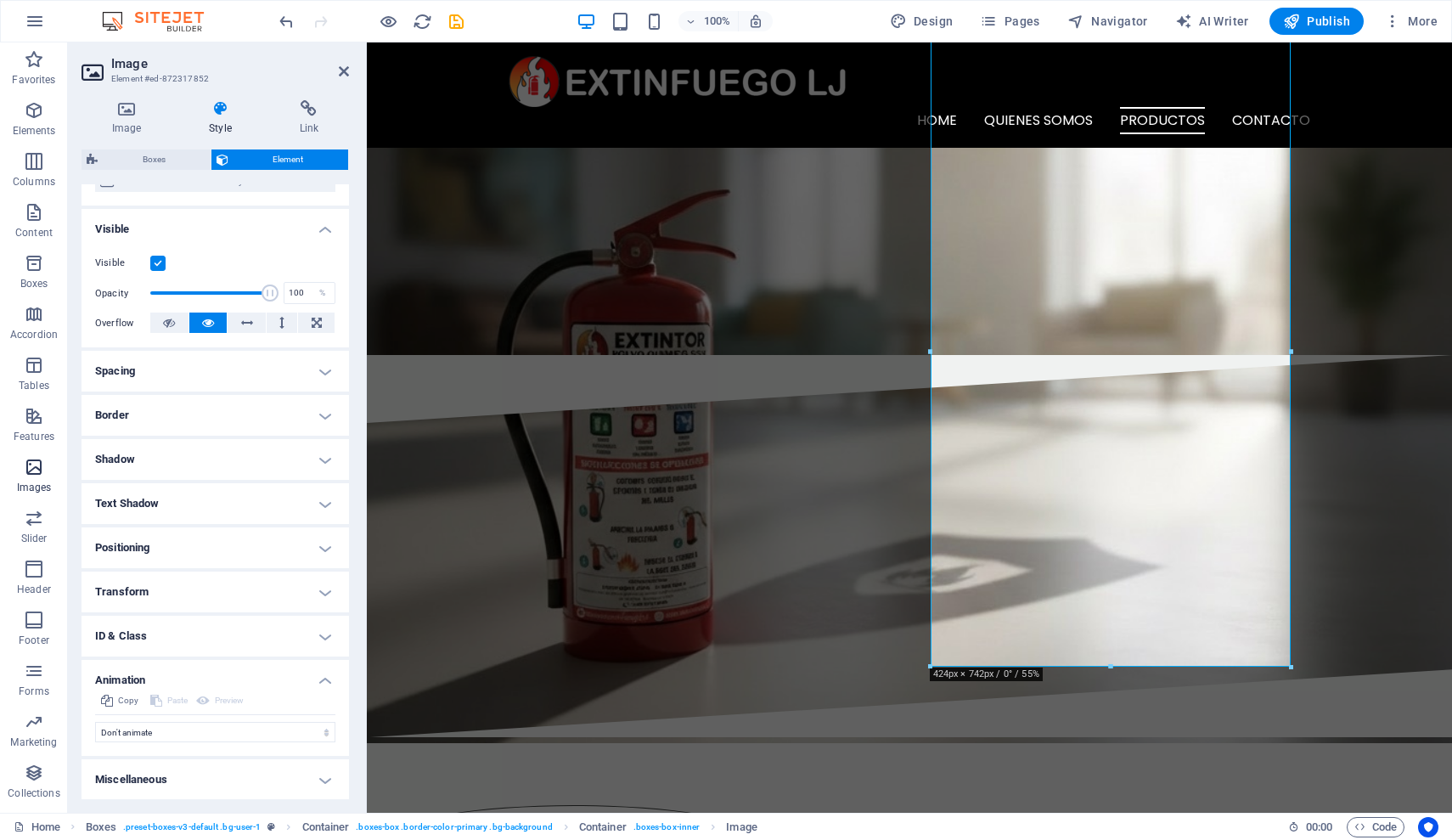
click at [28, 466] on icon "button" at bounding box center [33, 467] width 20 height 20
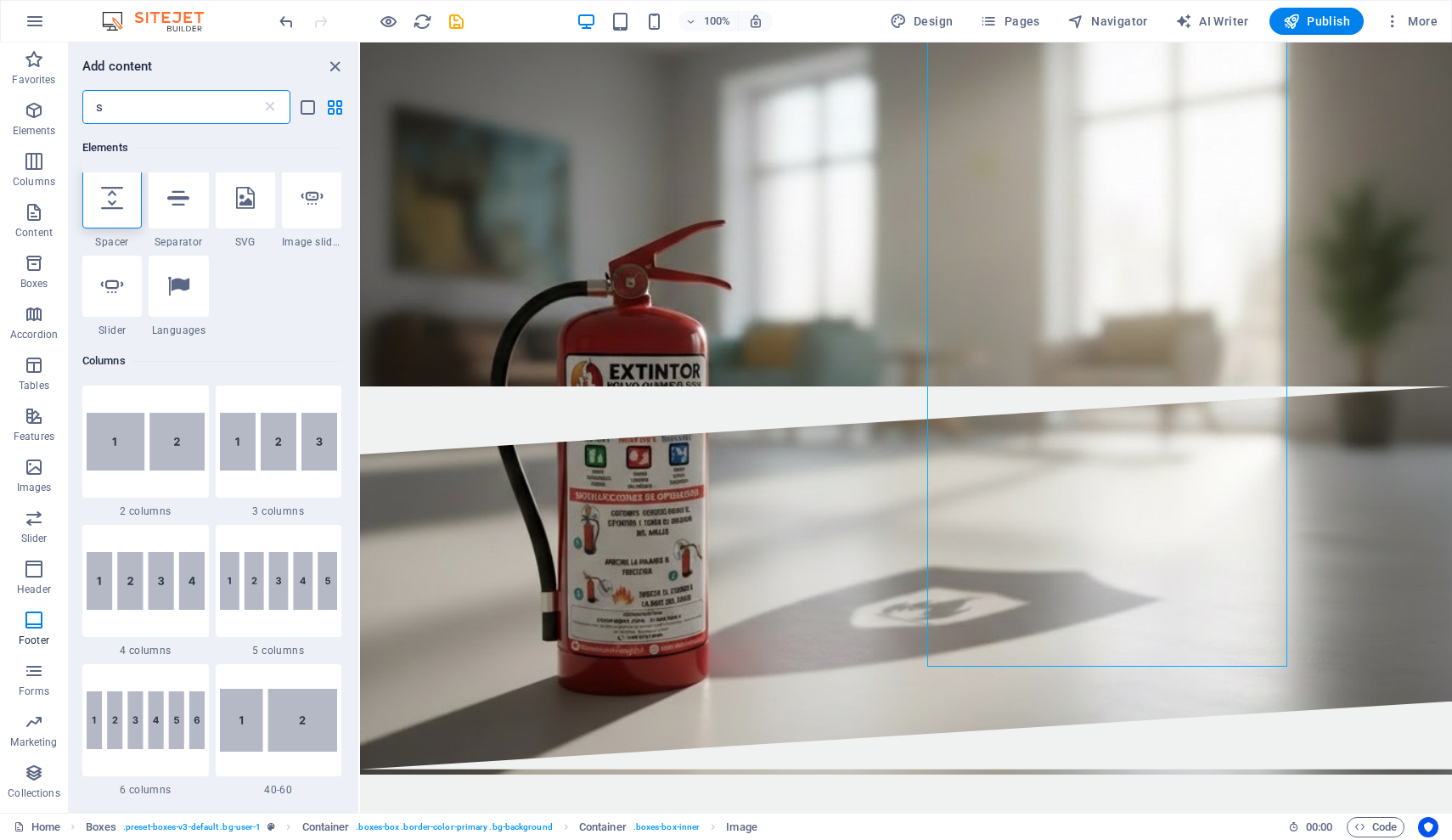
scroll to position [0, 0]
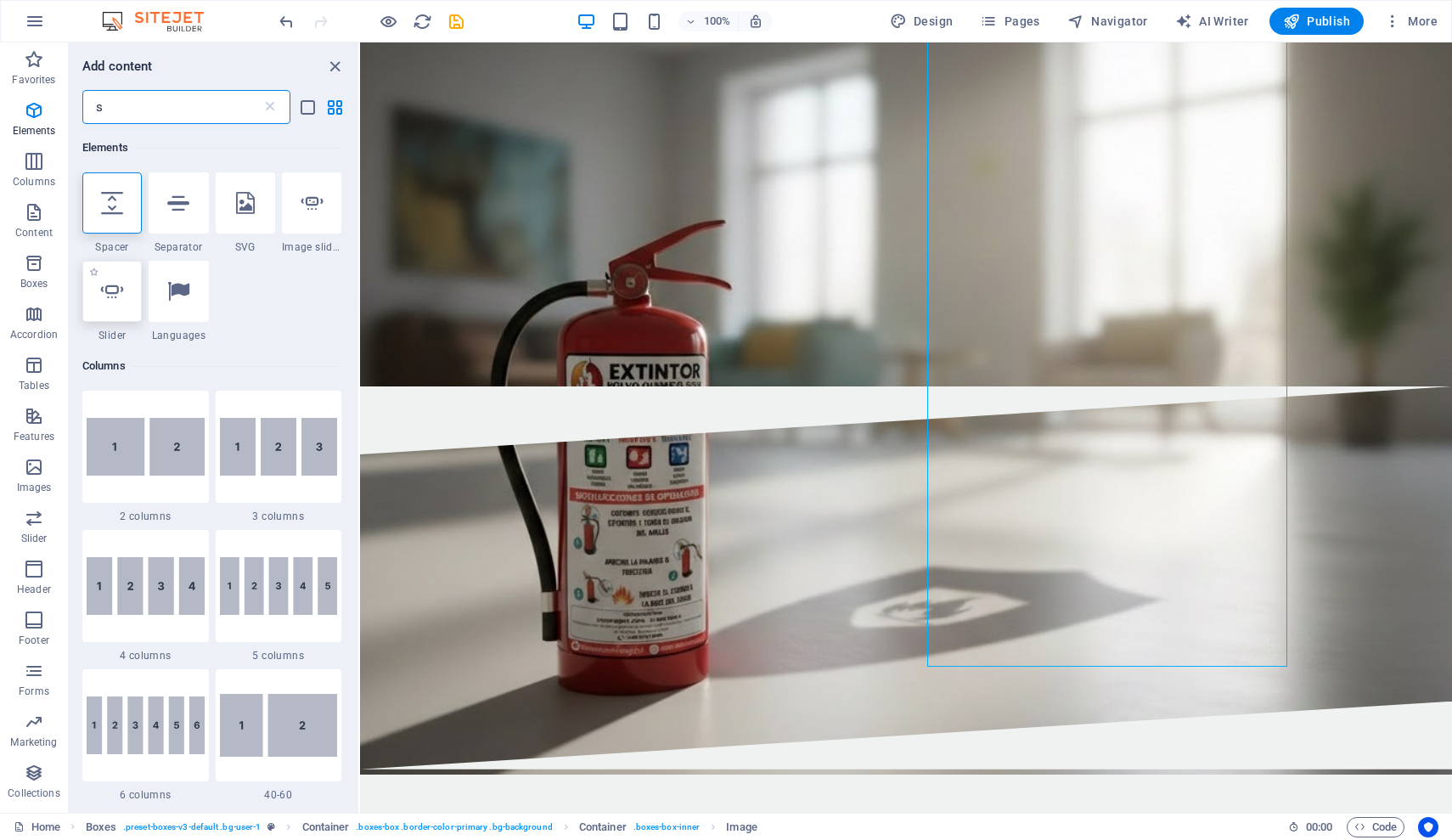
type input "s"
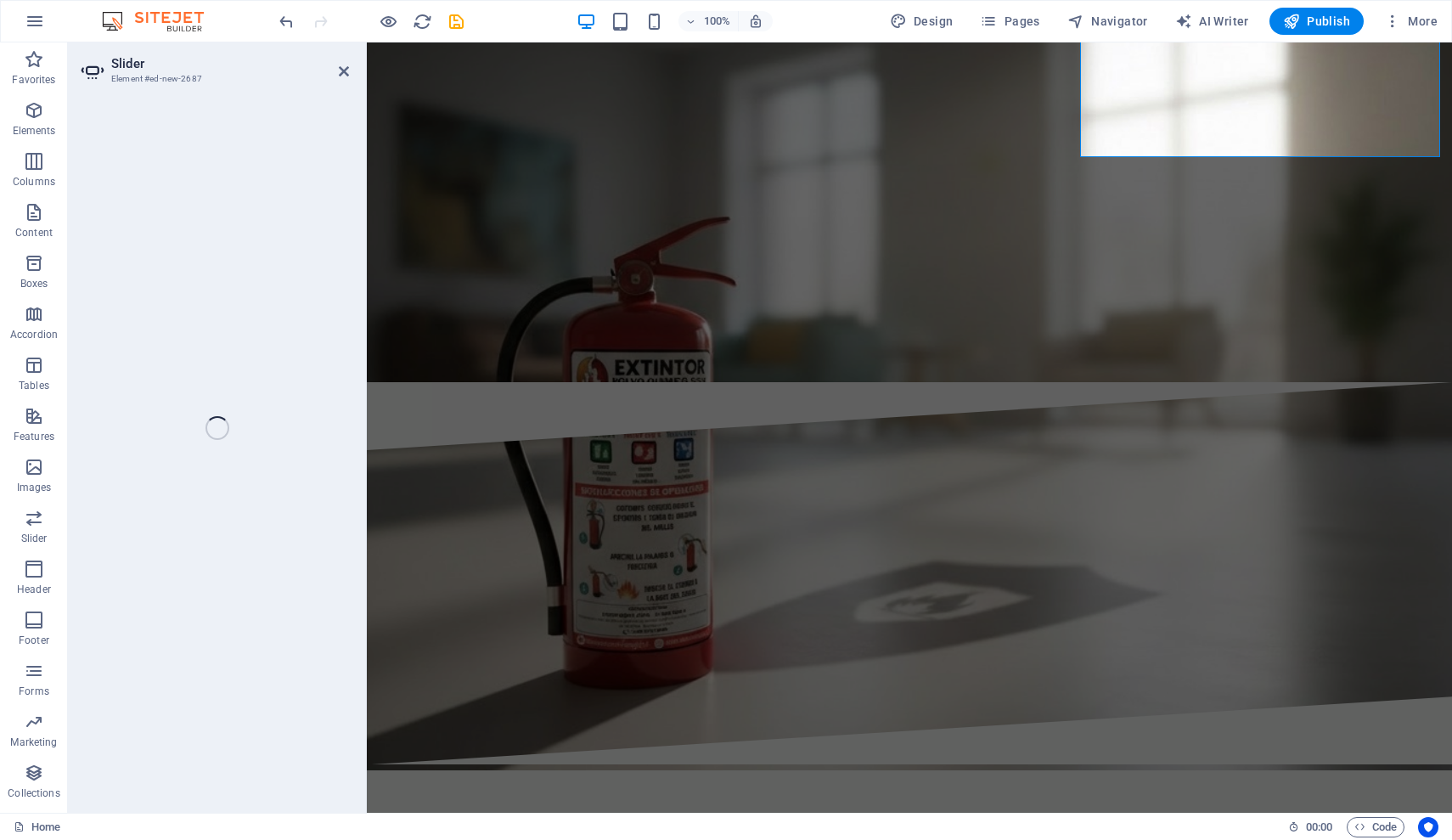
select select "ms"
select select "s"
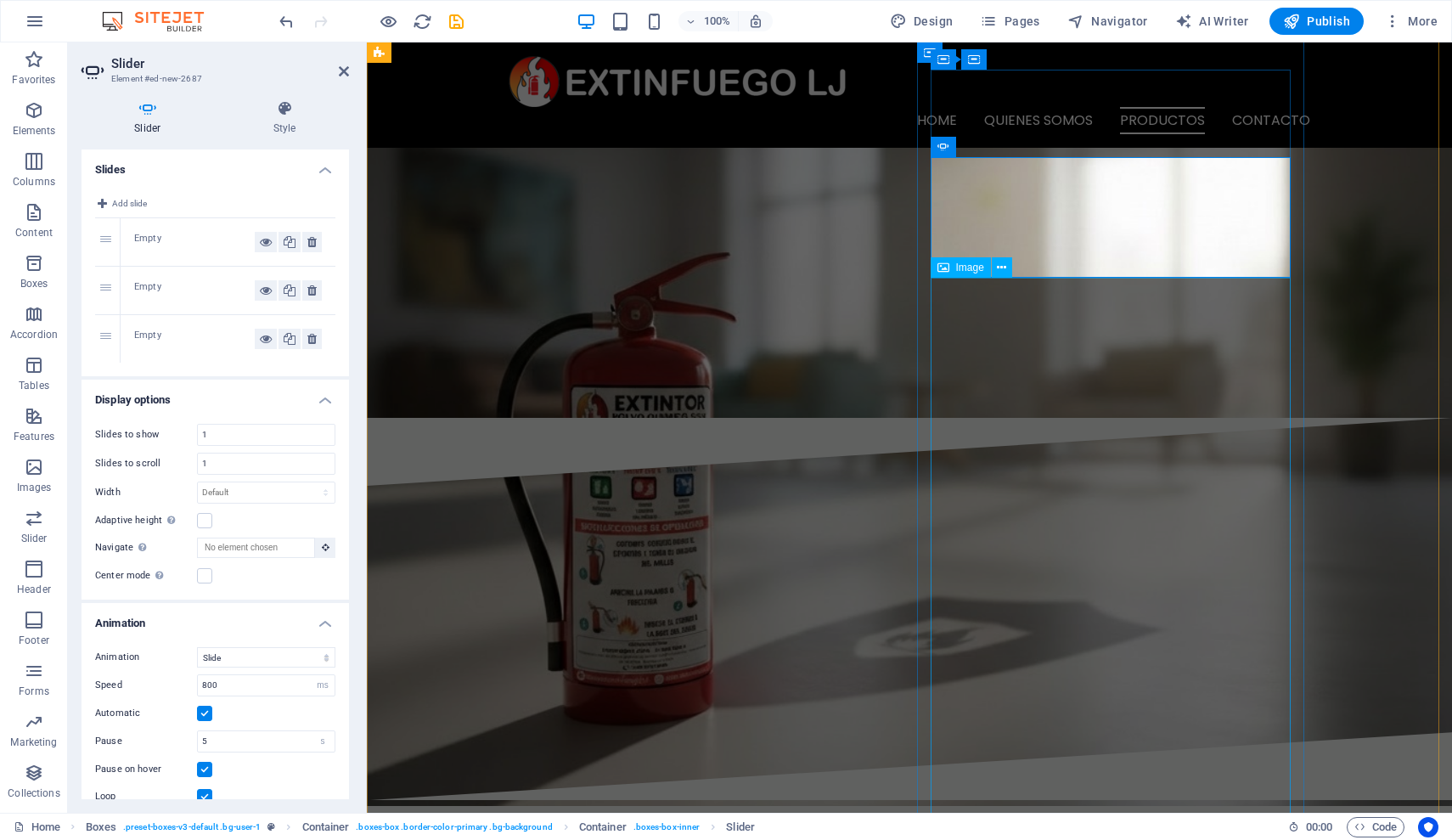
scroll to position [2400, 0]
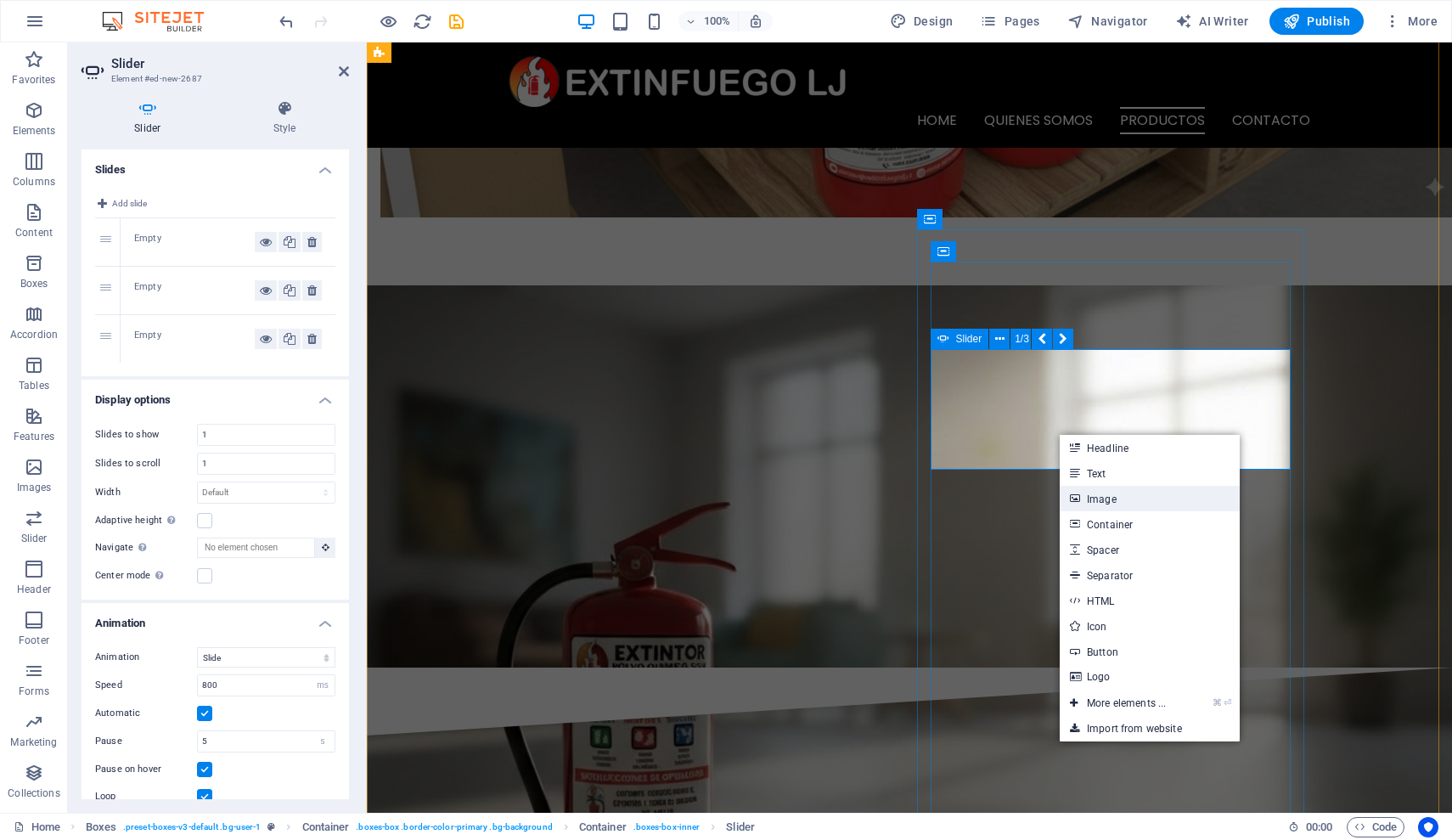
click at [1119, 502] on link "Image" at bounding box center [1150, 498] width 180 height 25
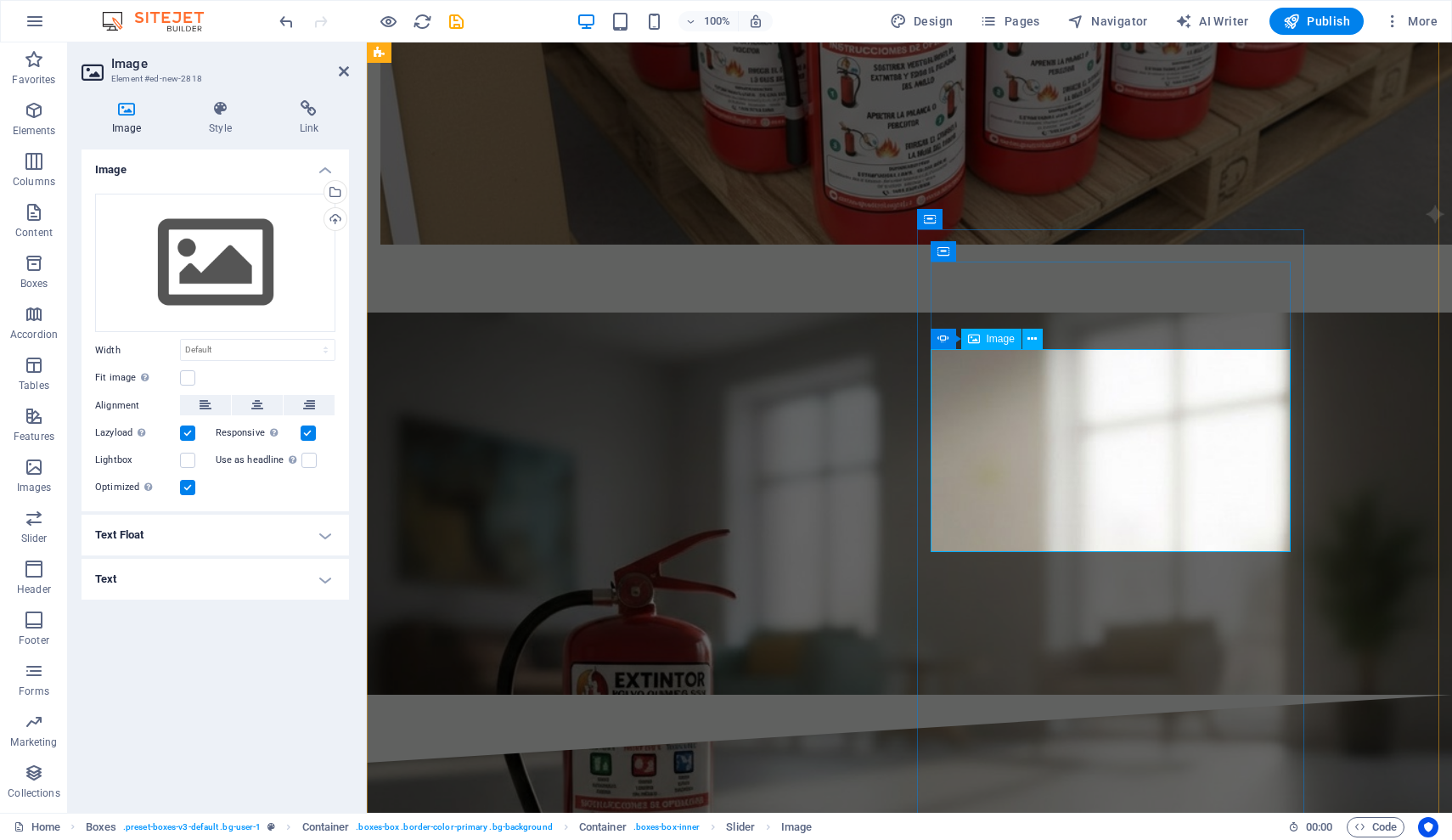
click at [227, 257] on div "Drag files here, click to choose files or select files from Files or our free s…" at bounding box center [215, 263] width 240 height 139
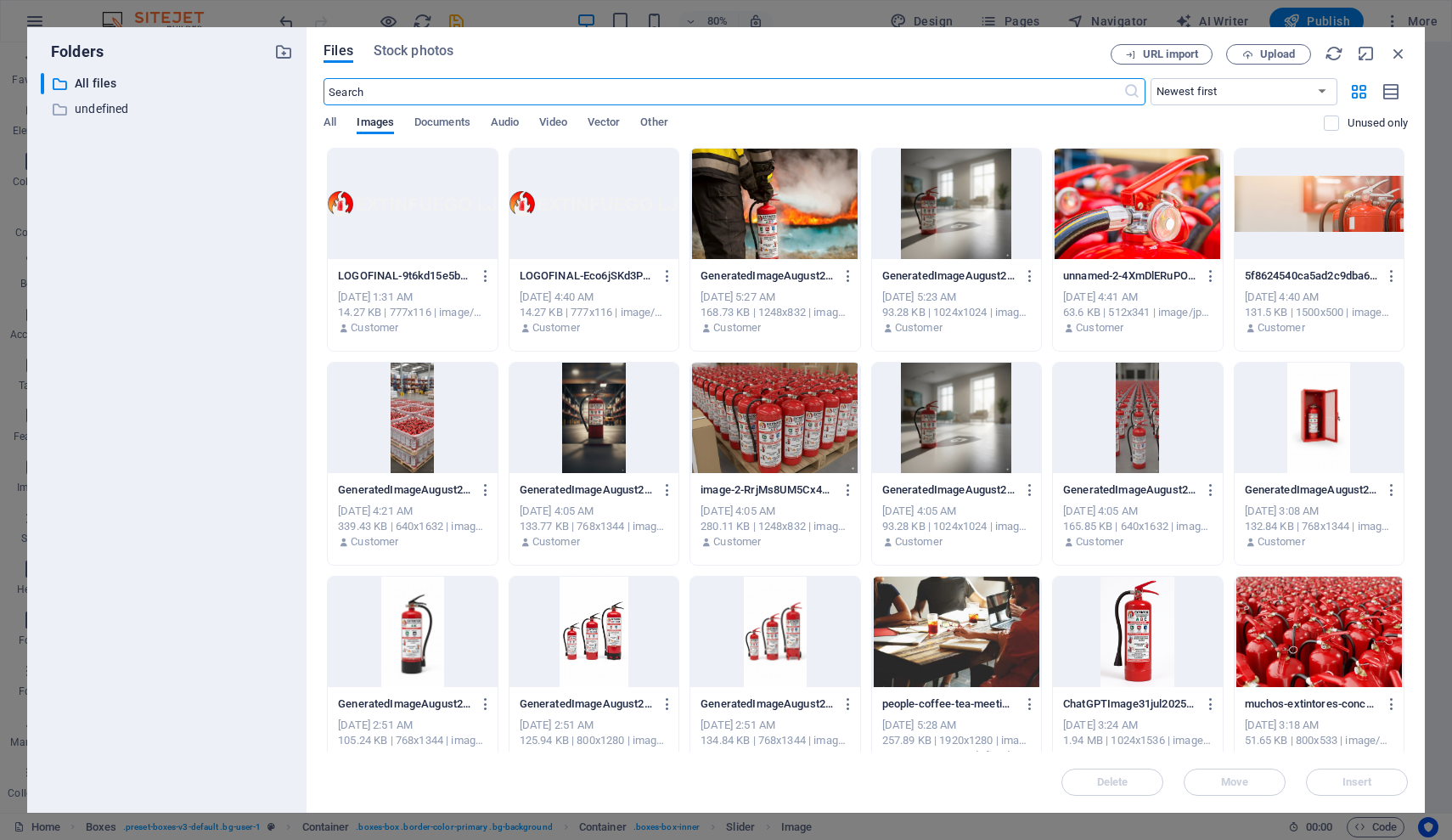
click at [1282, 425] on div at bounding box center [1320, 418] width 169 height 111
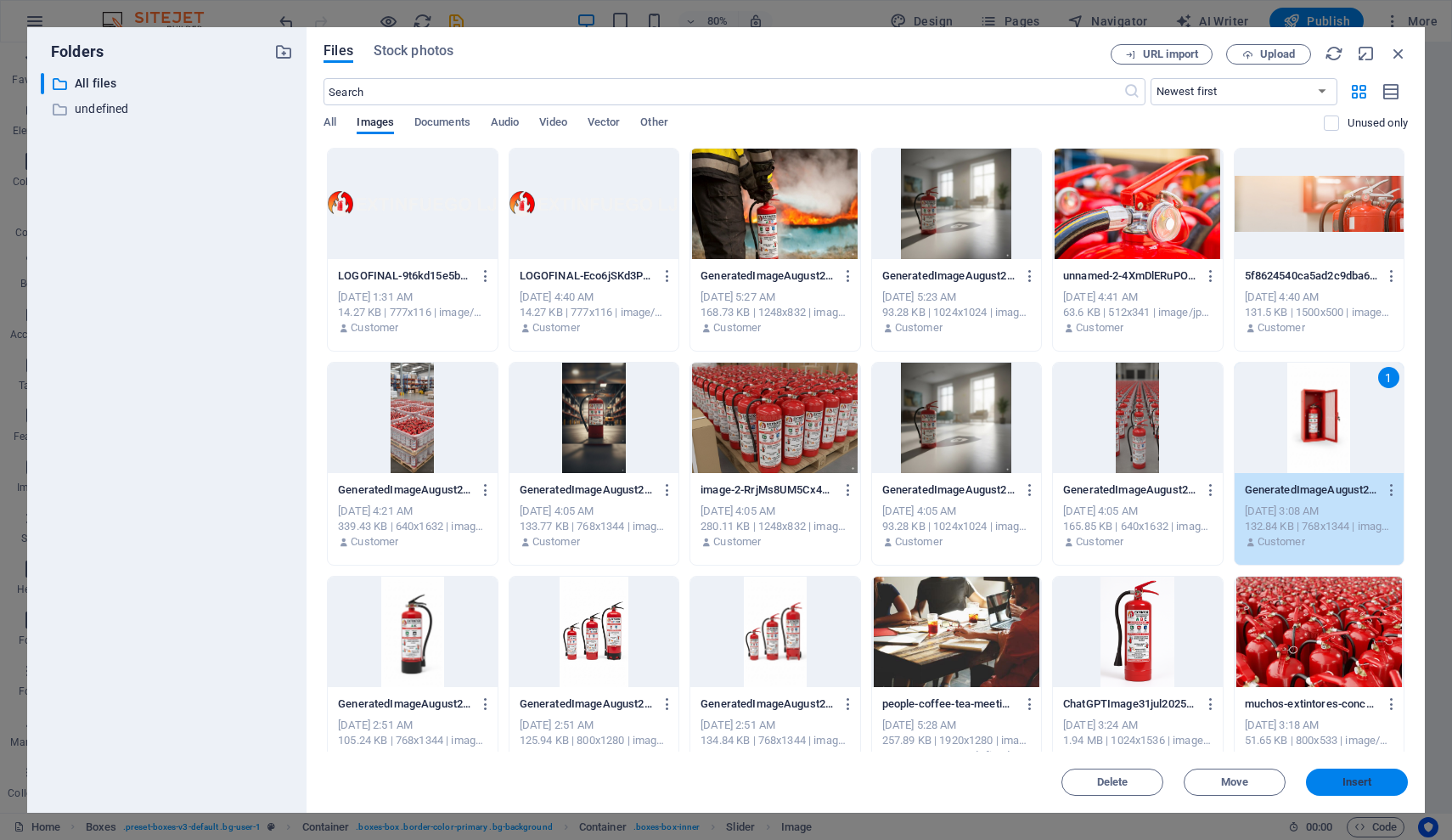
click at [1361, 790] on button "Insert" at bounding box center [1357, 782] width 102 height 27
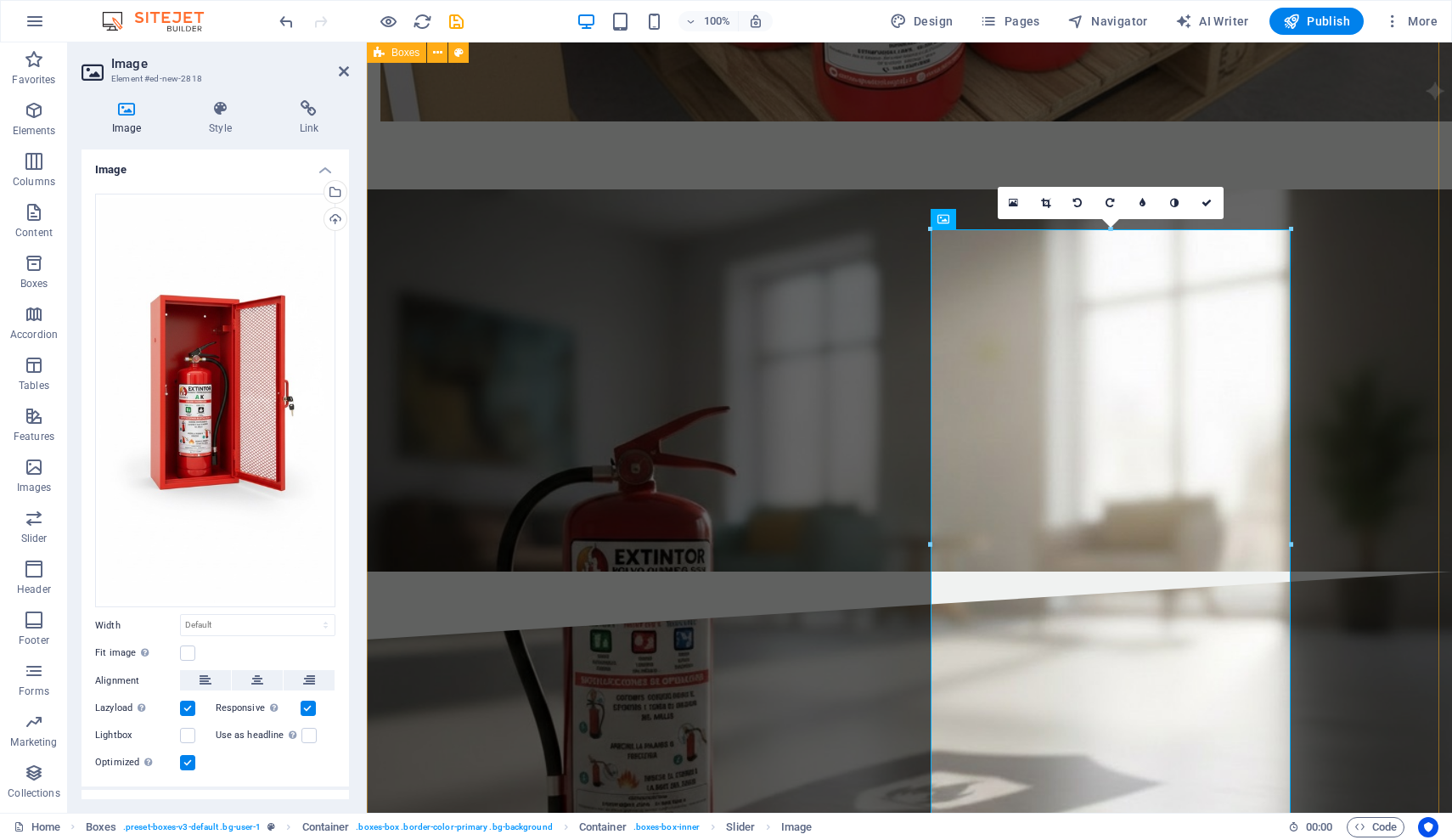
scroll to position [2786, 0]
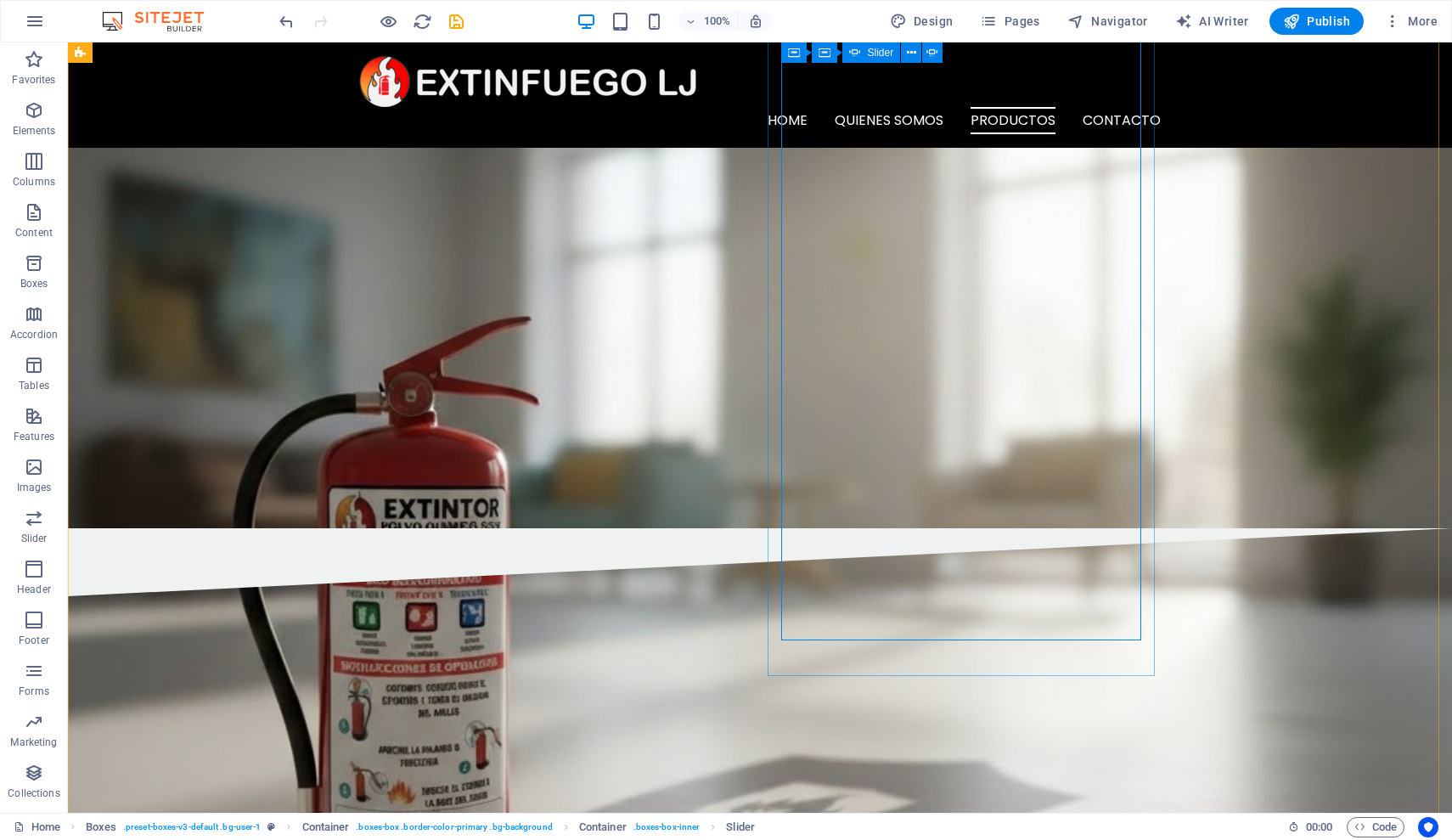
scroll to position [2470, 0]
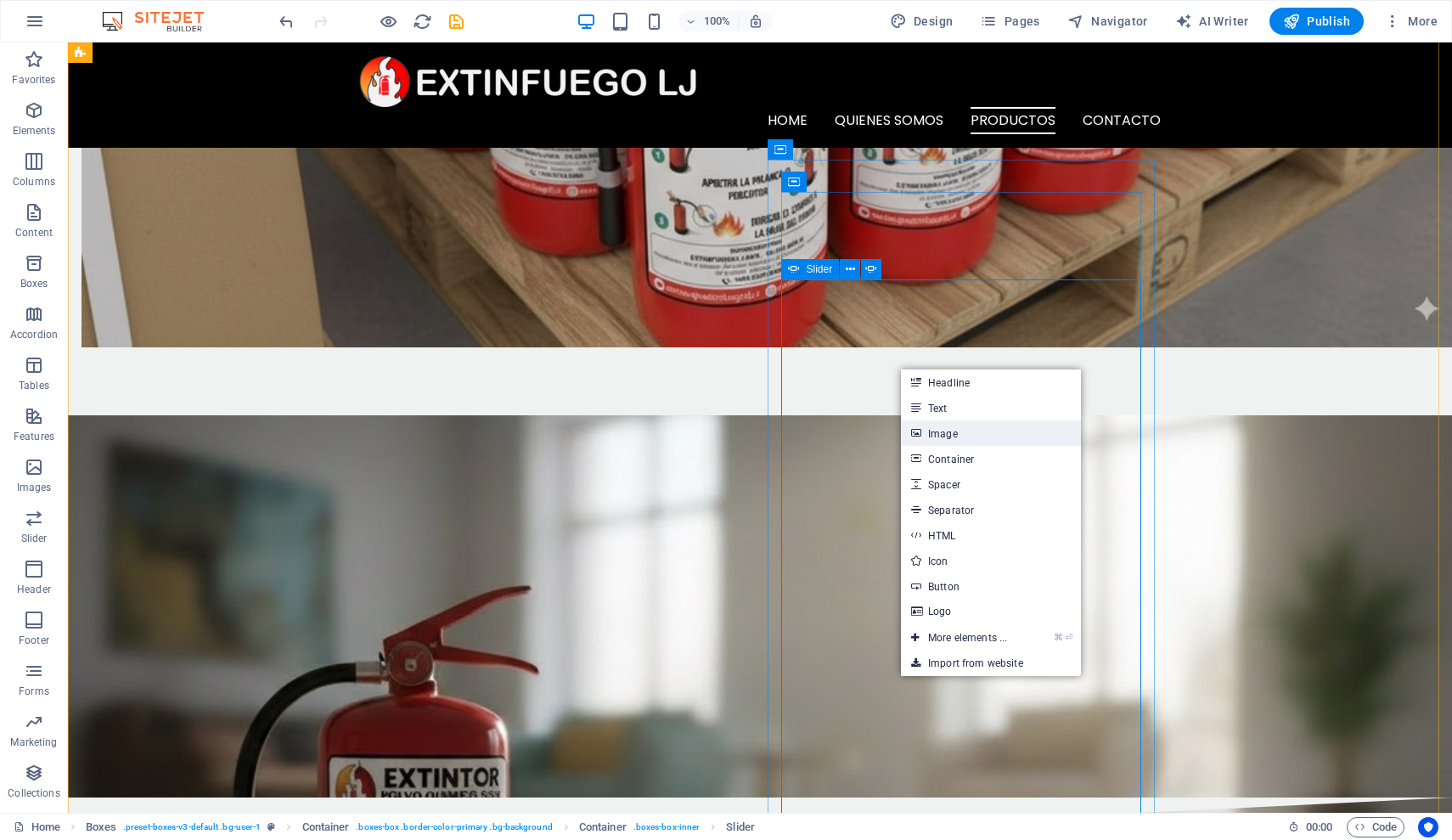
click at [962, 434] on link "Image" at bounding box center [991, 433] width 180 height 25
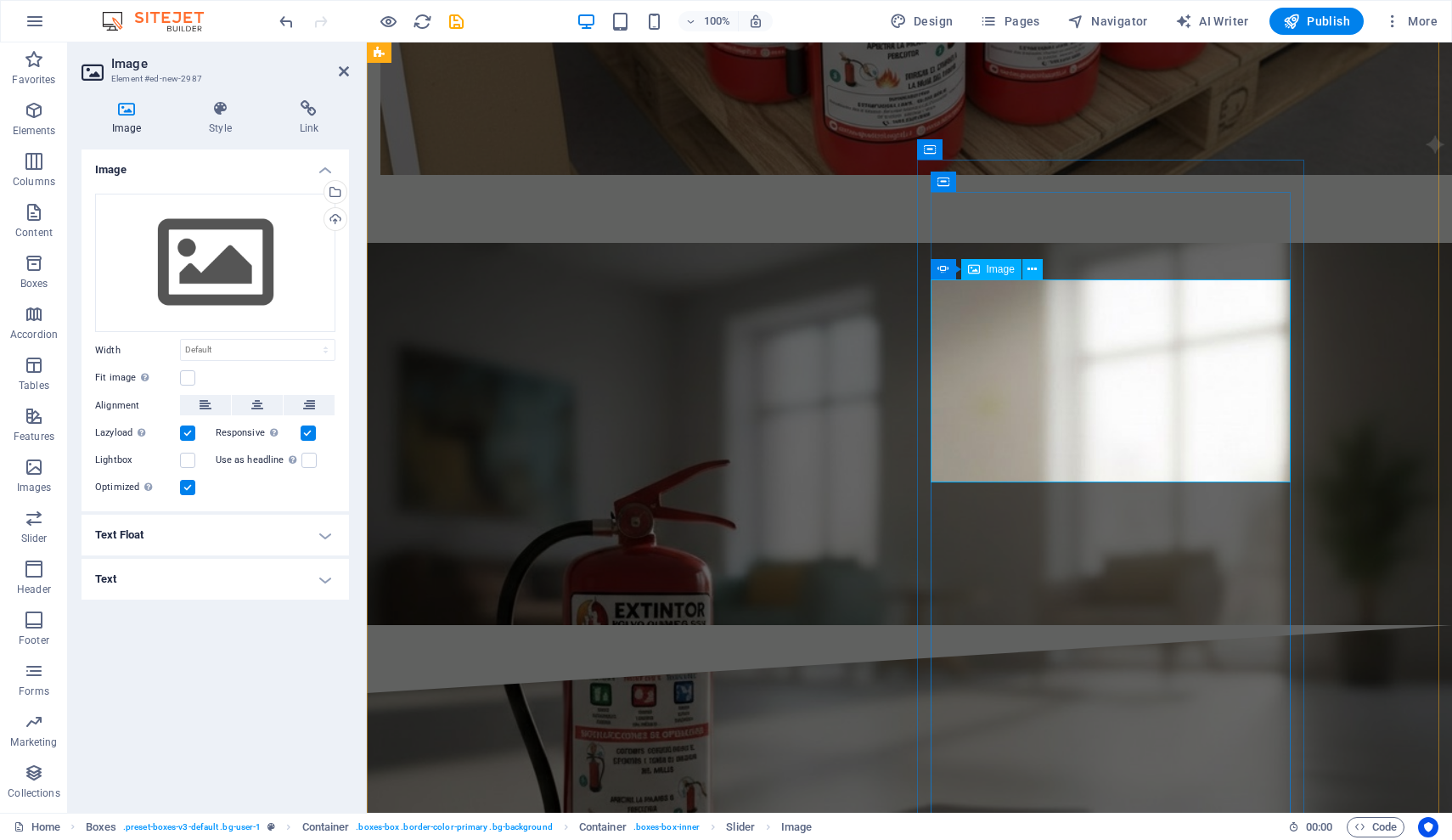
click at [222, 249] on div "Drag files here, click to choose files or select files from Files or our free s…" at bounding box center [215, 263] width 240 height 139
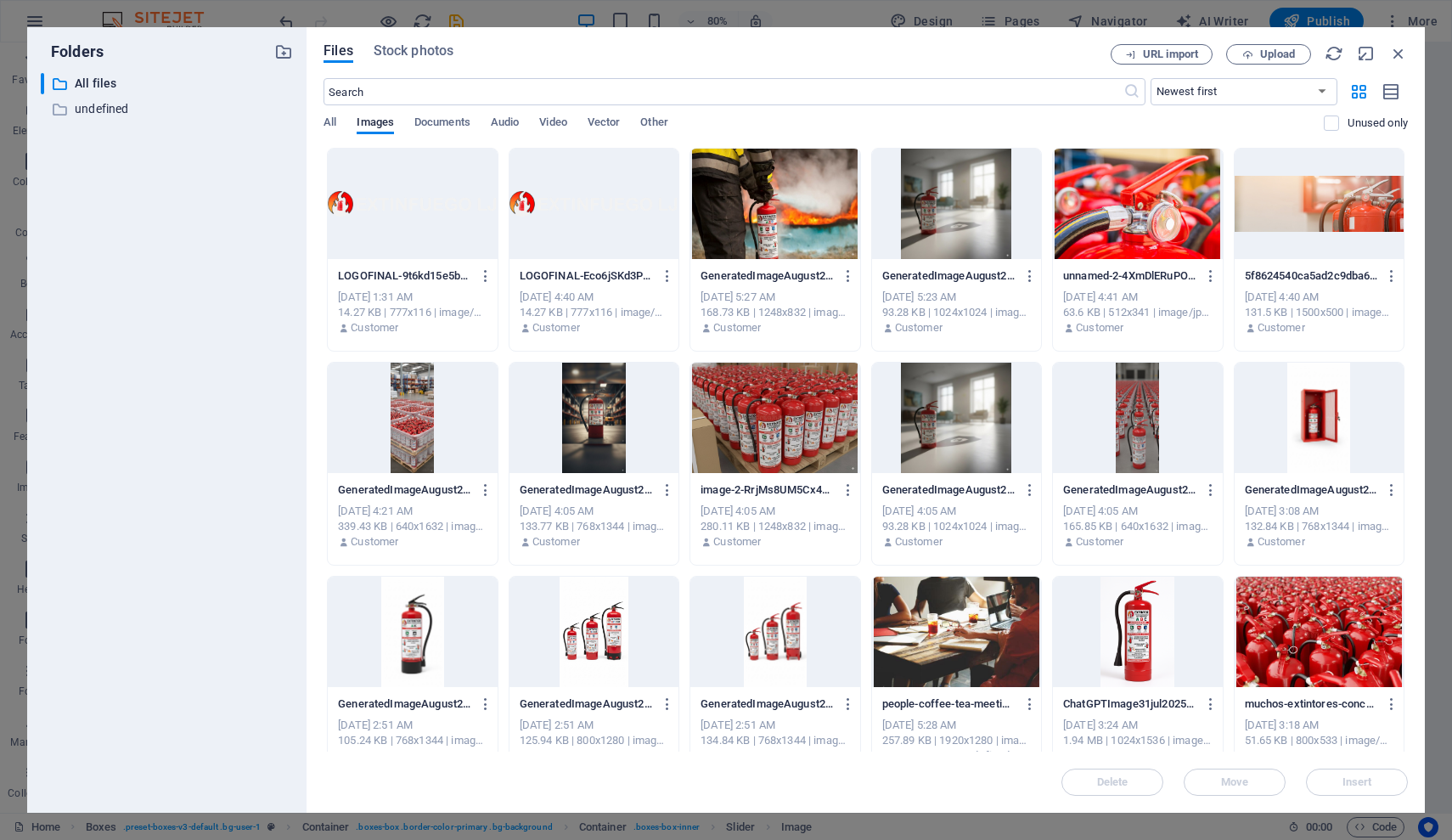
click at [1107, 413] on div at bounding box center [1138, 418] width 169 height 111
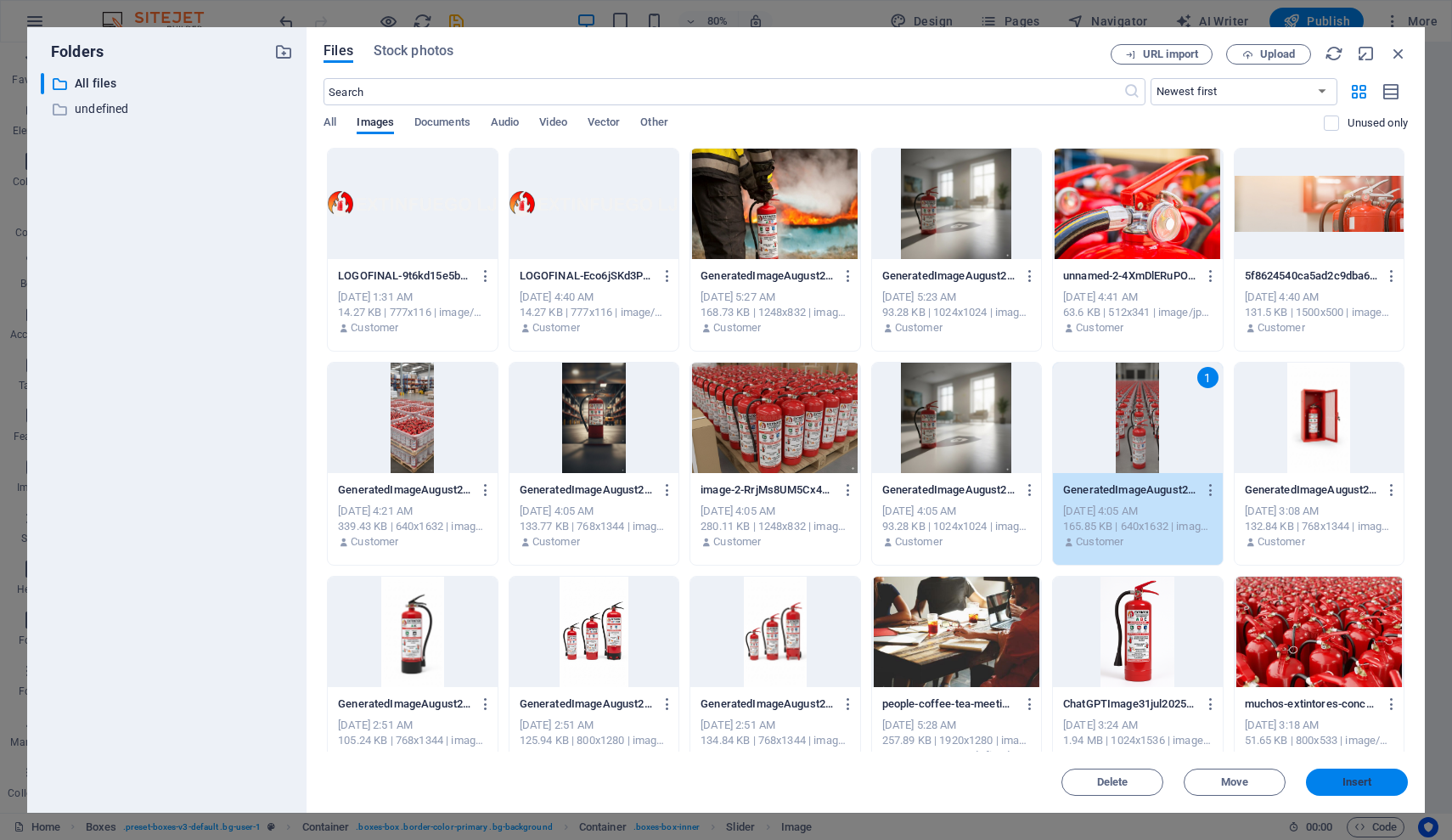
click at [1367, 783] on span "Insert" at bounding box center [1358, 783] width 30 height 10
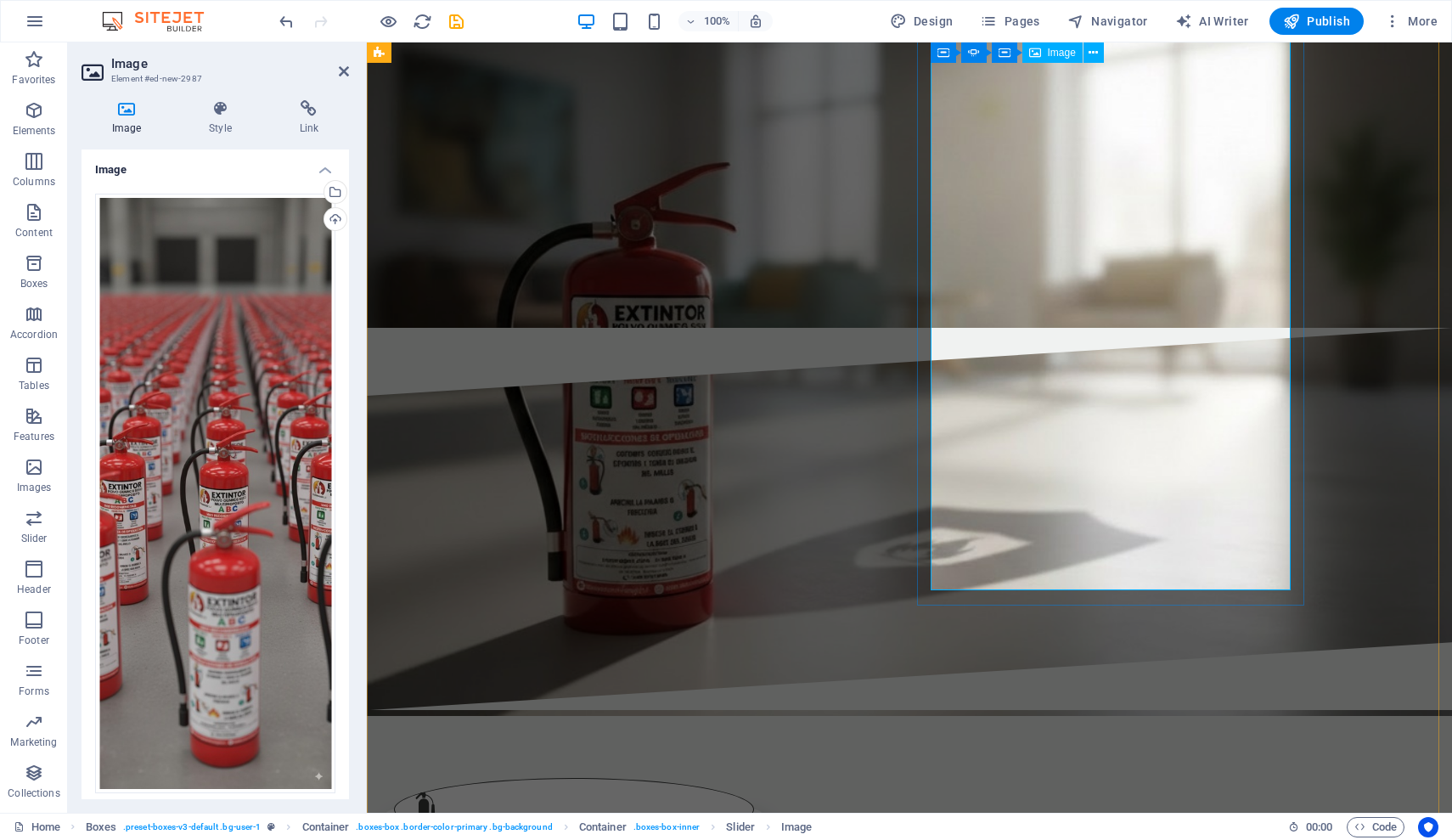
scroll to position [2416, 0]
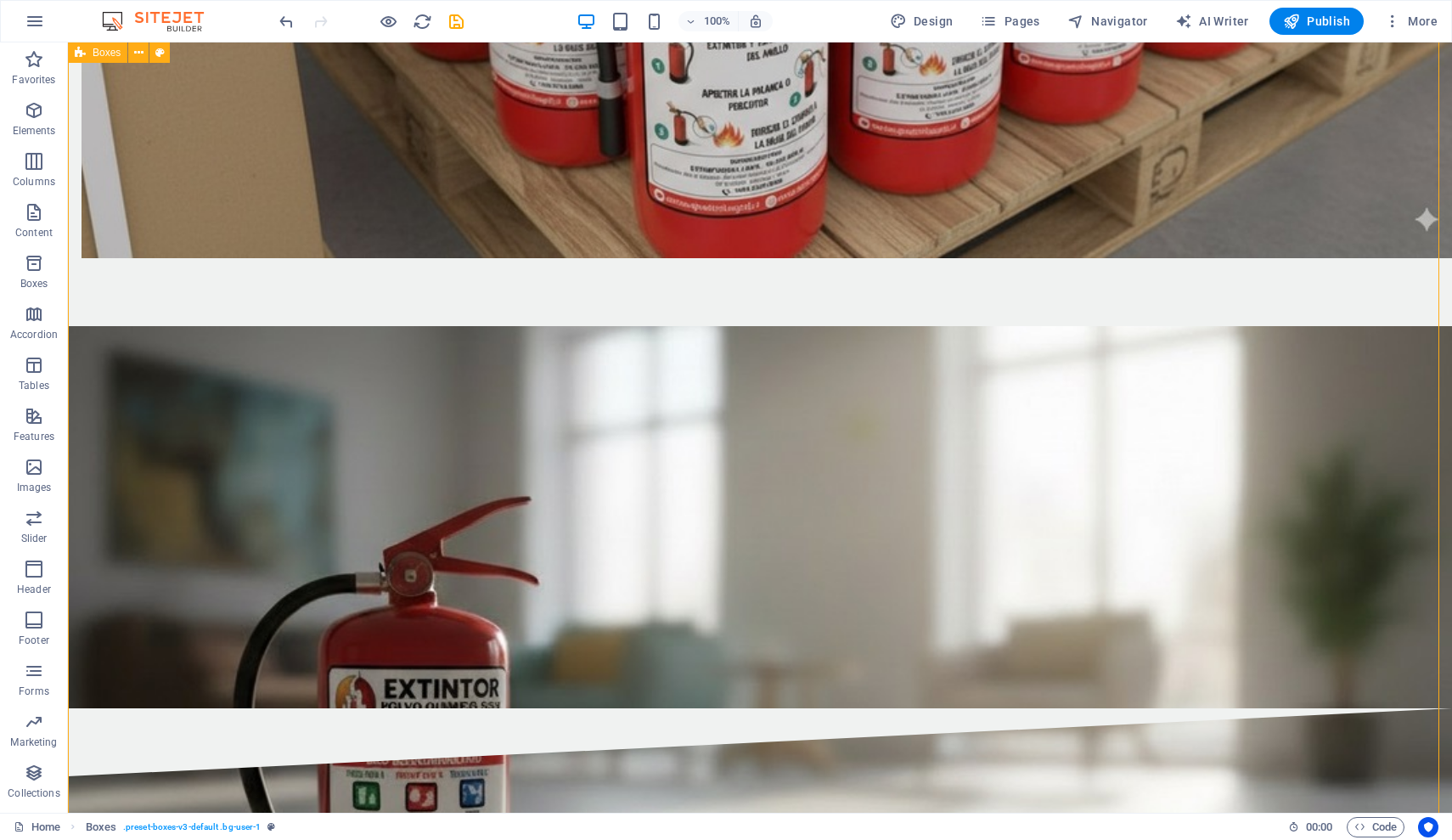
scroll to position [2753, 0]
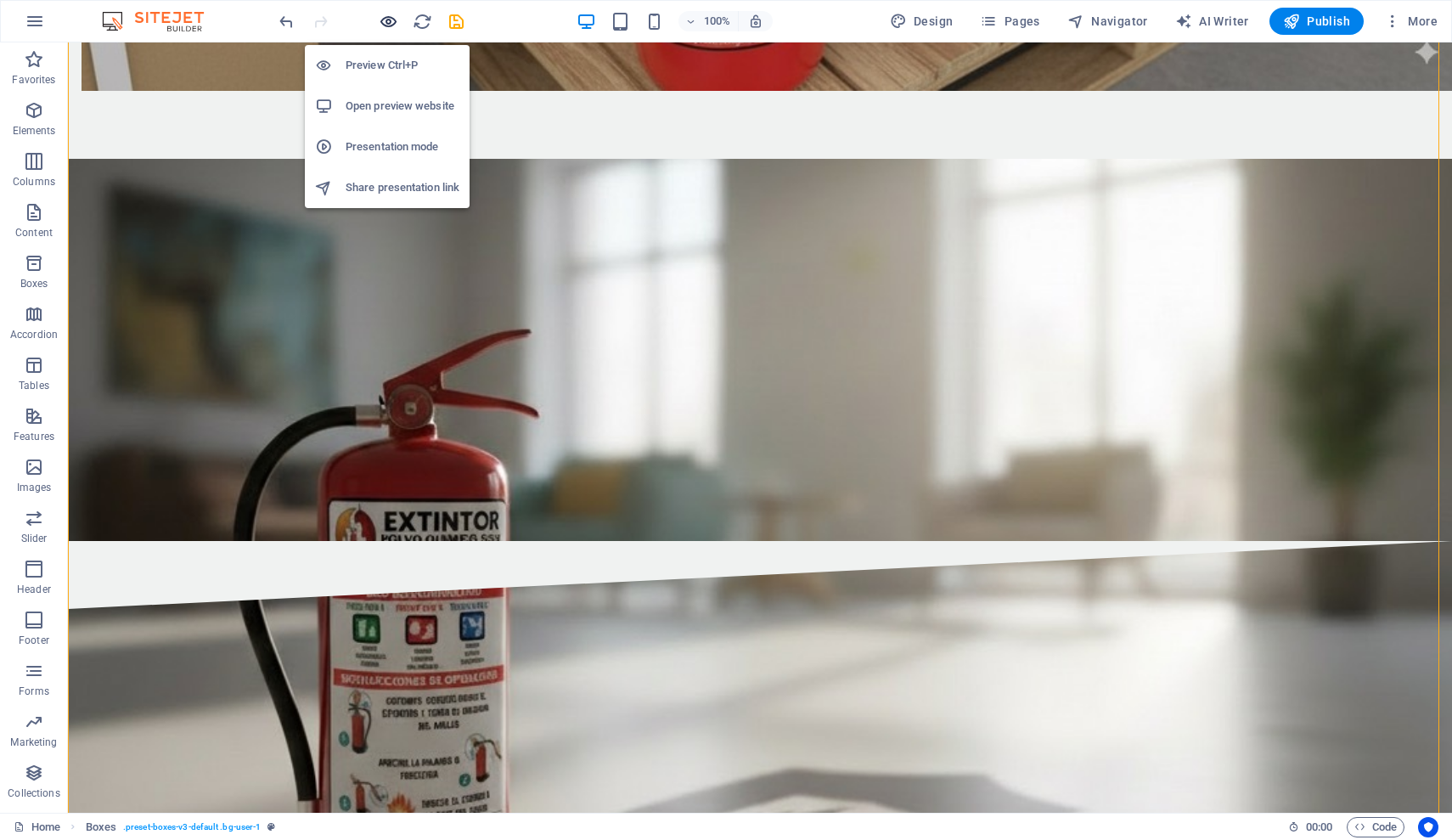
click at [387, 17] on icon "button" at bounding box center [388, 22] width 19 height 19
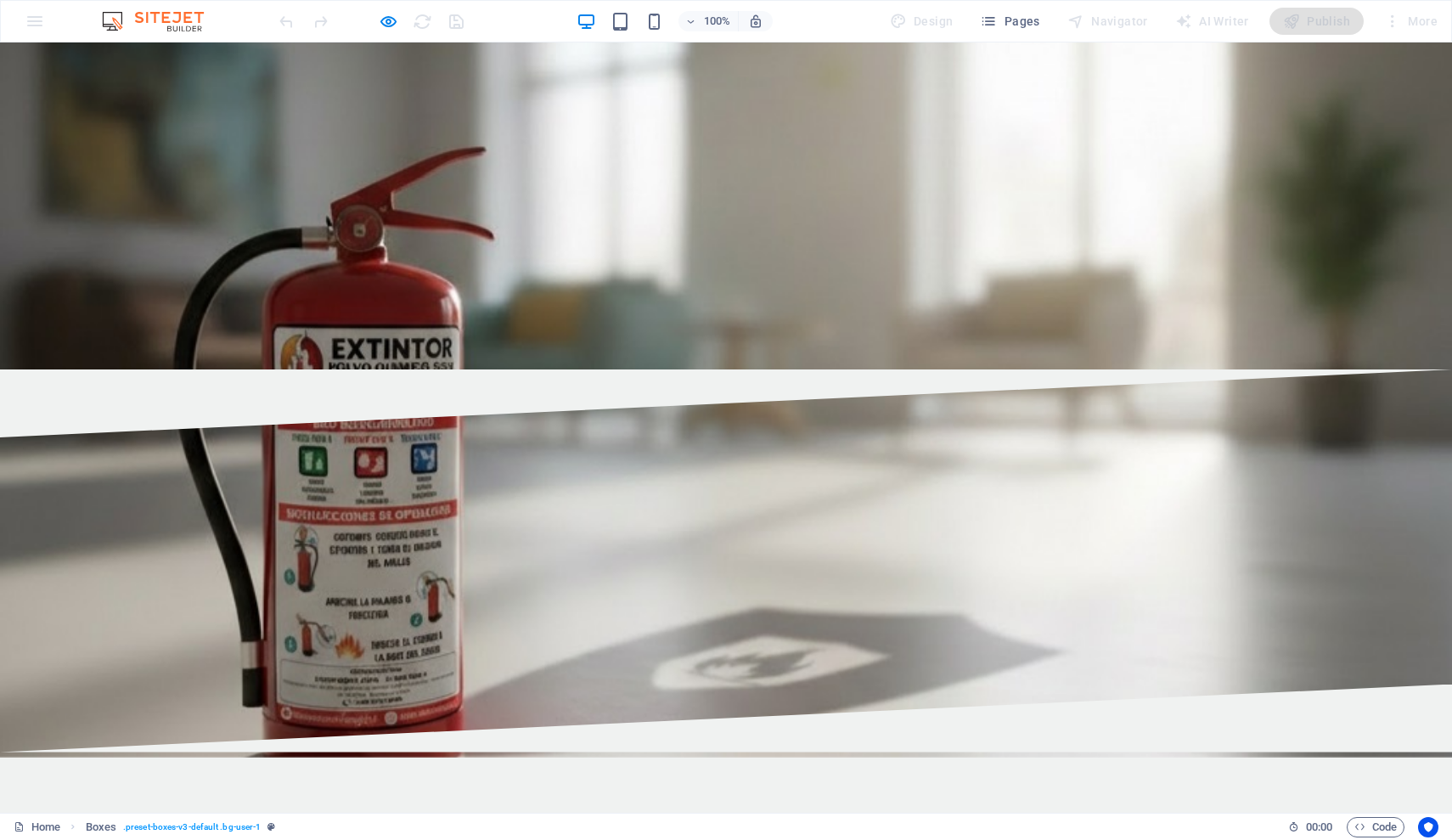
scroll to position [2221, 0]
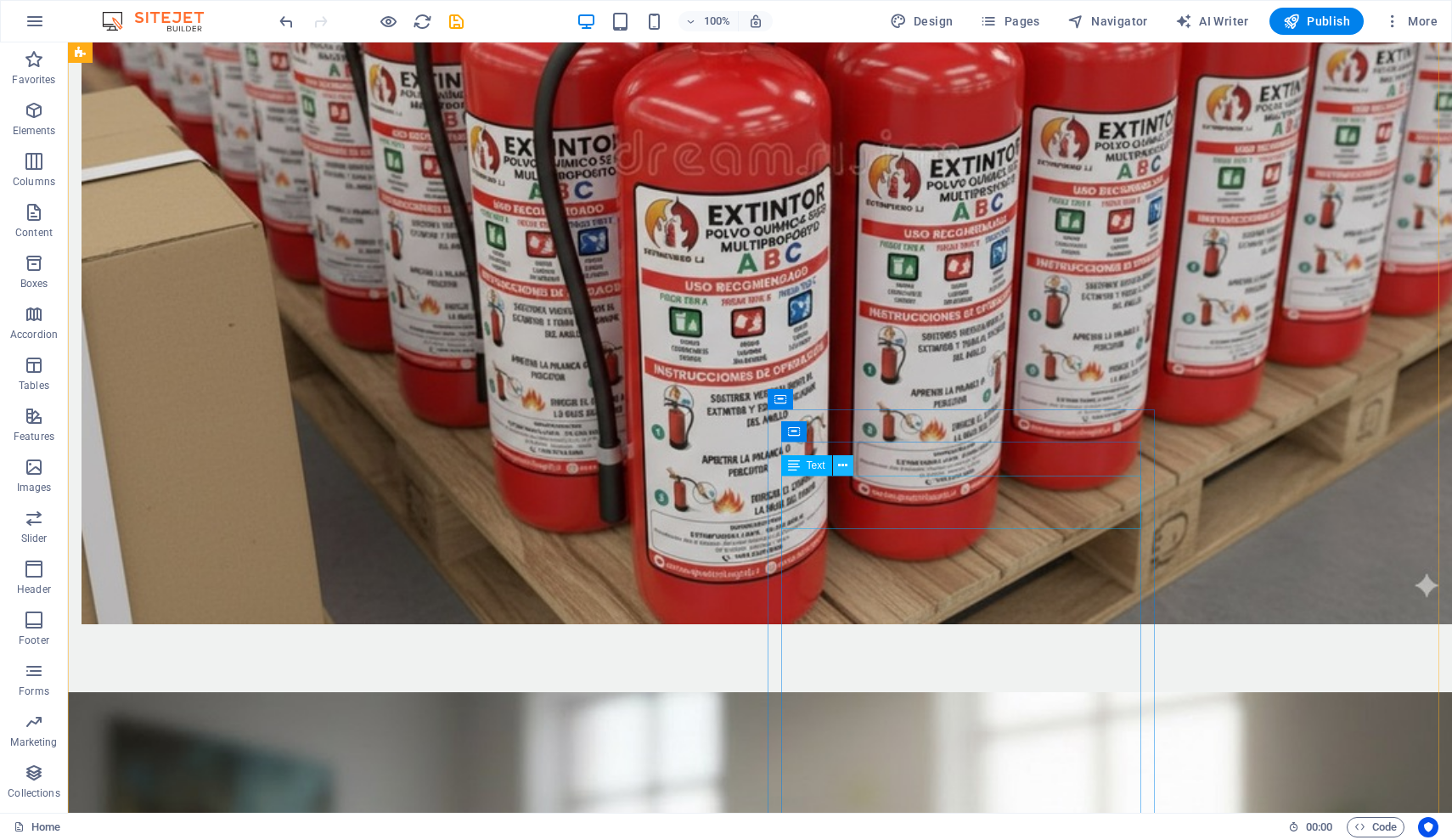
click at [847, 470] on icon at bounding box center [843, 466] width 10 height 17
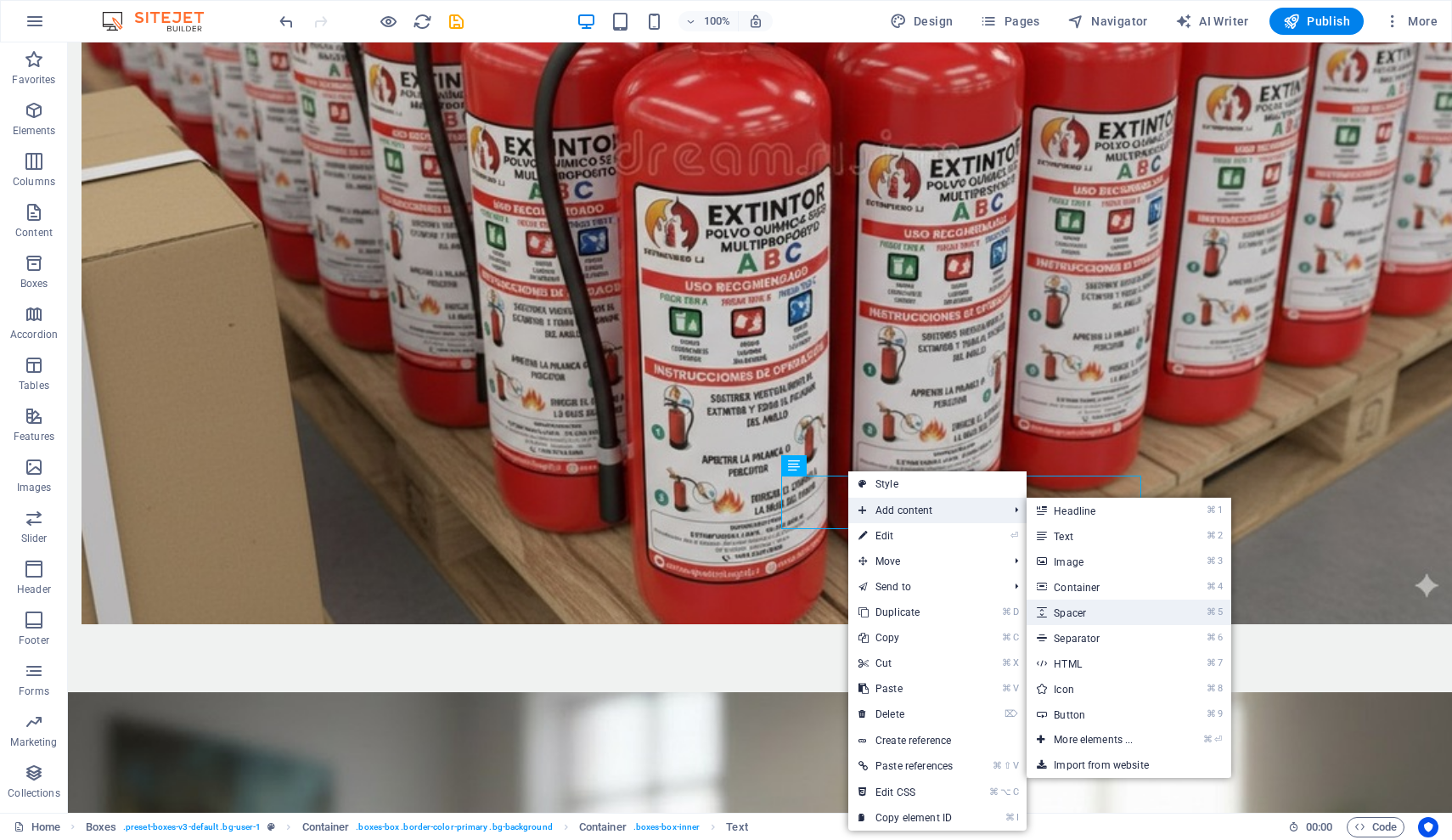
click at [1095, 610] on link "⌘ 5 Spacer" at bounding box center [1097, 612] width 140 height 25
select select "px"
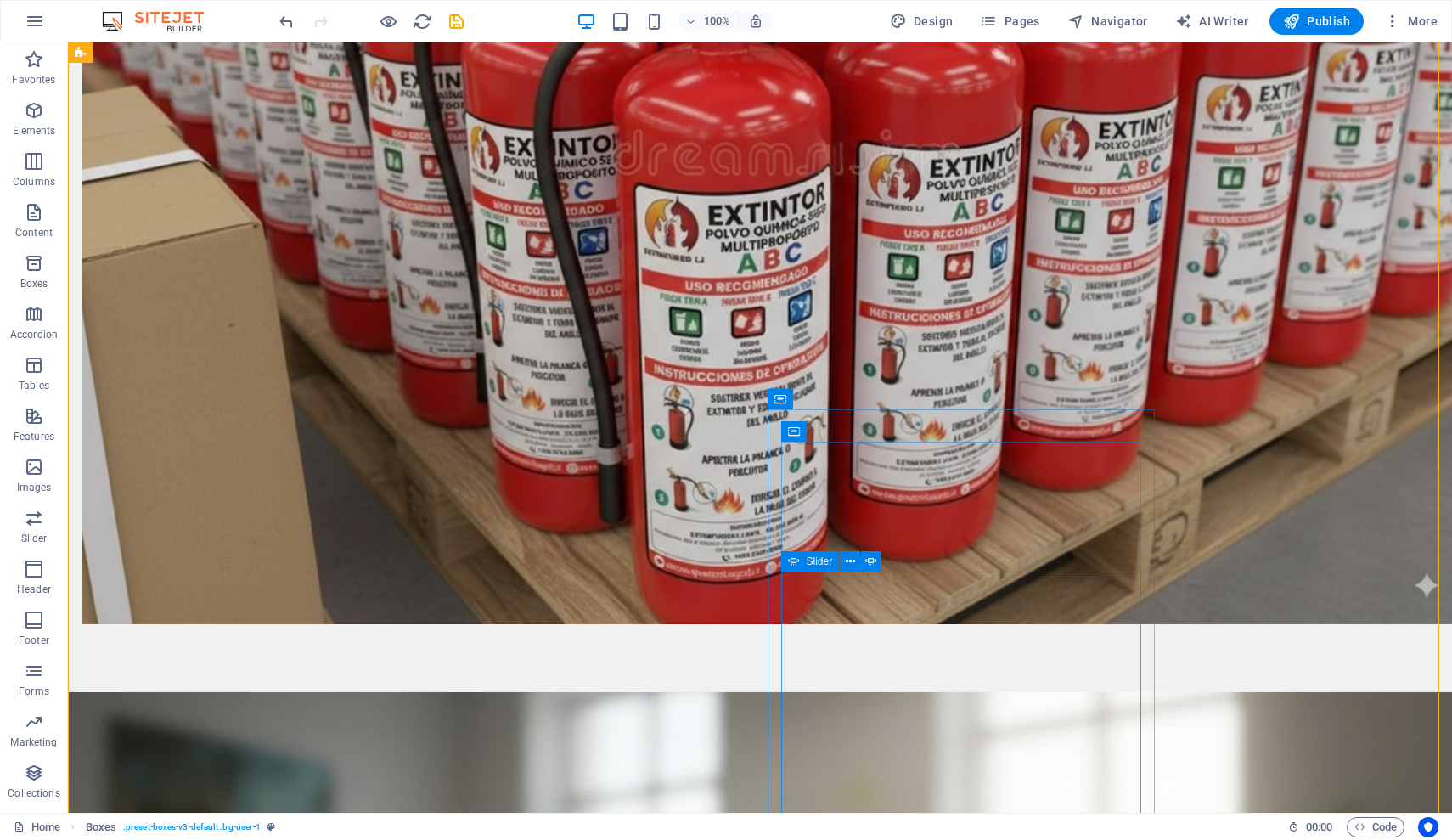
scroll to position [2267, 0]
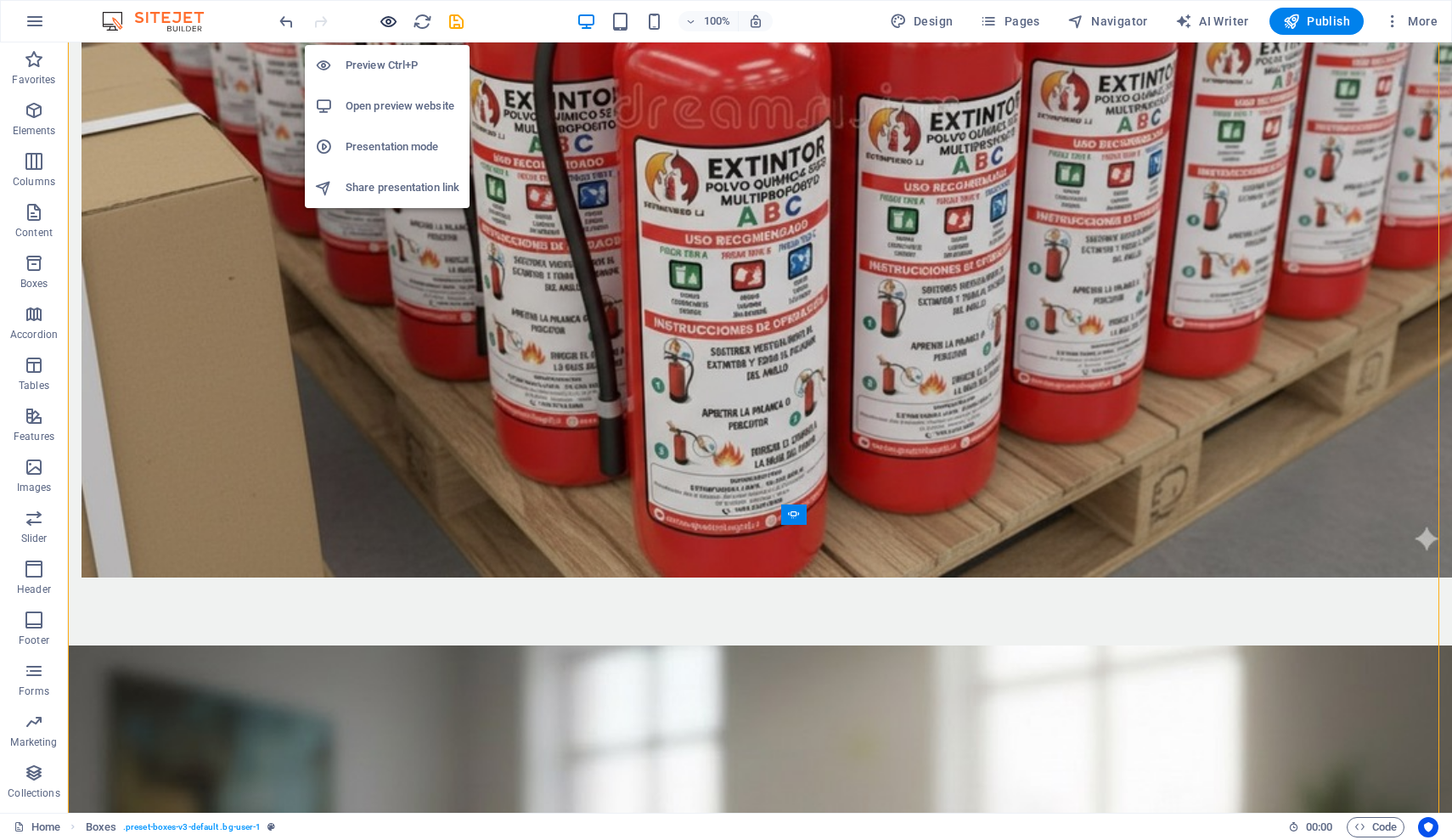
click at [381, 21] on icon "button" at bounding box center [388, 22] width 19 height 19
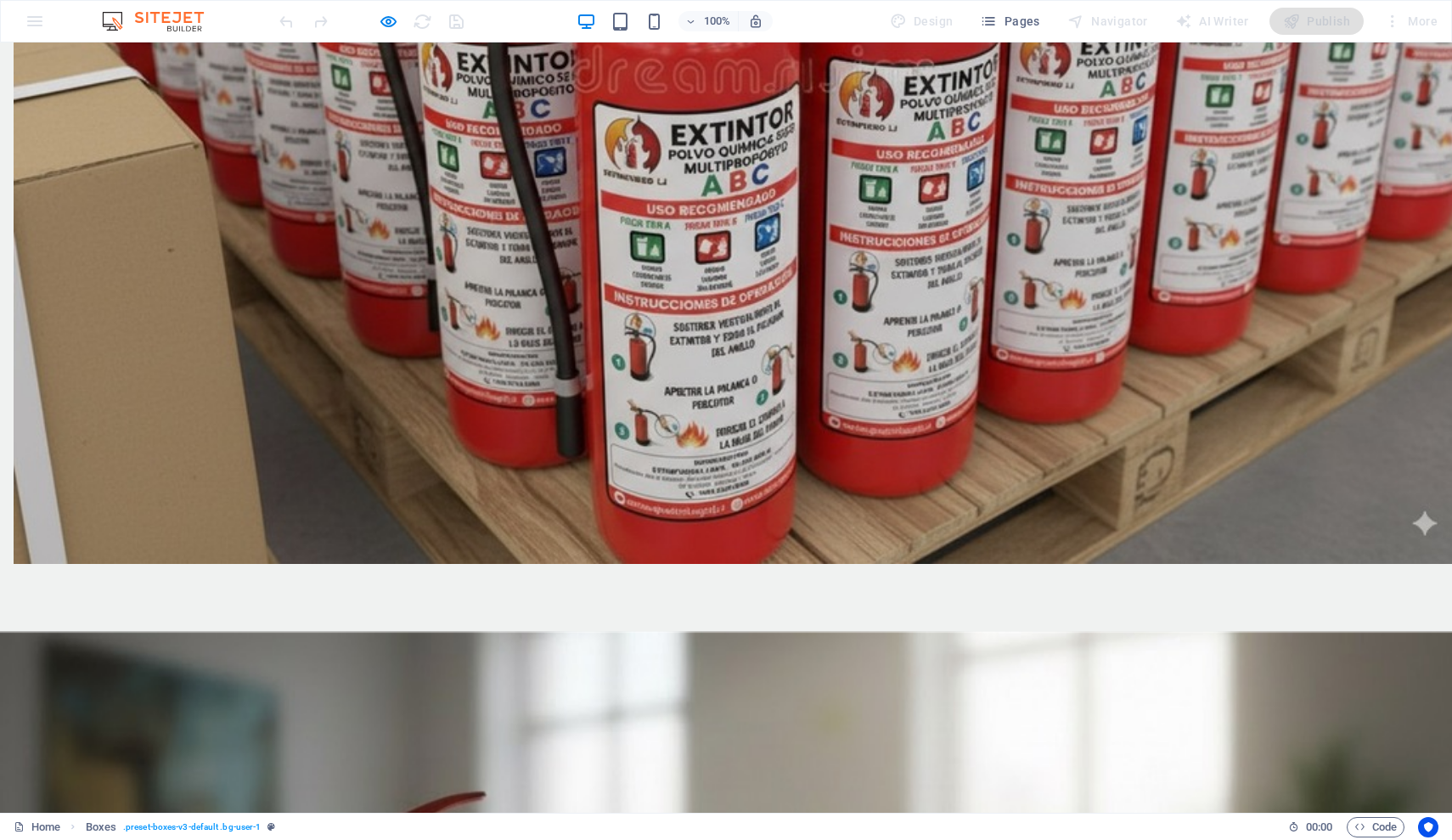
scroll to position [2490, 0]
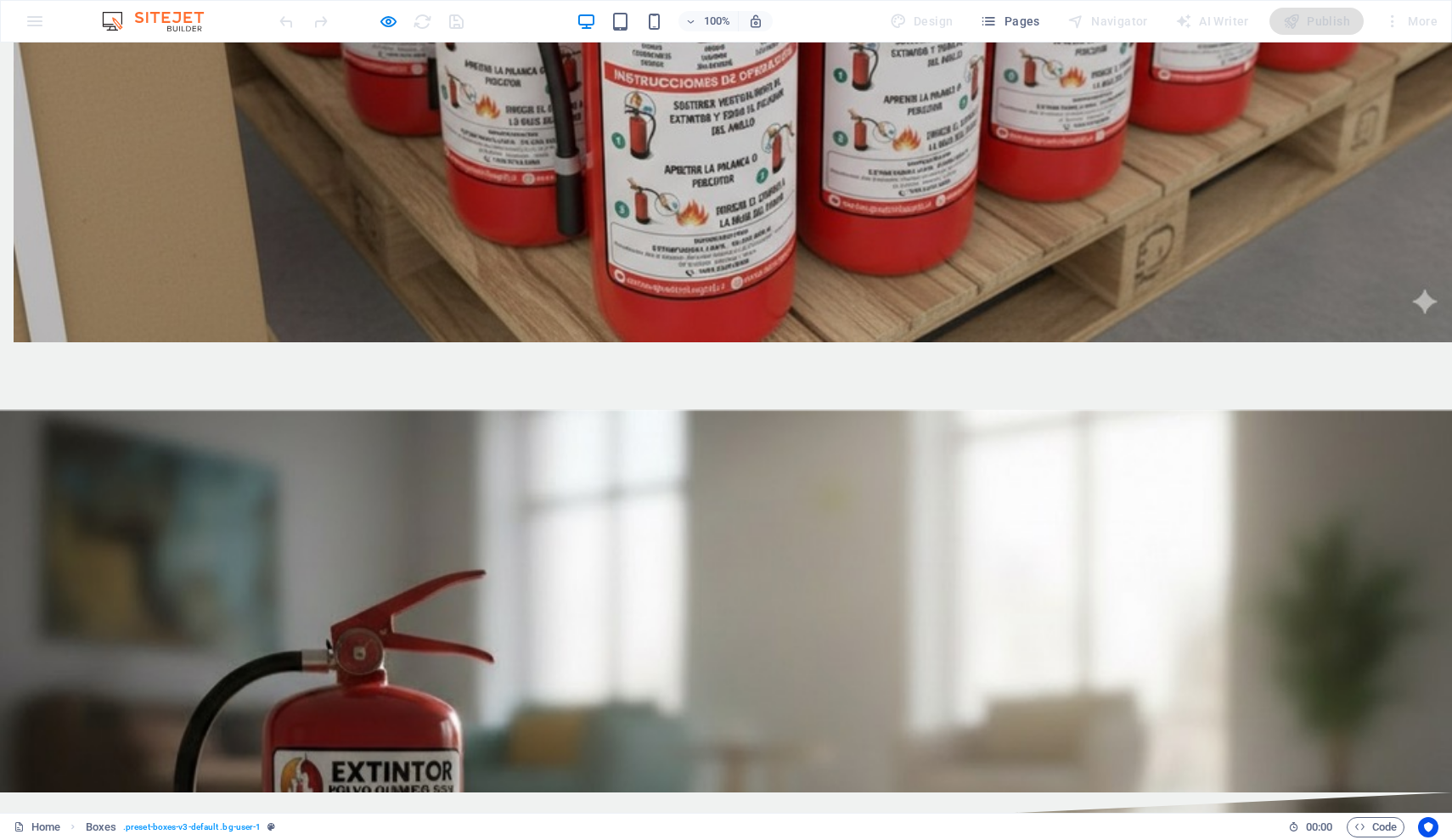
scroll to position [2772, 0]
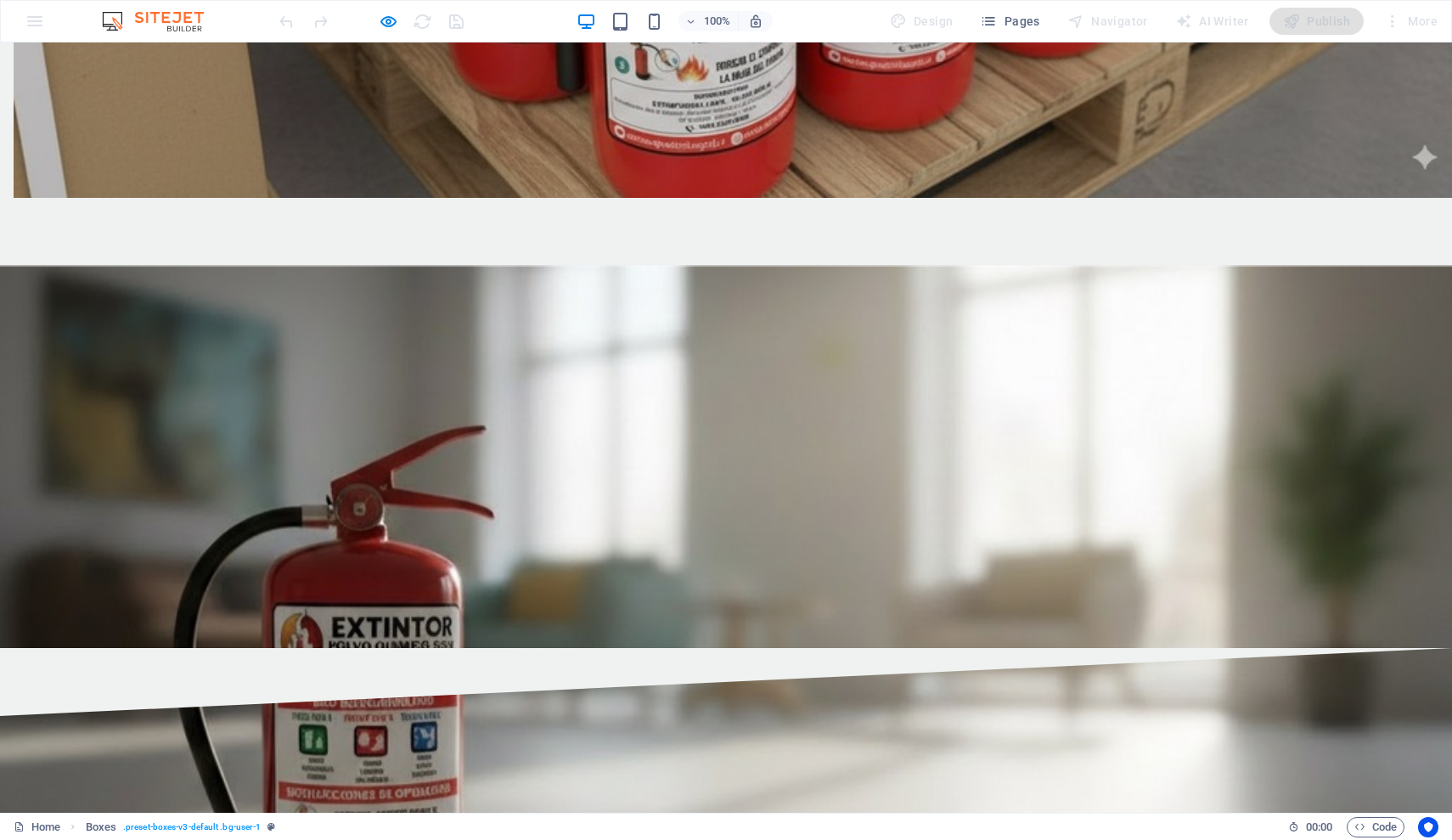
scroll to position [2970, 0]
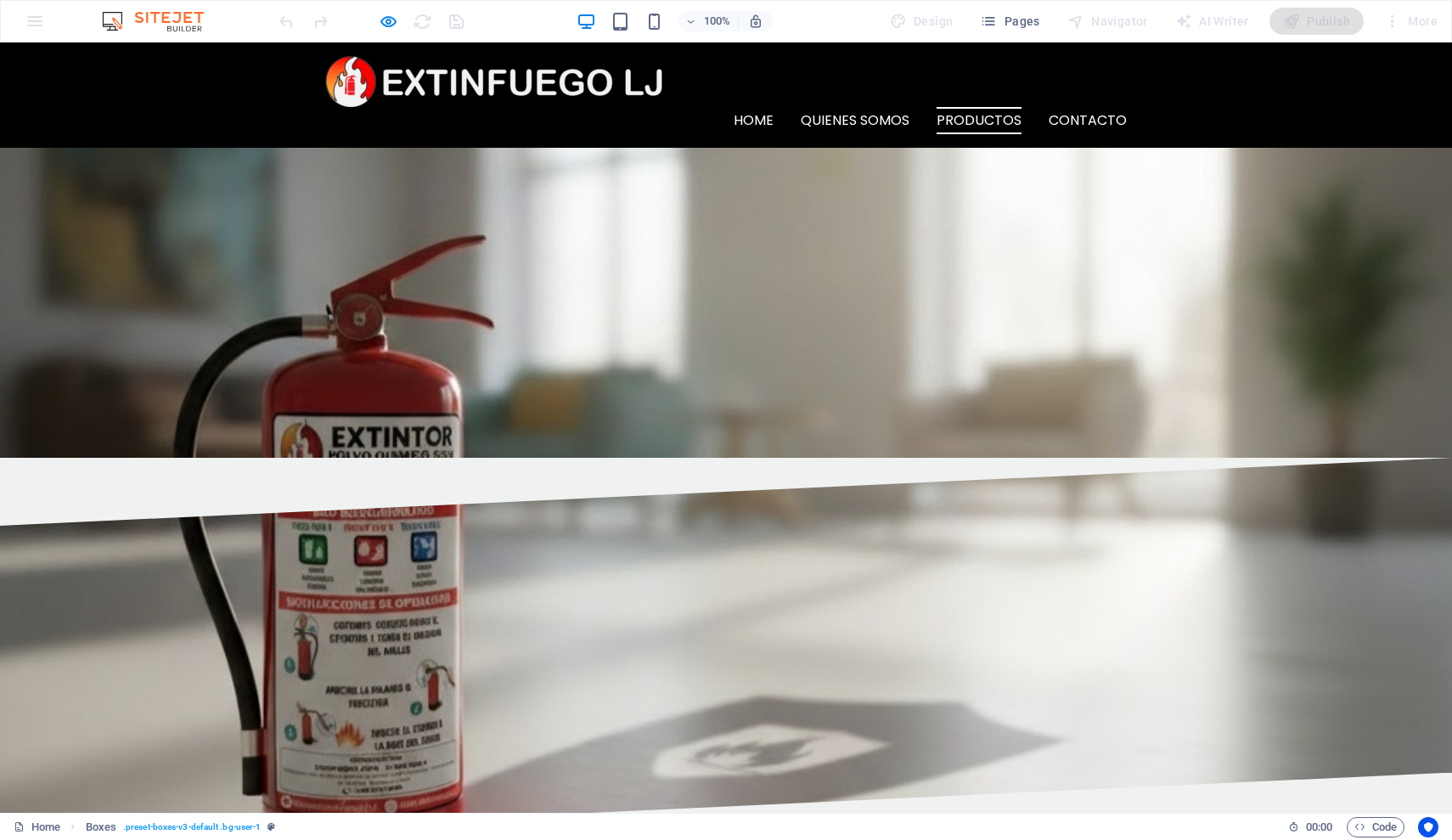
scroll to position [2812, 0]
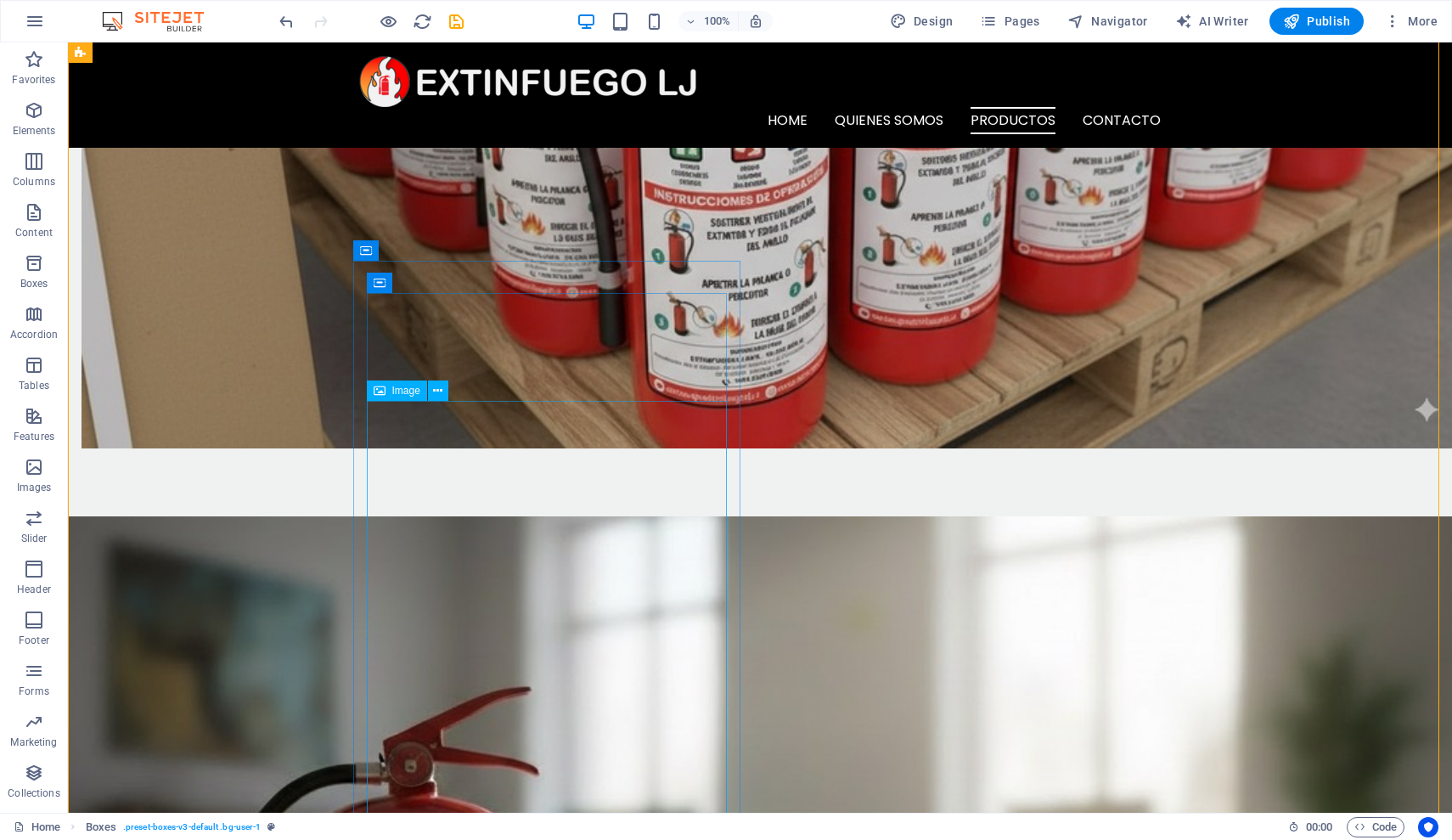
scroll to position [2372, 0]
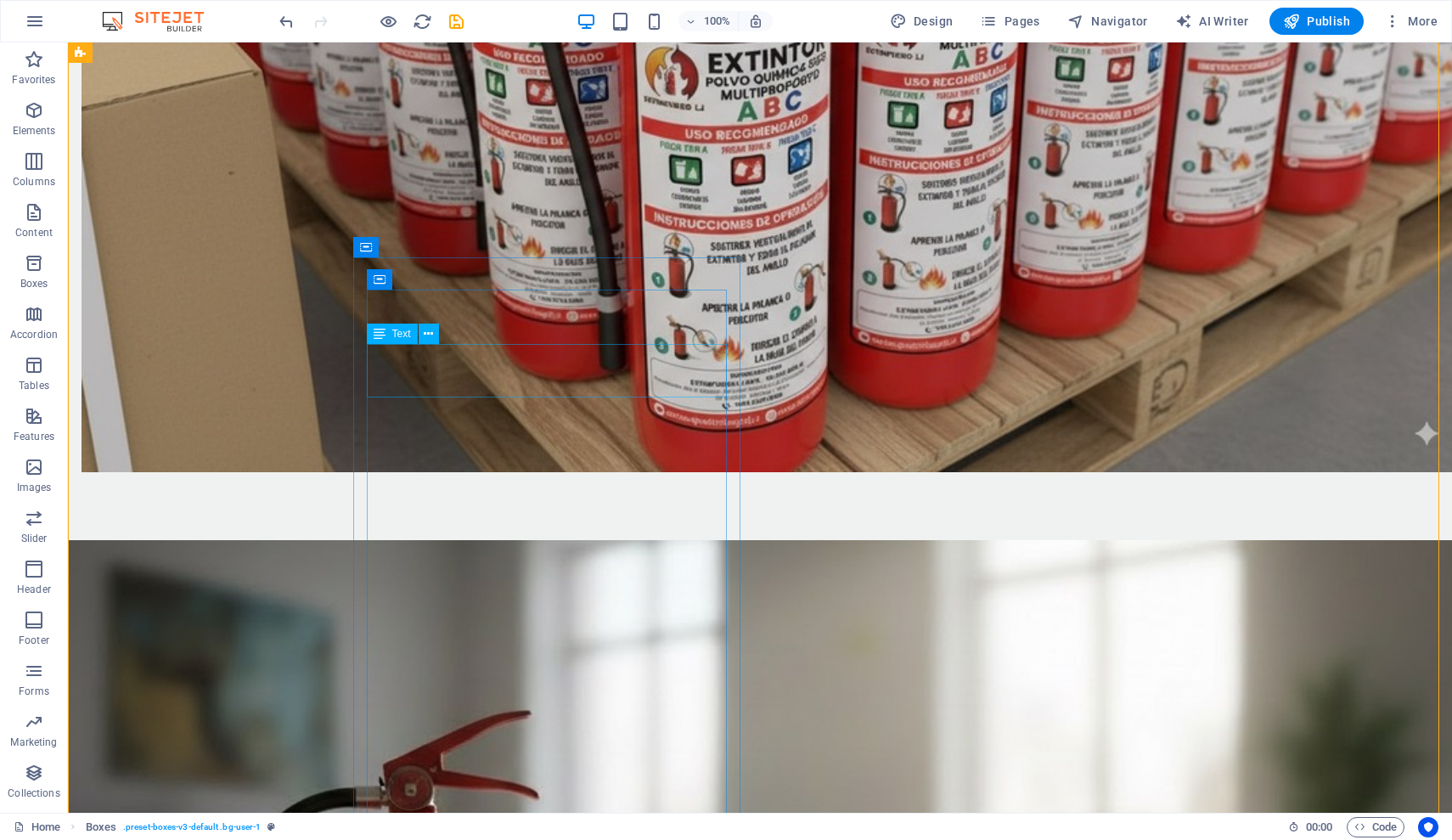
click at [431, 337] on icon at bounding box center [428, 334] width 10 height 17
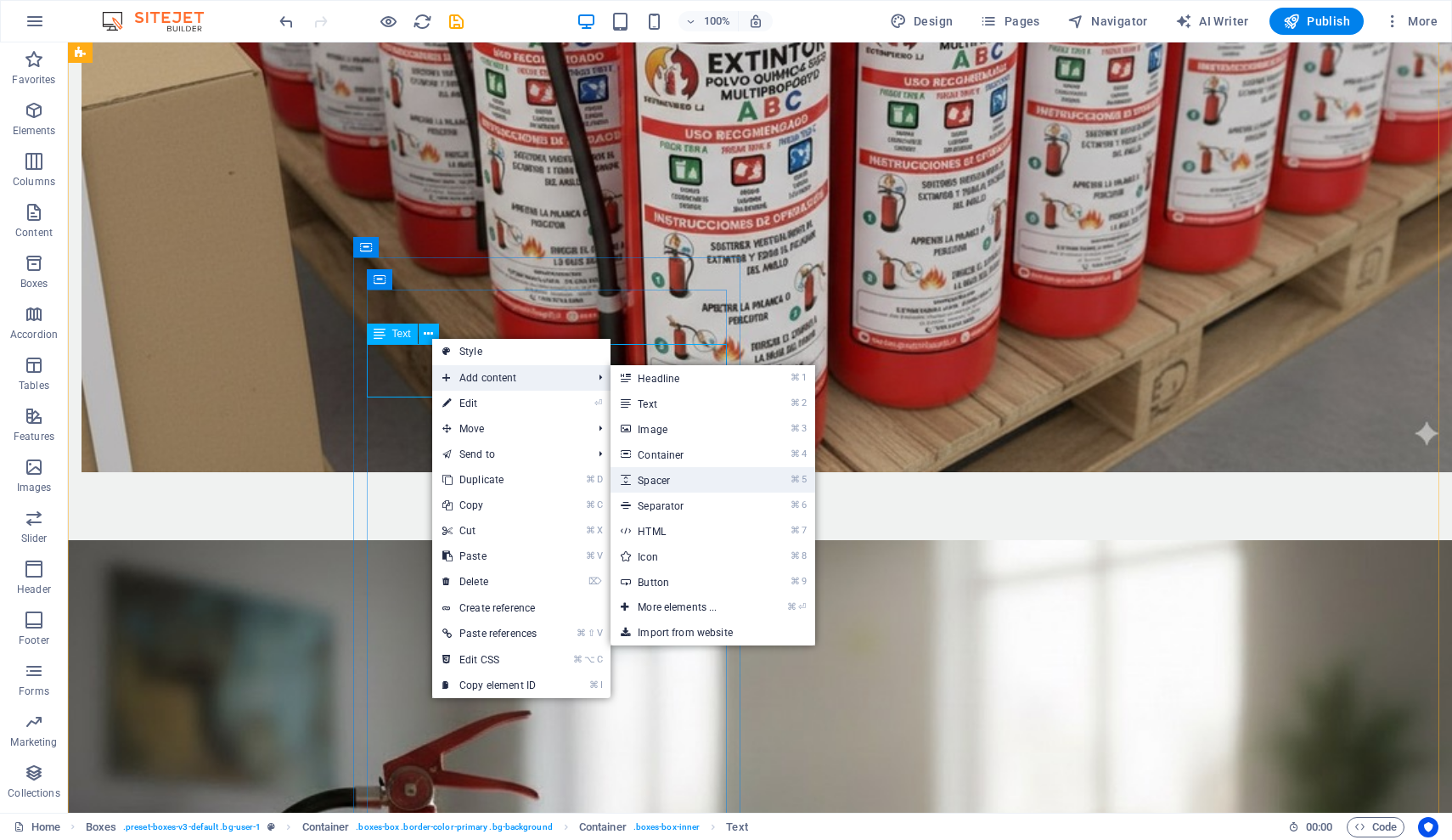
click at [695, 482] on link "⌘ 5 Spacer" at bounding box center [681, 480] width 140 height 25
select select "px"
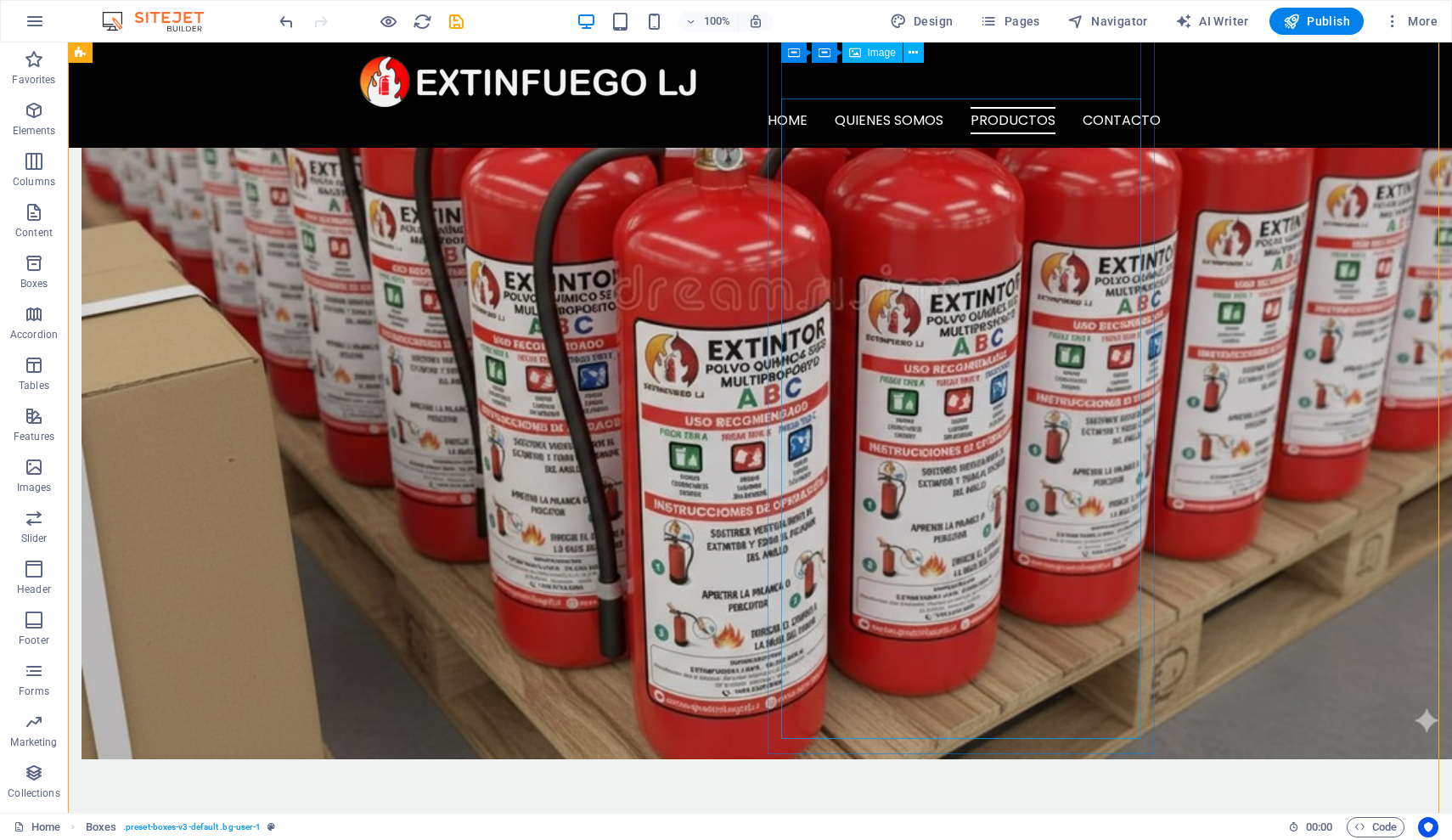
scroll to position [1509, 0]
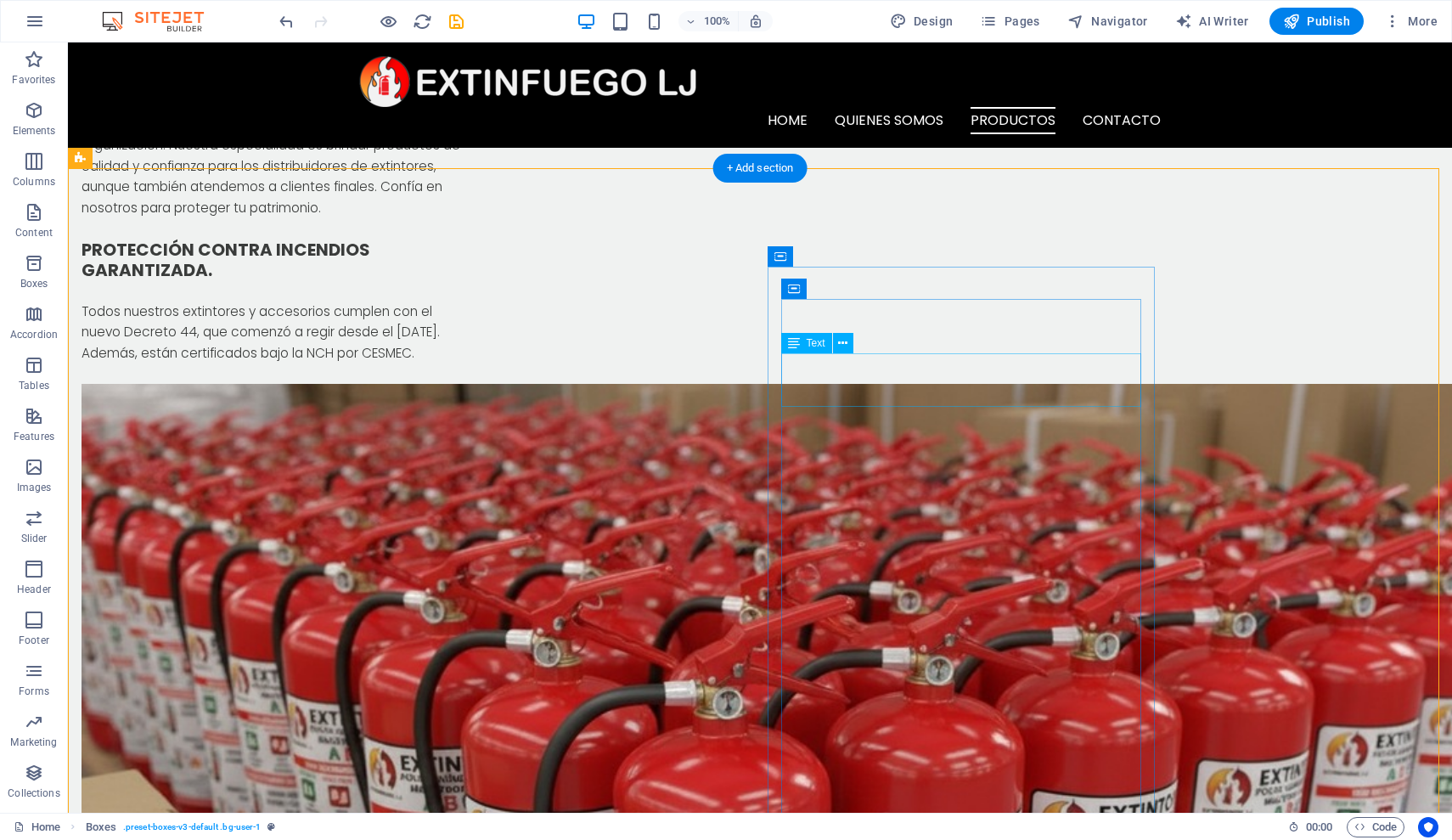
click at [850, 348] on button at bounding box center [843, 342] width 20 height 20
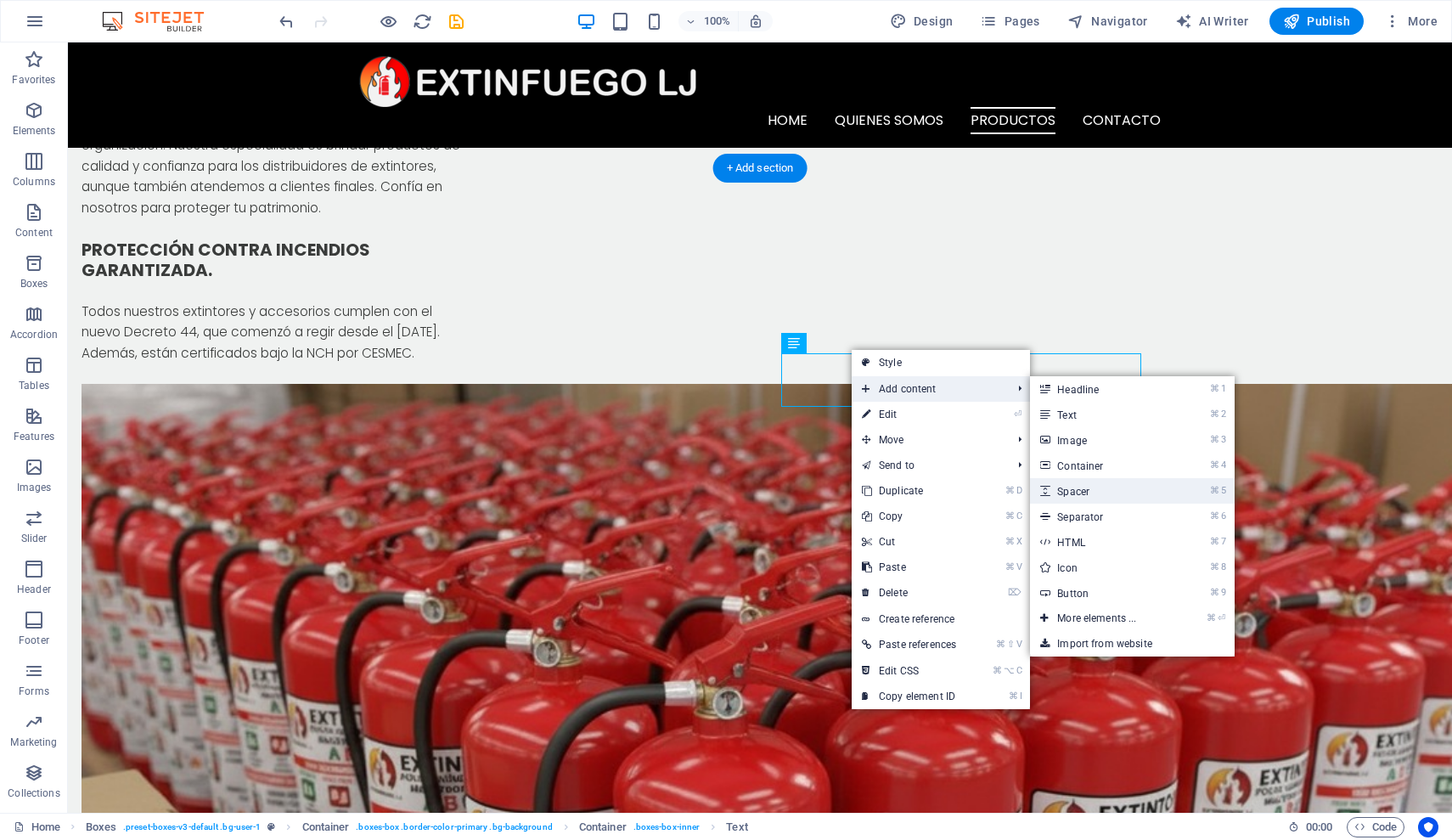
click at [1118, 494] on link "⌘ 5 Spacer" at bounding box center [1100, 490] width 140 height 25
select select "px"
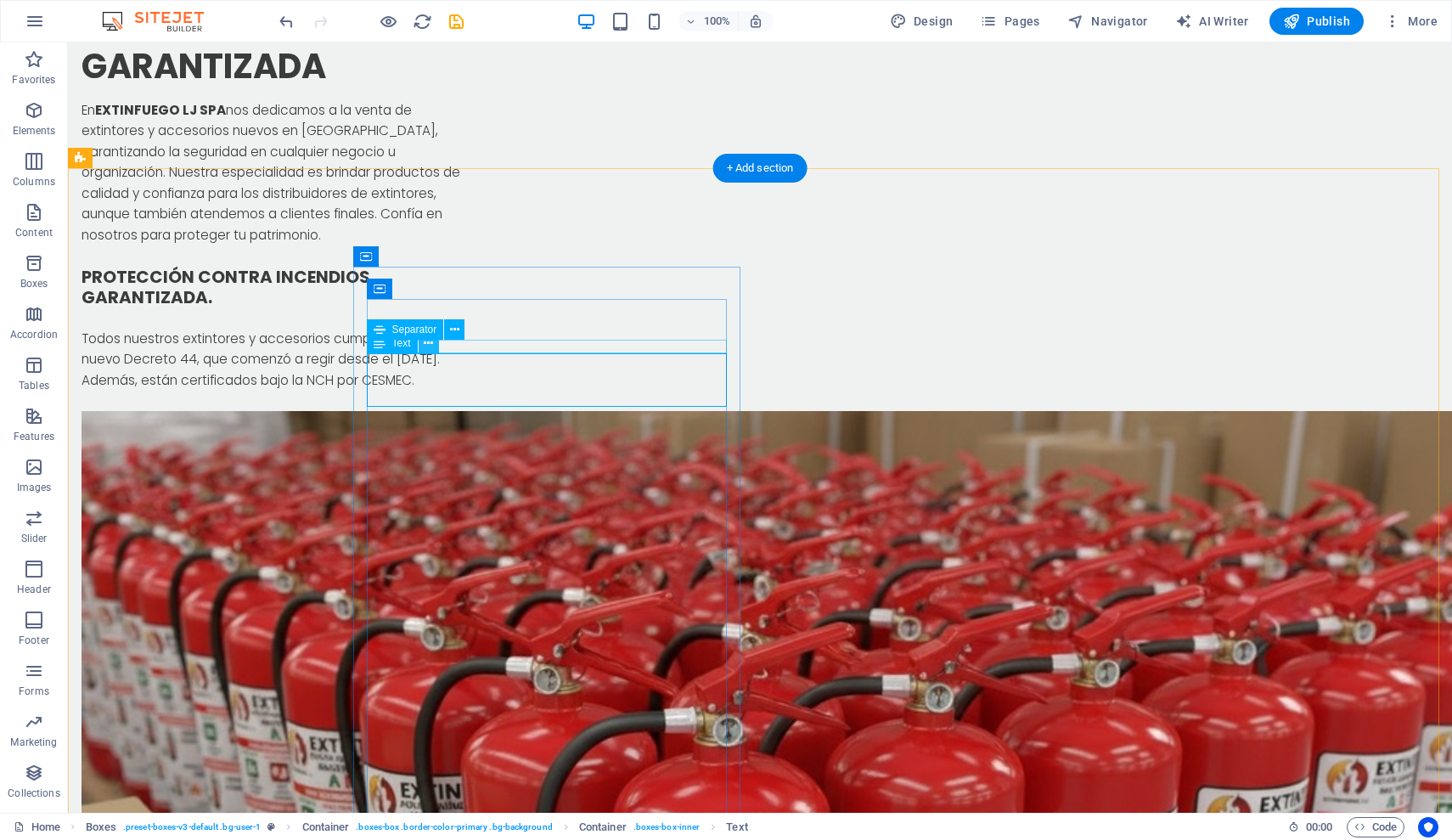
click at [427, 346] on icon at bounding box center [428, 343] width 10 height 17
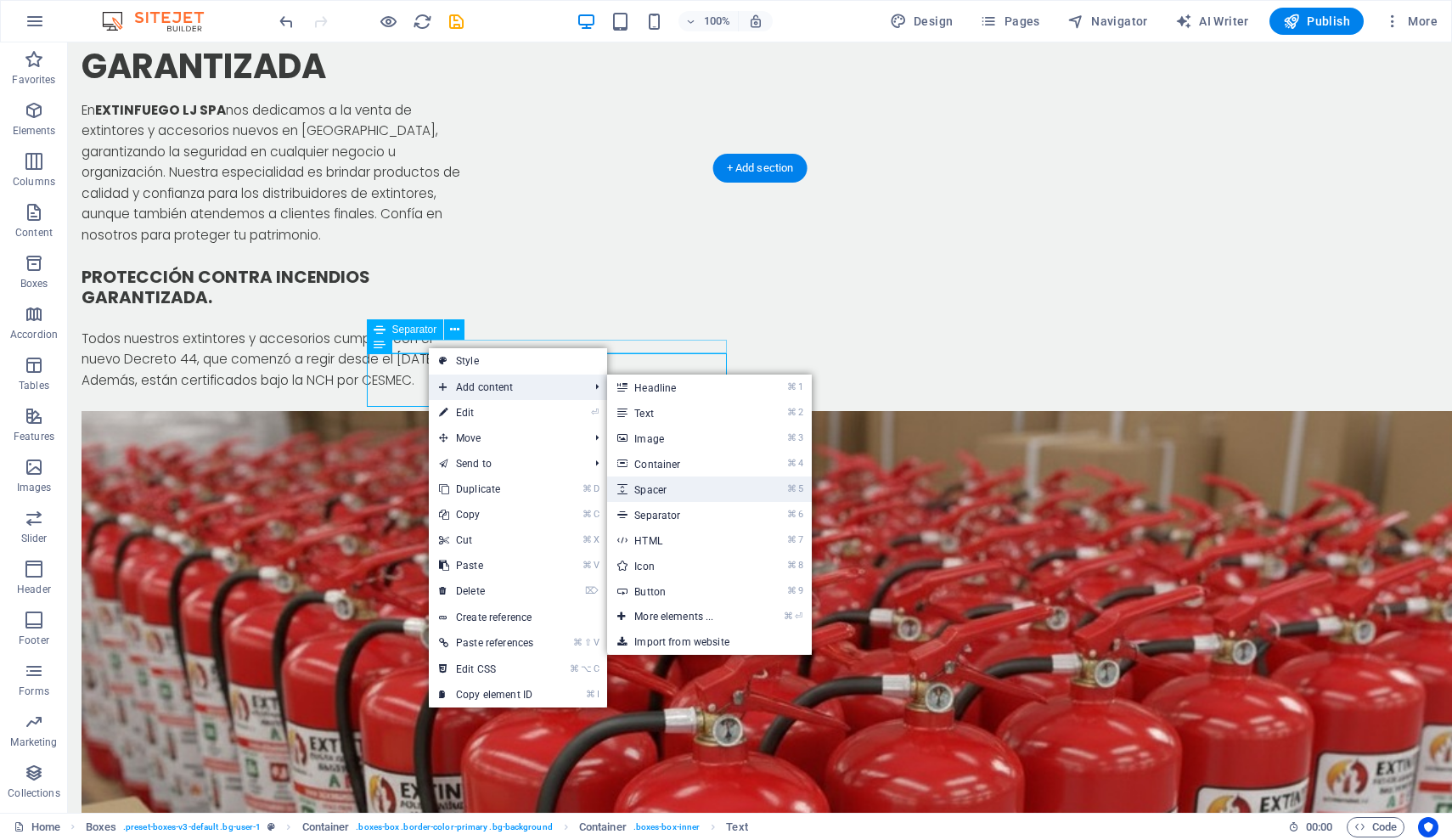
click at [684, 487] on link "⌘ 5 Spacer" at bounding box center [677, 488] width 140 height 25
select select "px"
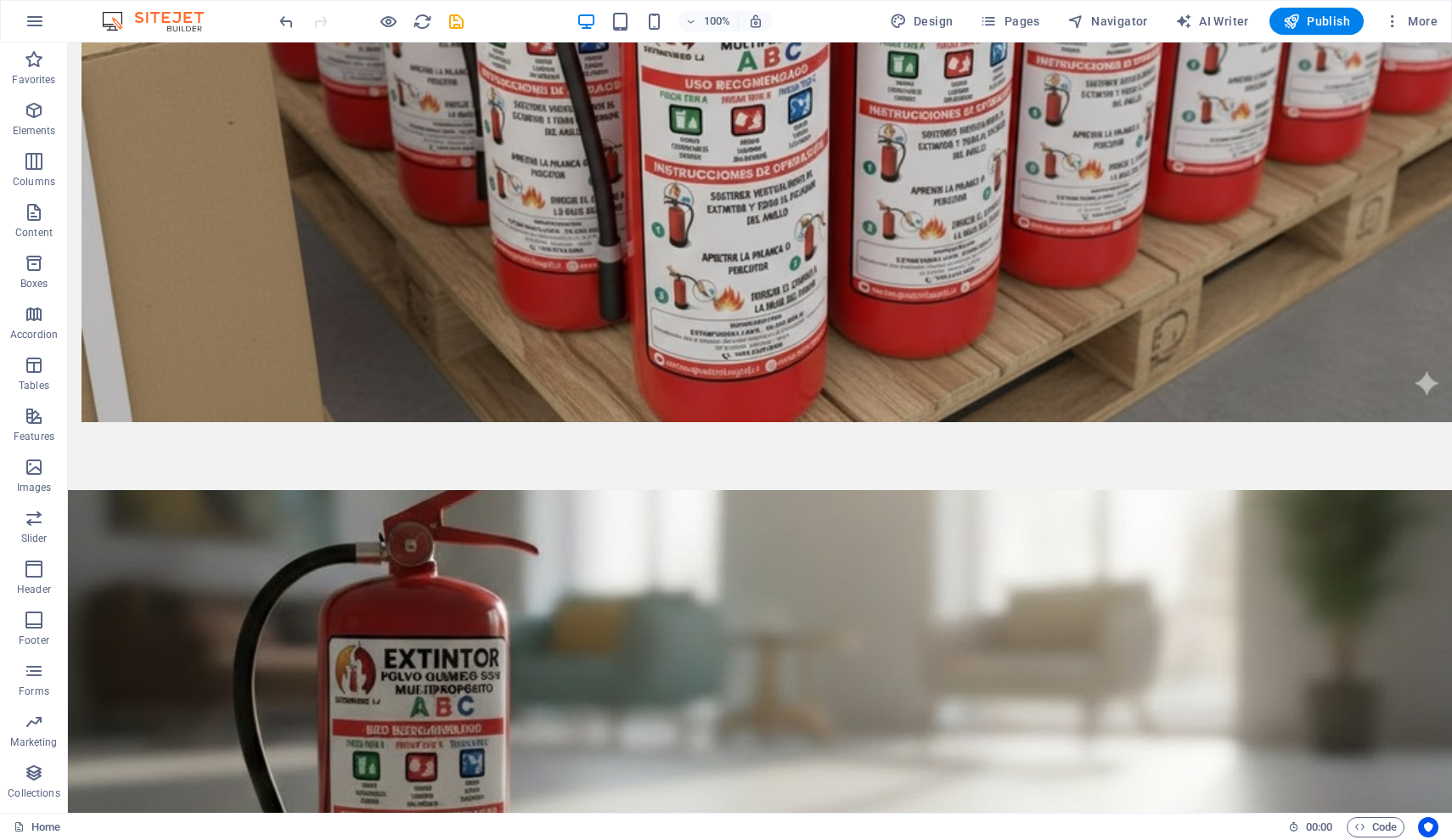
scroll to position [3159, 0]
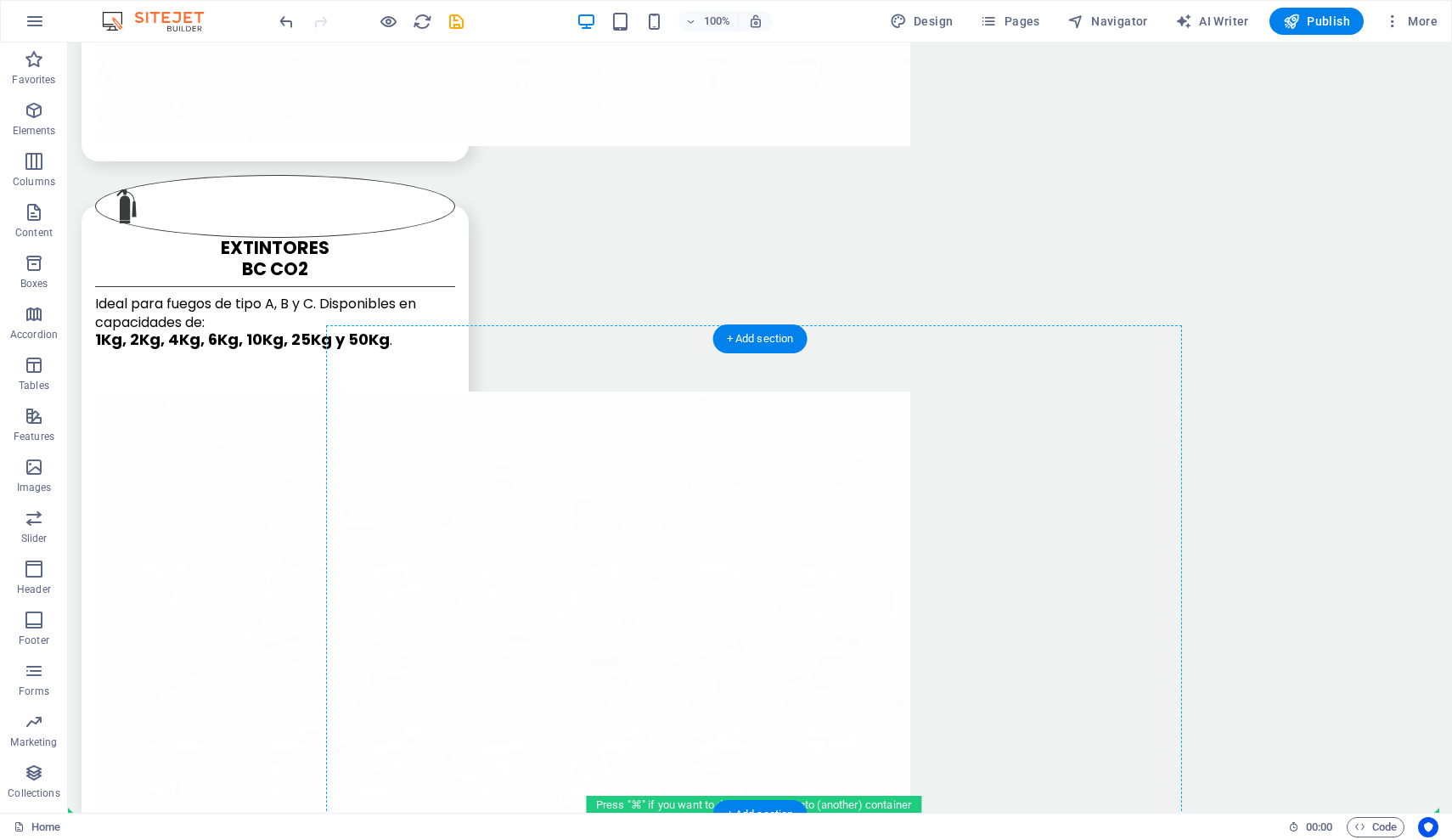
scroll to position [6241, 0]
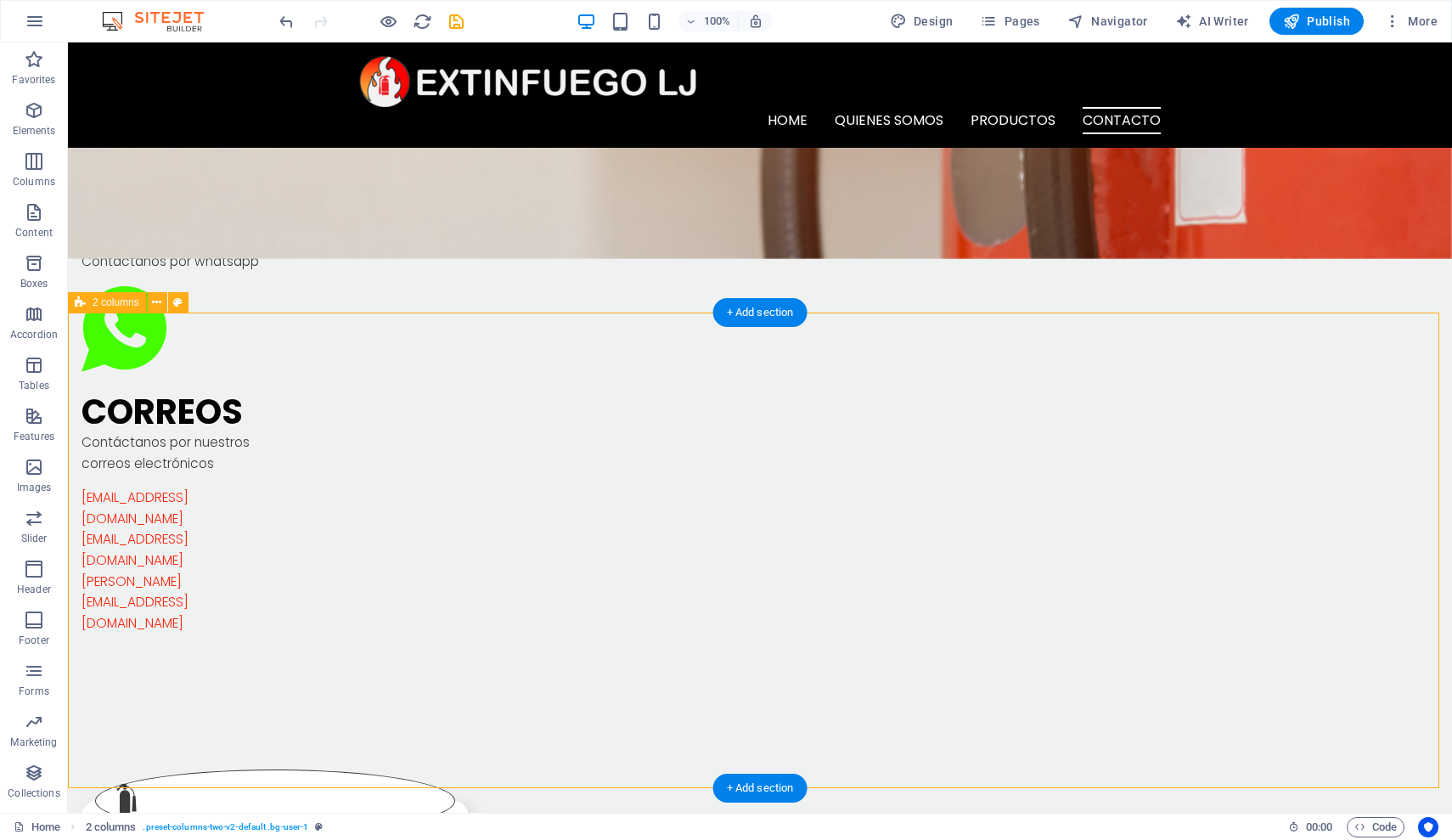
scroll to position [6257, 0]
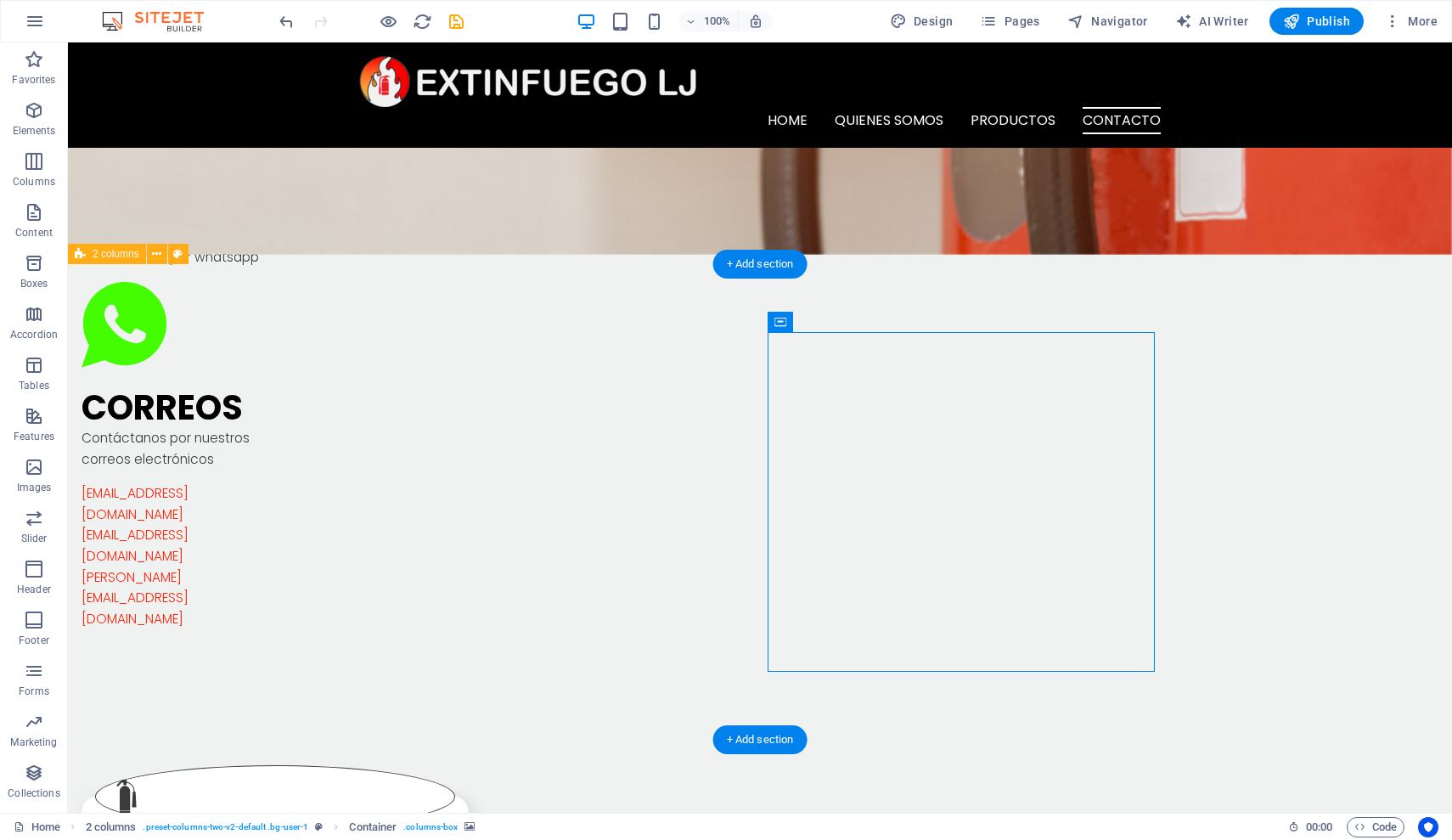
scroll to position [6273, 0]
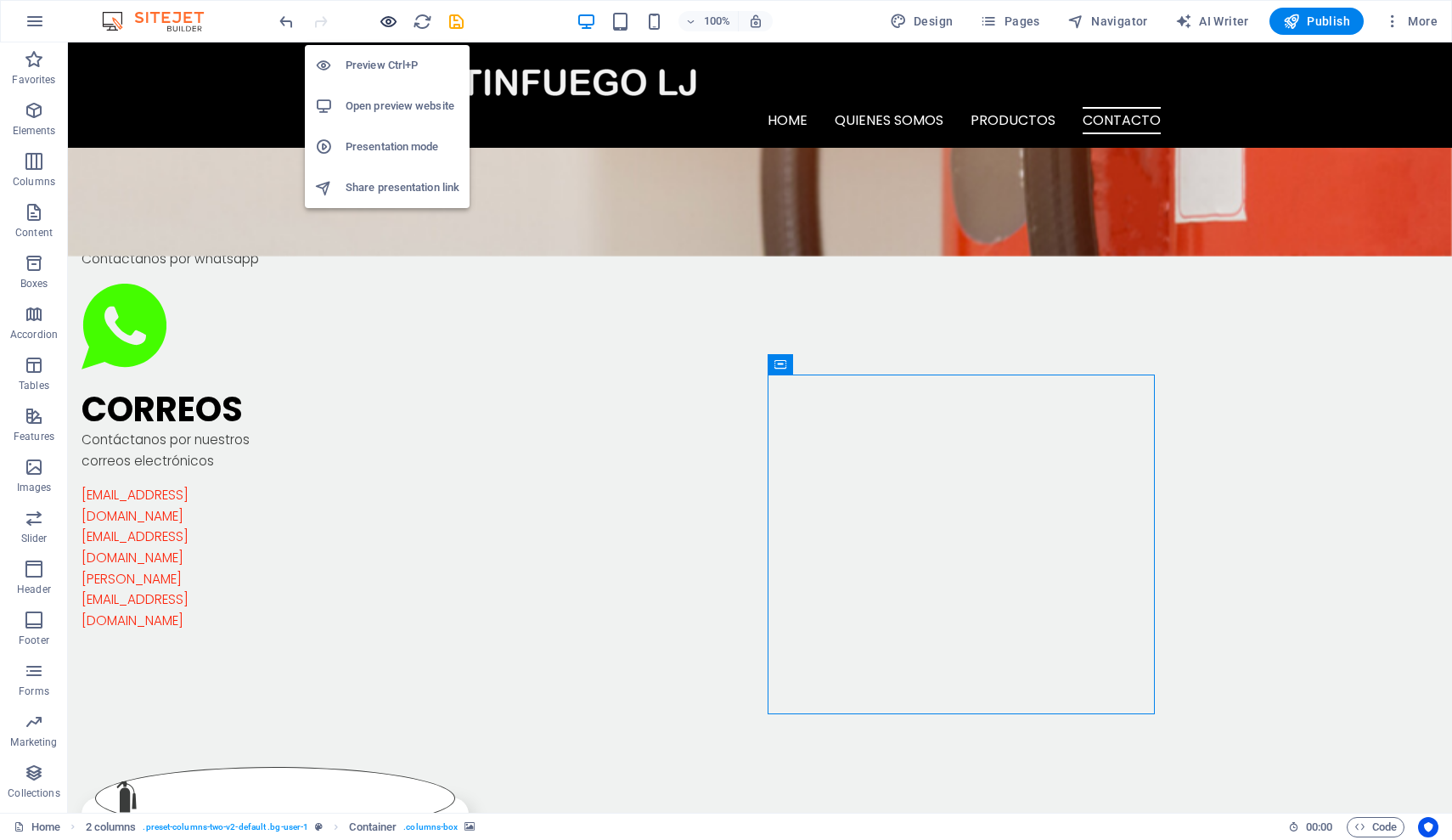
click at [383, 21] on icon "button" at bounding box center [388, 22] width 19 height 19
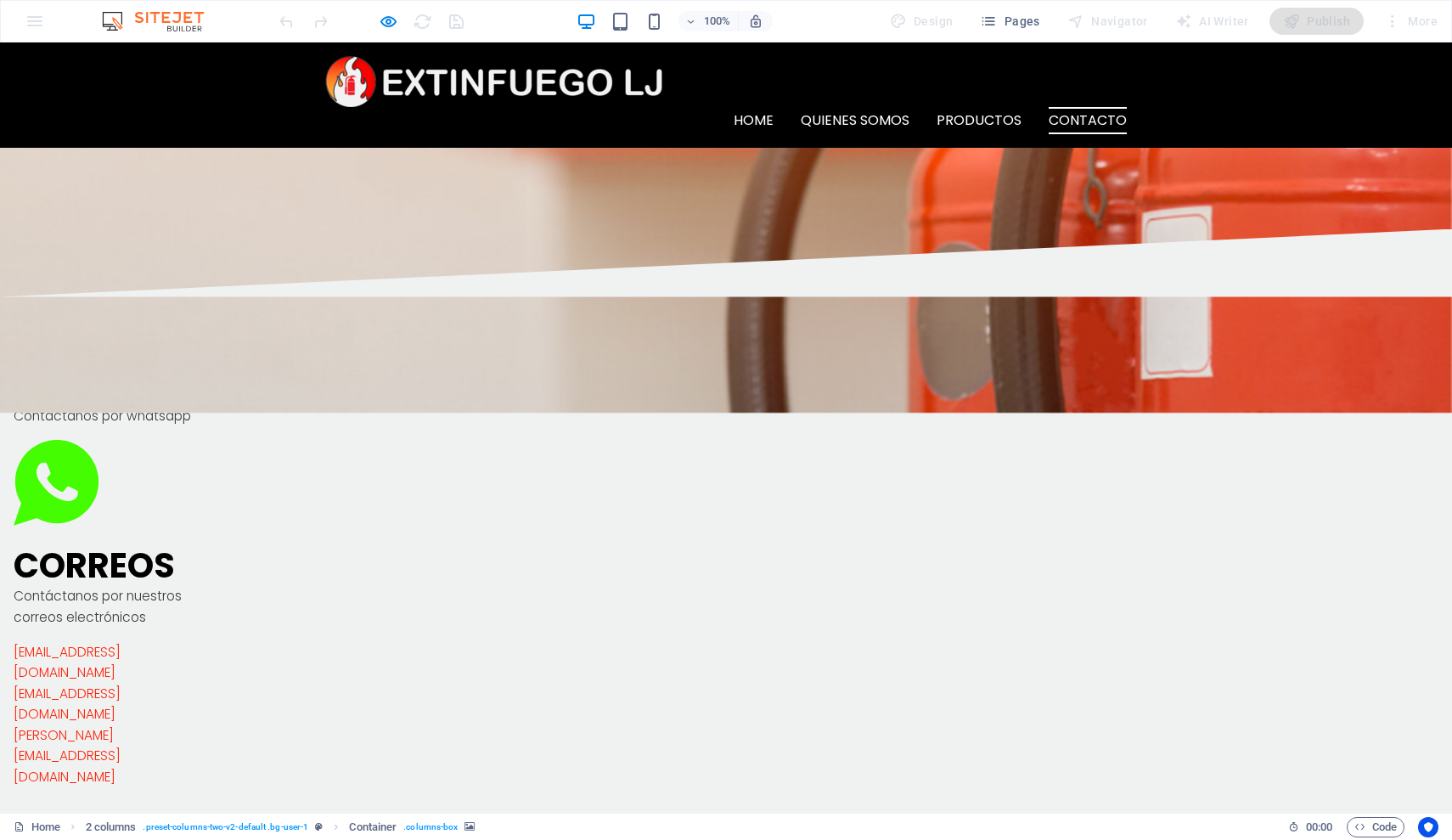
scroll to position [6158, 0]
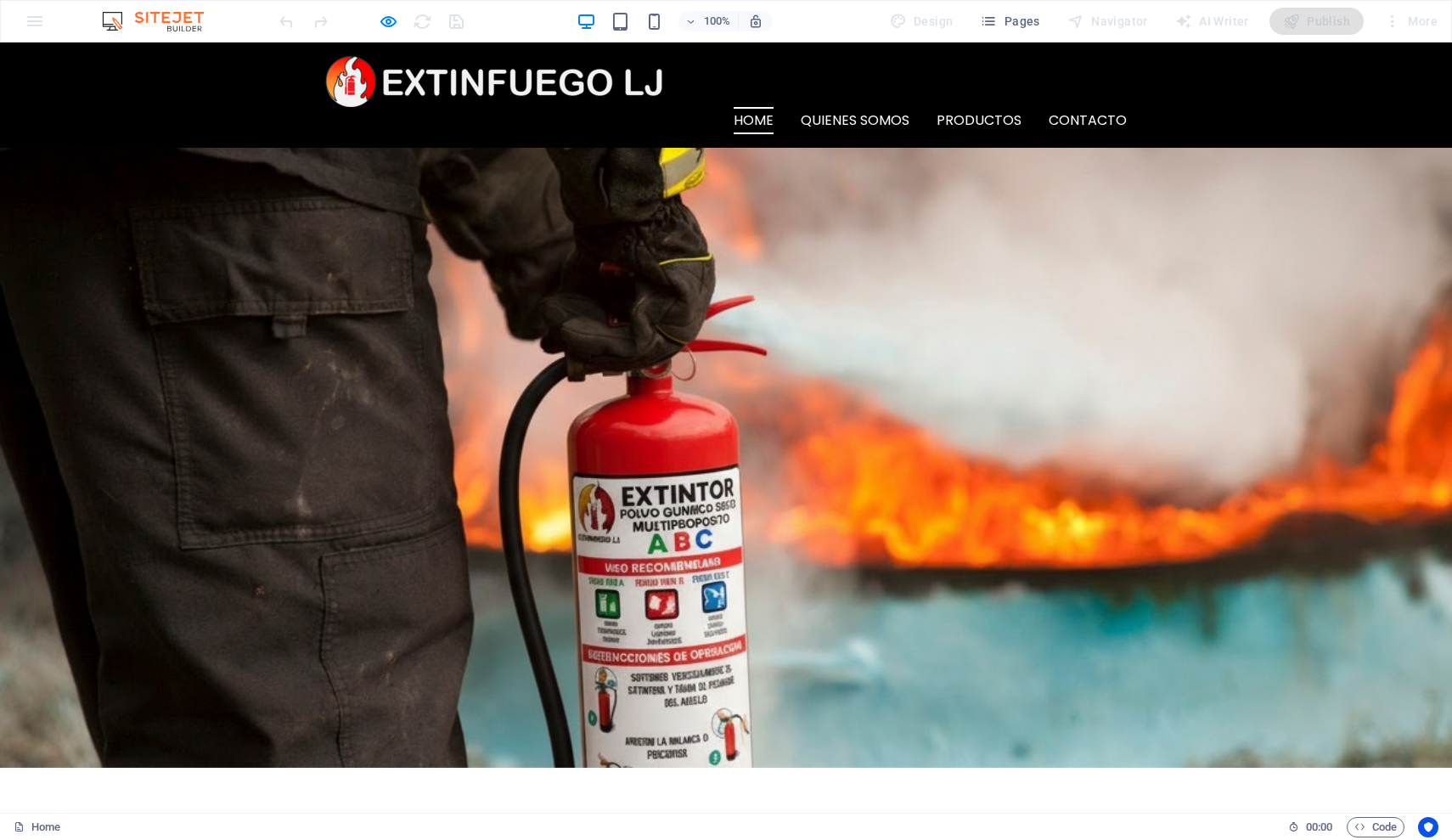
scroll to position [0, 0]
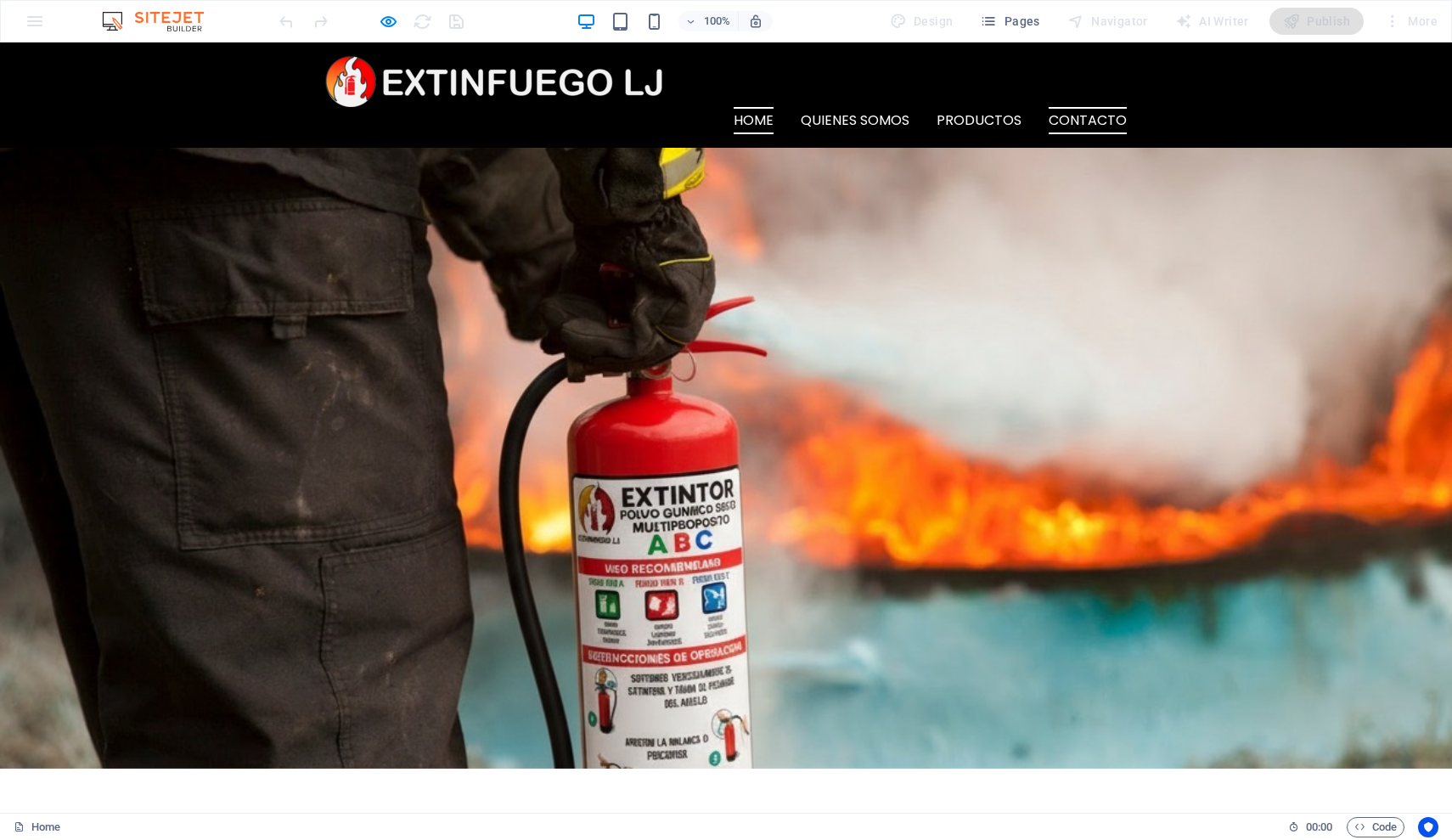
click at [1072, 107] on link "Contacto" at bounding box center [1088, 120] width 78 height 27
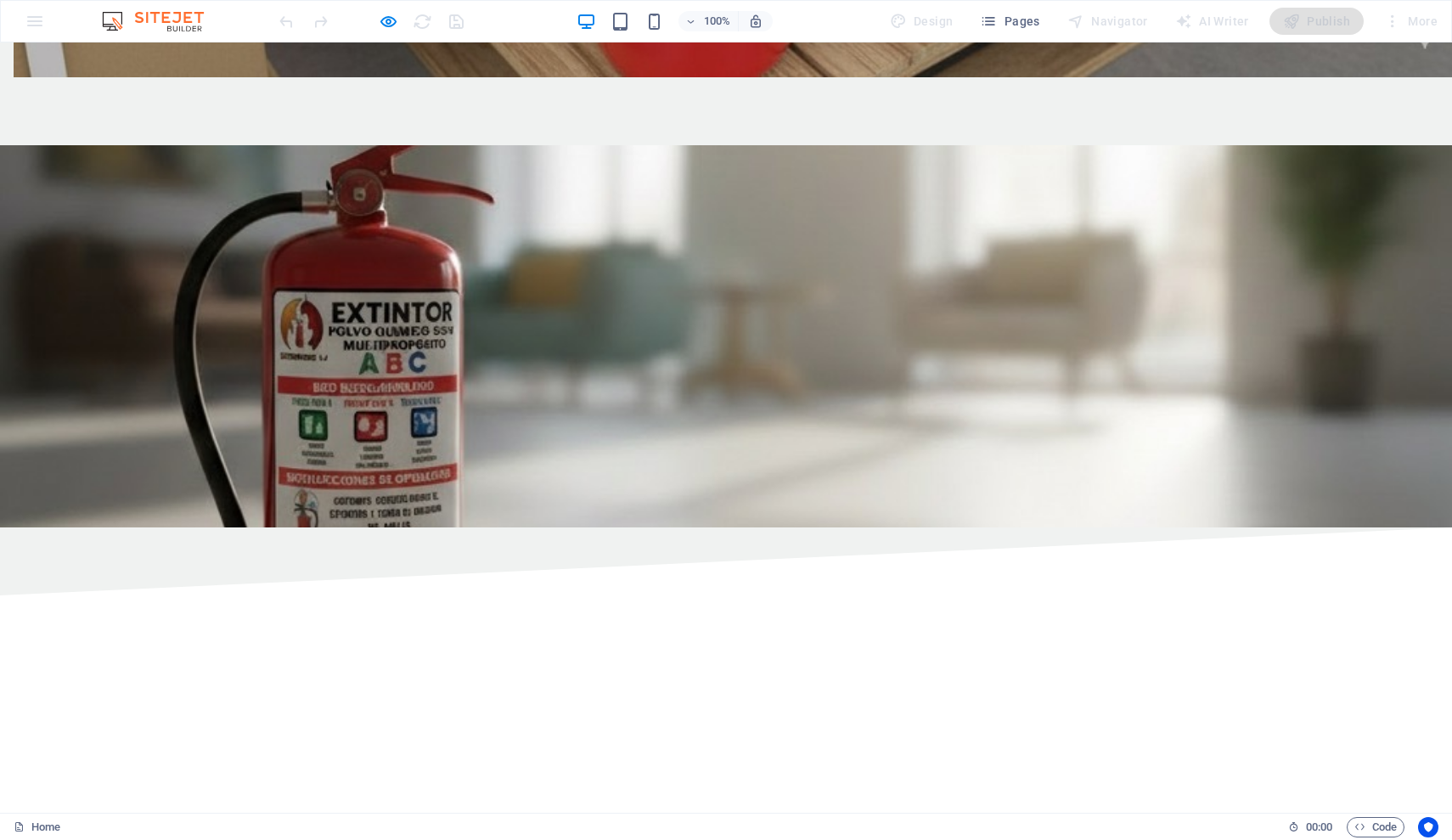
scroll to position [3074, 0]
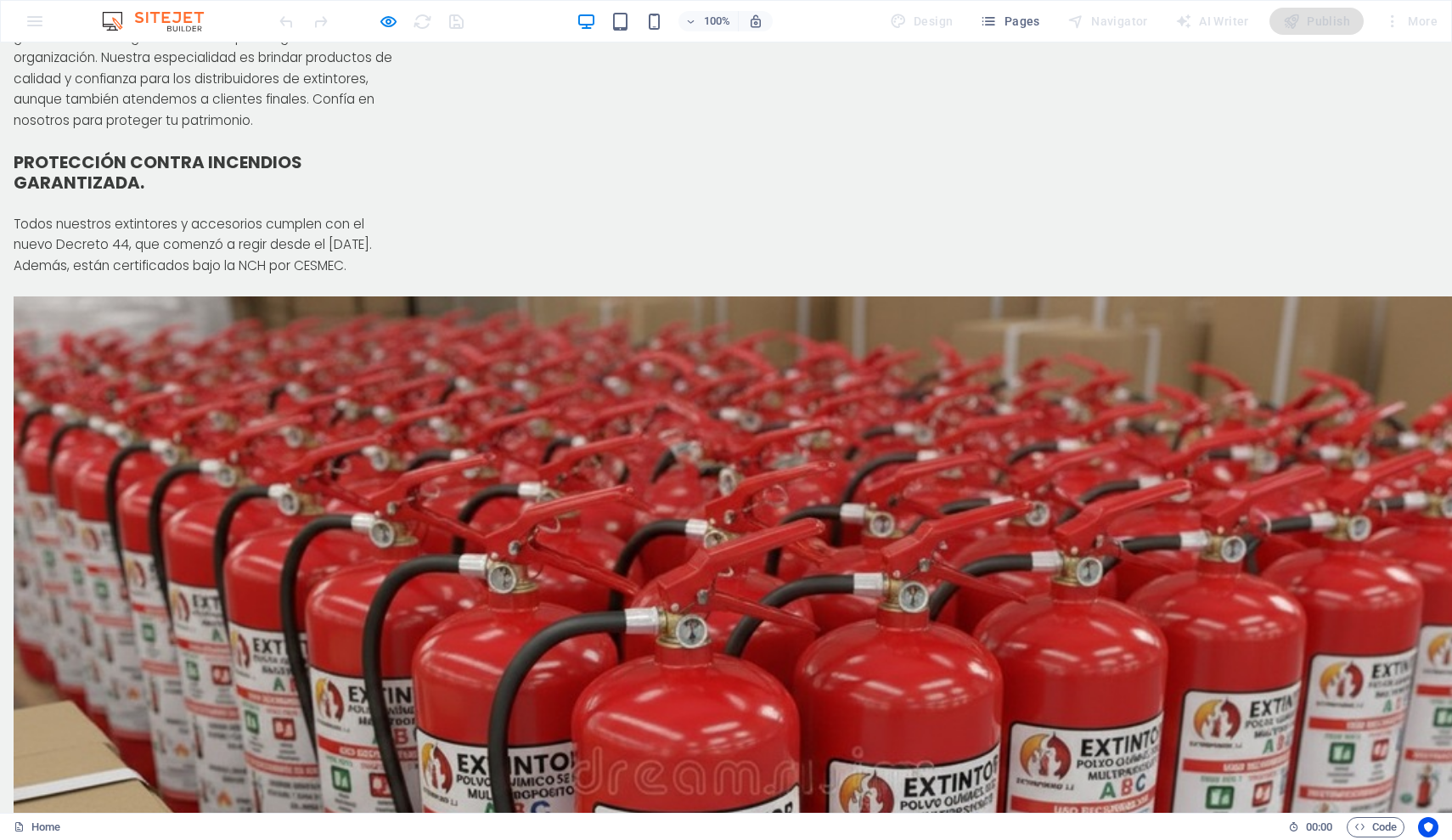
scroll to position [2068, 0]
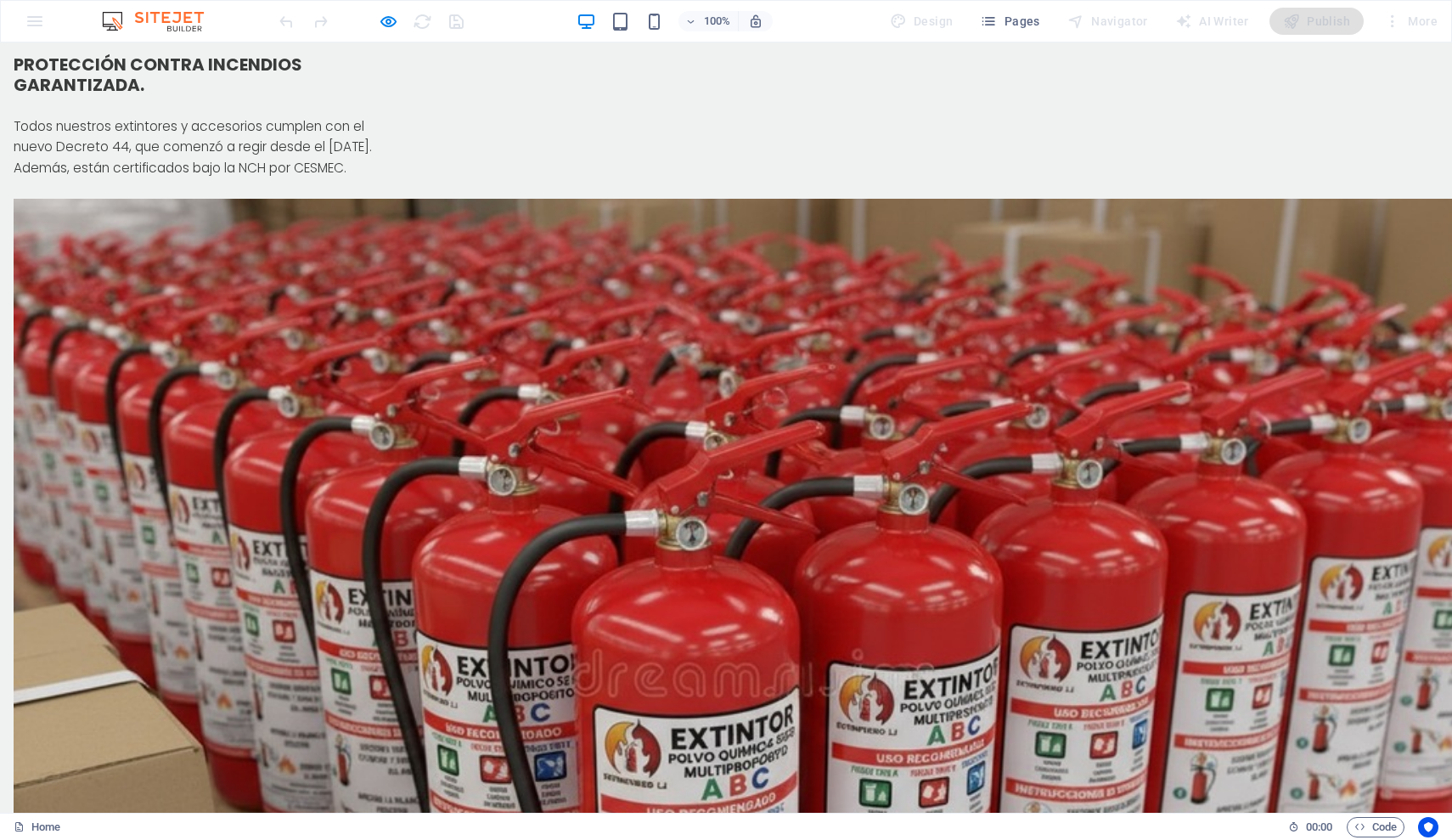
scroll to position [2337, 0]
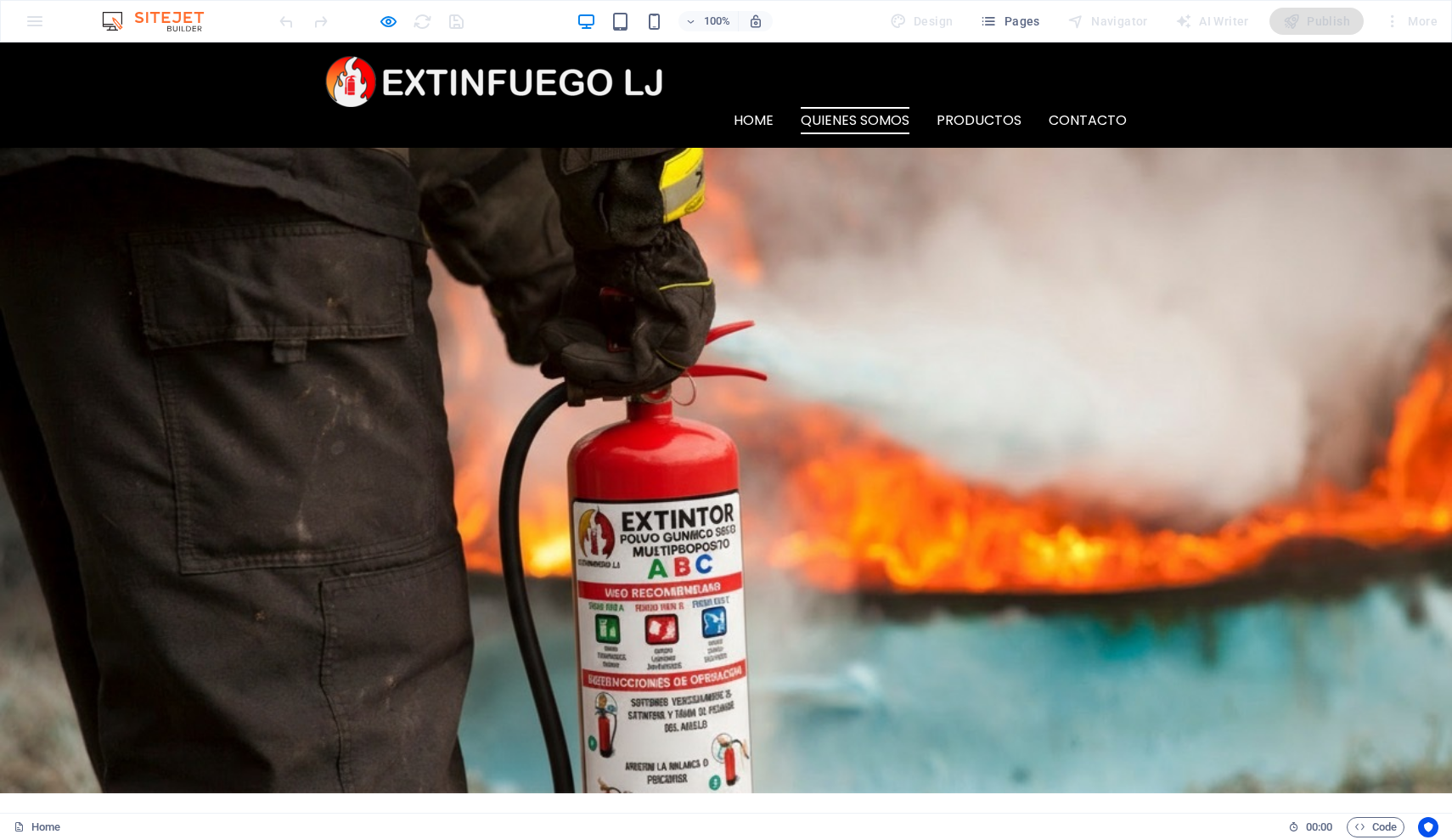
scroll to position [0, 0]
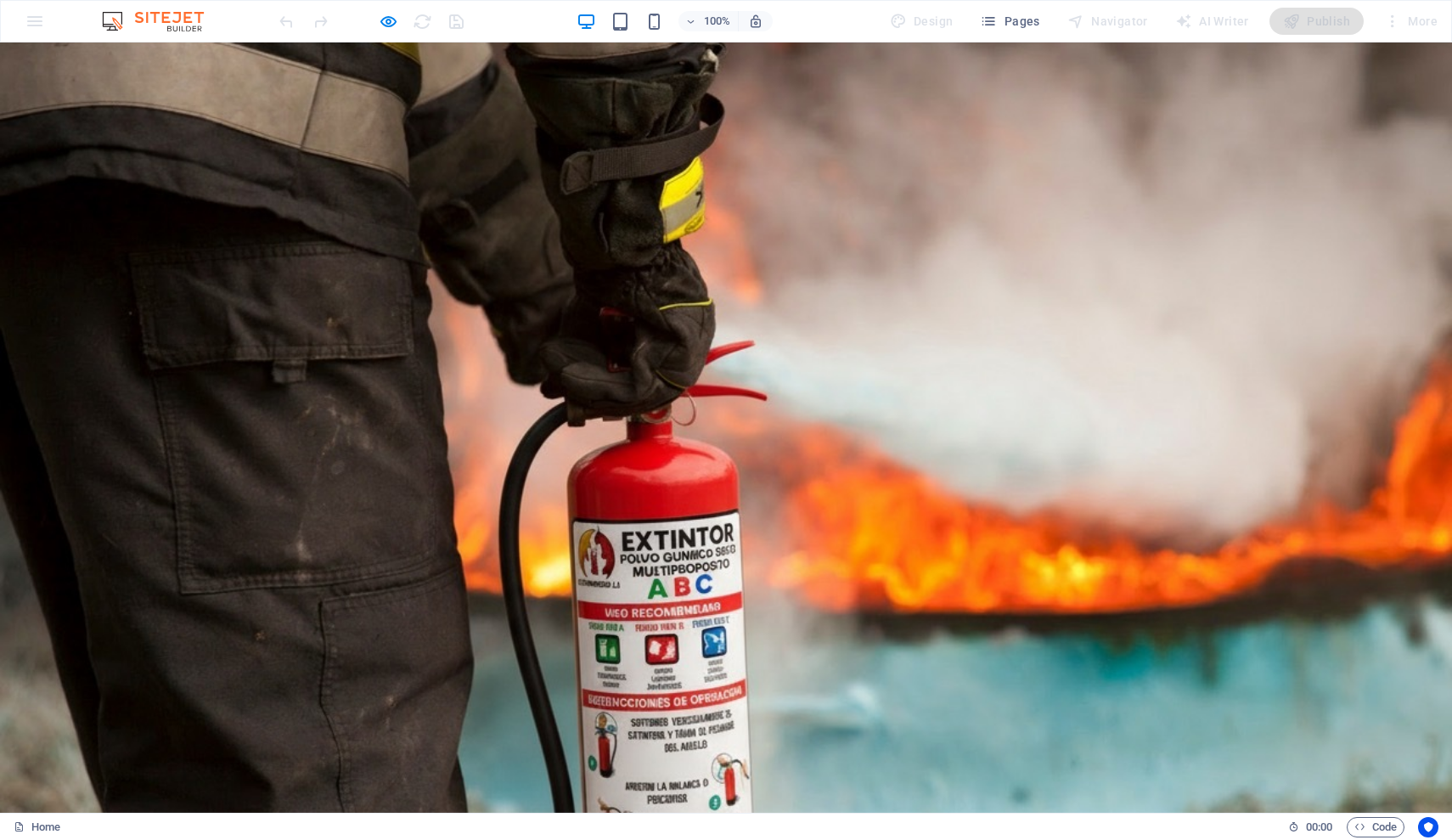
drag, startPoint x: 652, startPoint y: 87, endPoint x: 514, endPoint y: 87, distance: 138.0
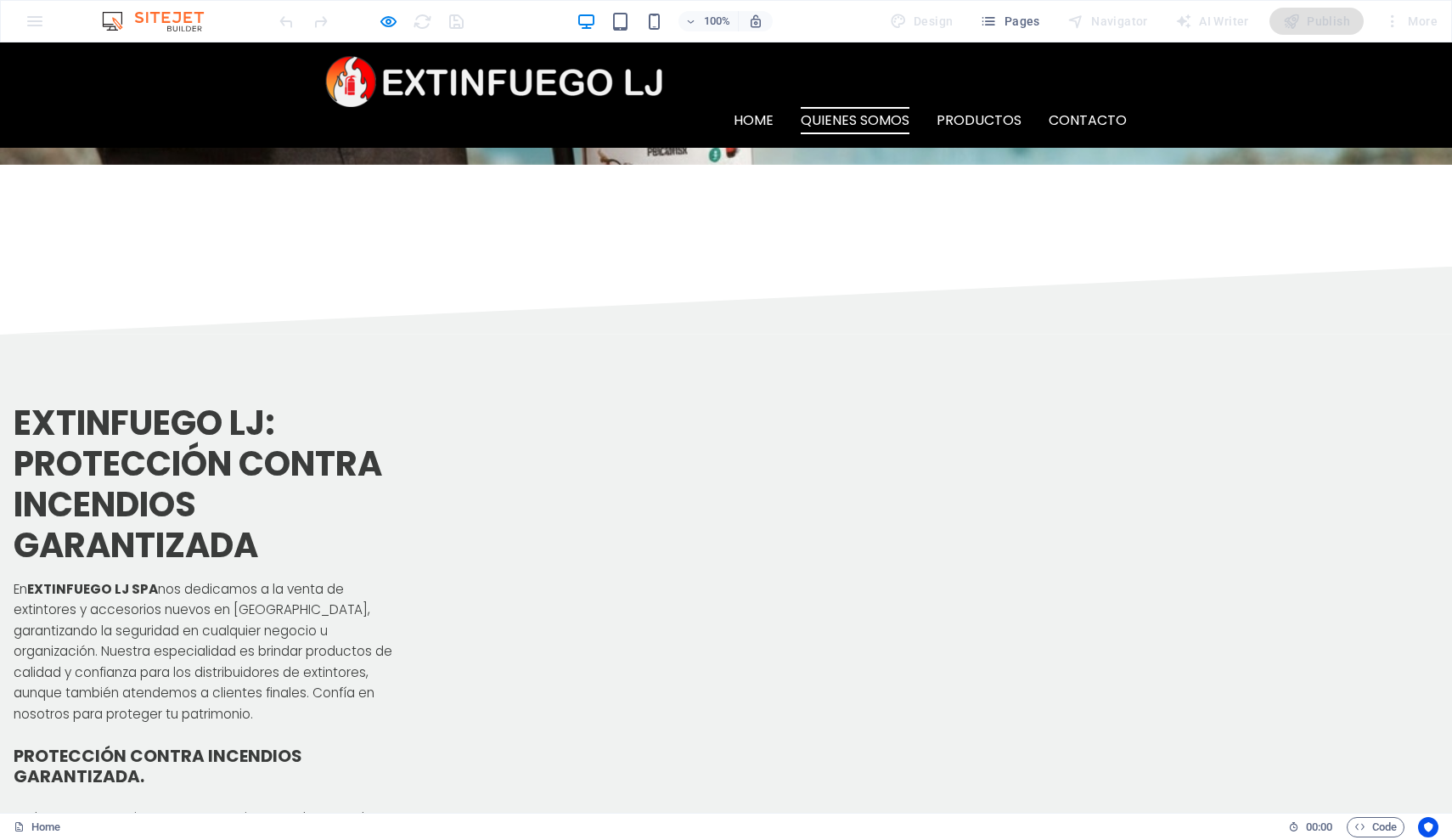
scroll to position [804, 0]
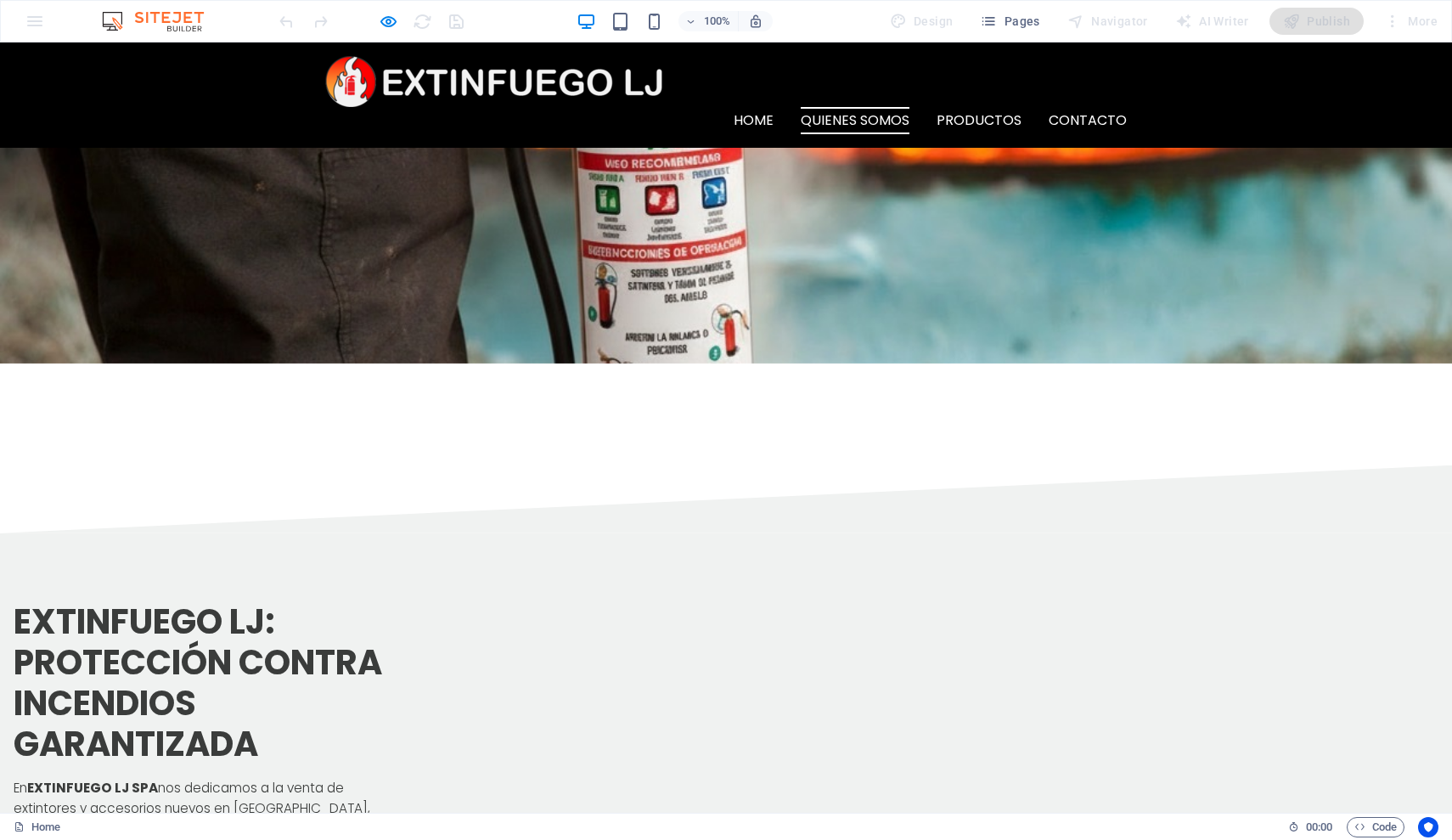
click at [1344, 89] on div "Home Quienes somos Productos Contacto" at bounding box center [726, 95] width 1452 height 105
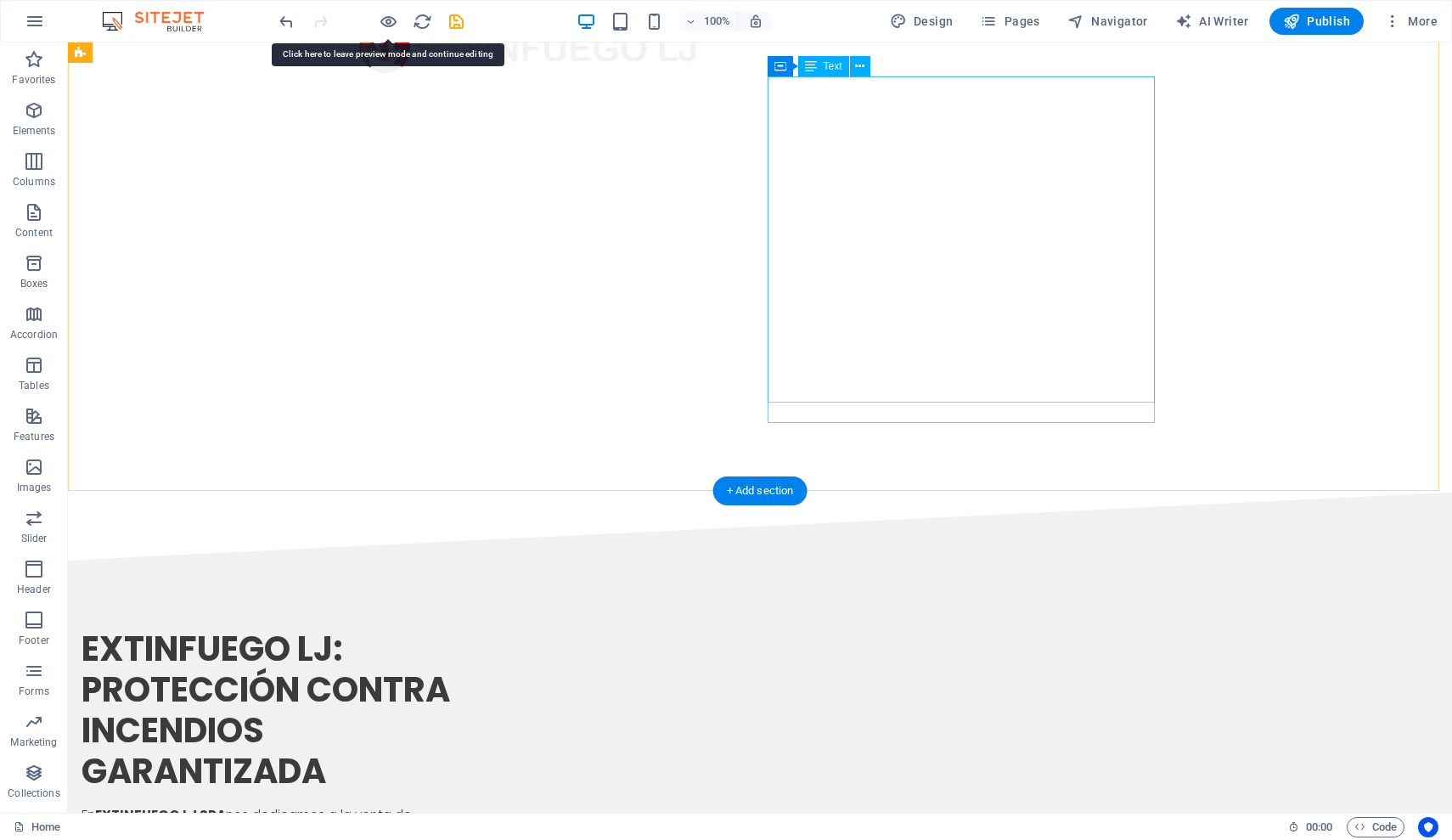
scroll to position [0, 0]
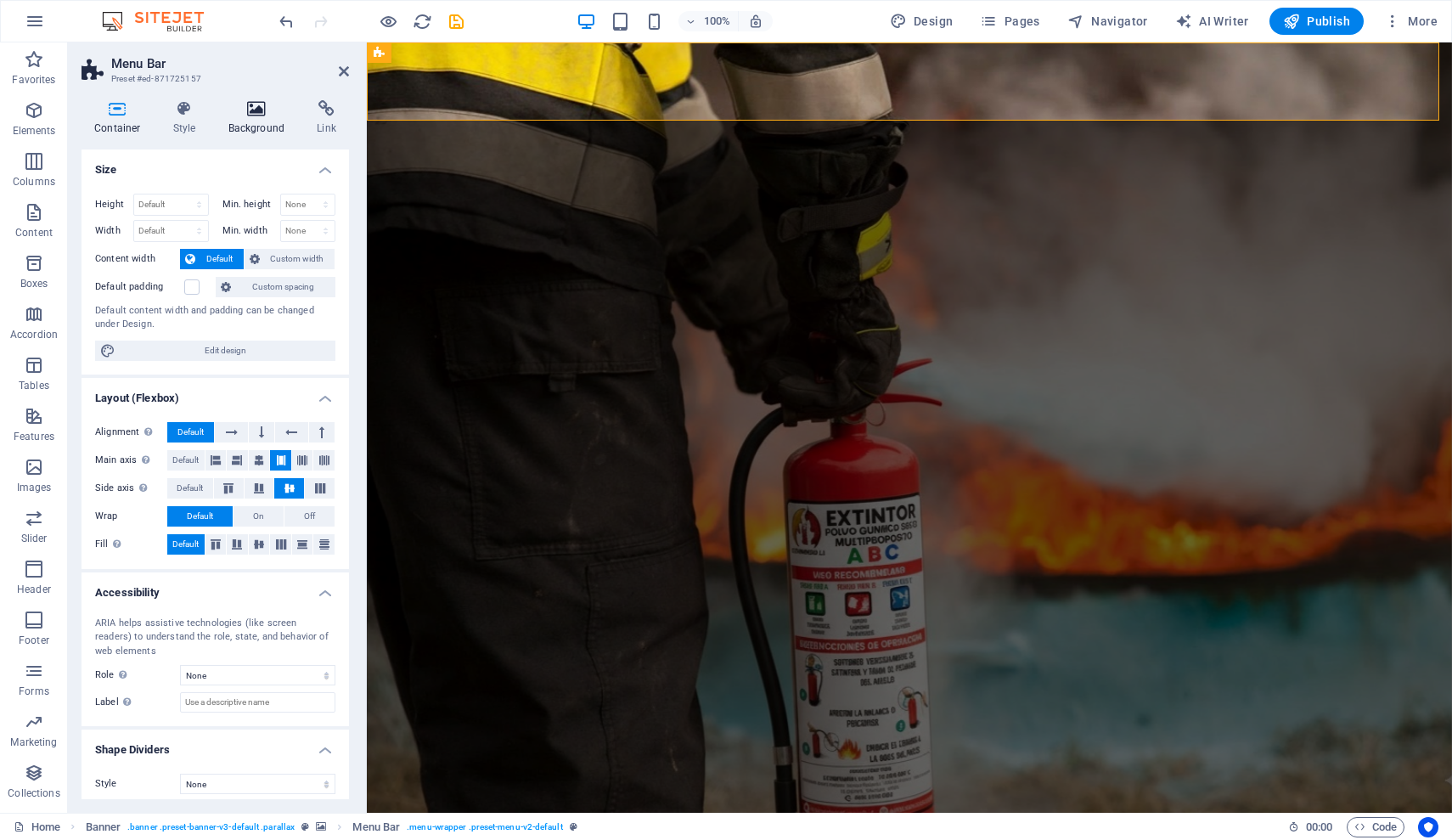
click at [253, 115] on icon at bounding box center [257, 109] width 83 height 17
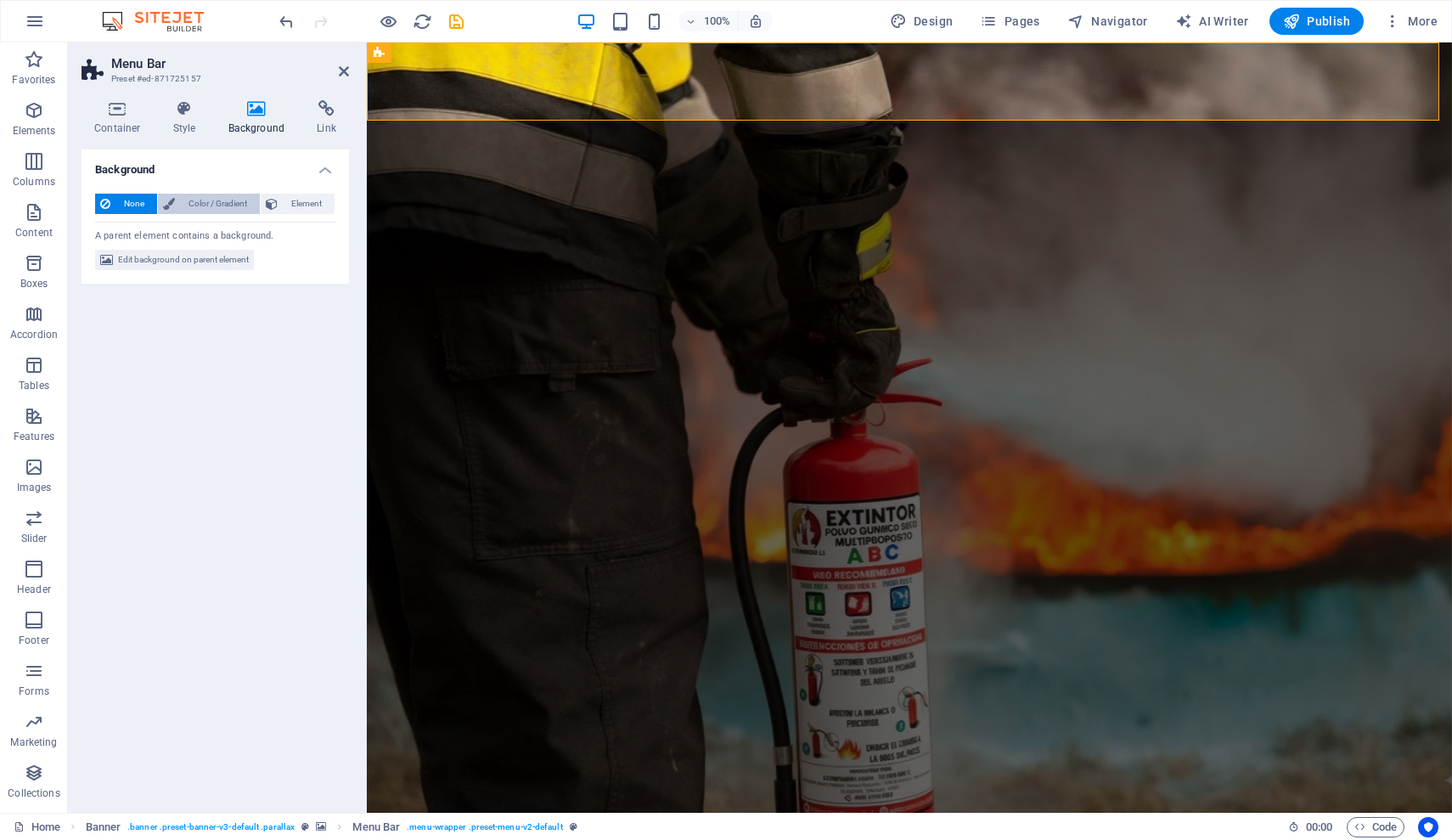
click at [205, 198] on span "Color / Gradient" at bounding box center [218, 203] width 75 height 20
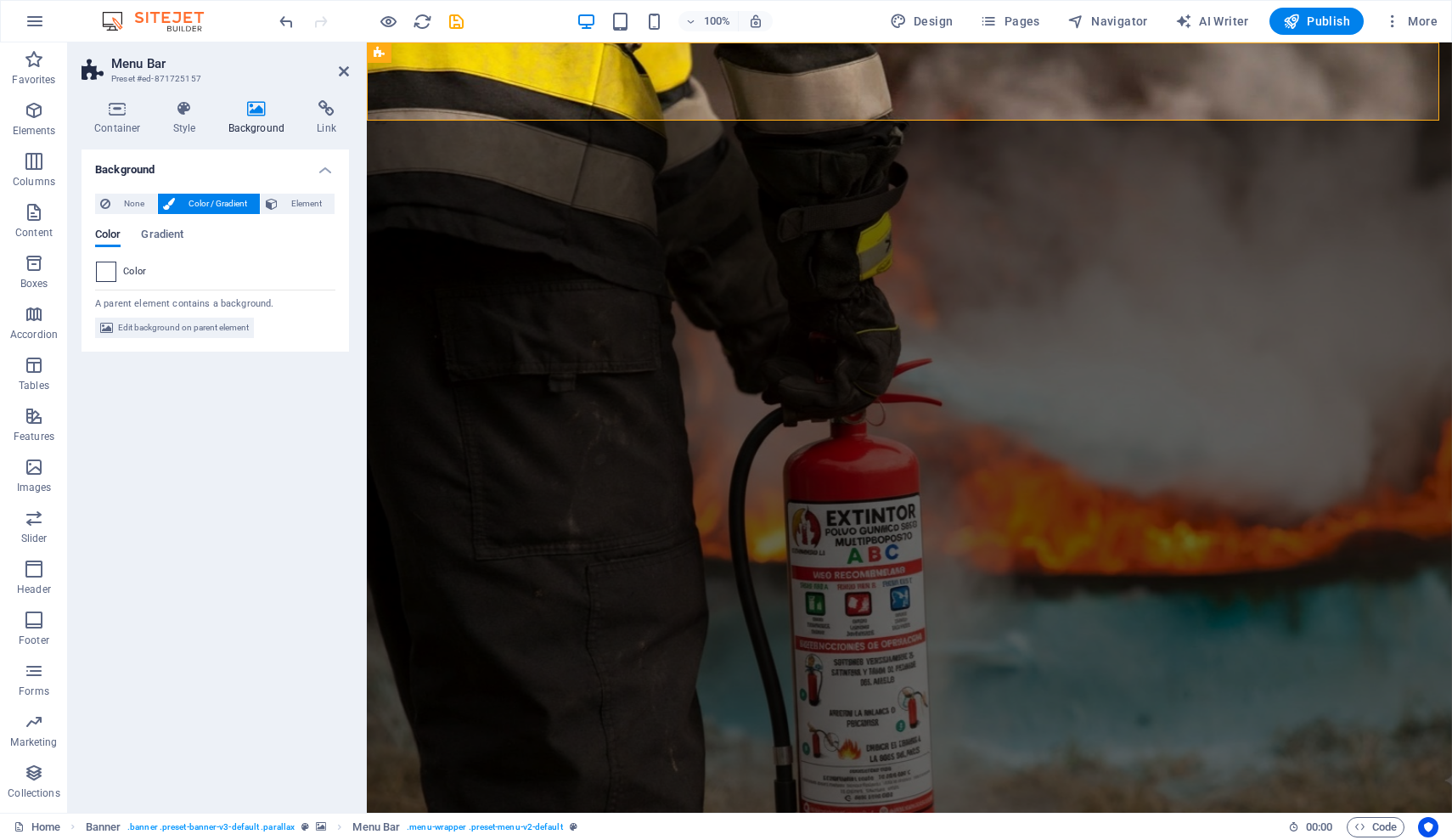
click at [107, 275] on span at bounding box center [105, 271] width 18 height 18
type input "#ffffff"
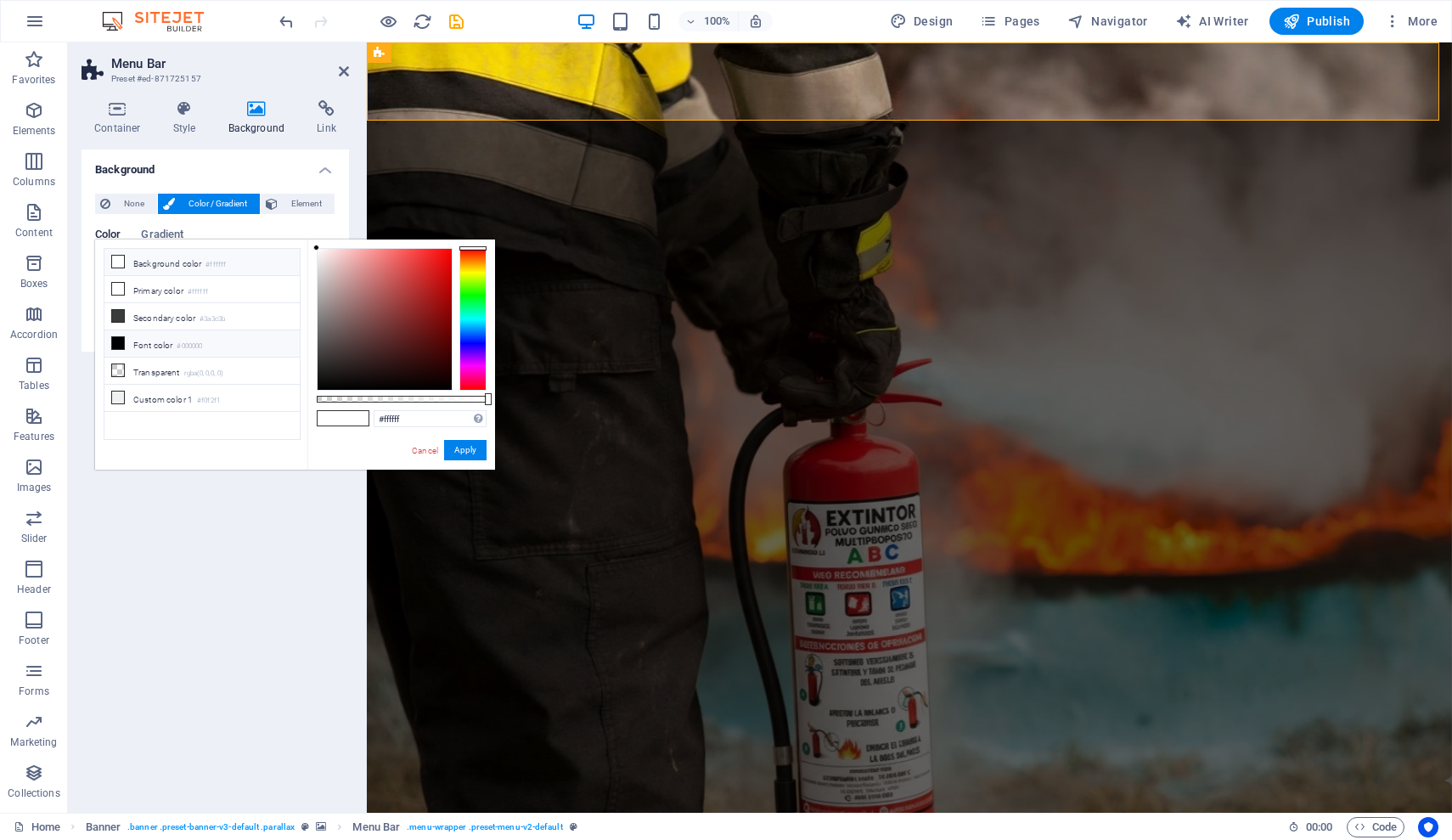
click at [123, 260] on icon at bounding box center [118, 262] width 12 height 12
click at [475, 452] on button "Apply" at bounding box center [465, 449] width 43 height 20
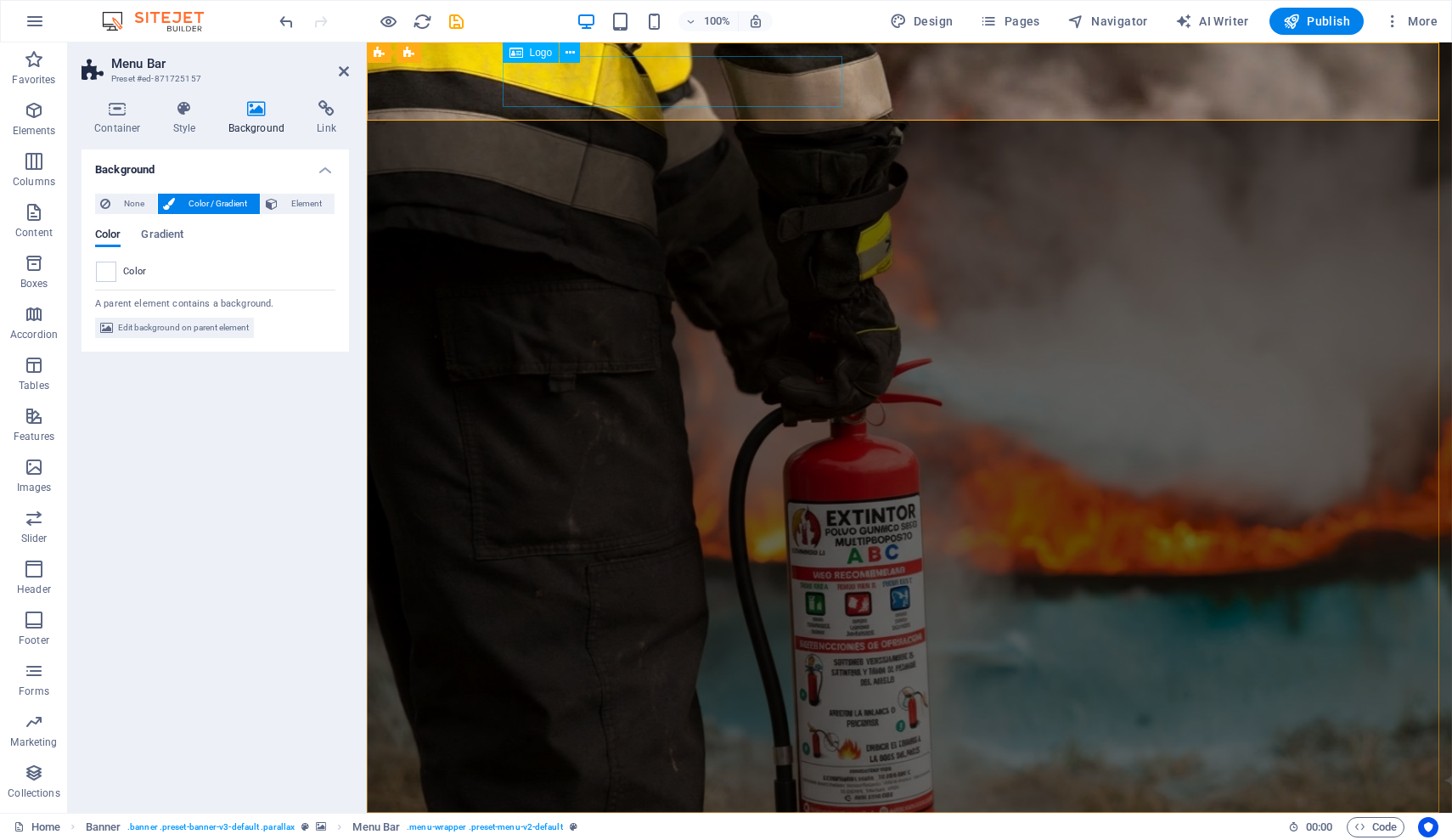
click at [693, 826] on img at bounding box center [678, 851] width 339 height 51
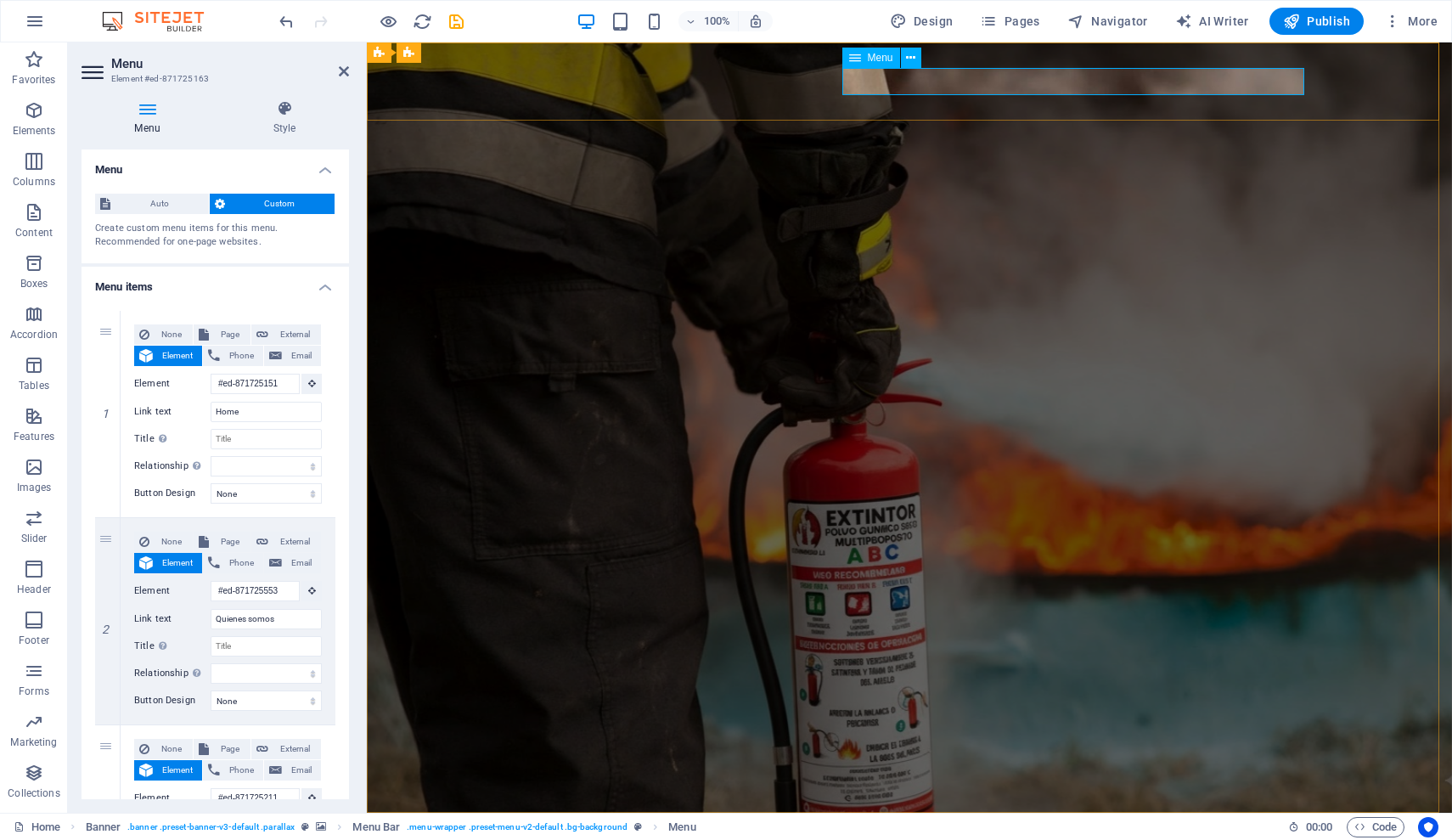
click at [286, 112] on icon at bounding box center [285, 109] width 129 height 17
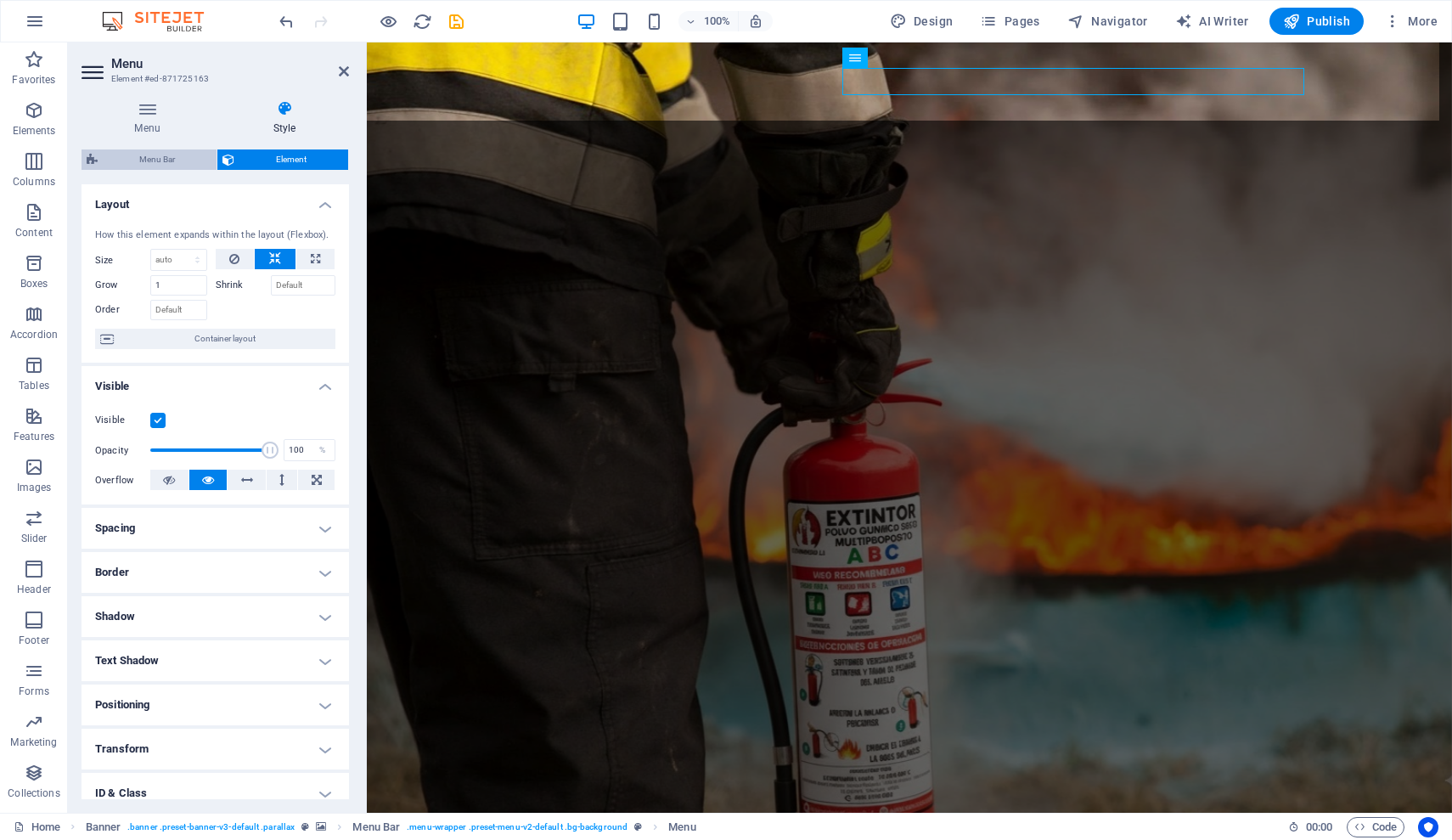
click at [151, 158] on span "Menu Bar" at bounding box center [157, 159] width 109 height 20
select select "rem"
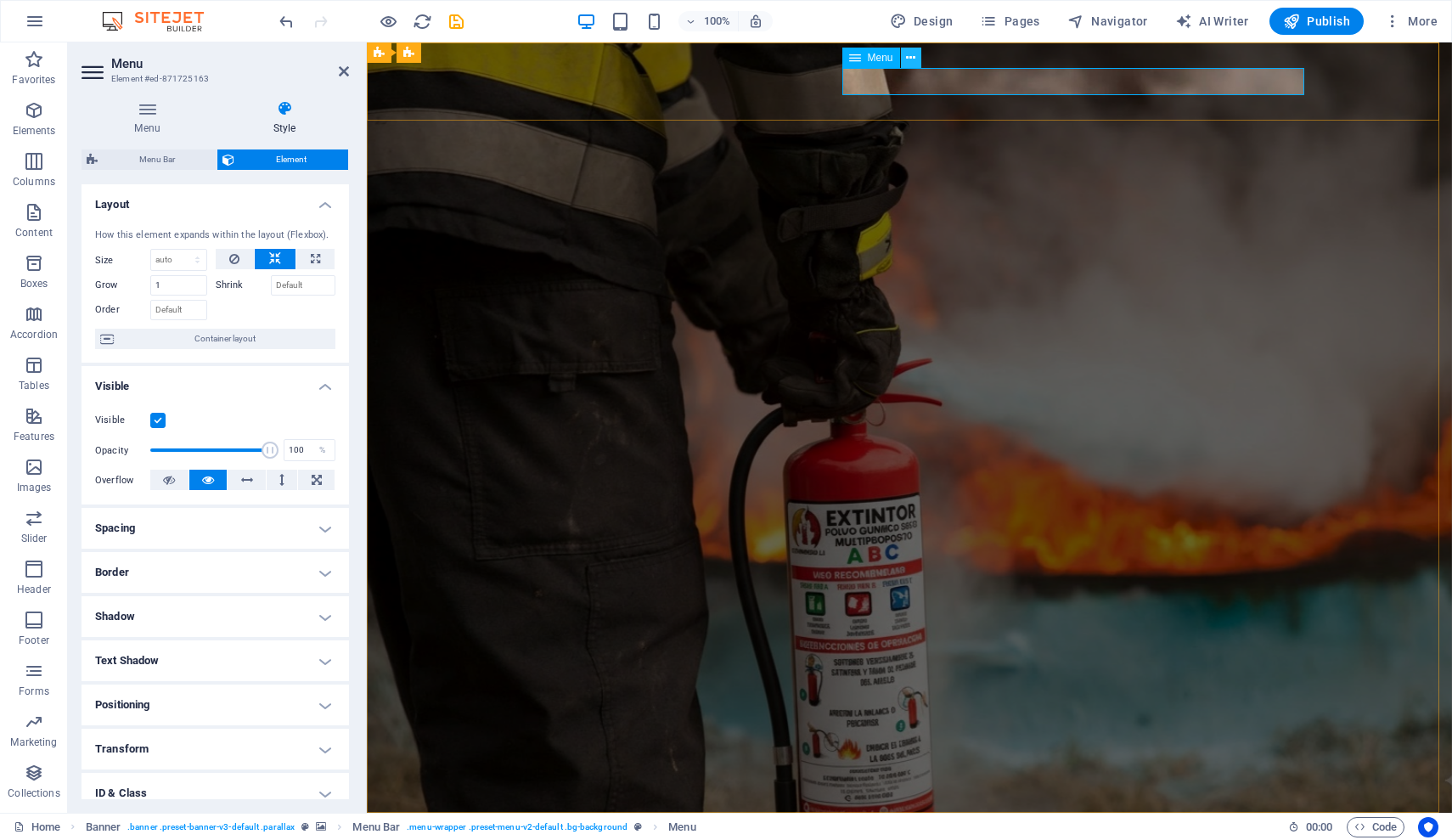
click at [912, 58] on icon at bounding box center [911, 58] width 10 height 17
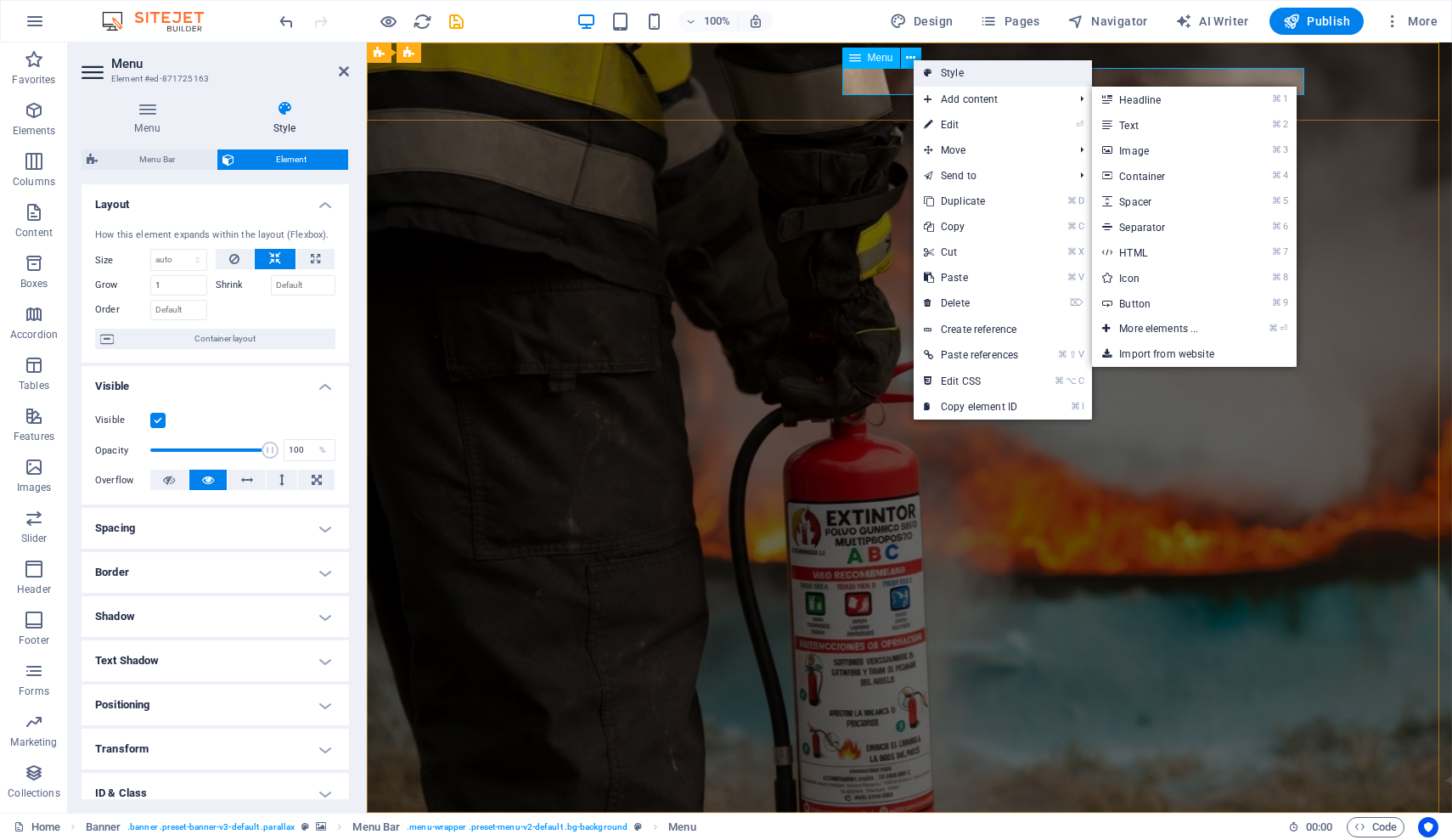
click at [1004, 77] on link "Style" at bounding box center [1003, 72] width 178 height 25
select select "rem"
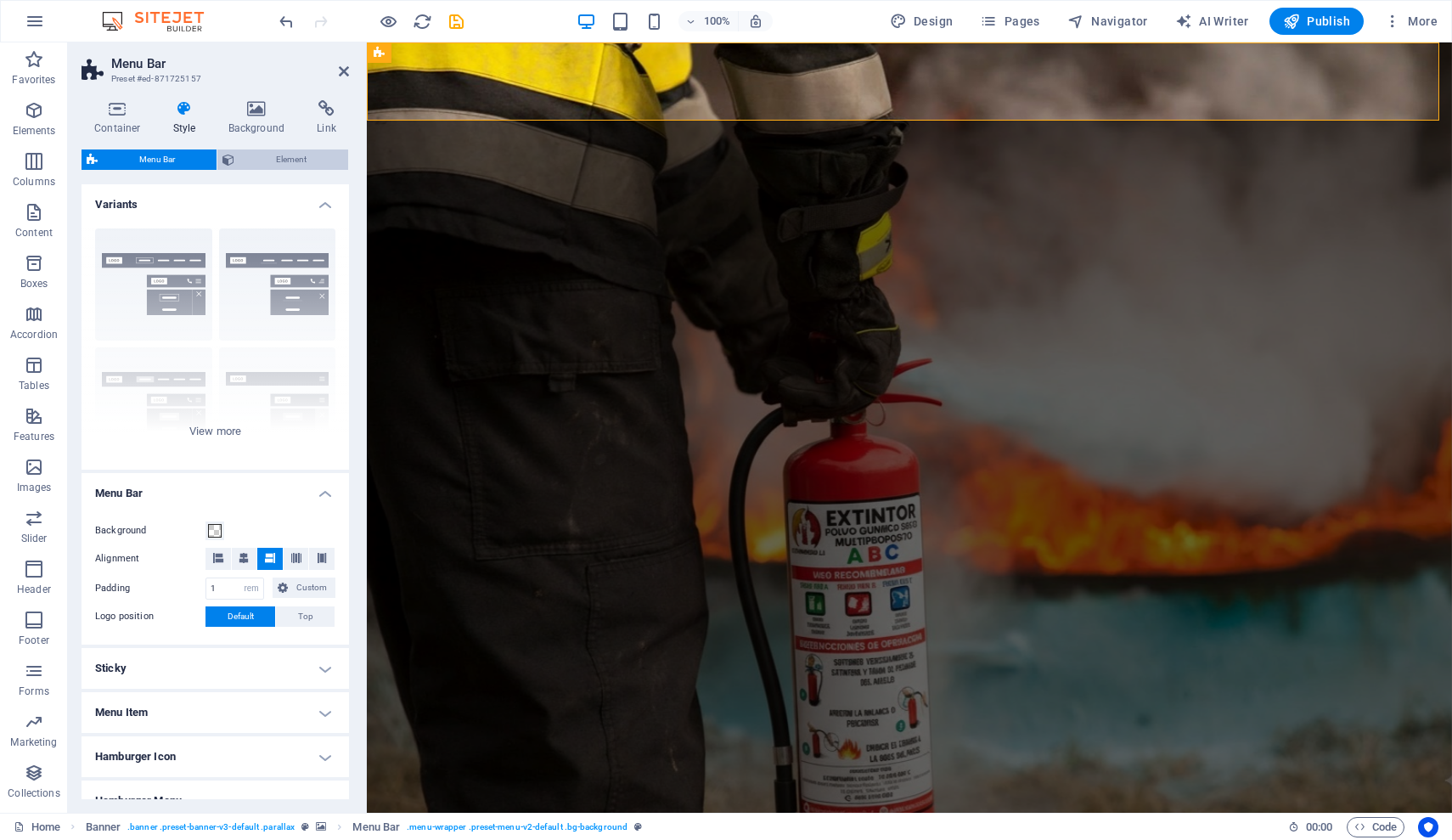
click at [278, 158] on span "Element" at bounding box center [291, 159] width 104 height 20
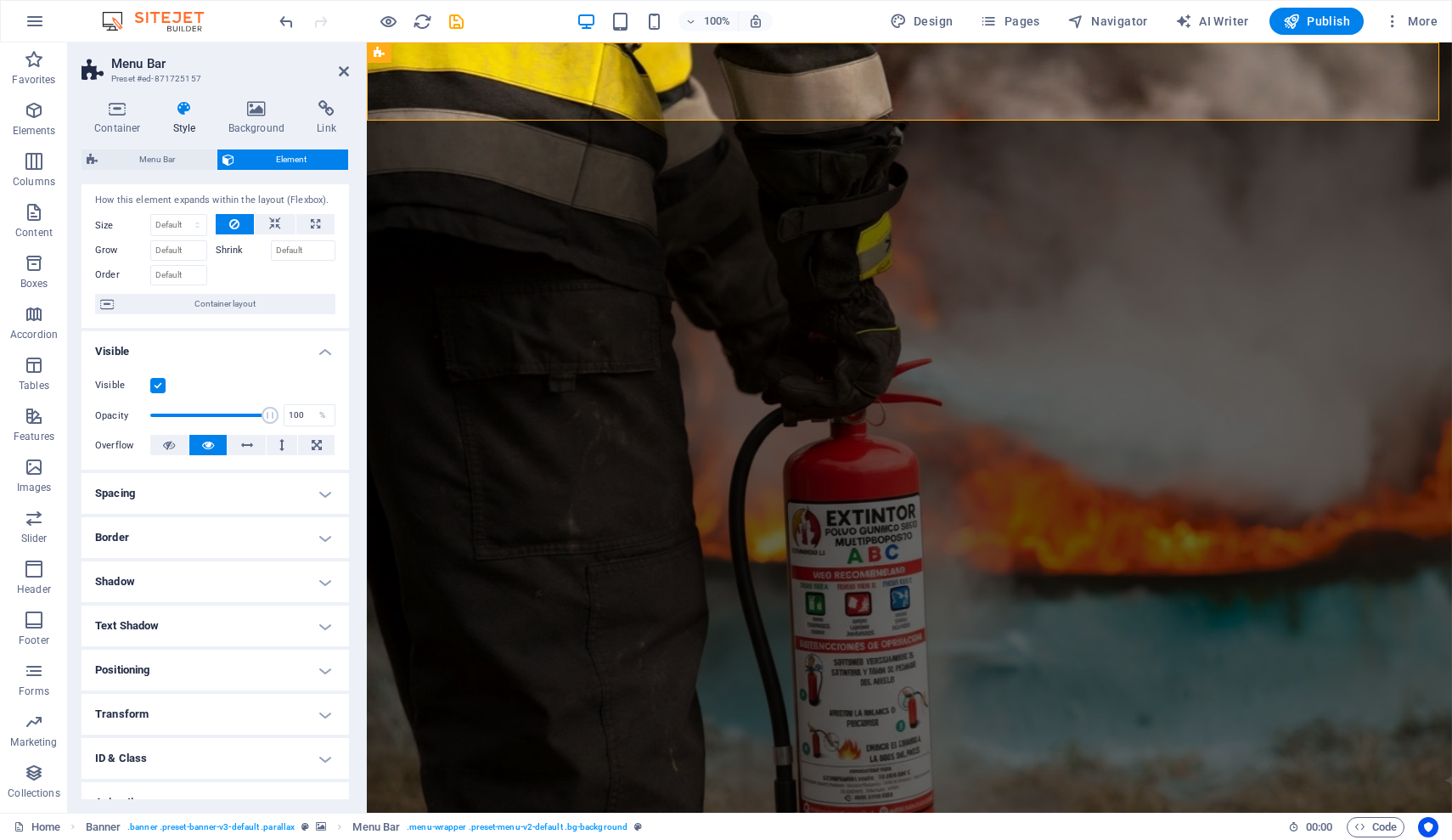
scroll to position [102, 0]
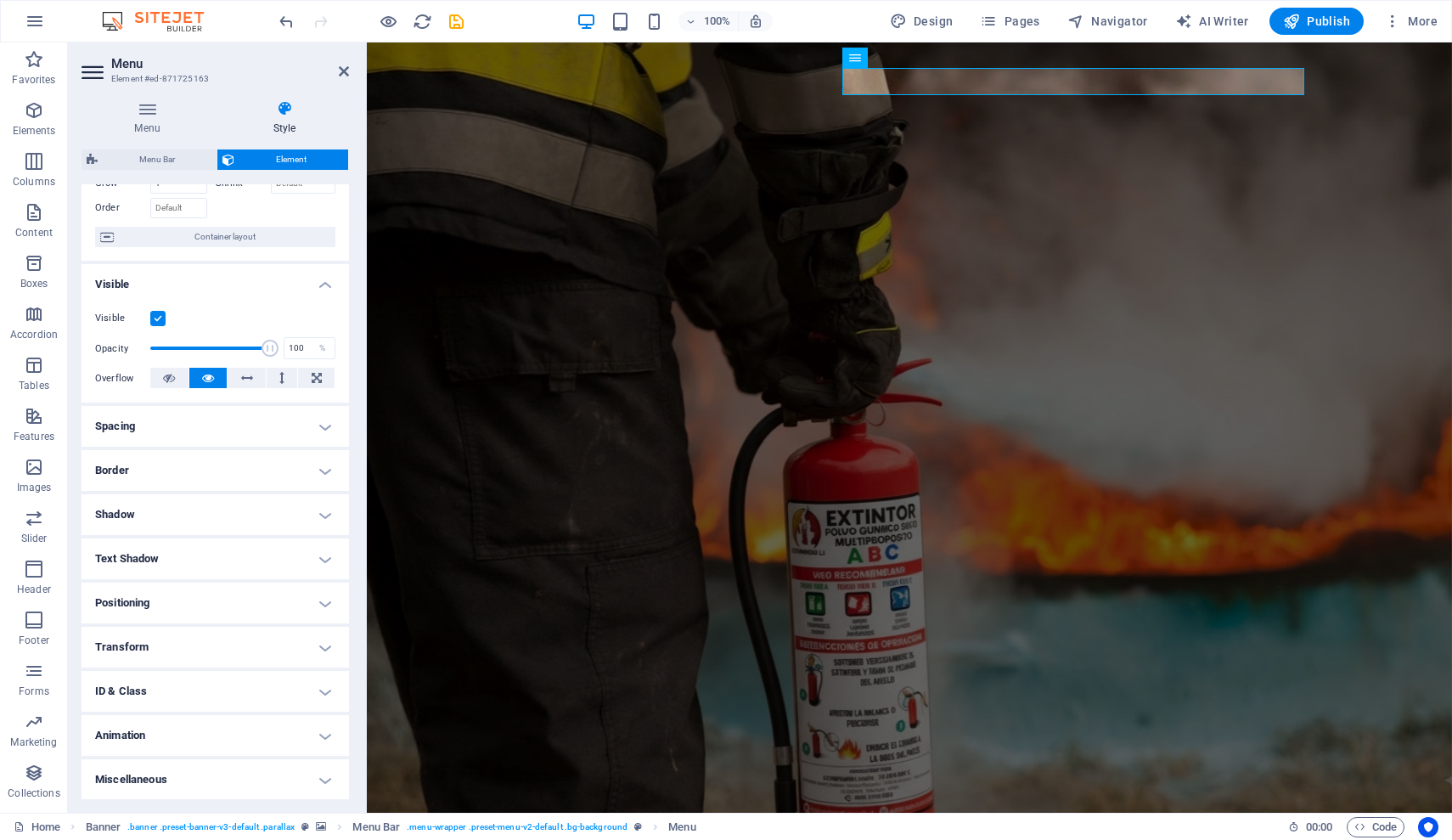
click at [164, 557] on h4 "Text Shadow" at bounding box center [215, 559] width 267 height 41
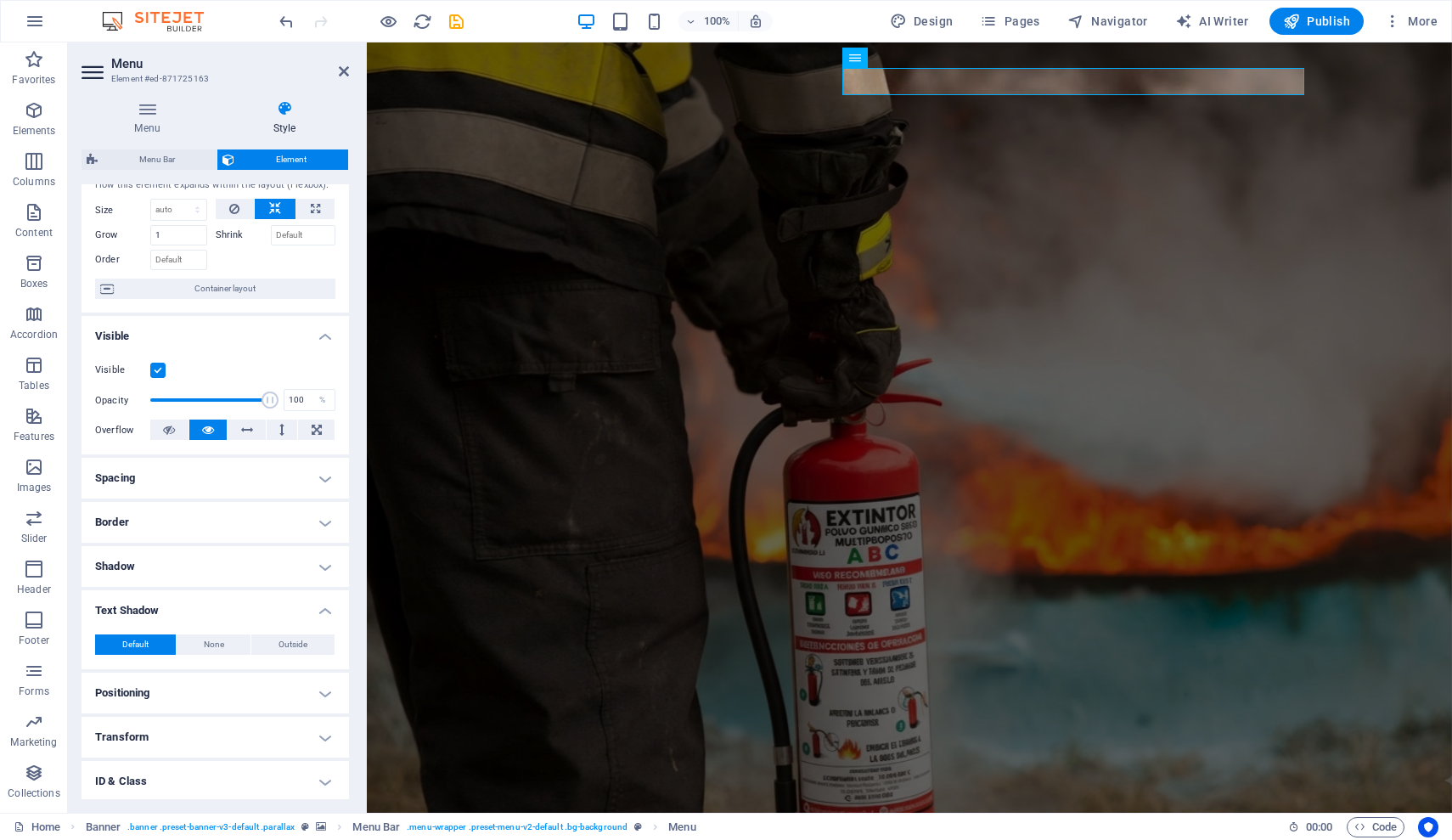
scroll to position [0, 0]
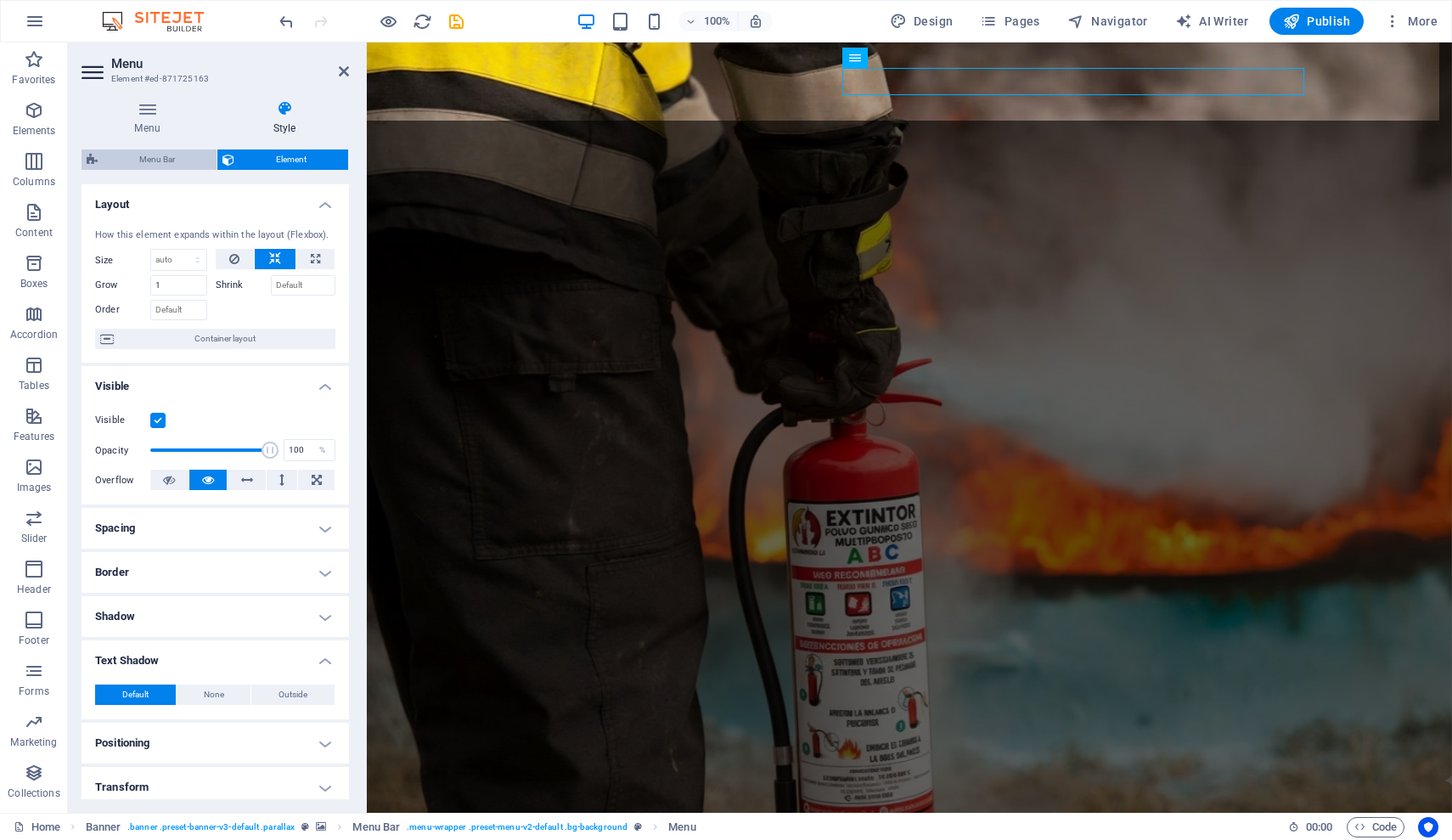
click at [165, 159] on span "Menu Bar" at bounding box center [157, 159] width 109 height 20
select select "rem"
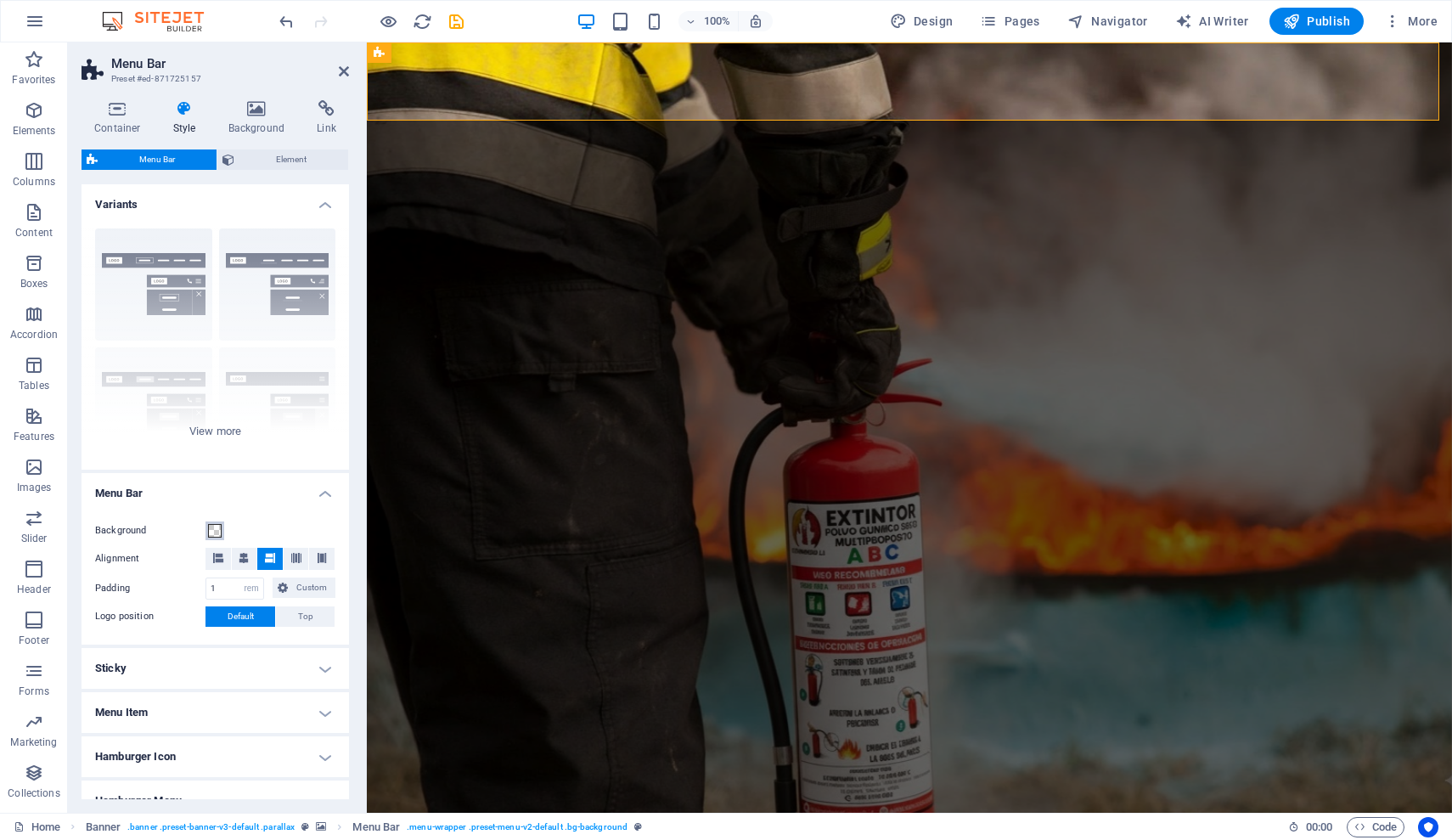
click at [212, 532] on span at bounding box center [215, 531] width 14 height 14
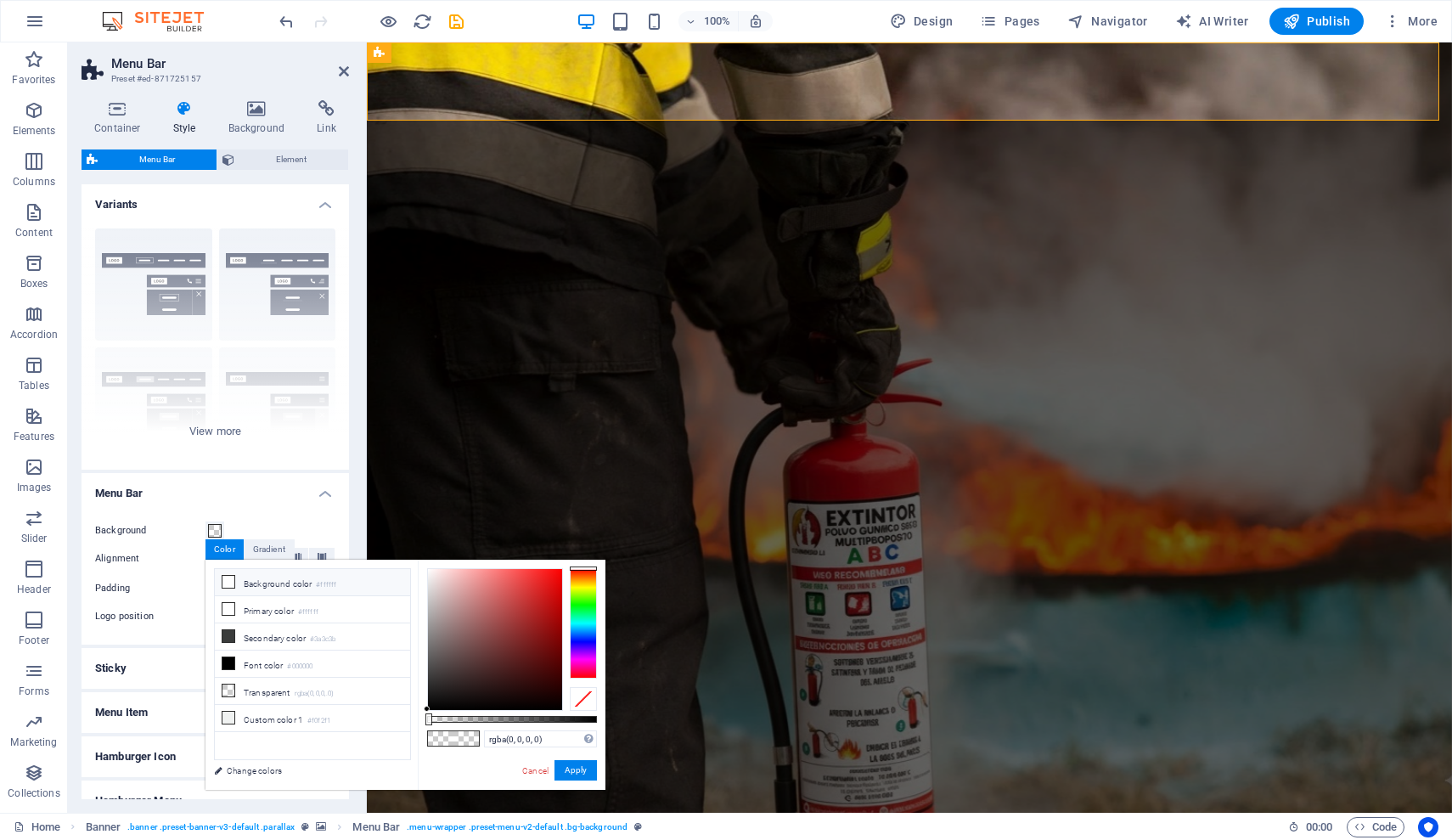
click at [229, 581] on icon at bounding box center [229, 582] width 12 height 12
type input "#ffffff"
click at [233, 581] on icon at bounding box center [229, 582] width 12 height 12
click at [583, 769] on button "Apply" at bounding box center [575, 769] width 43 height 20
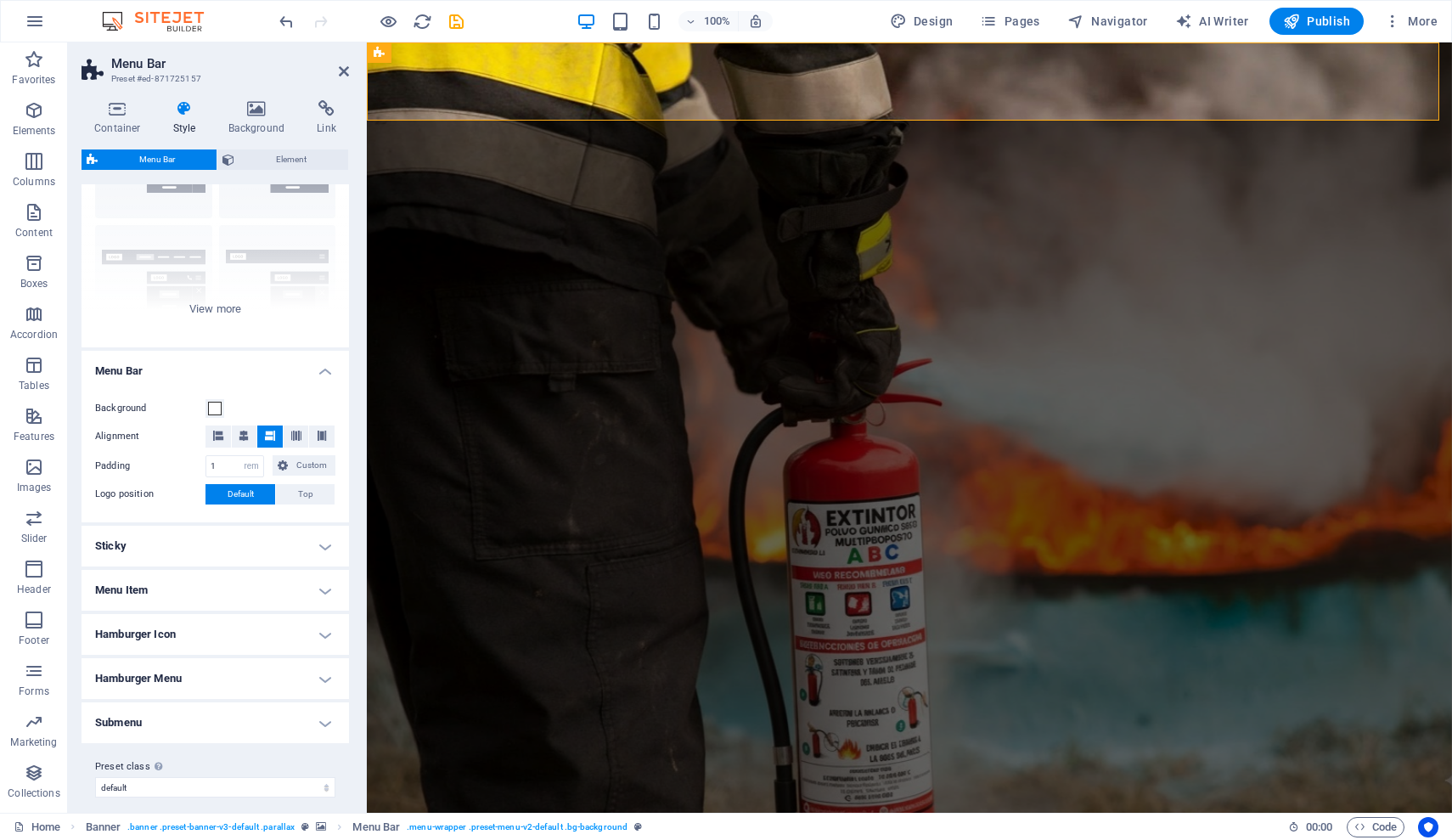
scroll to position [133, 0]
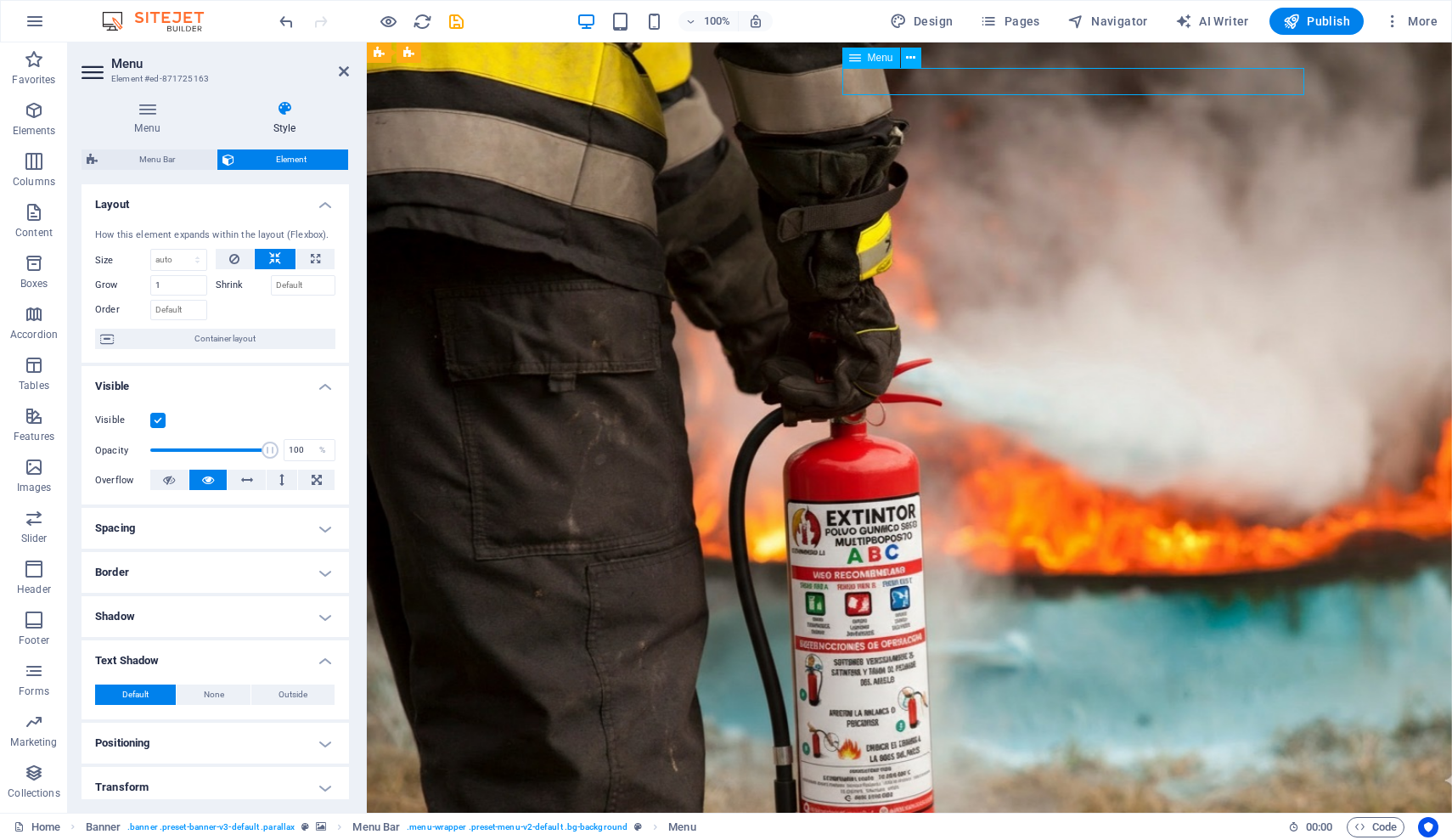
drag, startPoint x: 1041, startPoint y: 78, endPoint x: 1071, endPoint y: 79, distance: 30.0
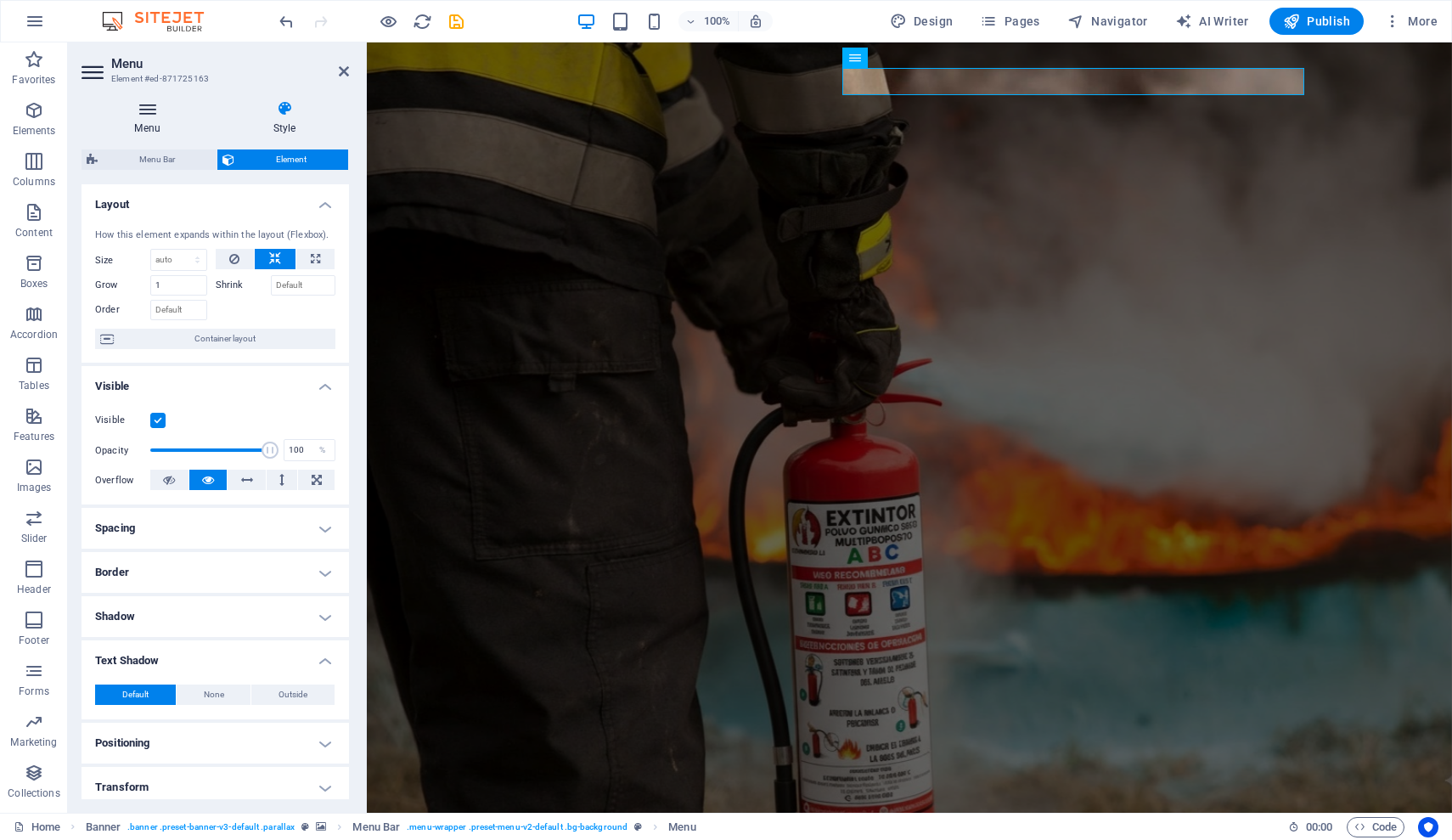
click at [156, 115] on icon at bounding box center [147, 109] width 131 height 17
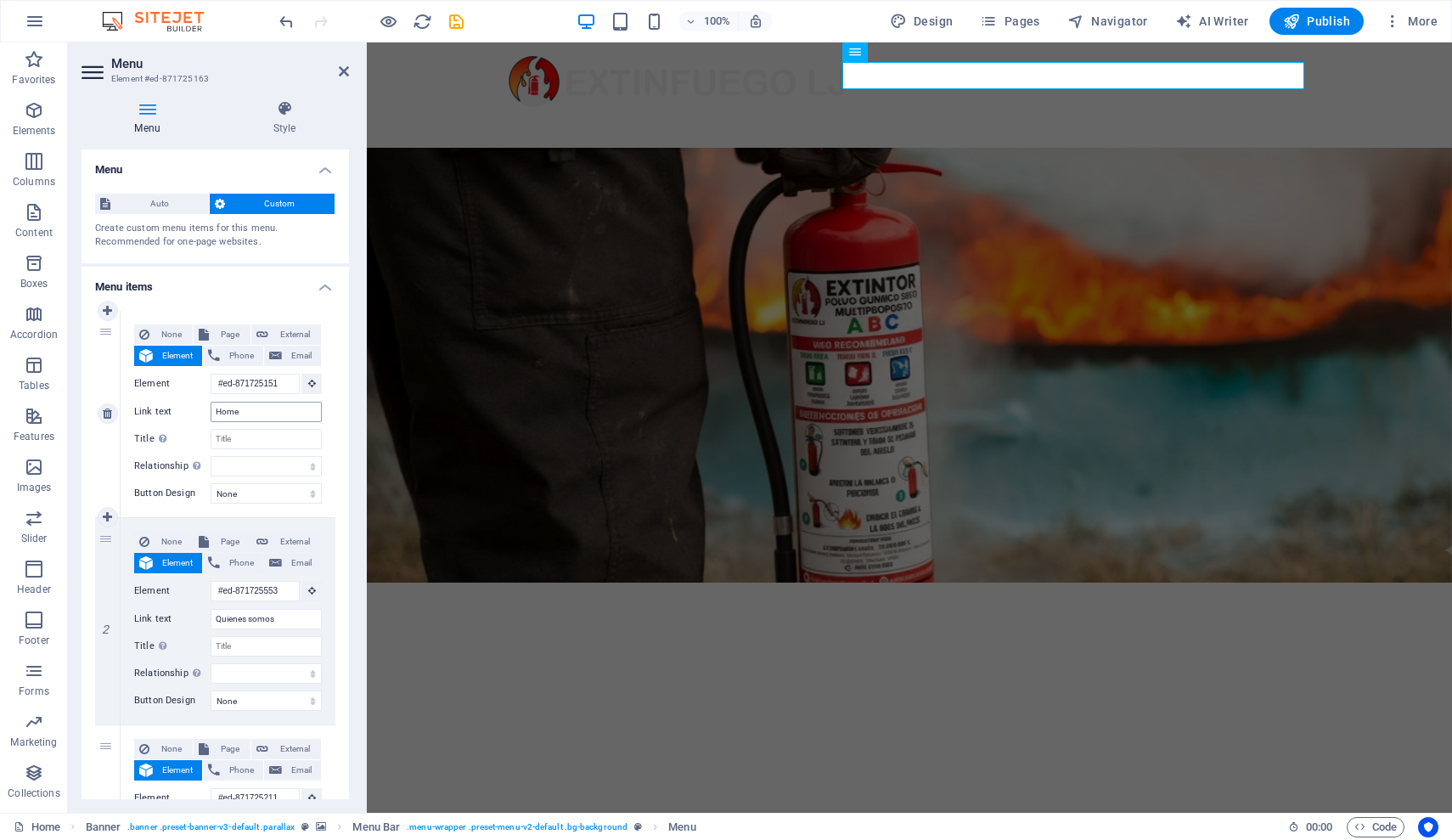
scroll to position [0, 0]
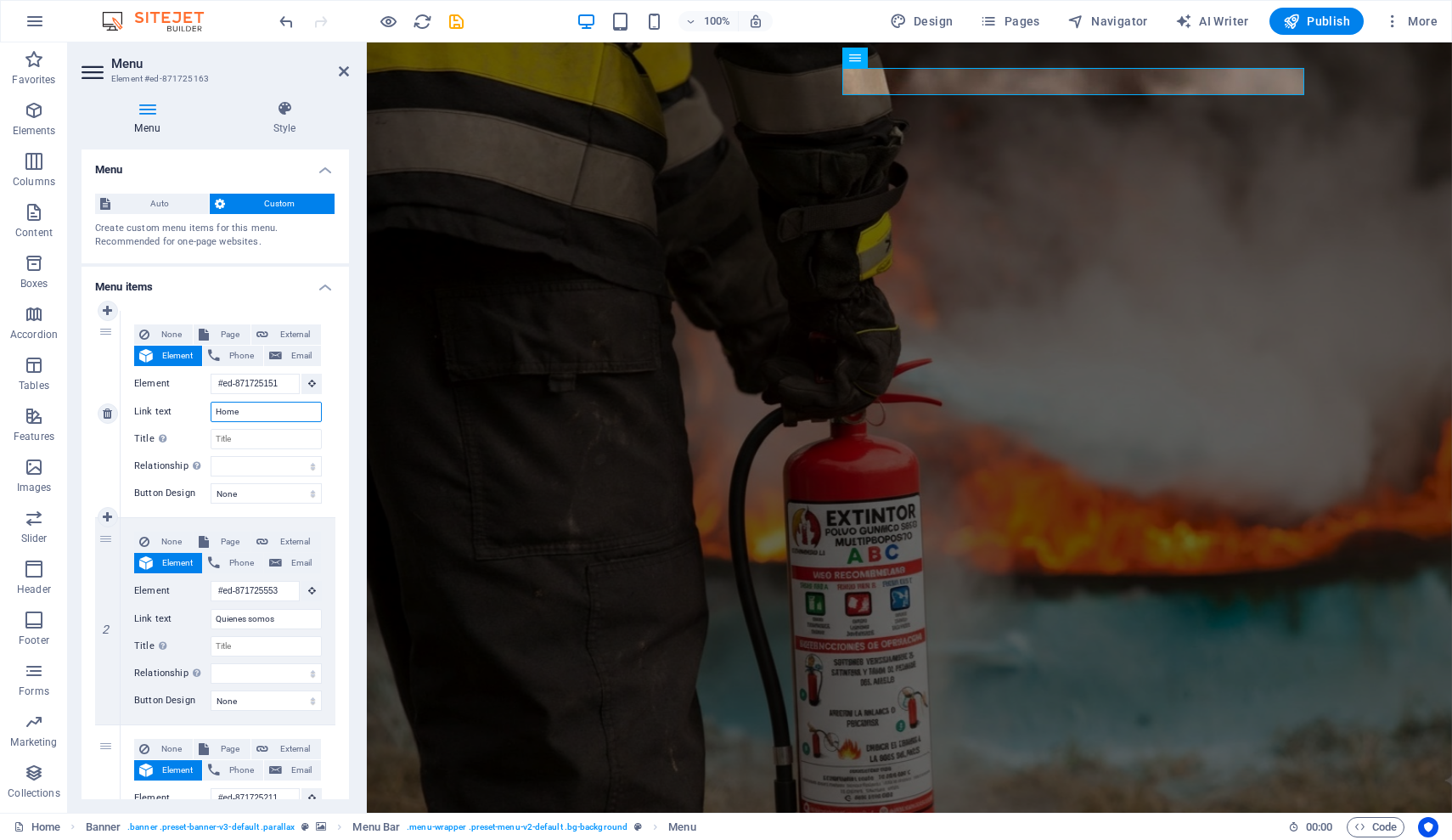
click at [255, 405] on input "Home" at bounding box center [266, 412] width 111 height 20
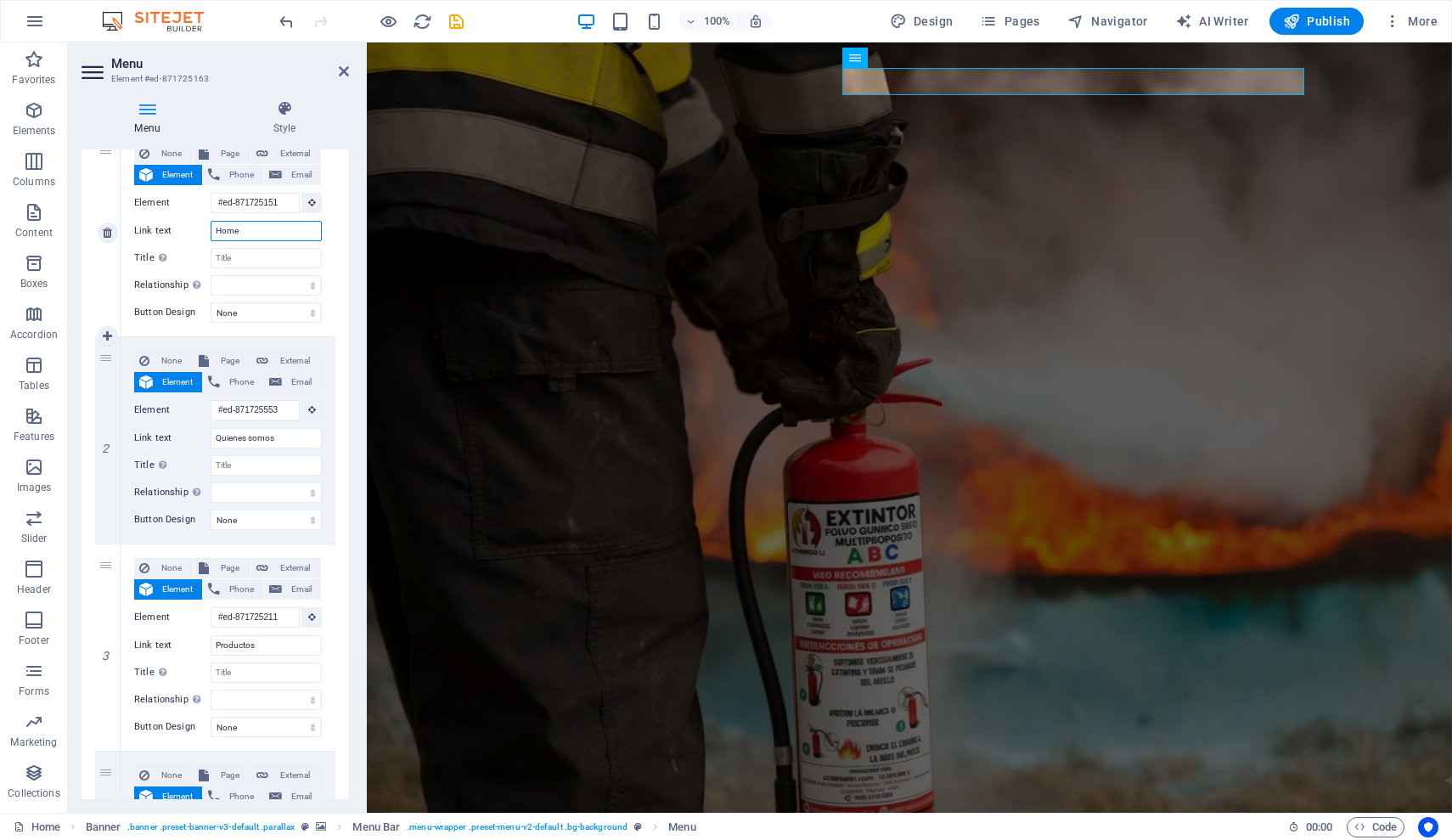
scroll to position [133, 0]
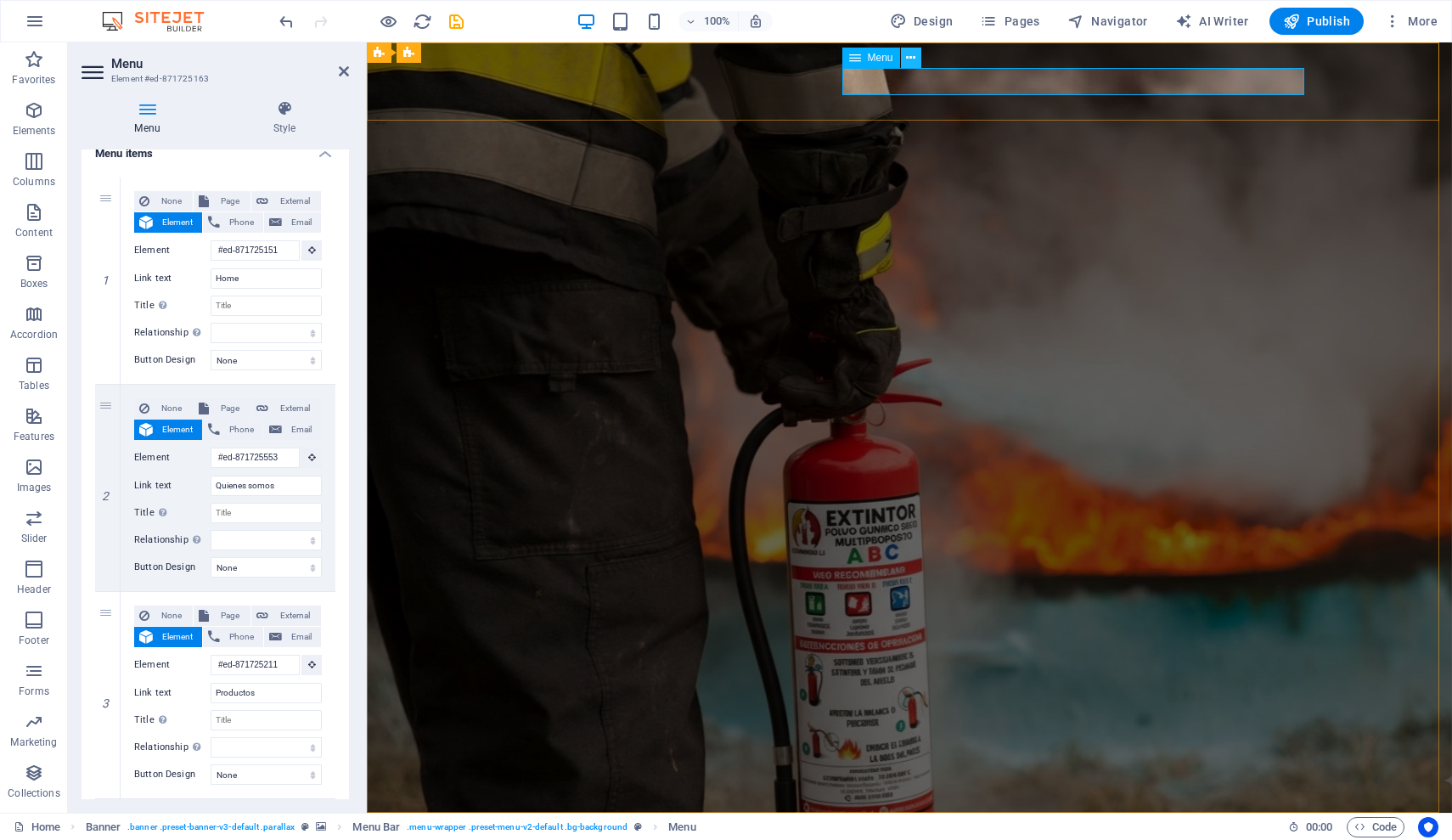
click at [918, 56] on button at bounding box center [911, 57] width 20 height 20
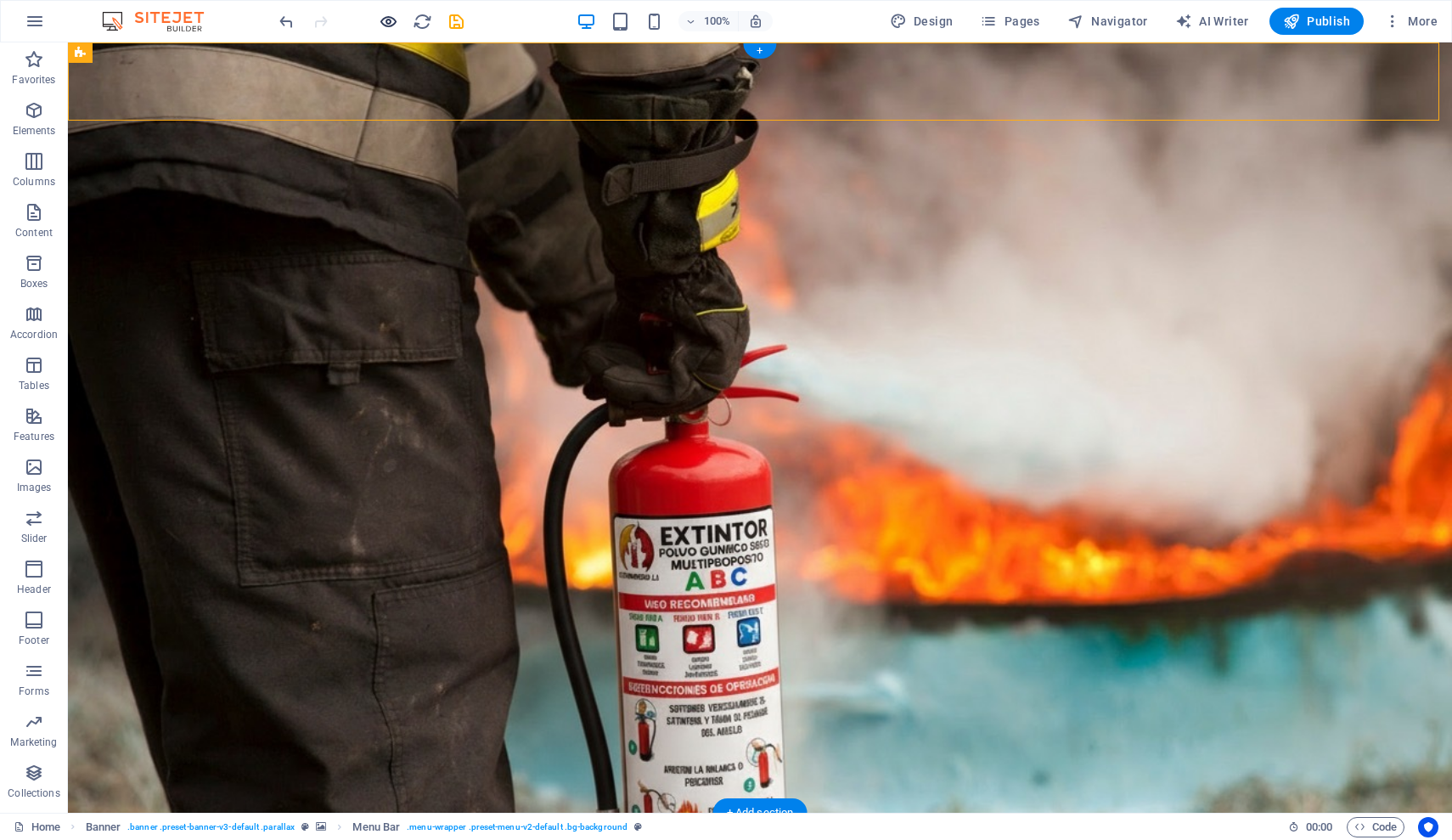
click at [382, 21] on icon "button" at bounding box center [388, 22] width 19 height 19
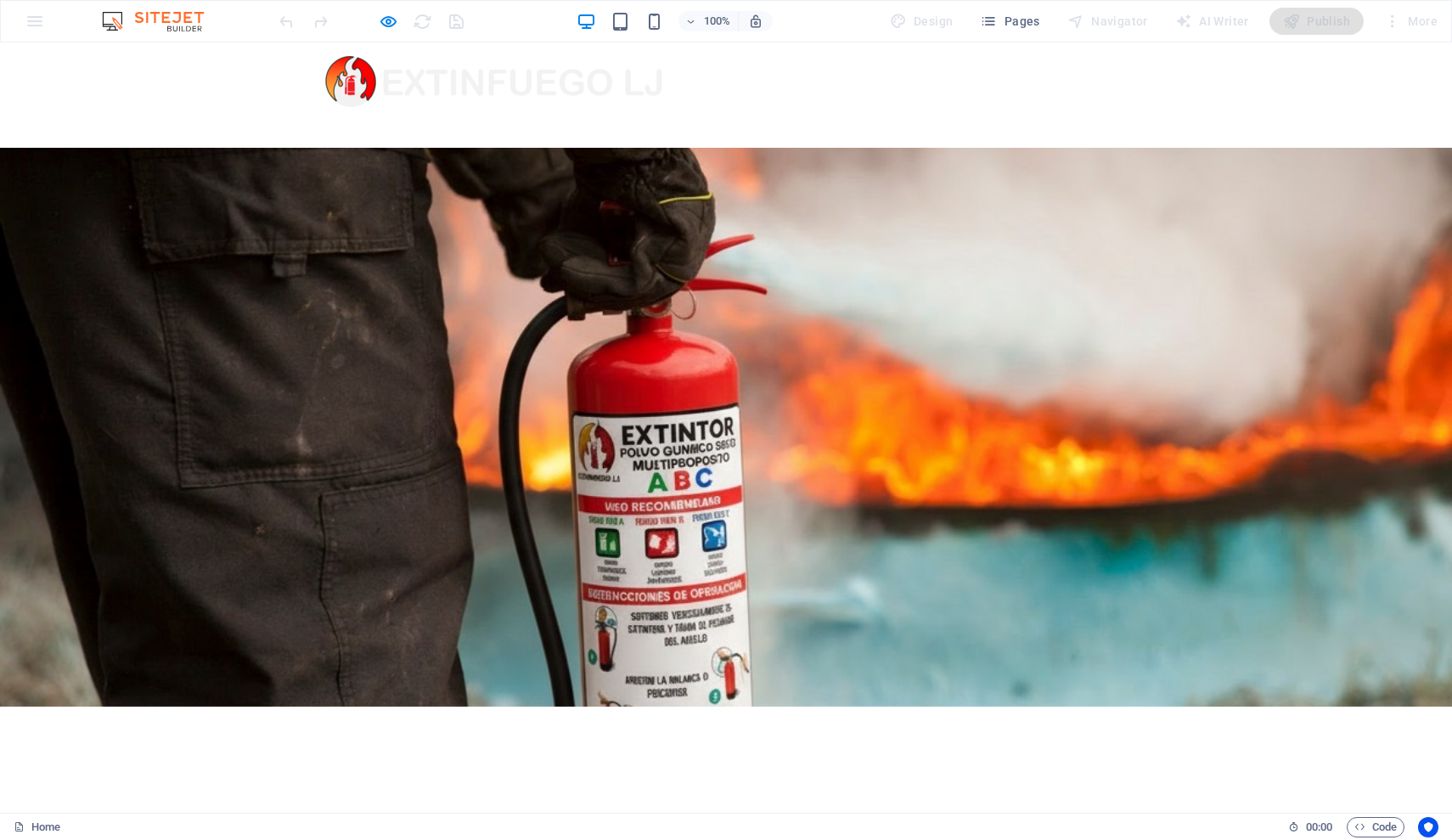
scroll to position [0, 0]
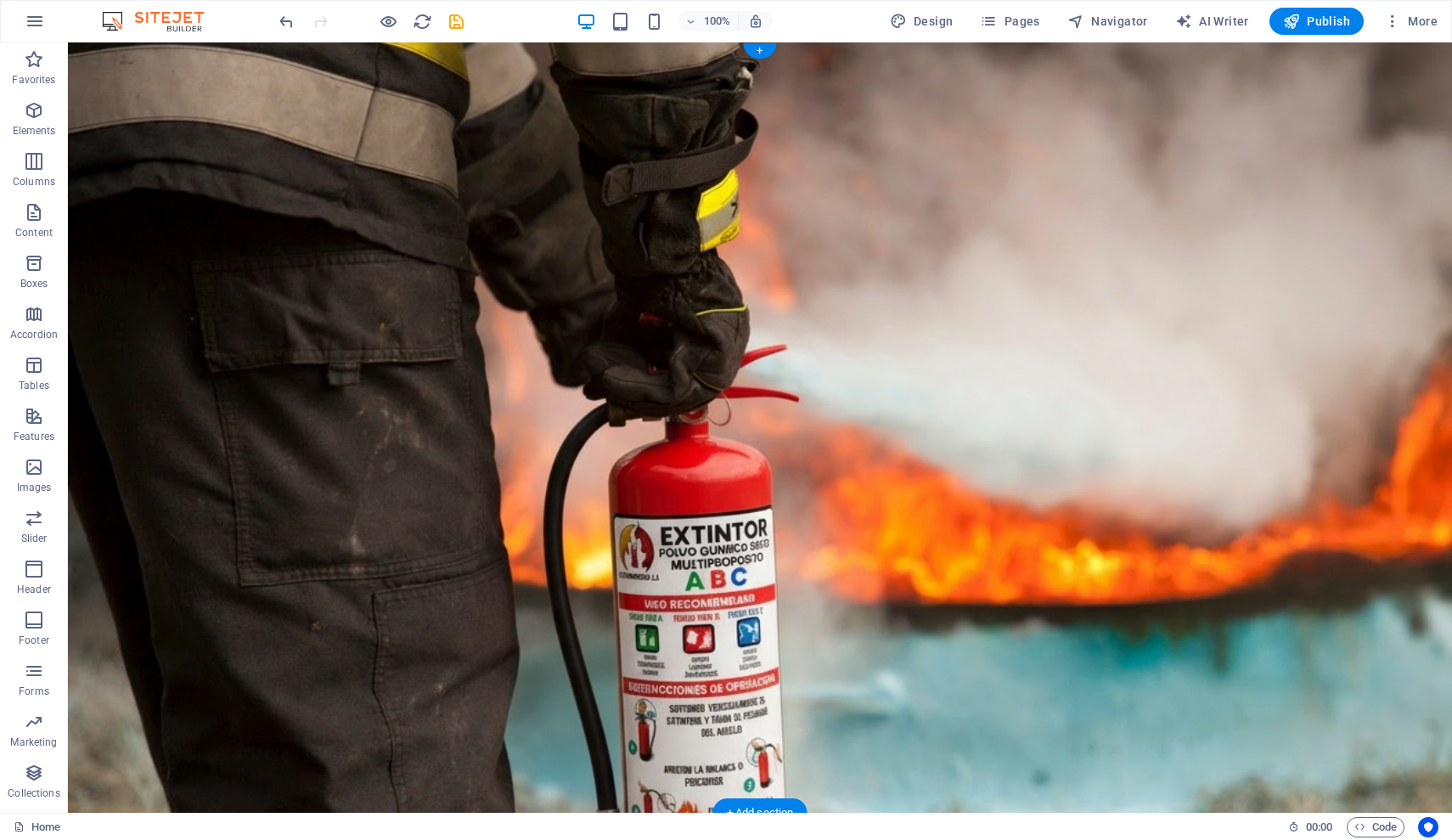
click at [464, 826] on img at bounding box center [529, 851] width 339 height 51
select select "px"
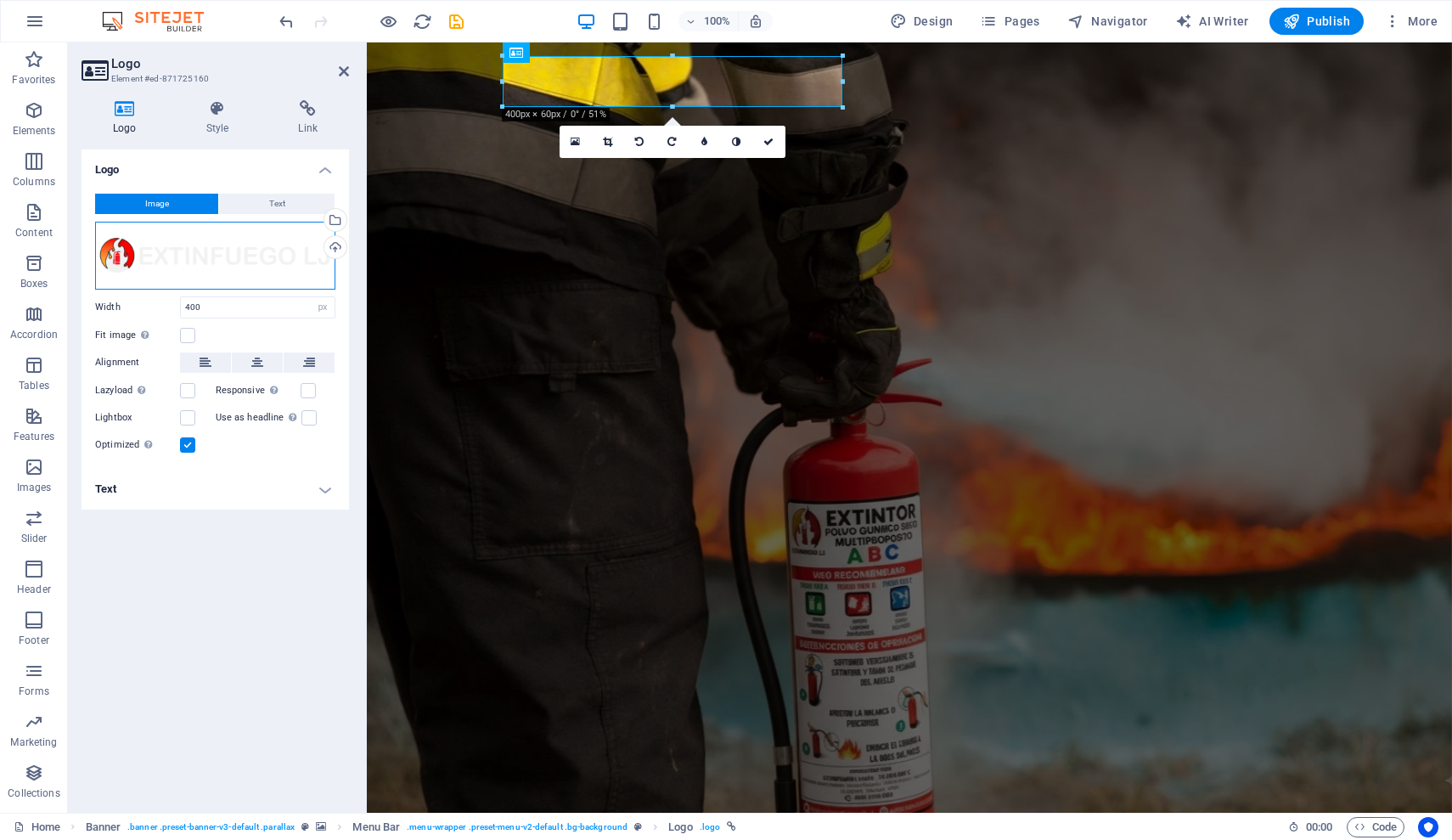
click at [219, 258] on div "Drag files here, click to choose files or select files from Files or our free s…" at bounding box center [215, 256] width 240 height 68
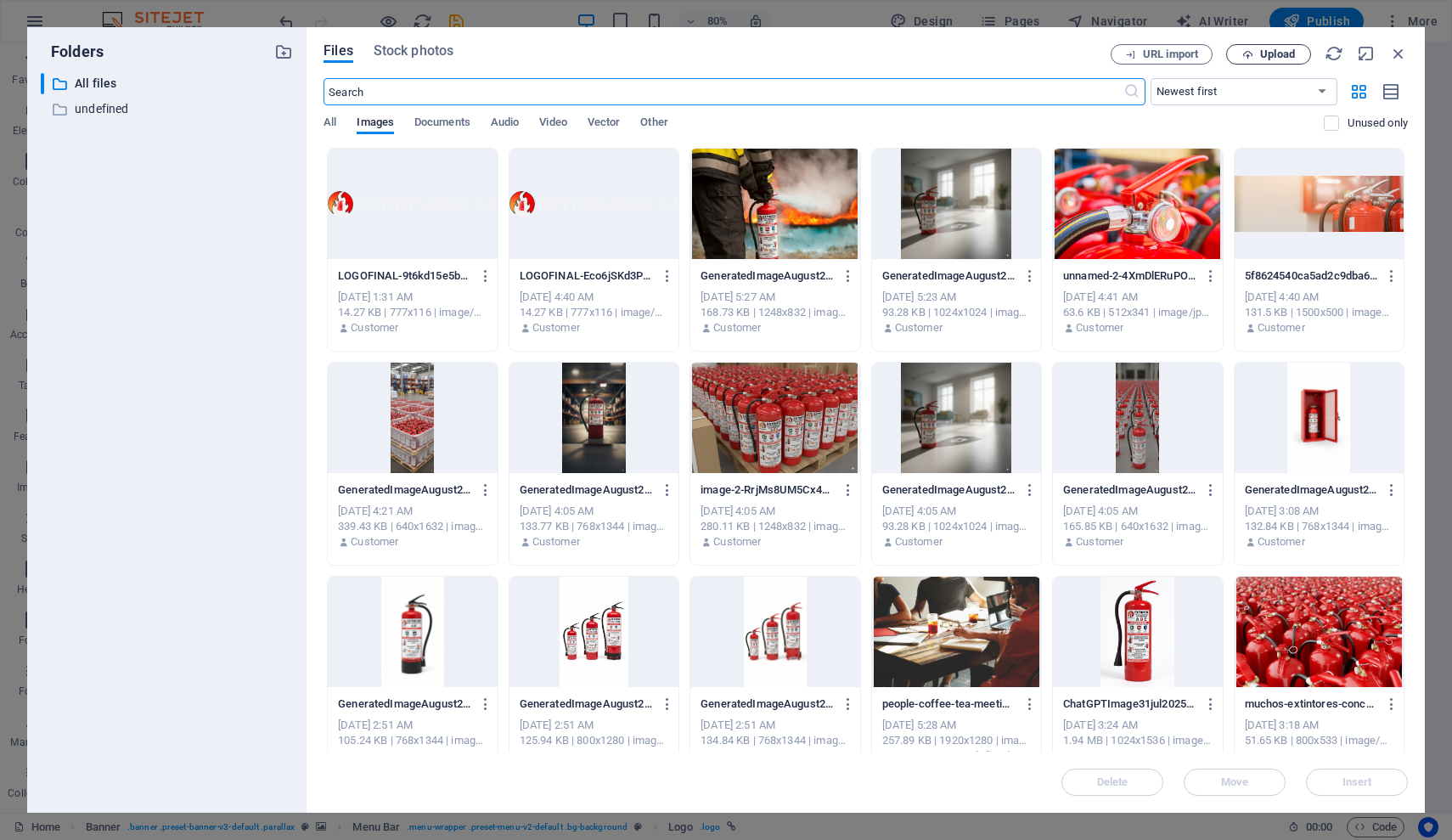
click at [1285, 53] on span "Upload" at bounding box center [1278, 55] width 35 height 10
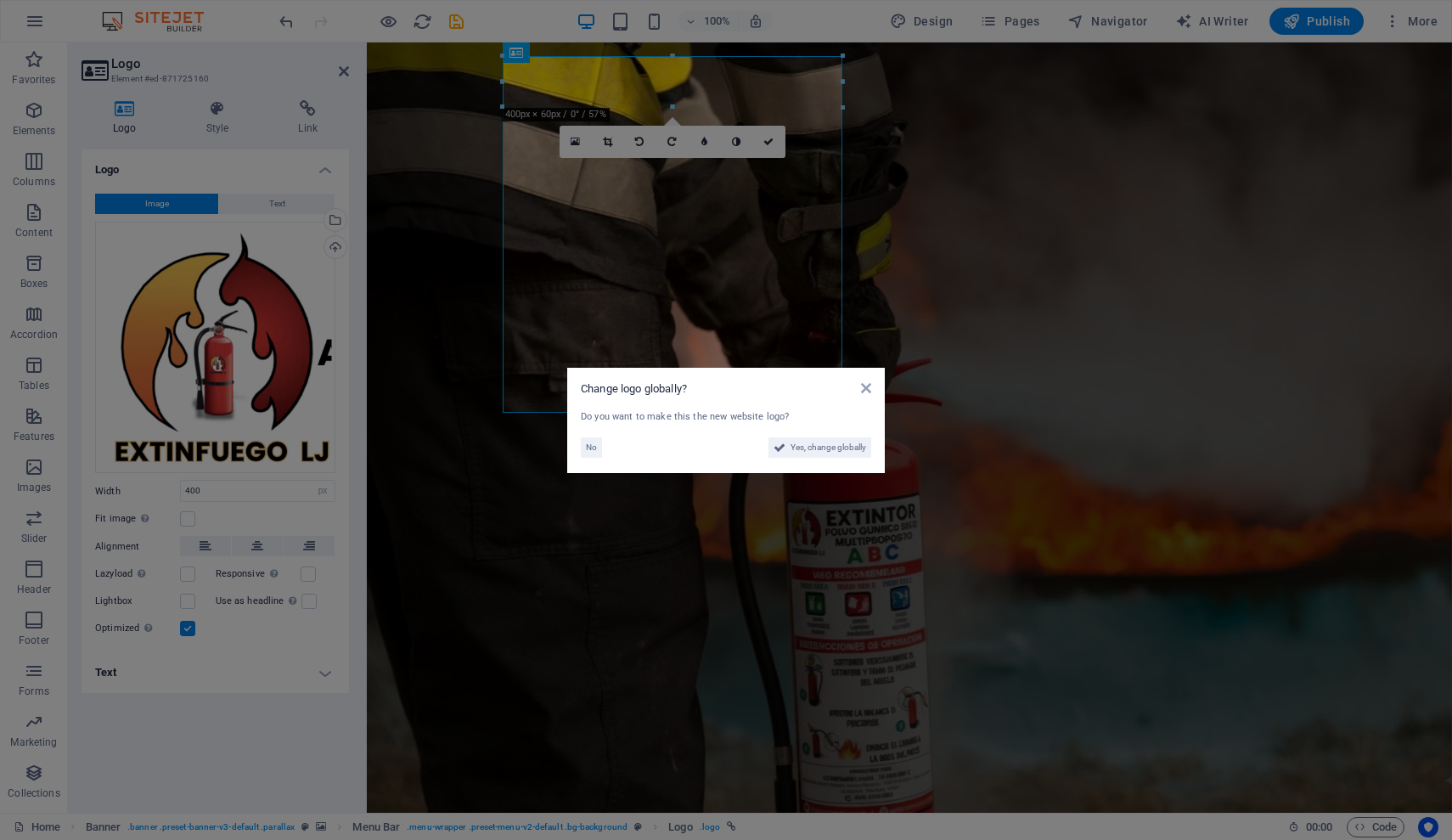
click at [876, 384] on div "Change logo globally? Do you want to make this the new website logo? No Yes, ch…" at bounding box center [726, 420] width 318 height 105
click at [865, 388] on icon at bounding box center [866, 388] width 10 height 14
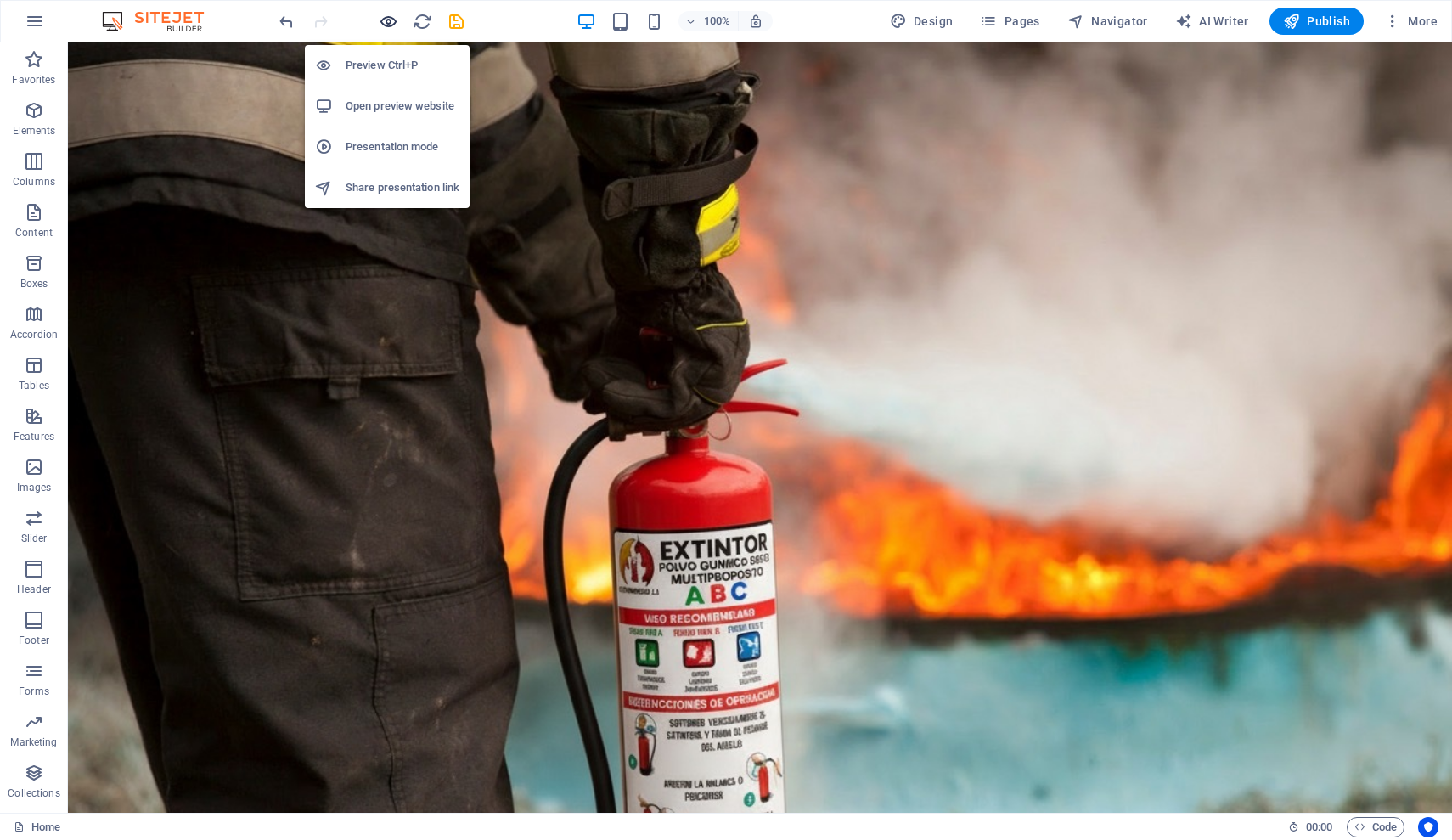
click at [393, 18] on icon "button" at bounding box center [388, 22] width 19 height 19
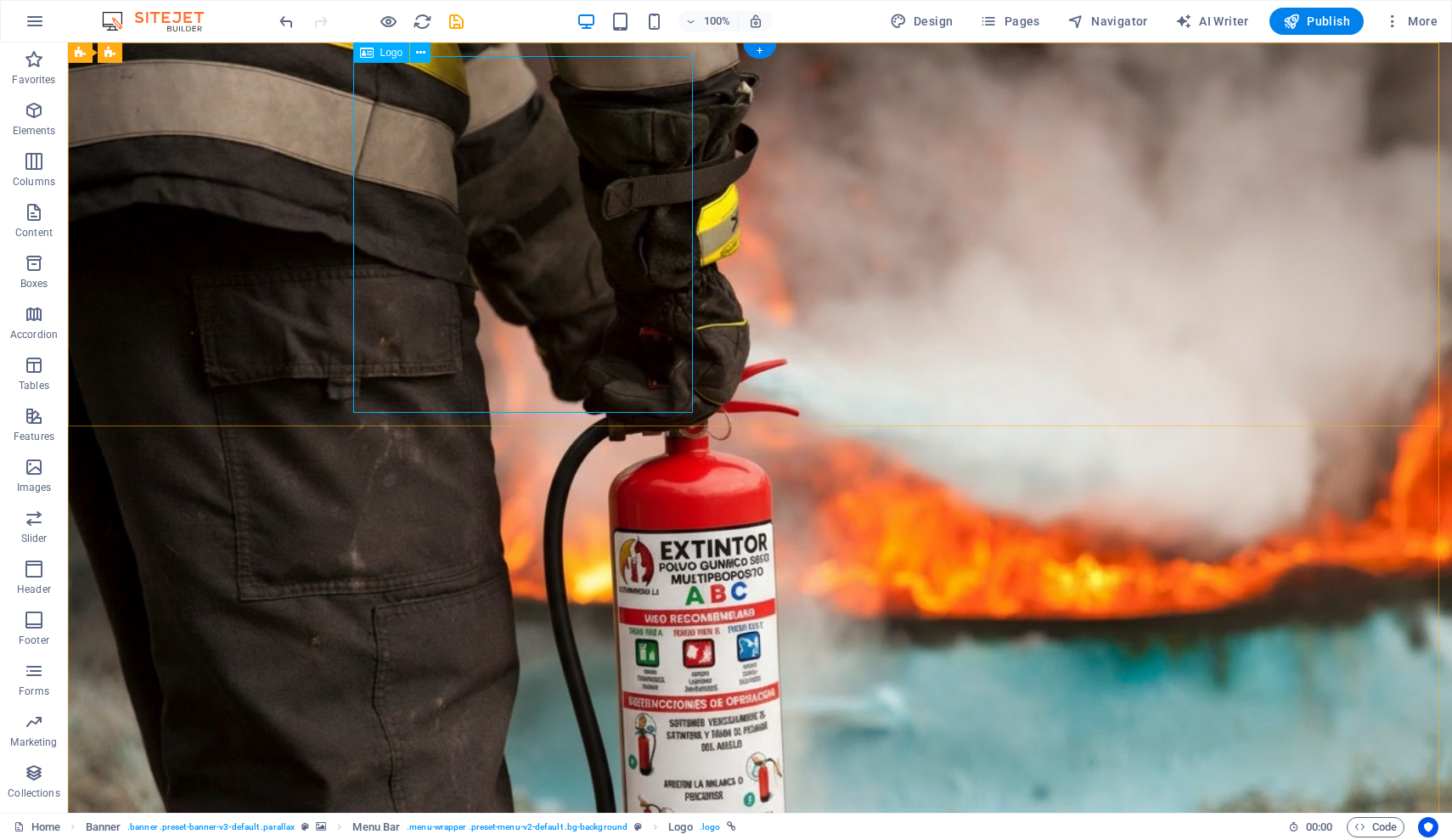
select select "px"
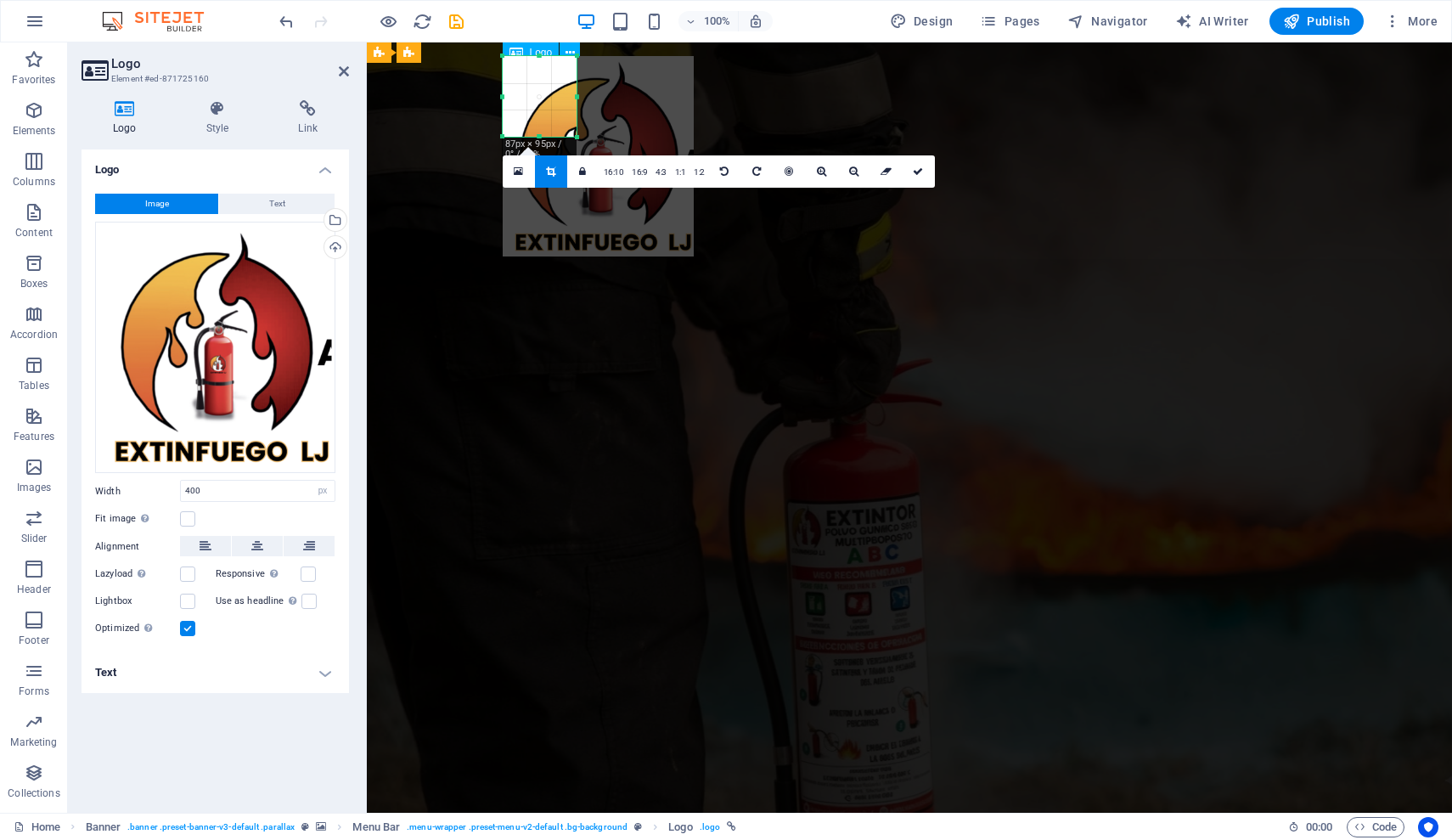
drag, startPoint x: 840, startPoint y: 412, endPoint x: 575, endPoint y: 136, distance: 382.6
click at [575, 136] on div at bounding box center [578, 138] width 10 height 10
type input "87"
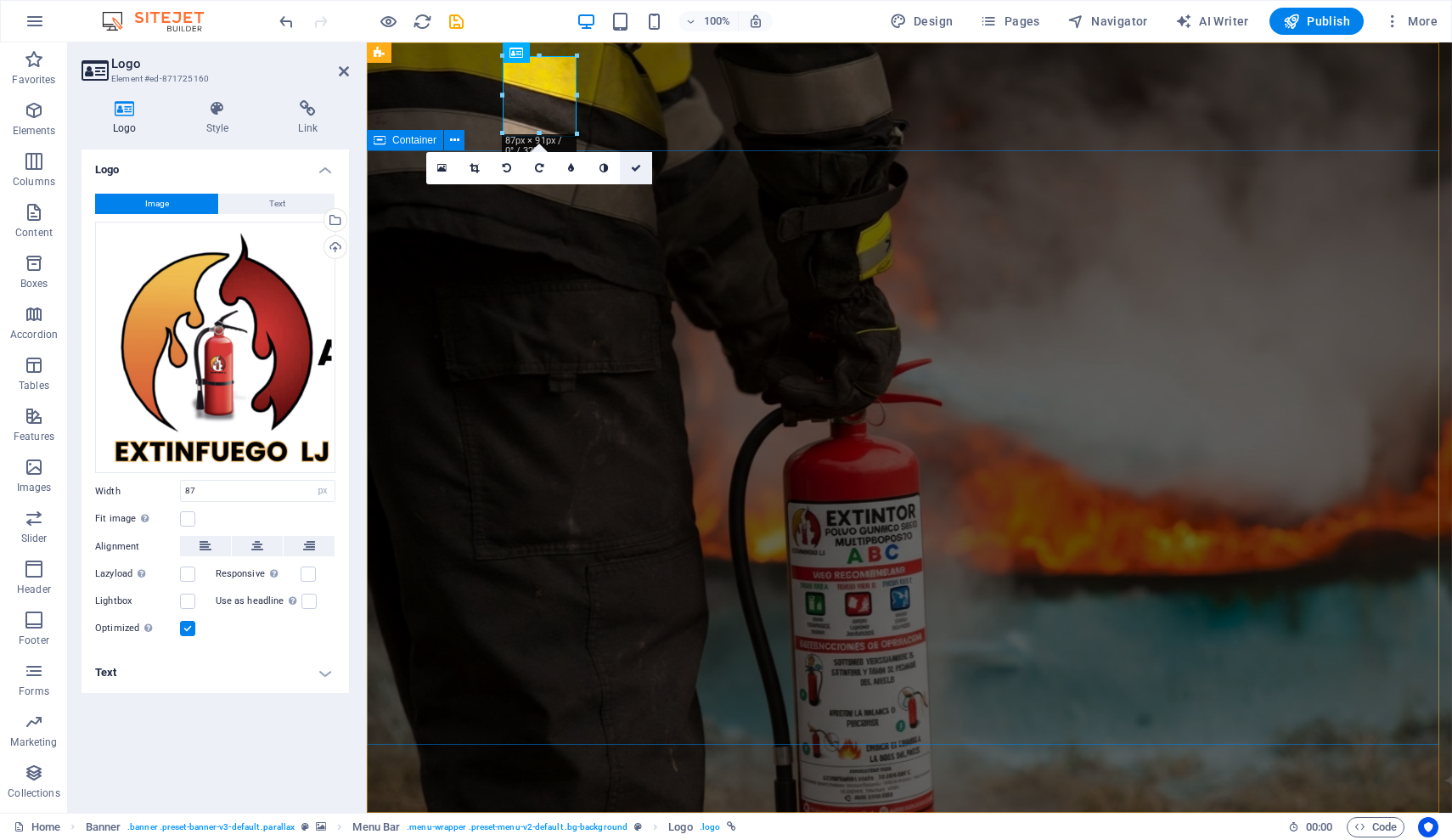
click at [643, 177] on link at bounding box center [635, 168] width 32 height 32
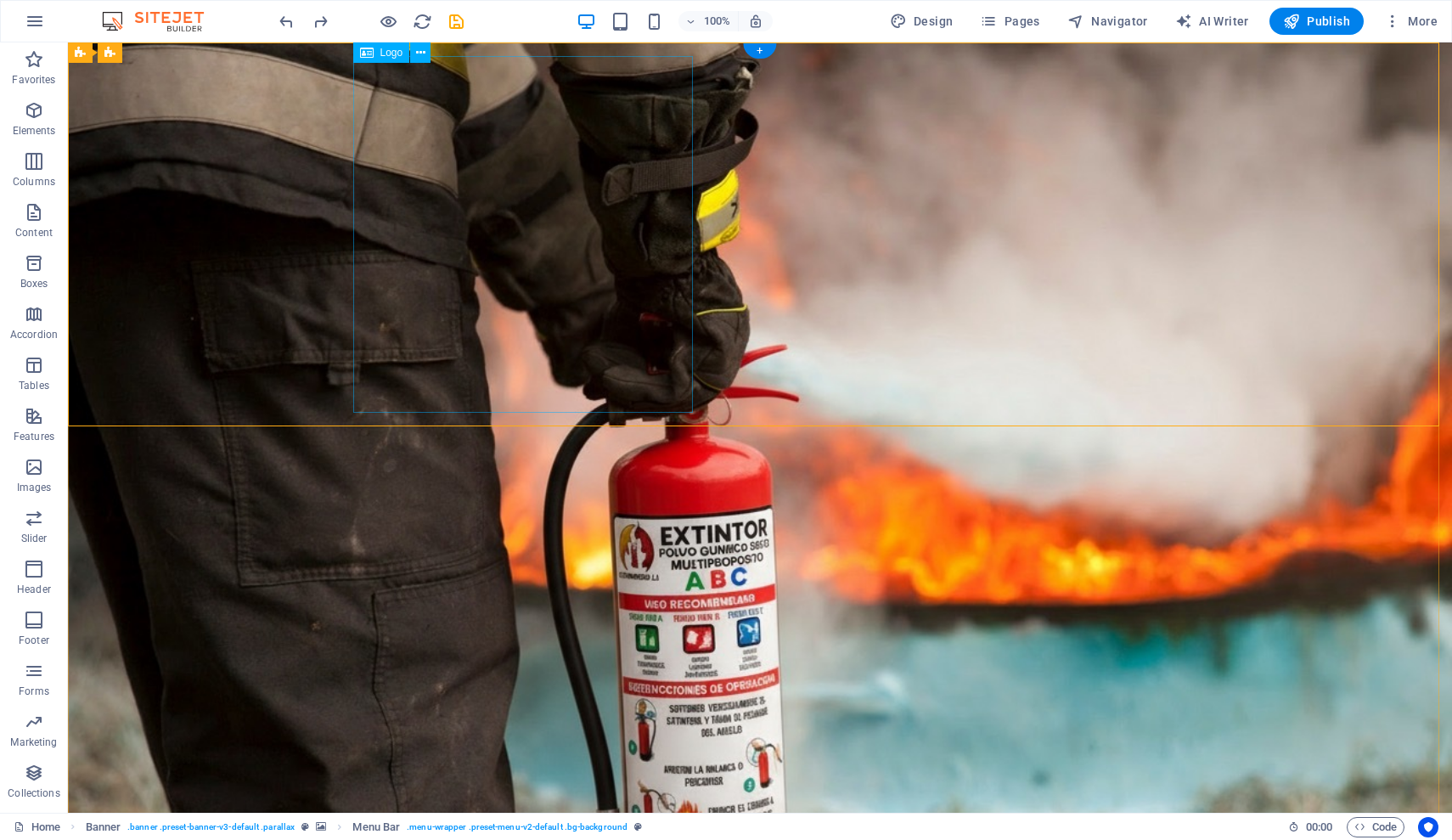
click at [416, 52] on icon at bounding box center [420, 53] width 10 height 17
click at [420, 56] on icon at bounding box center [420, 53] width 10 height 17
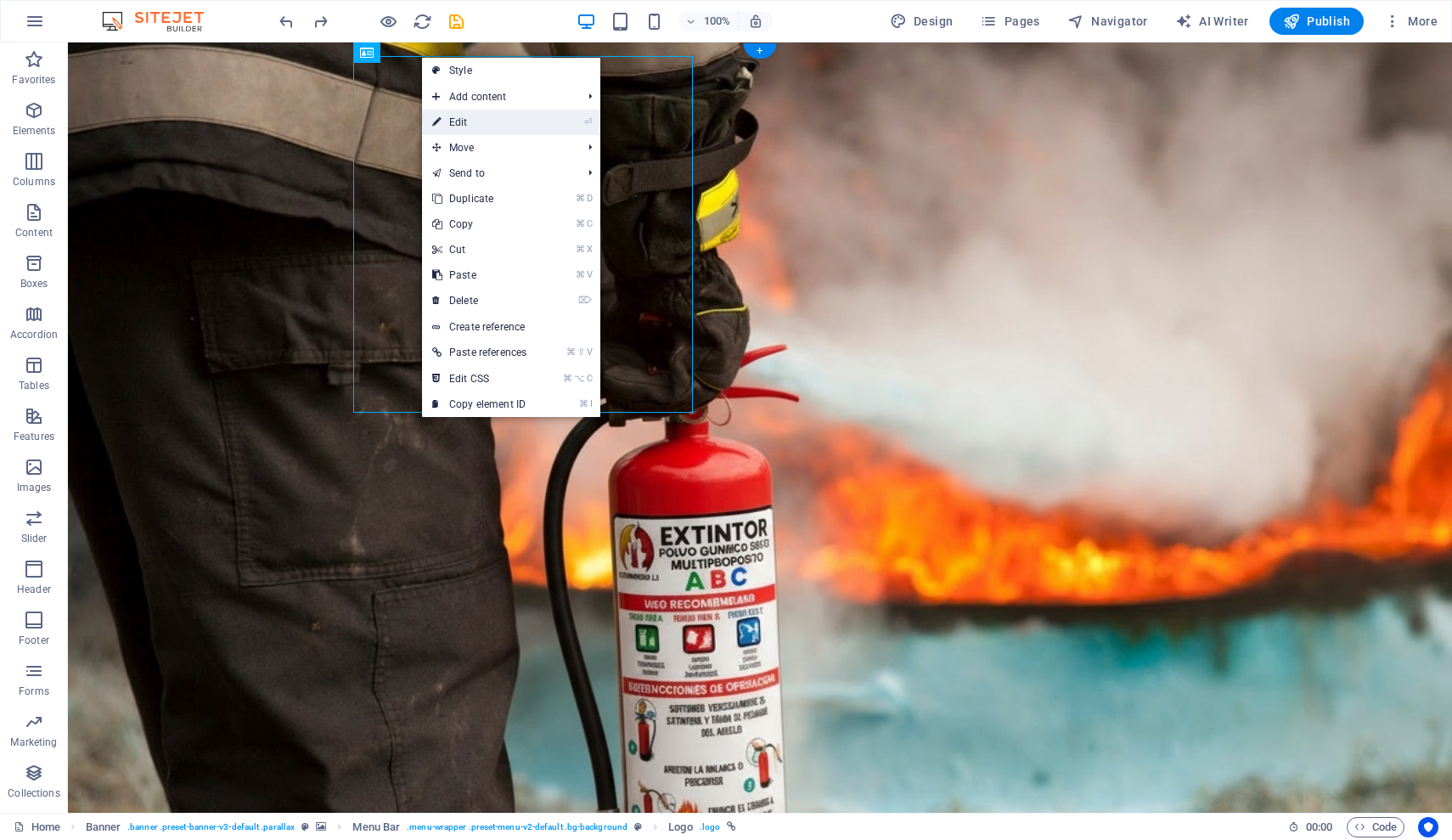
click at [502, 125] on link "⏎ Edit" at bounding box center [480, 122] width 115 height 25
select select "px"
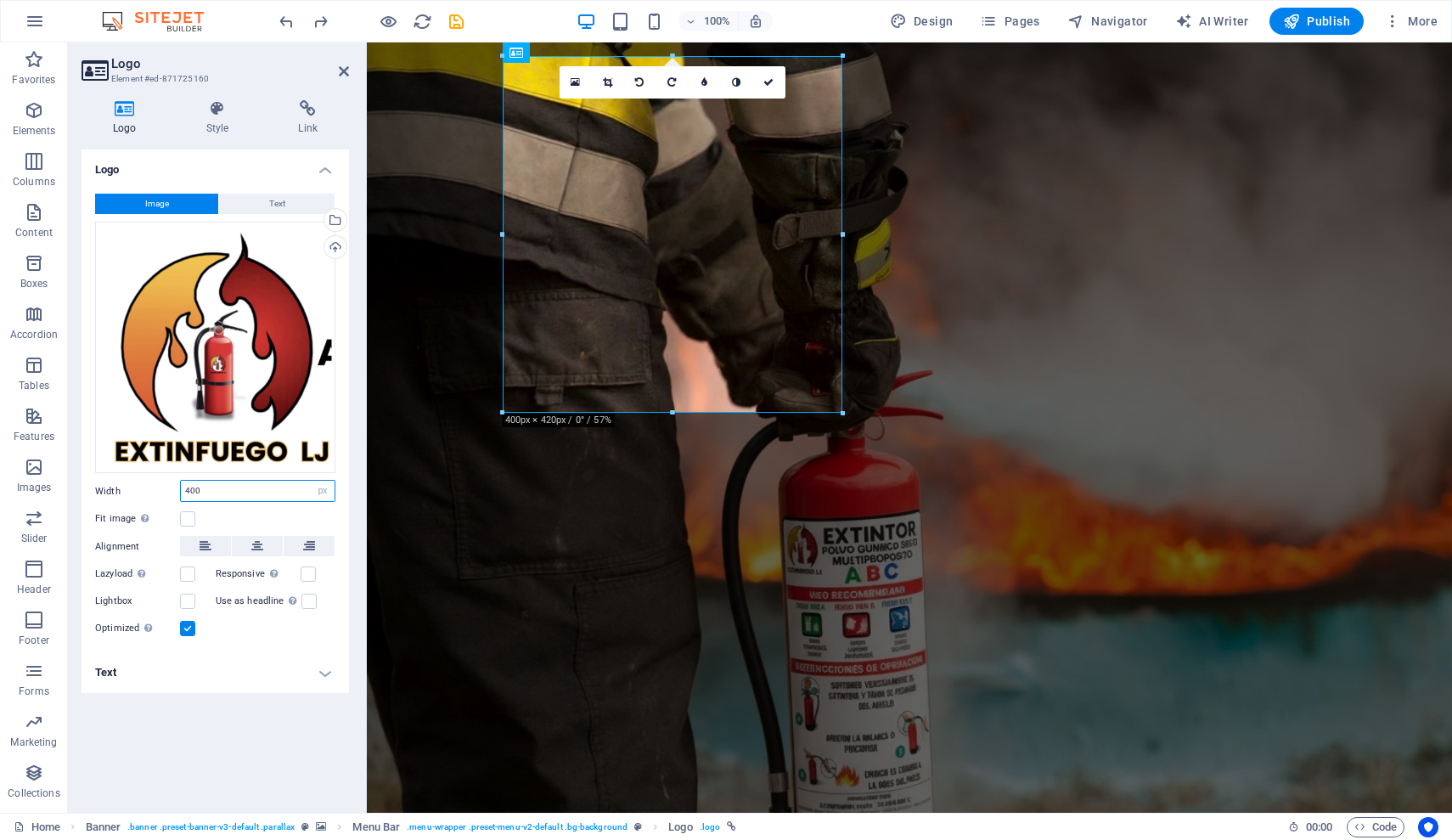
click at [232, 498] on input "400" at bounding box center [258, 490] width 154 height 20
drag, startPoint x: 211, startPoint y: 494, endPoint x: 154, endPoint y: 494, distance: 57.0
click at [154, 494] on div "Width 400 Default auto px rem % em vh vw" at bounding box center [215, 490] width 240 height 22
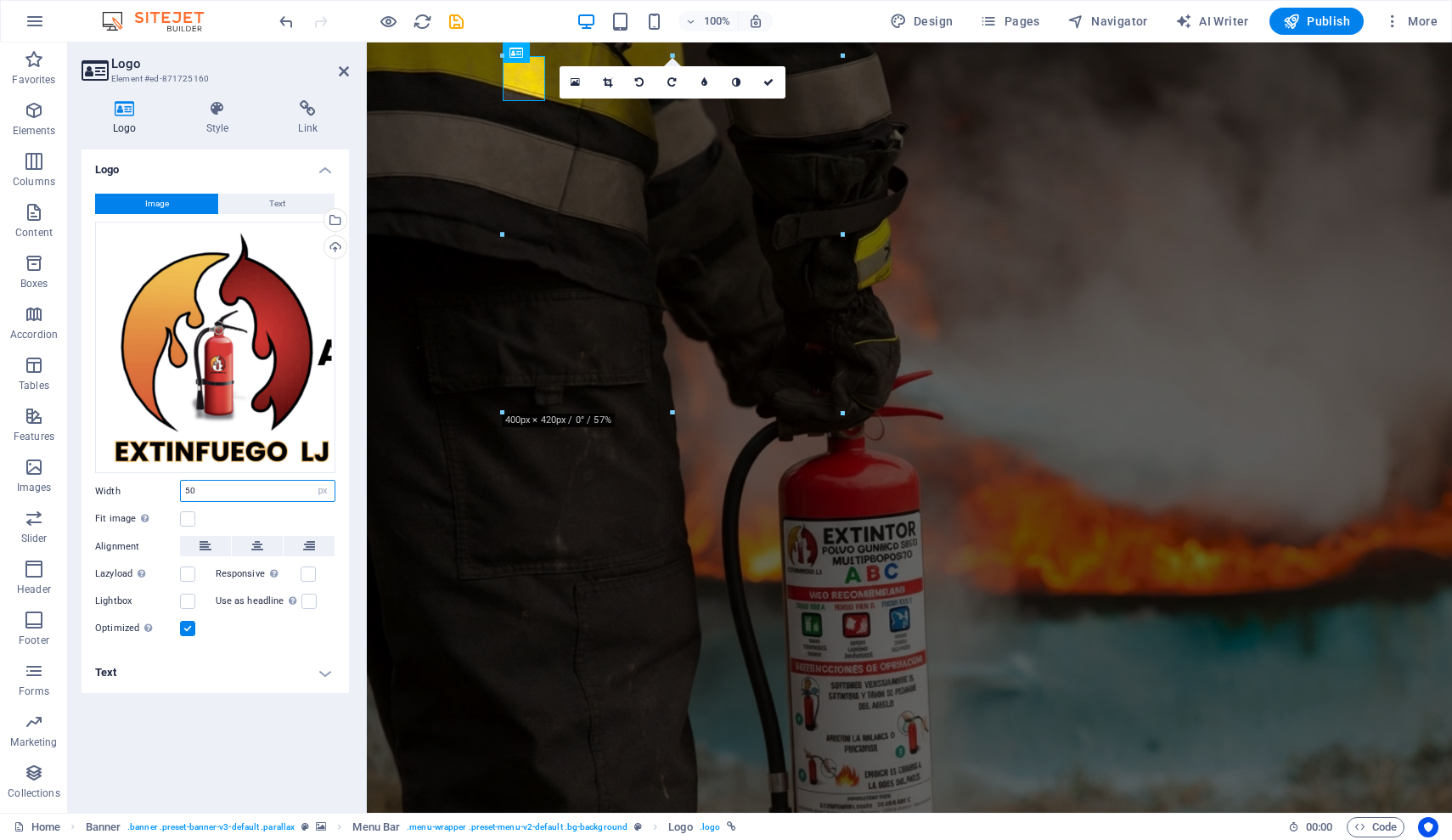
drag, startPoint x: 202, startPoint y: 489, endPoint x: 179, endPoint y: 490, distance: 23.0
click at [179, 490] on div "Width 50 Default auto px rem % em vh vw" at bounding box center [215, 490] width 240 height 22
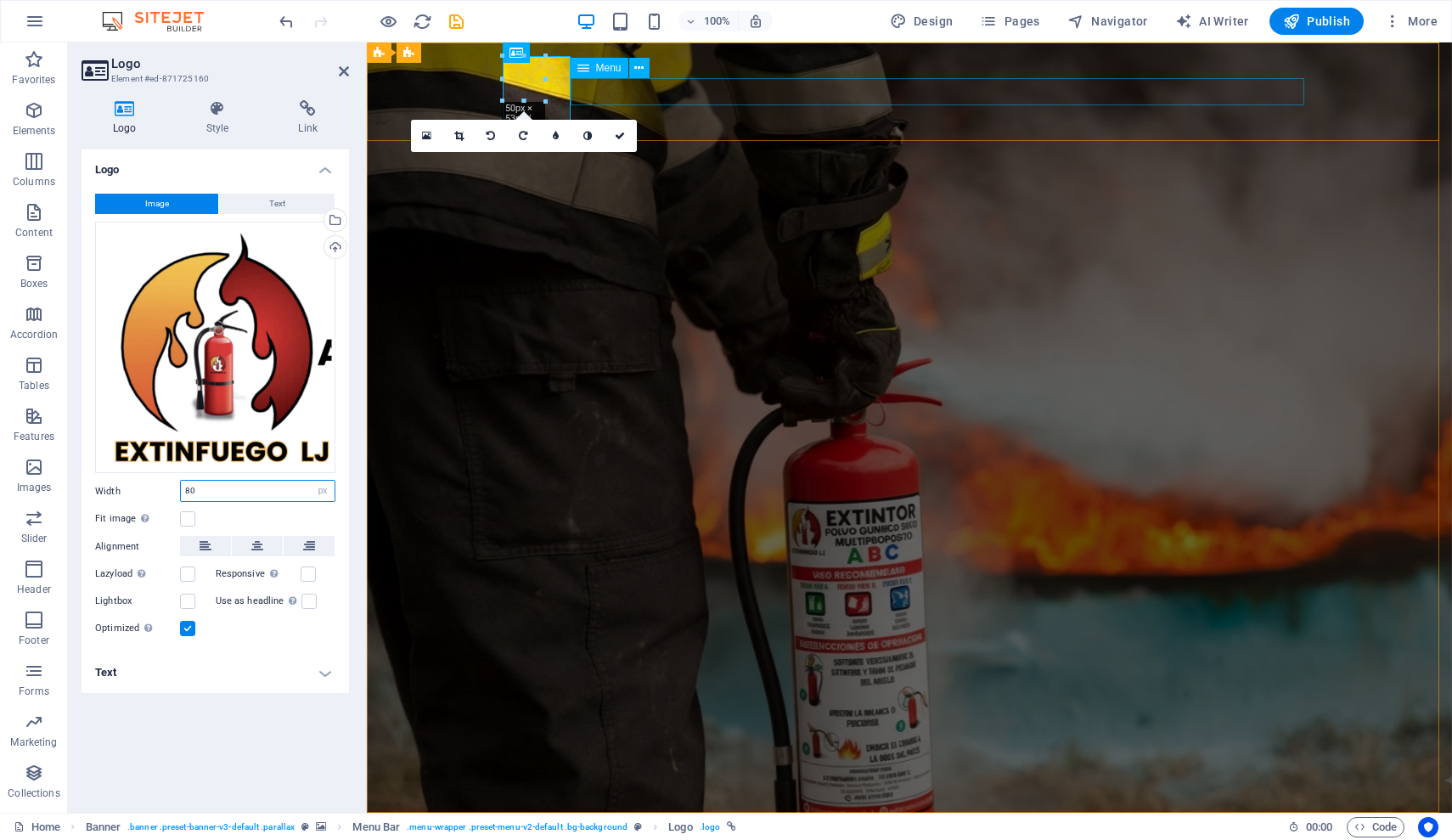
type input "80"
click at [653, 76] on div "Menu" at bounding box center [615, 68] width 90 height 21
click at [627, 133] on link at bounding box center [621, 136] width 32 height 32
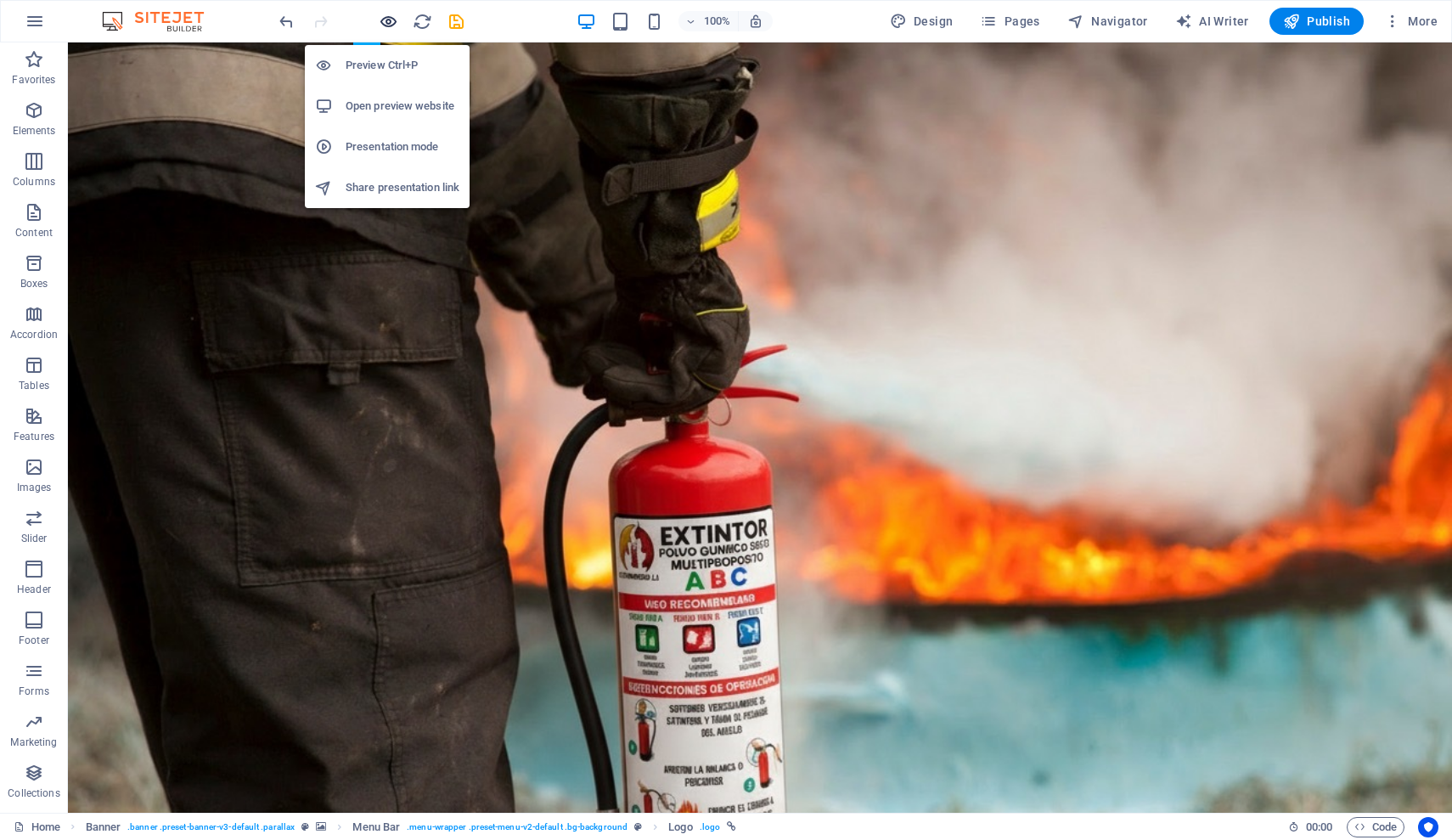
drag, startPoint x: 389, startPoint y: 17, endPoint x: 498, endPoint y: 89, distance: 130.6
click at [389, 17] on icon "button" at bounding box center [388, 22] width 19 height 19
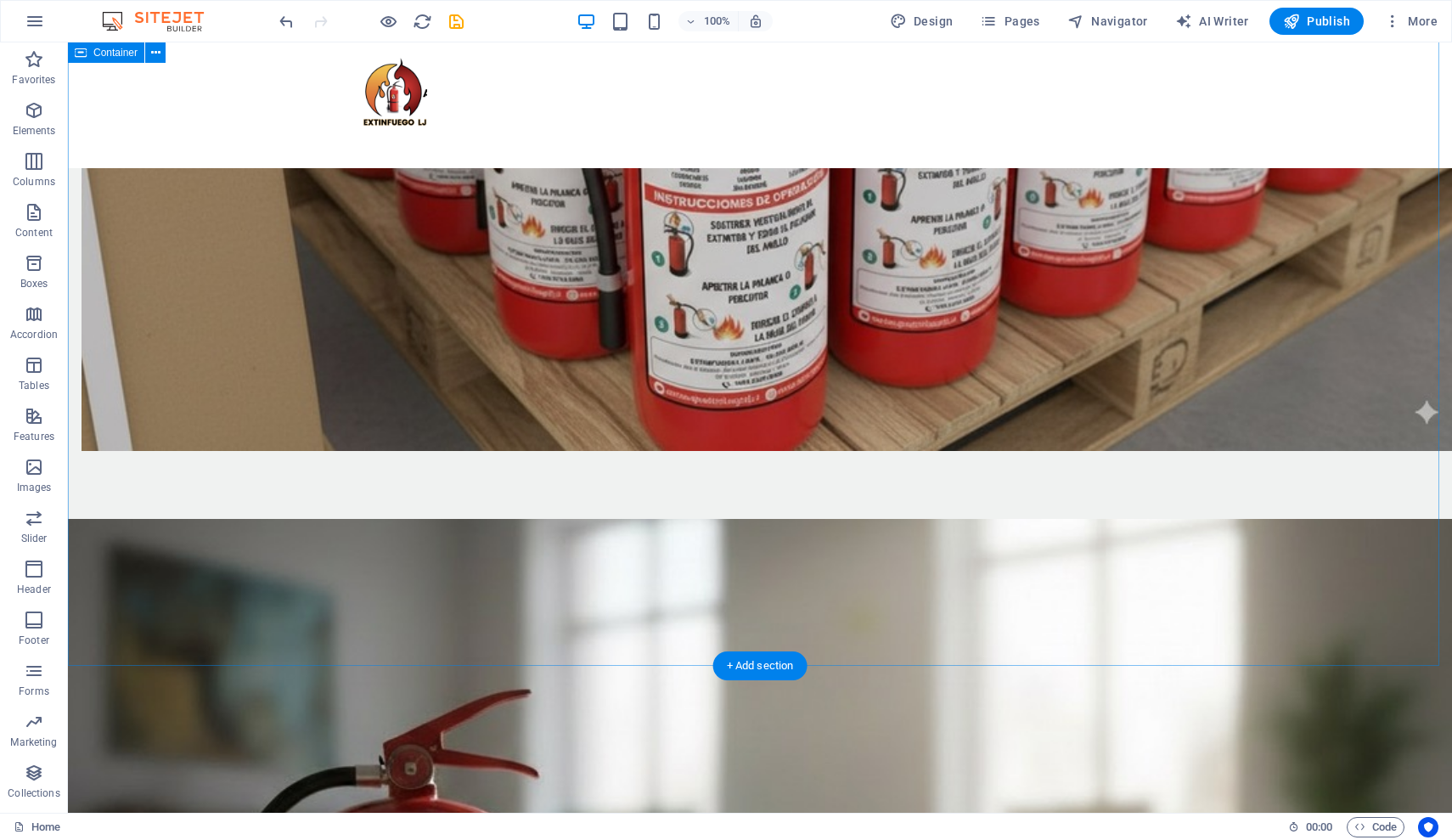
scroll to position [1609, 0]
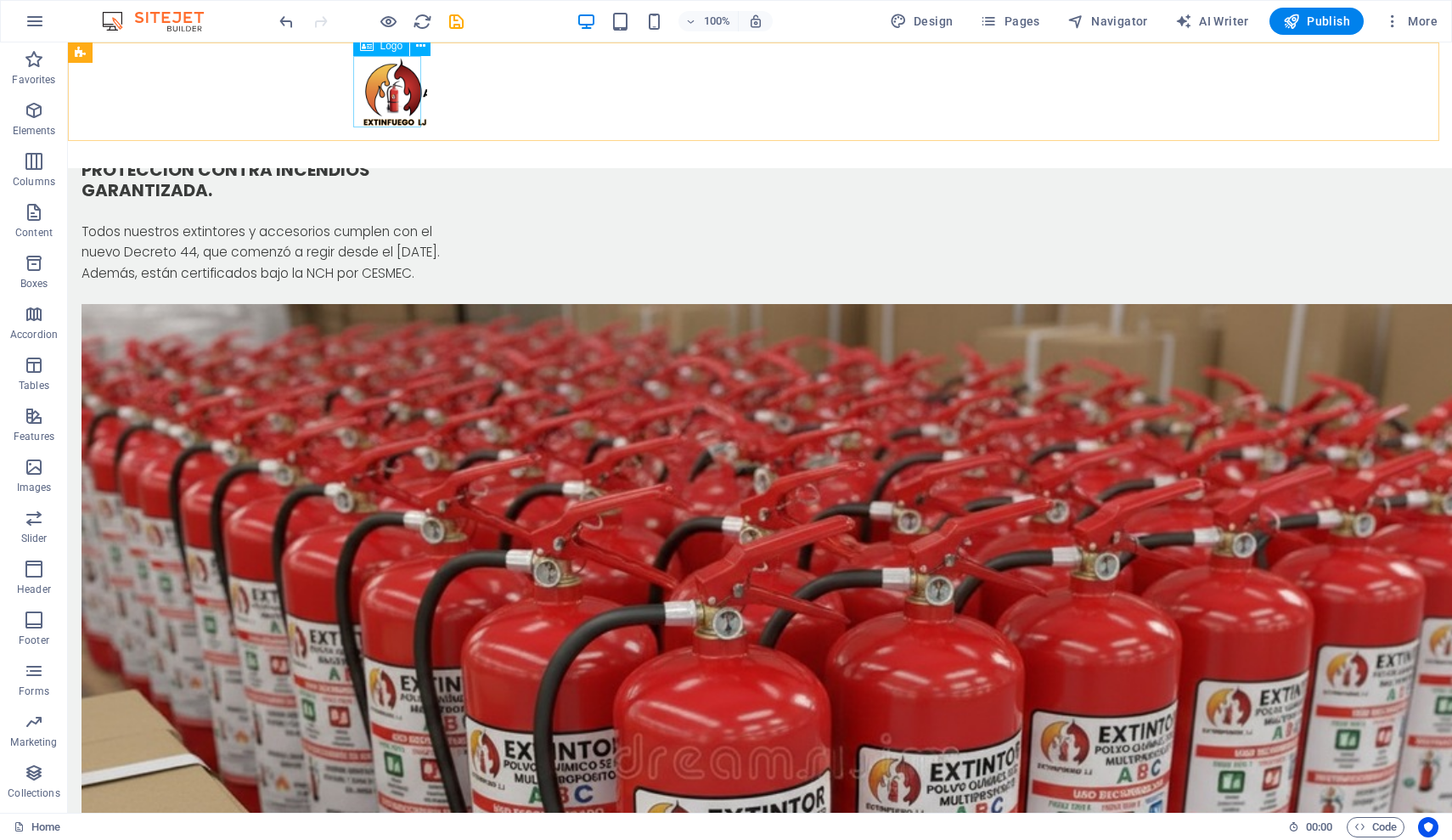
click at [385, 98] on img at bounding box center [393, 91] width 68 height 71
click at [383, 102] on img at bounding box center [393, 91] width 68 height 71
select select "px"
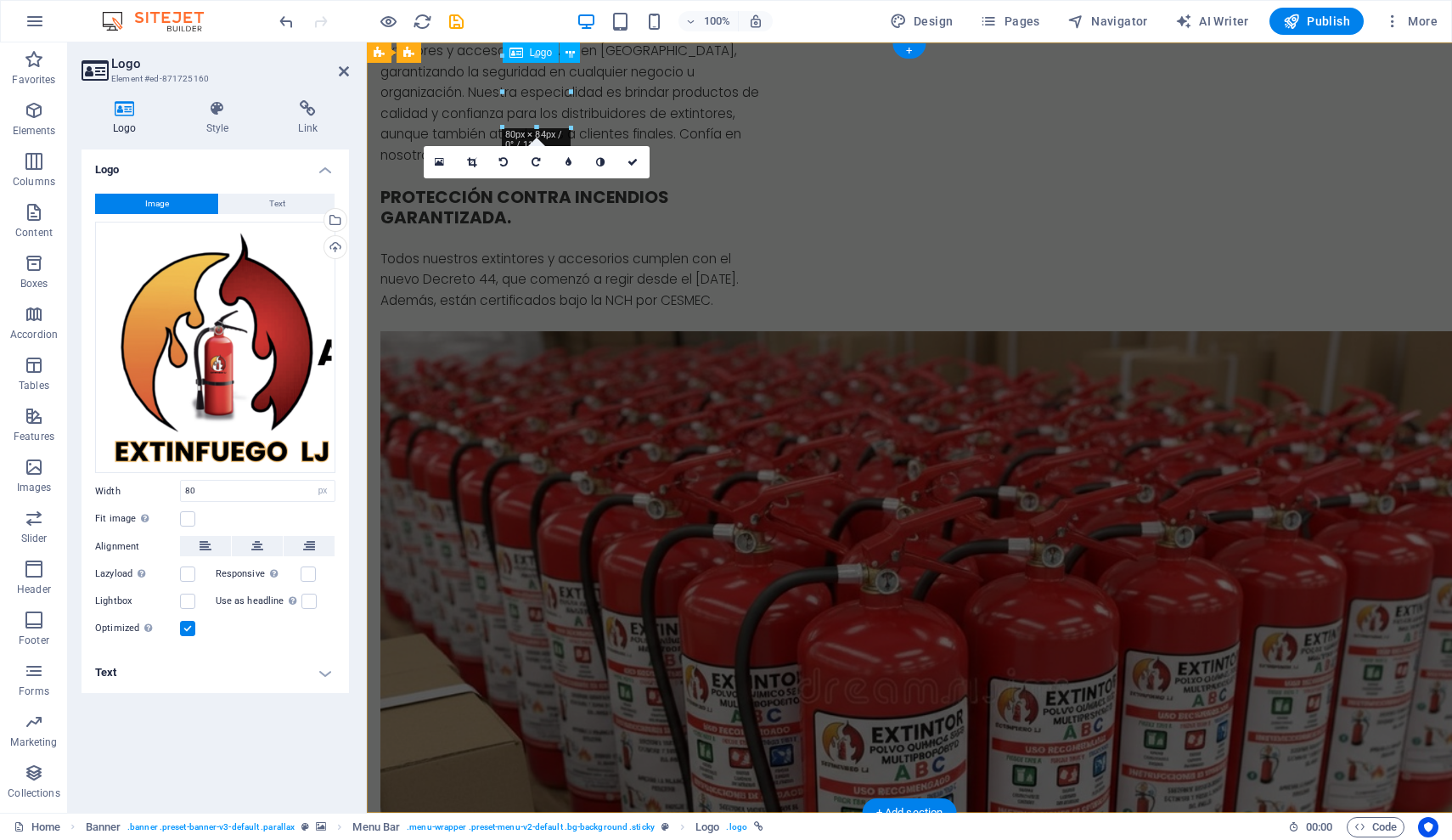
scroll to position [0, 0]
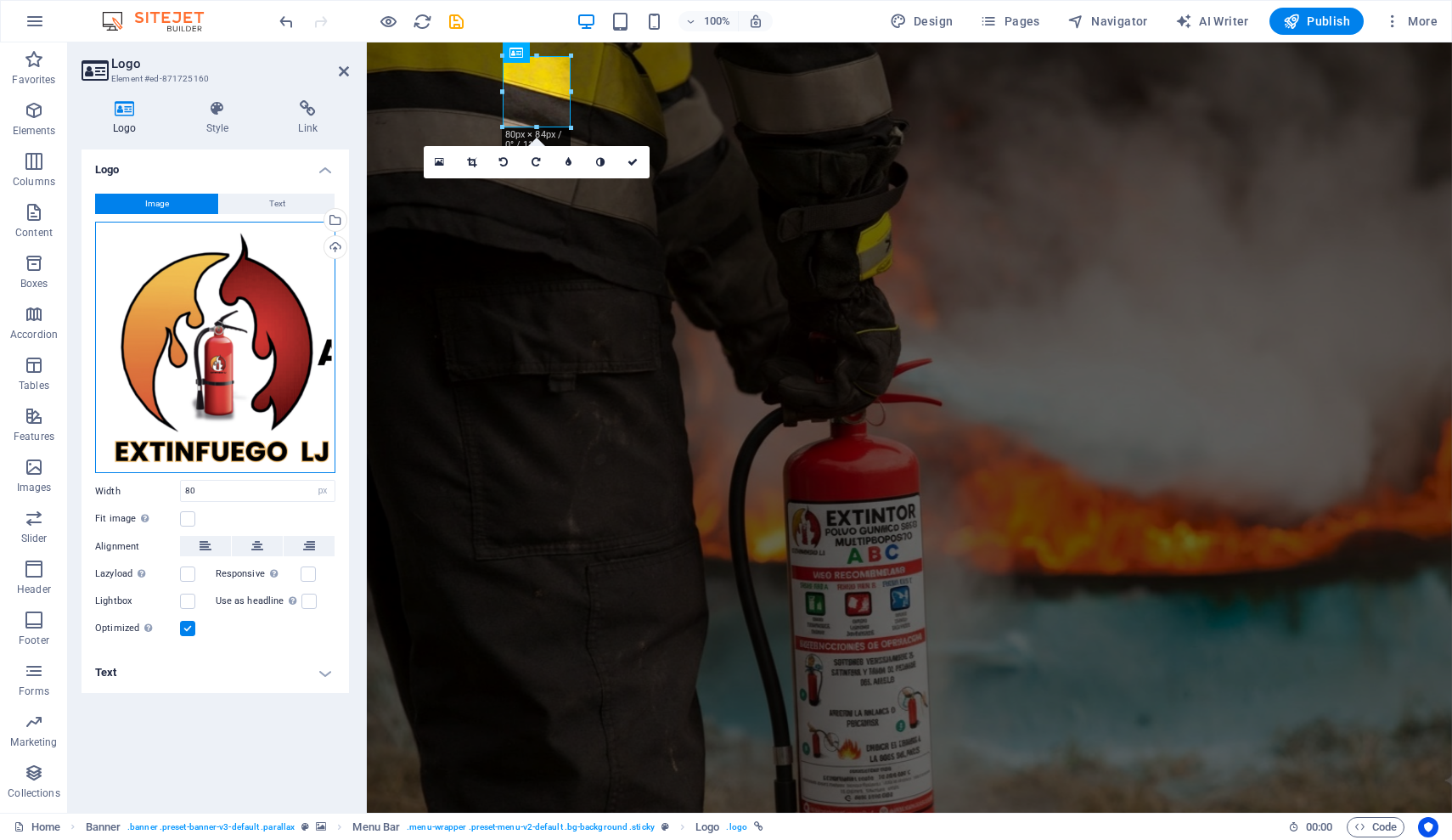
click at [242, 367] on div "Drag files here, click to choose files or select files from Files or our free s…" at bounding box center [215, 348] width 240 height 252
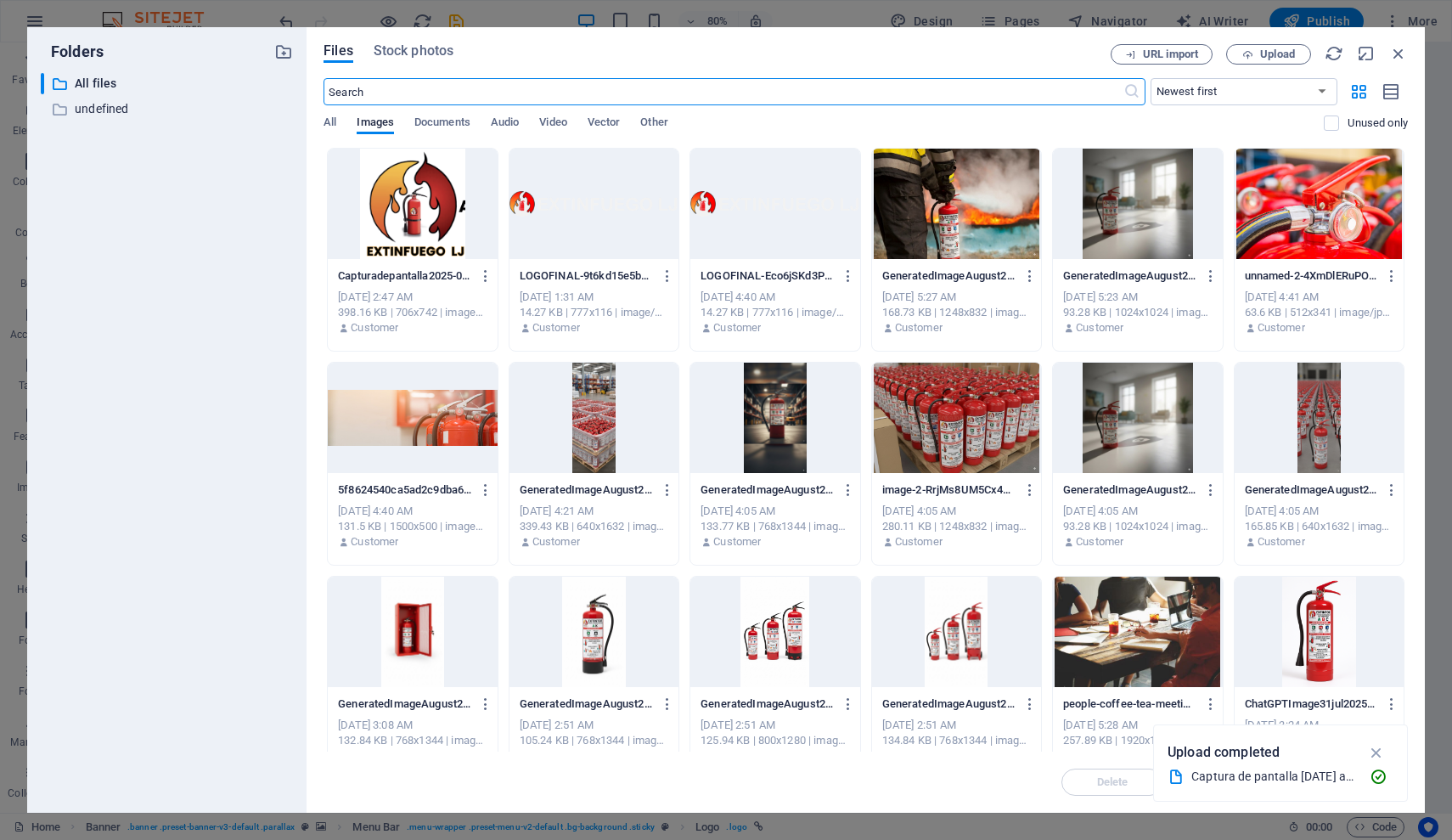
click at [407, 191] on div at bounding box center [413, 204] width 169 height 111
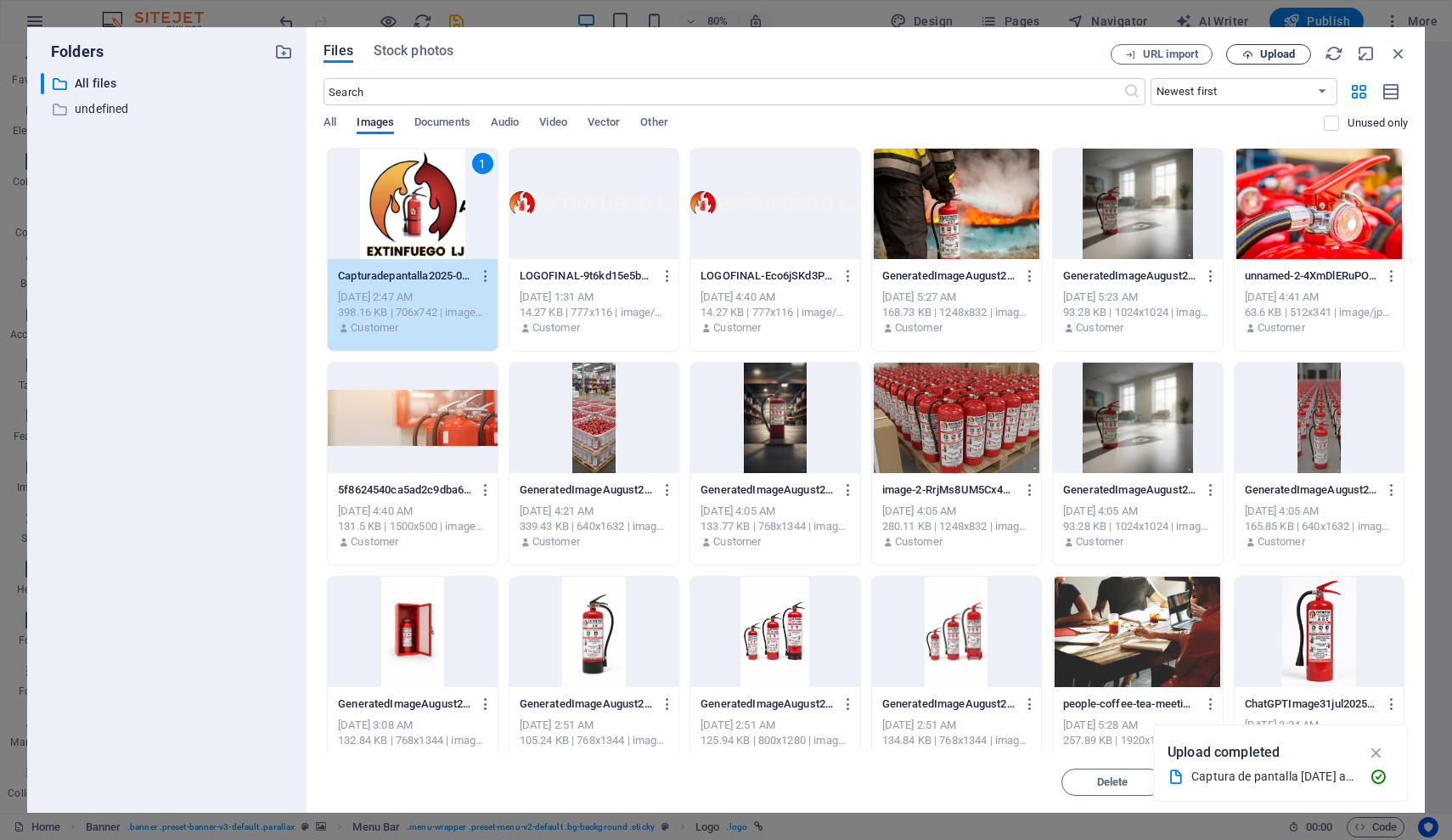
click at [1274, 55] on span "Upload" at bounding box center [1278, 55] width 35 height 10
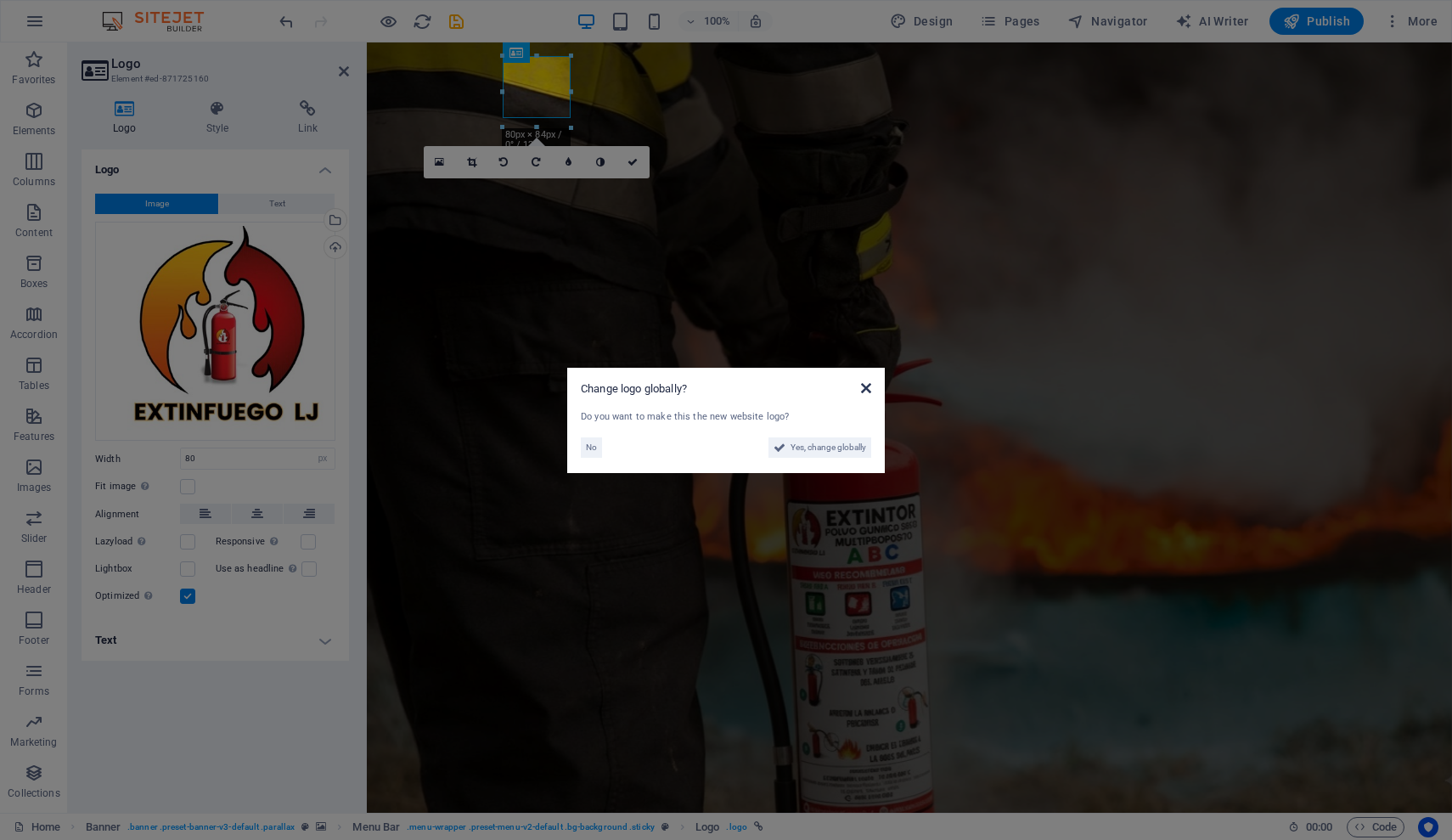
click at [865, 388] on icon at bounding box center [866, 388] width 10 height 14
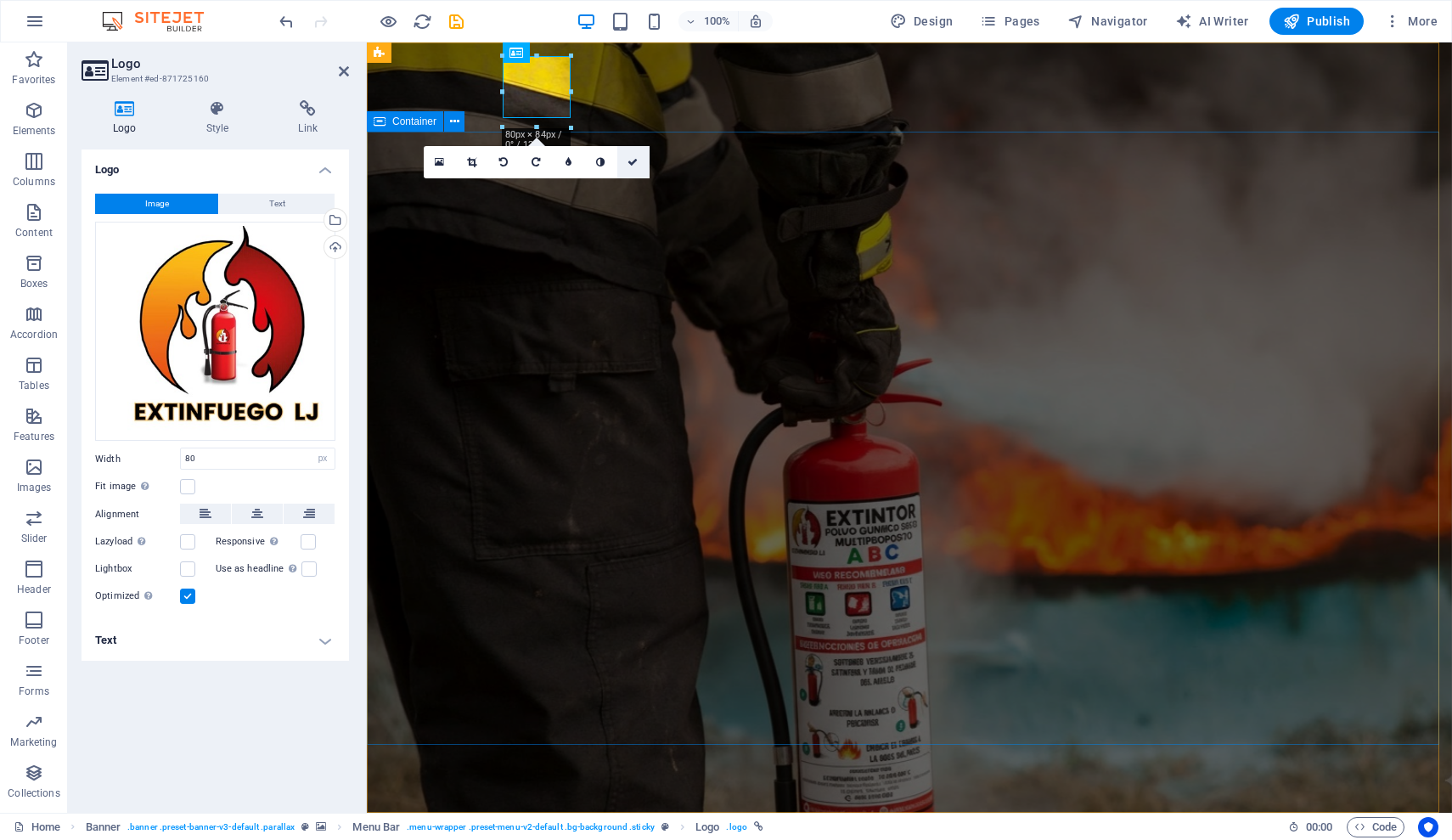
click at [635, 166] on icon at bounding box center [633, 163] width 10 height 10
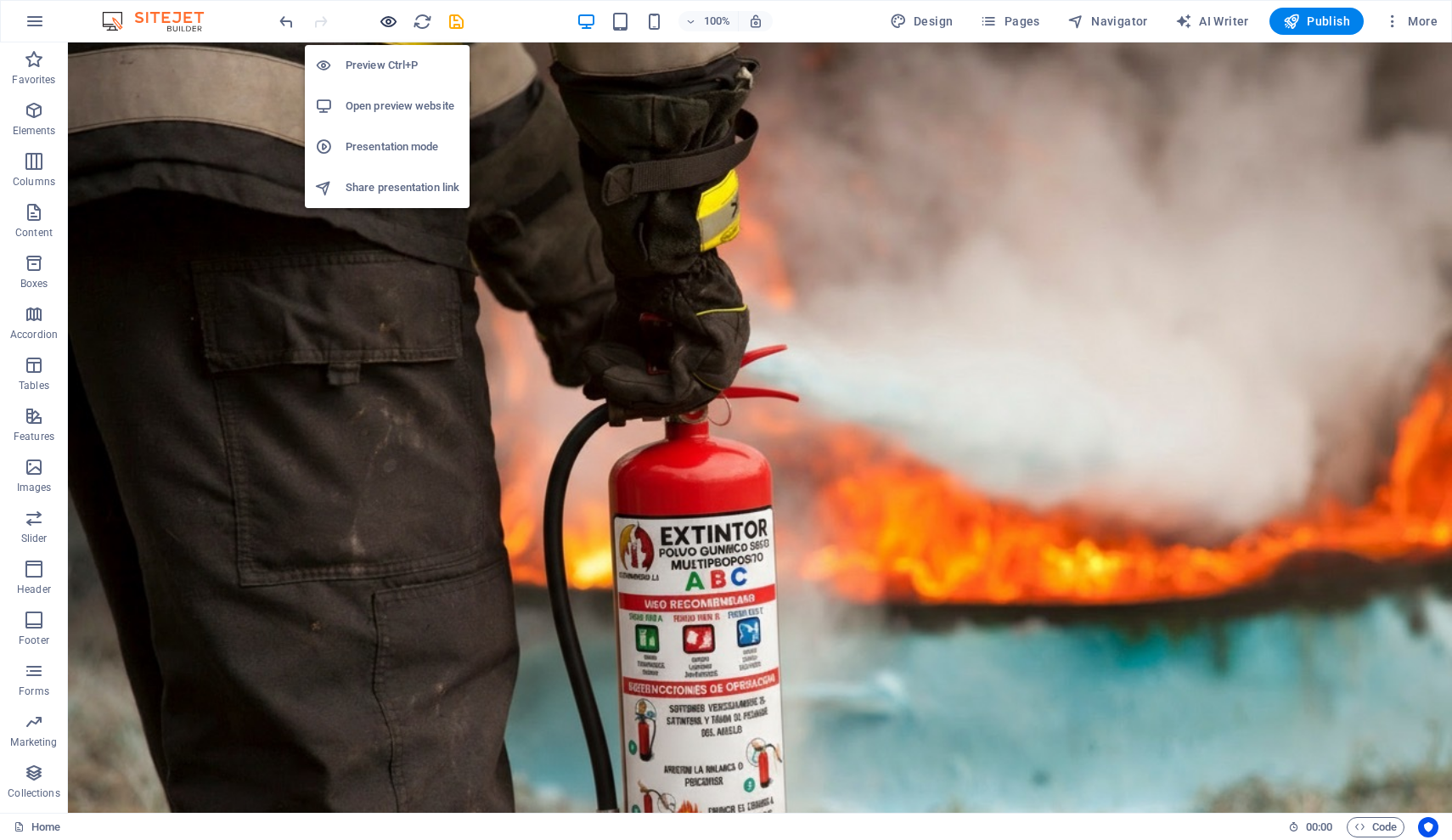
click at [393, 24] on icon "button" at bounding box center [388, 22] width 19 height 19
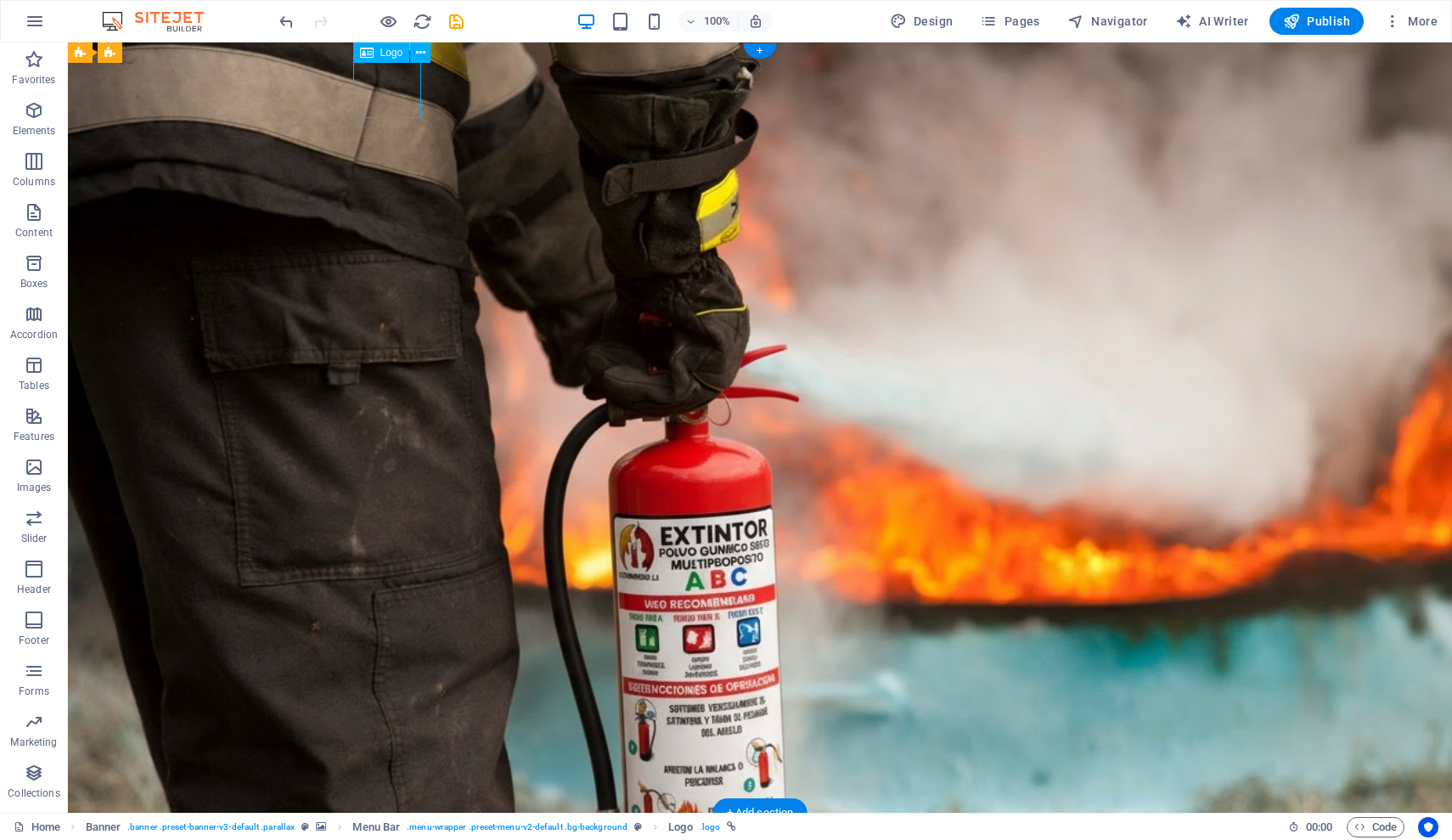
select select "px"
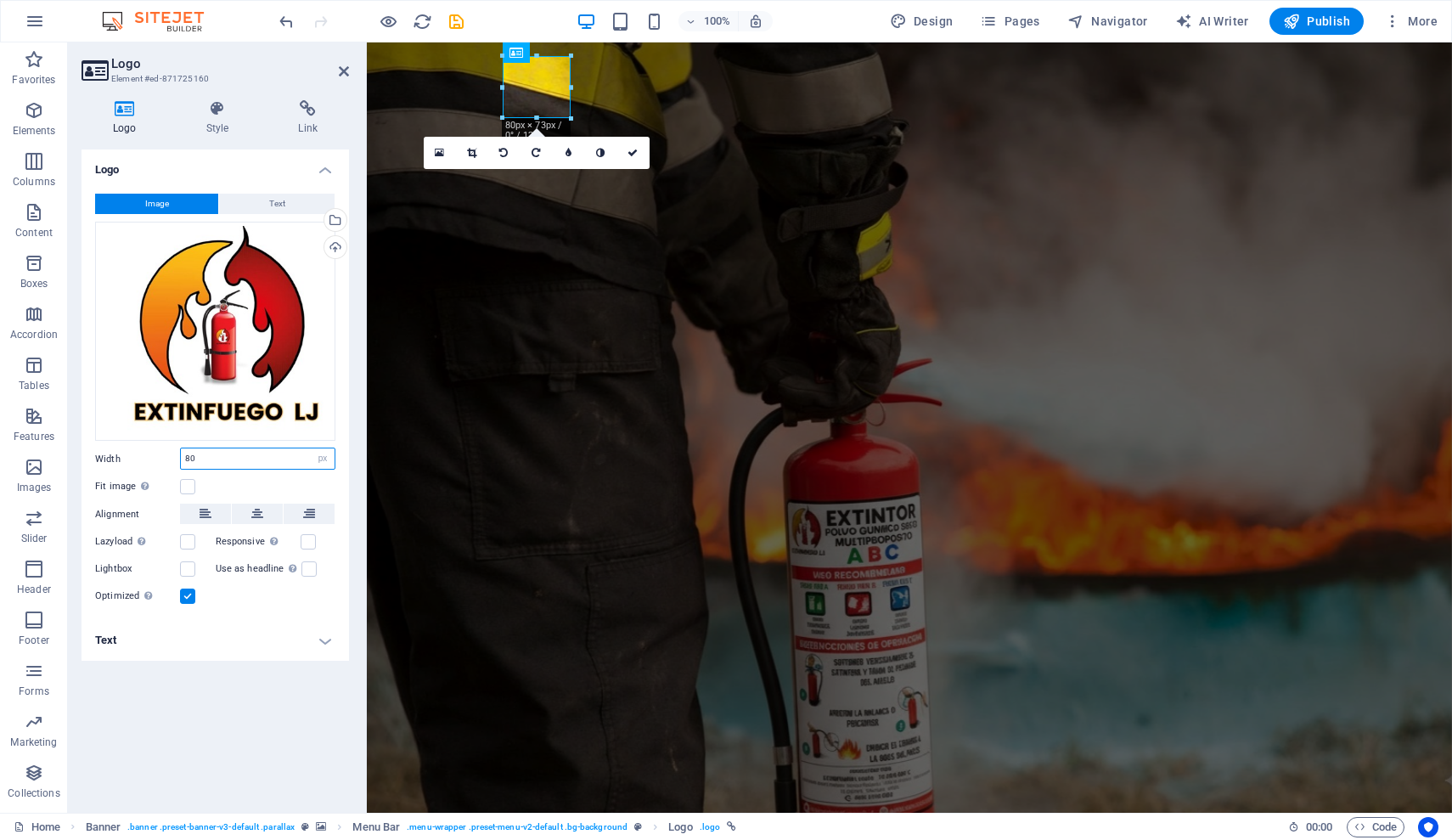
drag, startPoint x: 206, startPoint y: 459, endPoint x: 175, endPoint y: 450, distance: 32.3
click at [175, 450] on div "Width 80 Default auto px rem % em vh vw" at bounding box center [215, 458] width 240 height 22
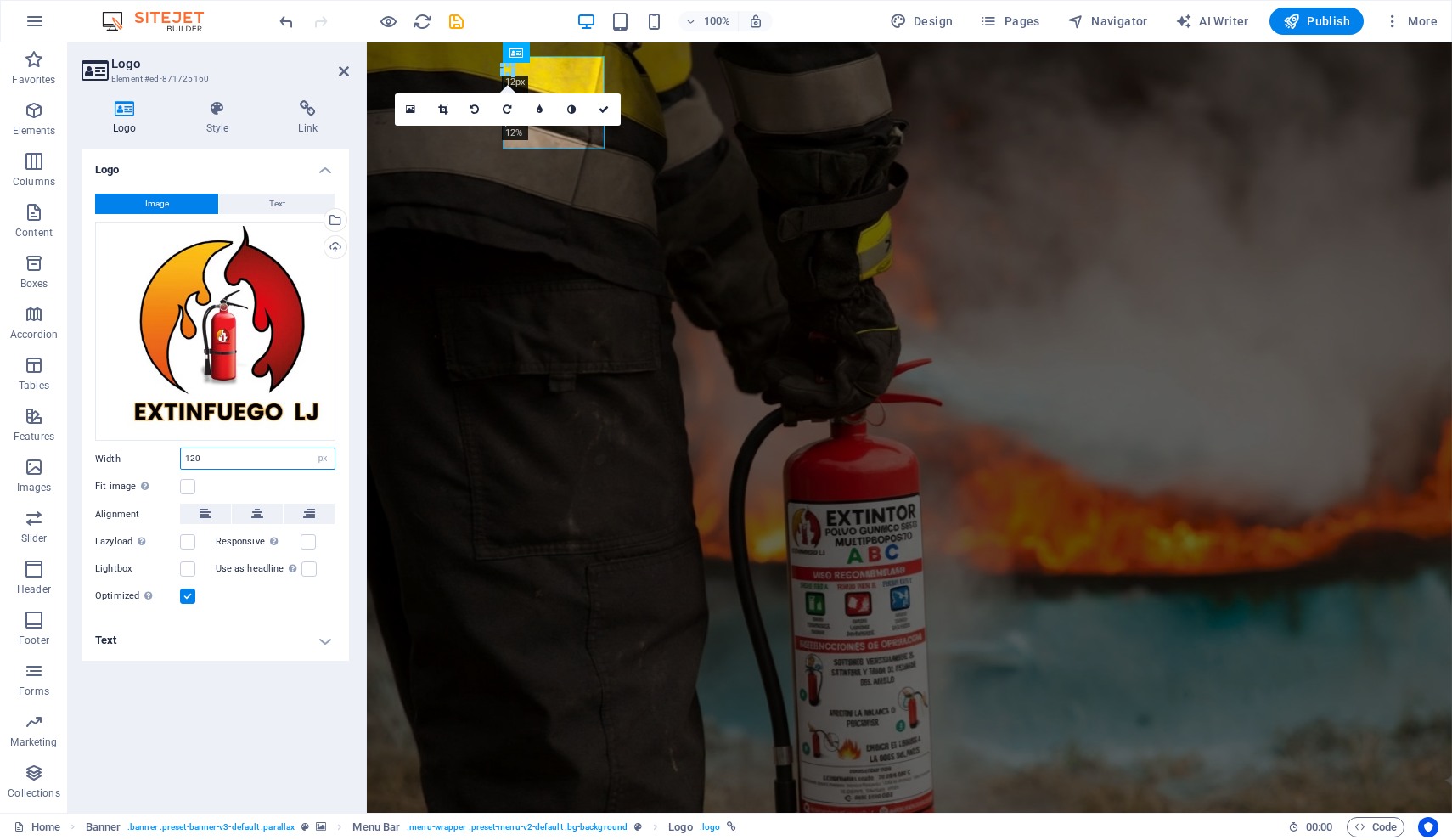
type input "120"
click at [274, 725] on div "Logo Image Text Drag files here, click to choose files or select files from Fil…" at bounding box center [215, 474] width 267 height 649
click at [607, 111] on icon at bounding box center [604, 110] width 10 height 10
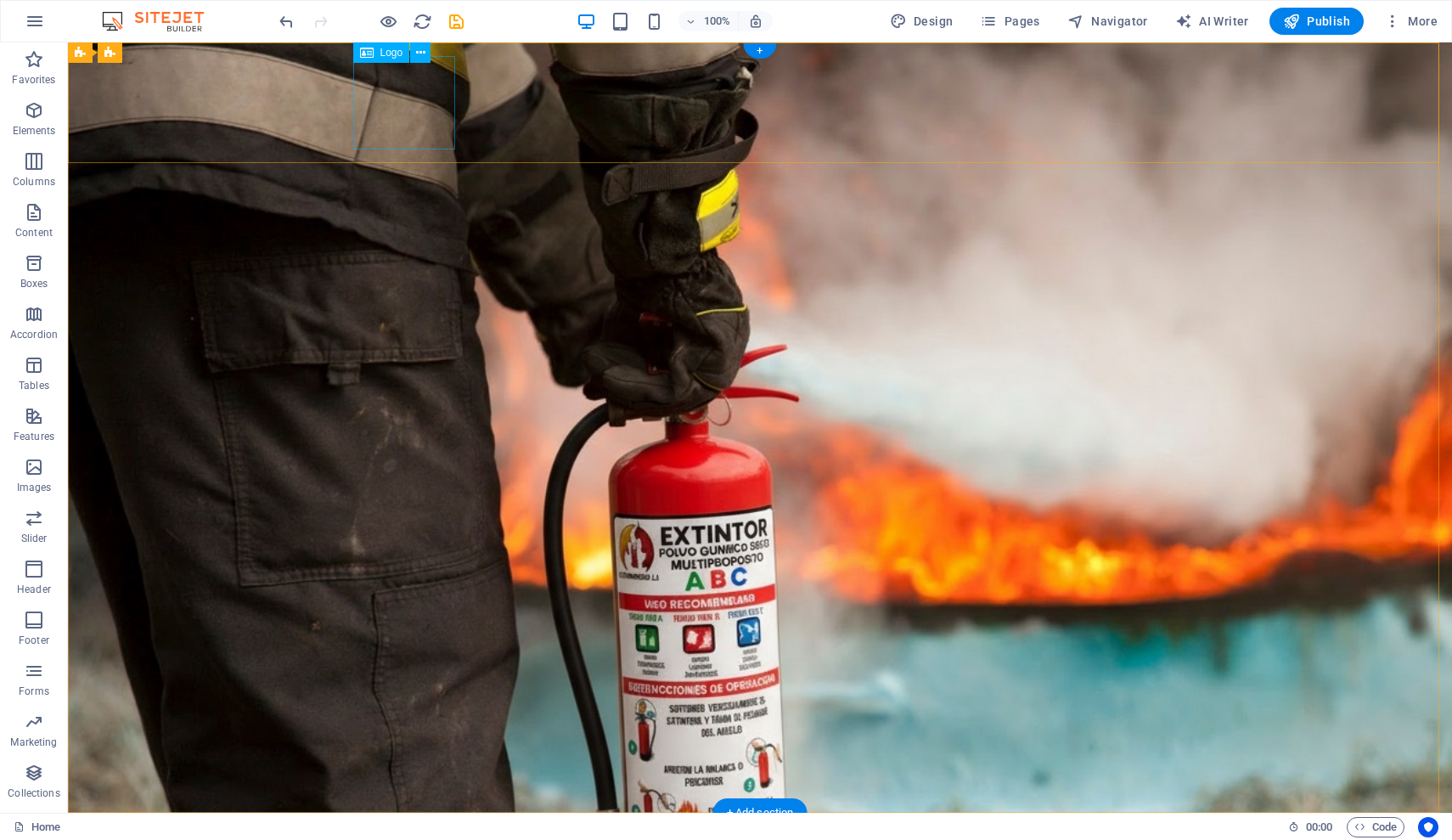
select select "px"
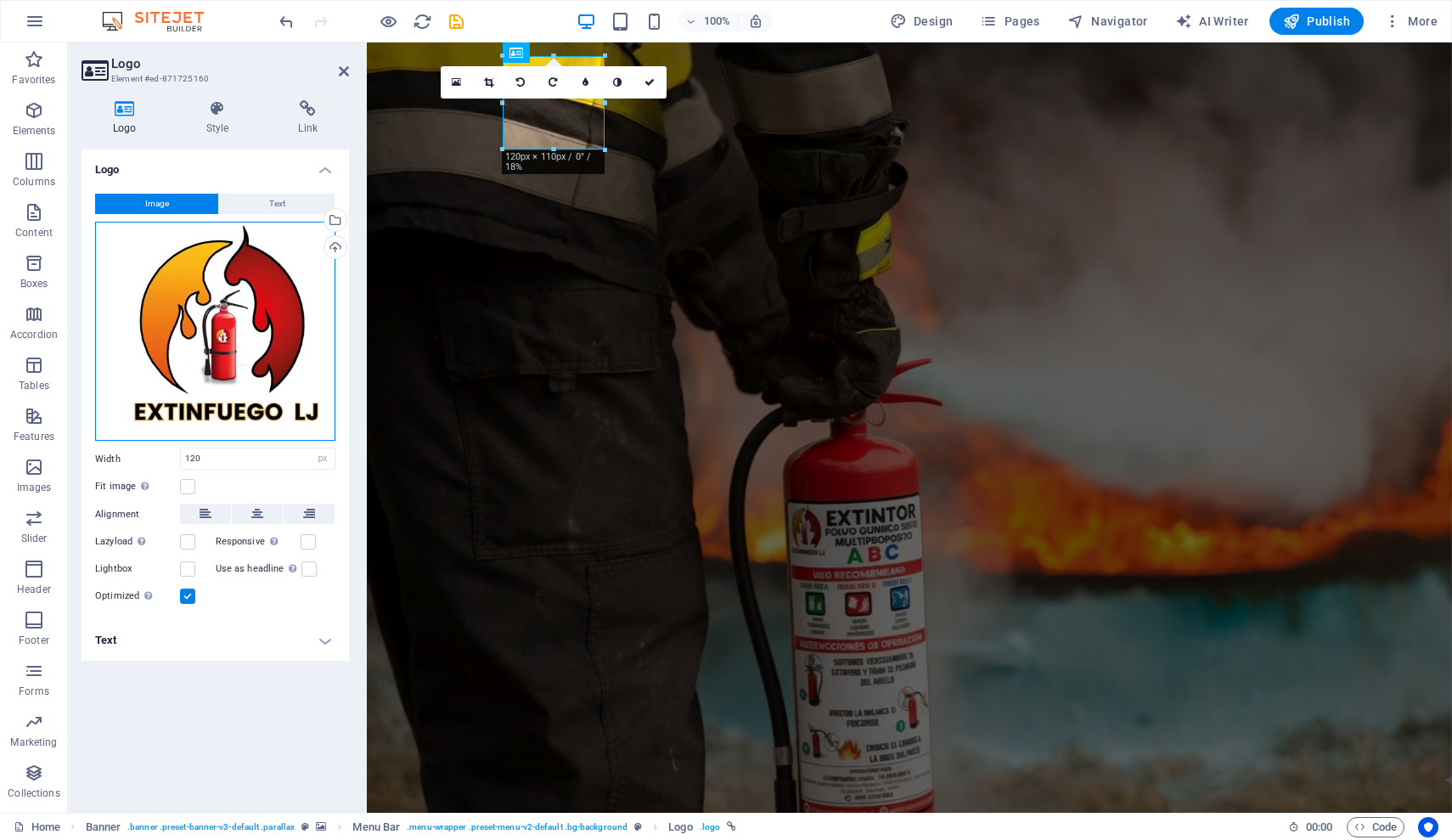
click at [244, 326] on div "Drag files here, click to choose files or select files from Files or our free s…" at bounding box center [215, 332] width 240 height 219
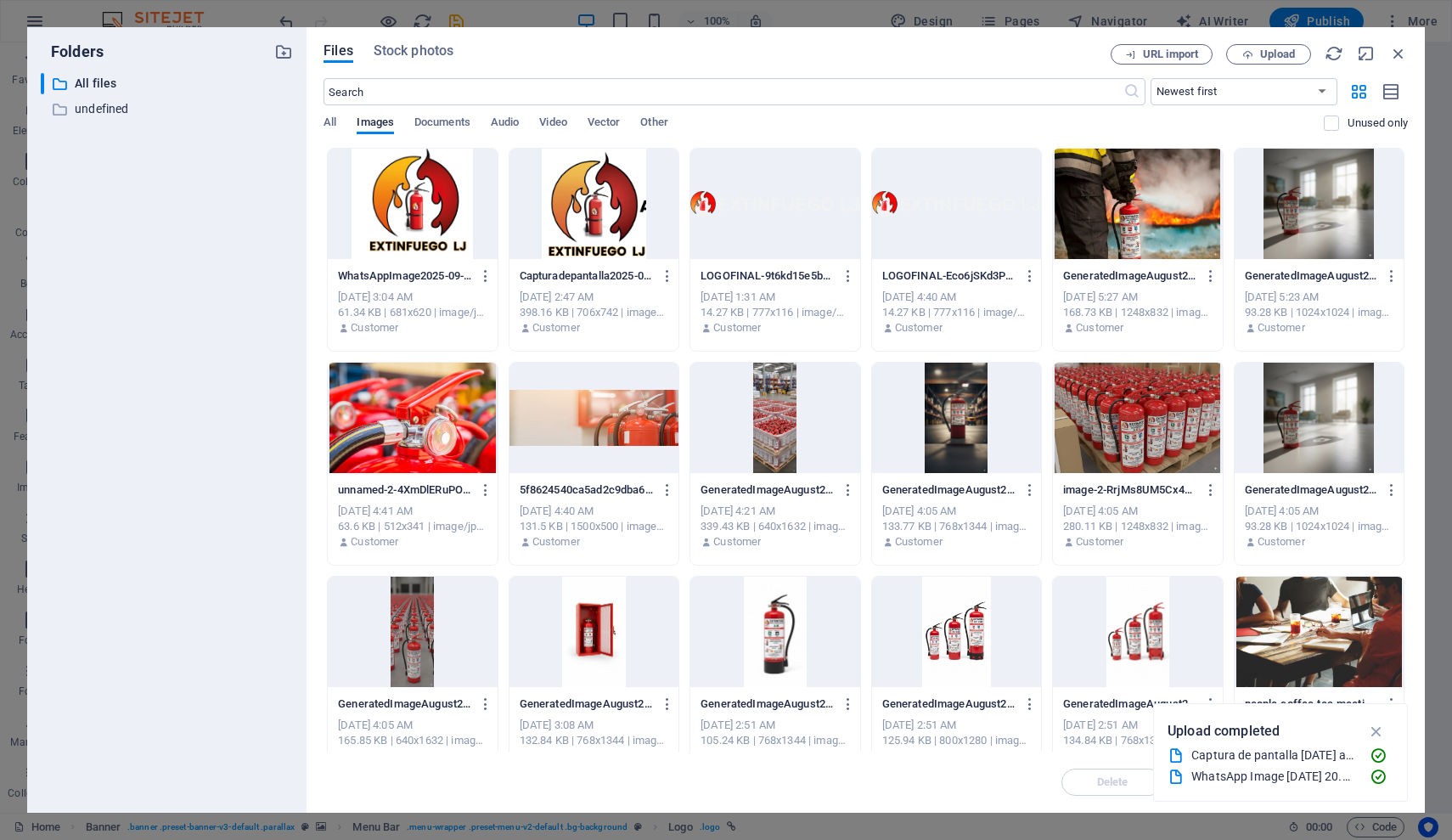
click at [244, 326] on div "​ All files All files ​ undefined undefined" at bounding box center [167, 436] width 252 height 726
click at [400, 193] on div at bounding box center [413, 204] width 169 height 111
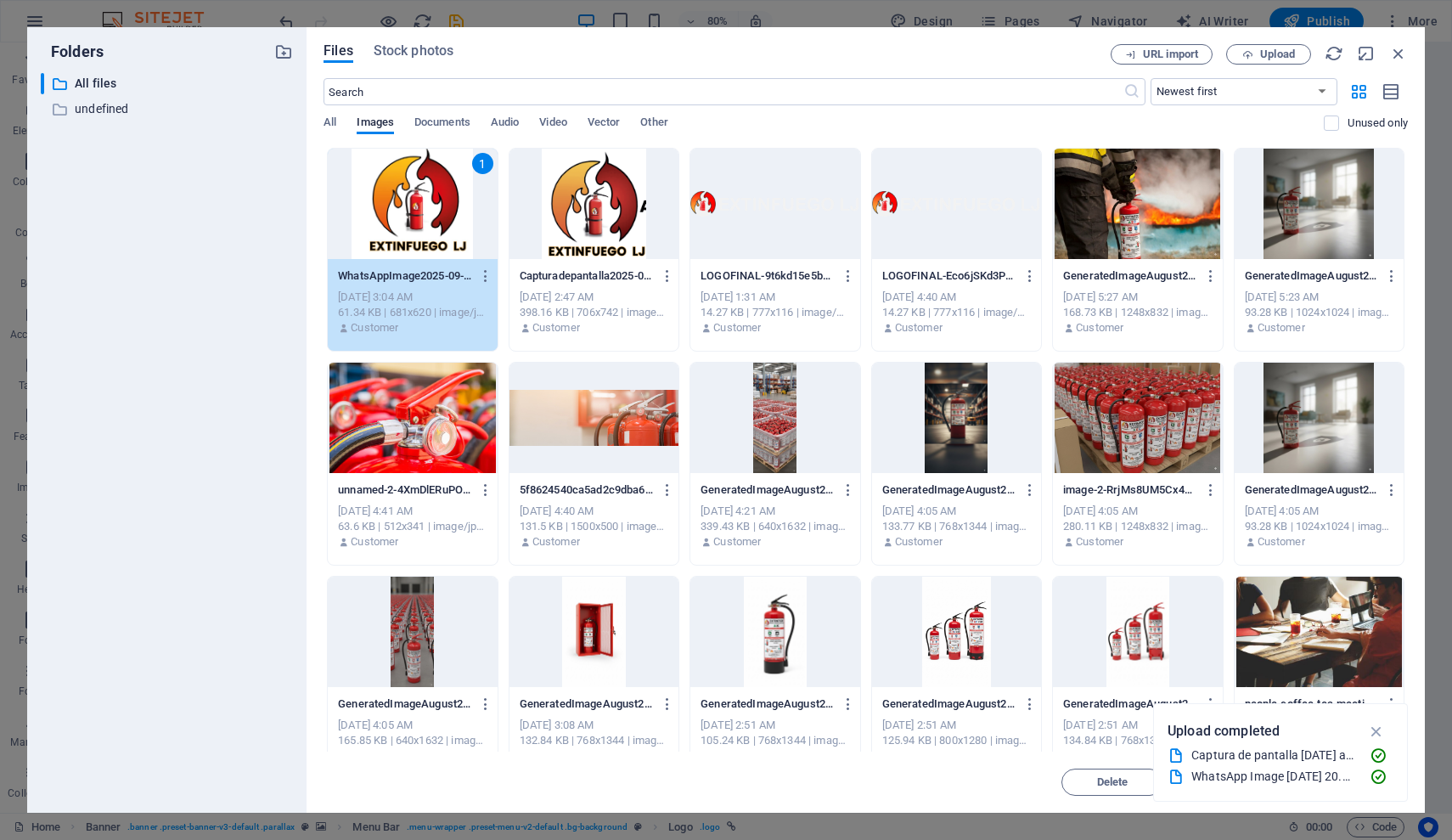
click at [400, 193] on div "1" at bounding box center [413, 204] width 169 height 111
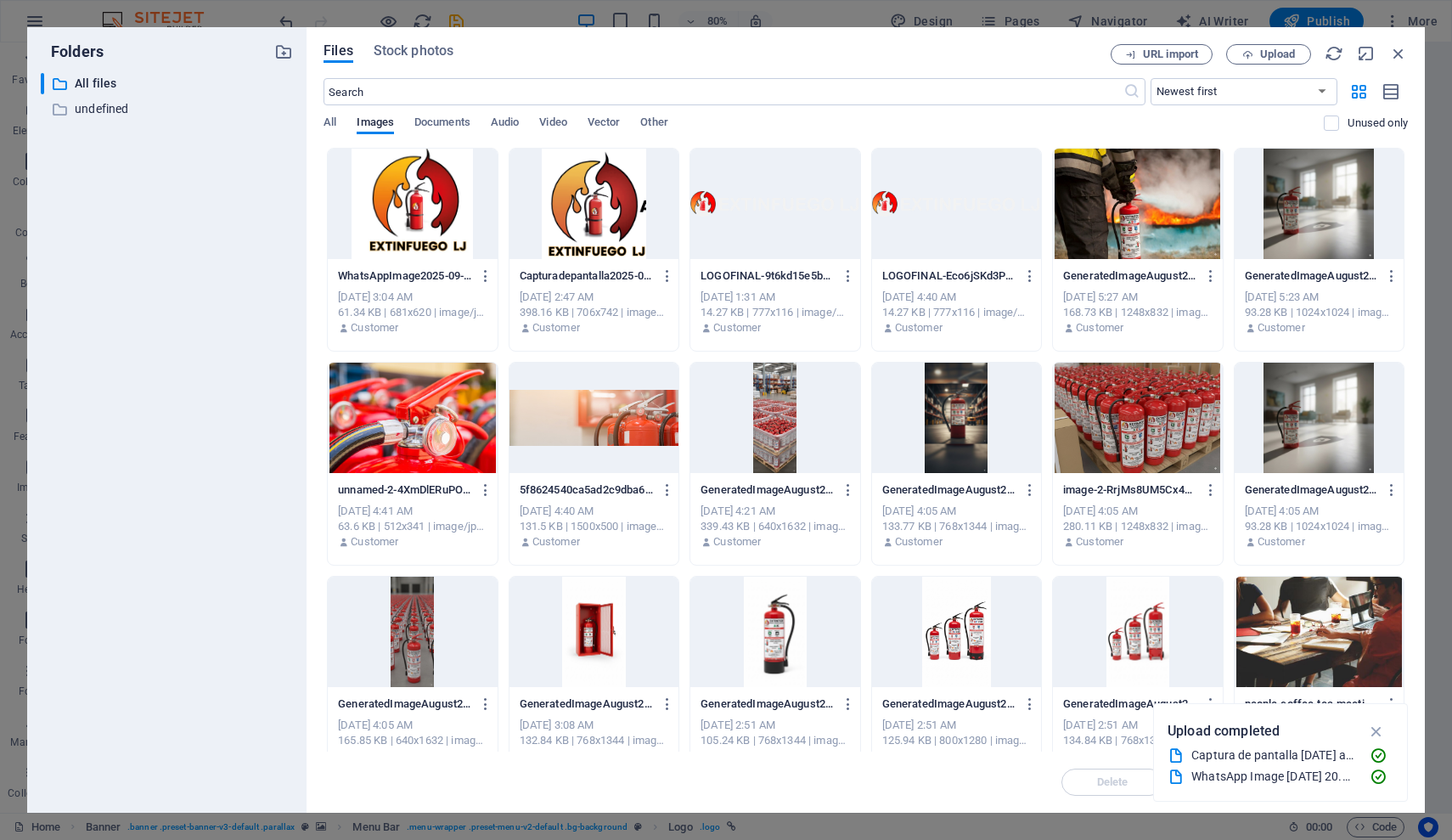
click at [400, 193] on div at bounding box center [413, 204] width 169 height 111
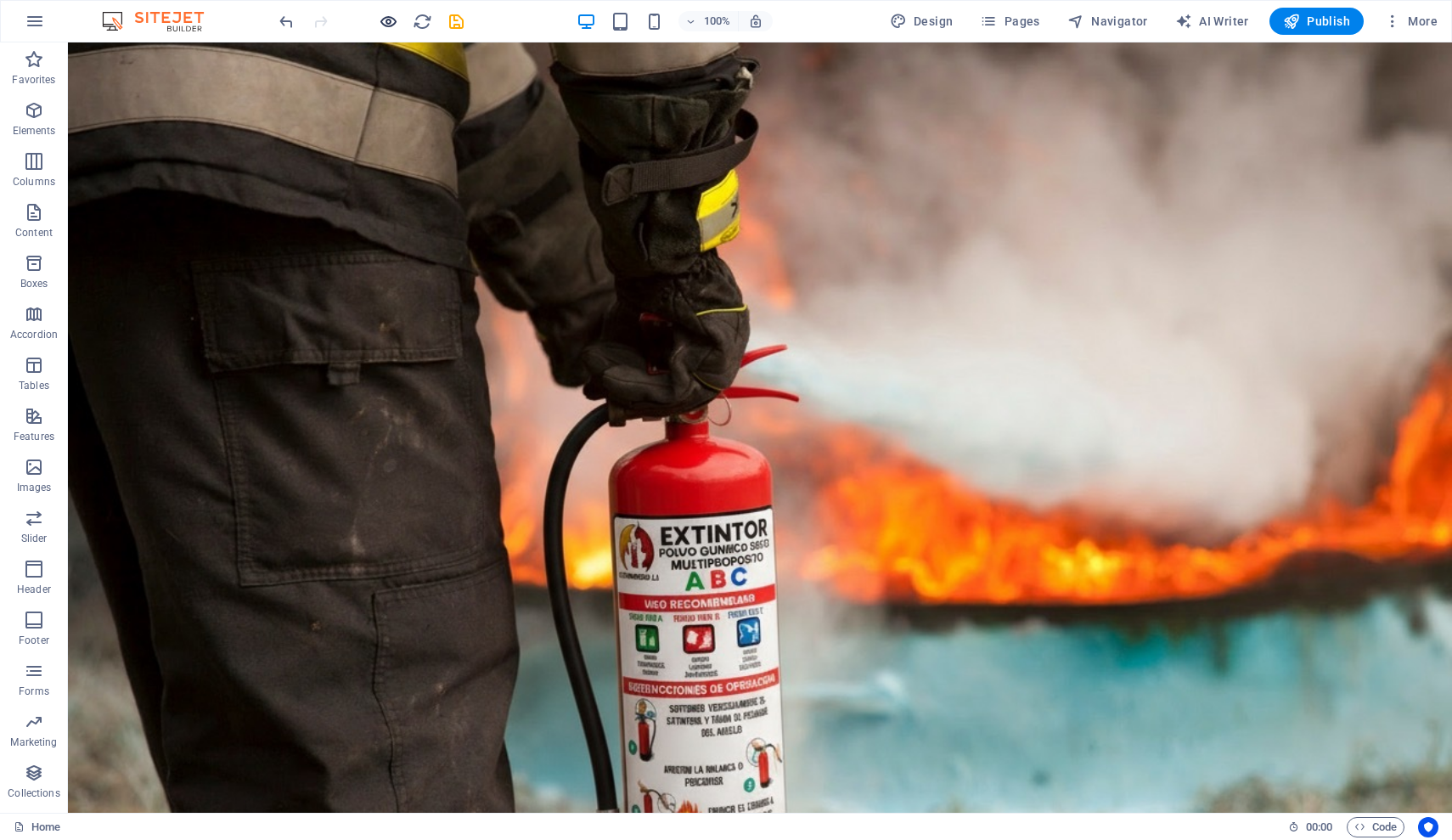
click at [398, 20] on icon "button" at bounding box center [388, 22] width 19 height 19
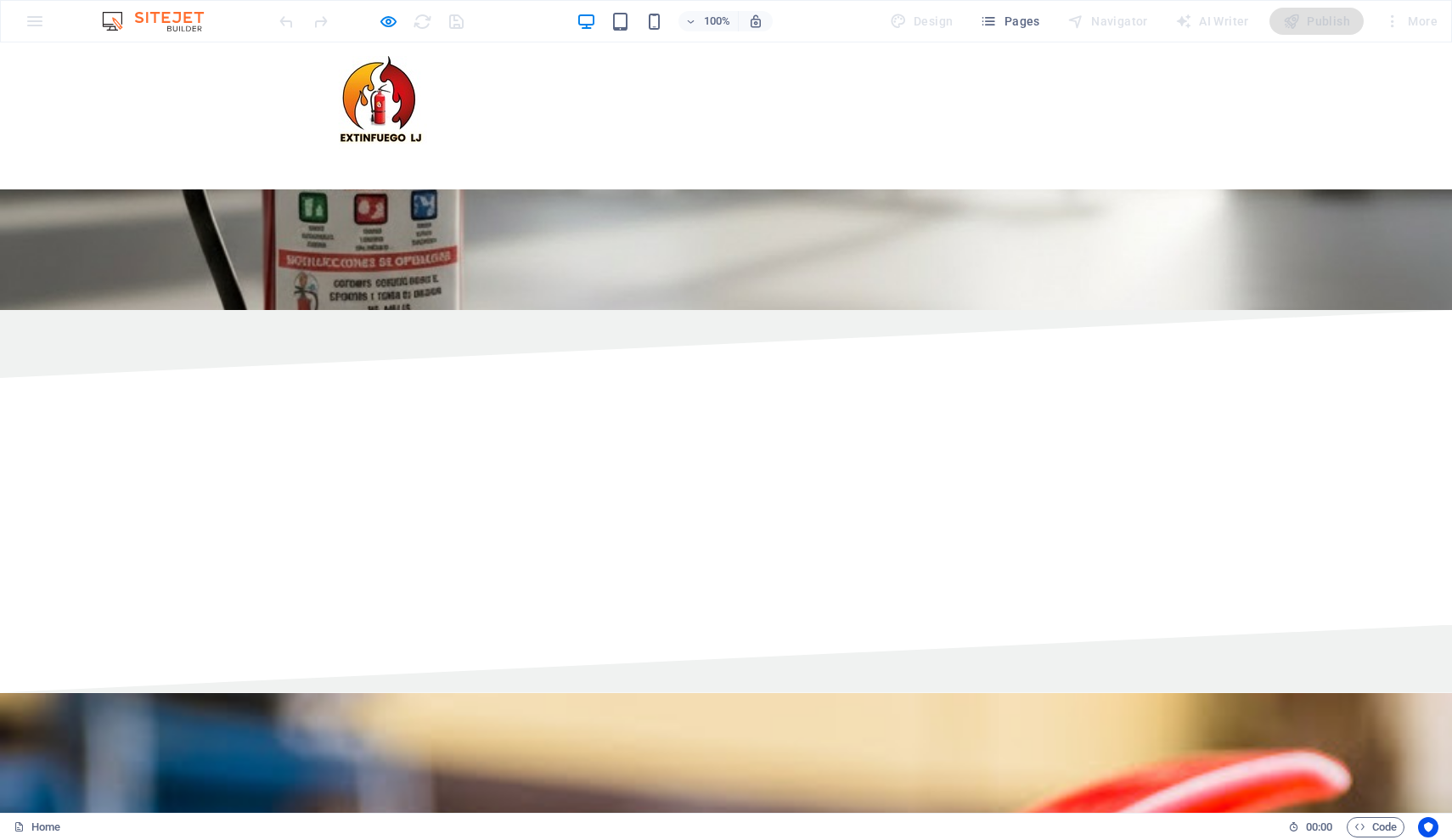
scroll to position [2367, 0]
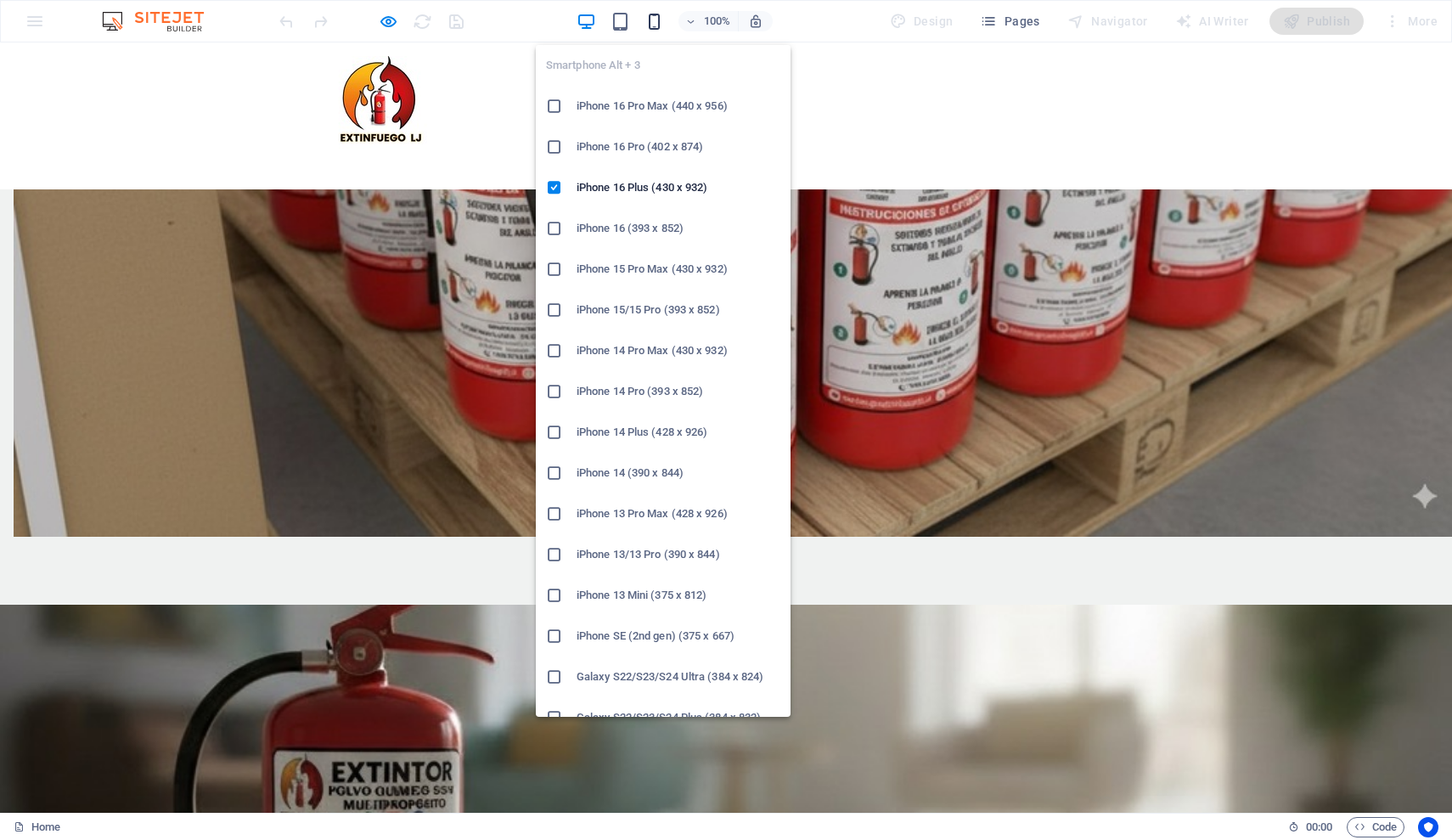
click at [651, 19] on icon "button" at bounding box center [655, 22] width 19 height 19
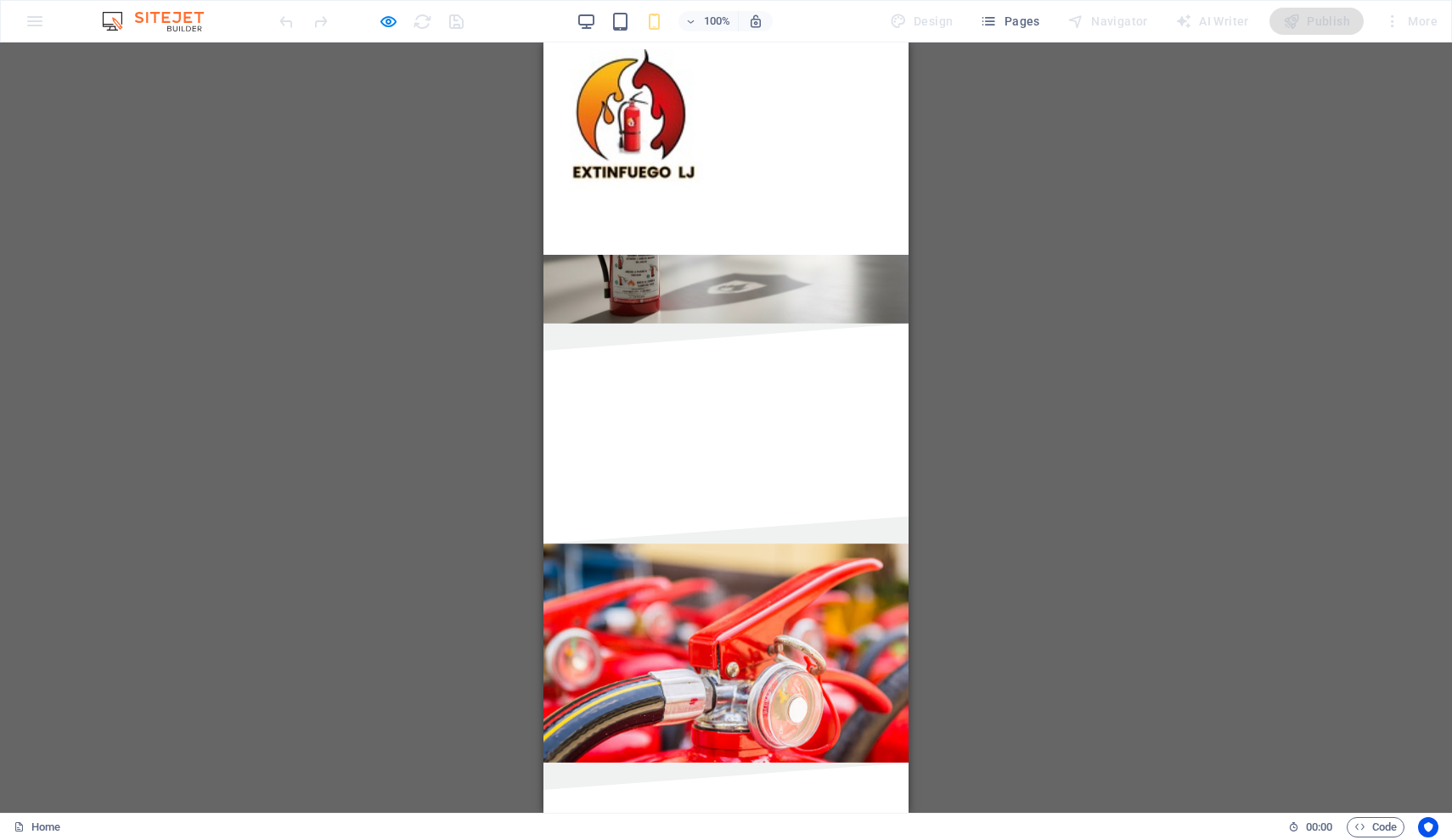
scroll to position [0, 0]
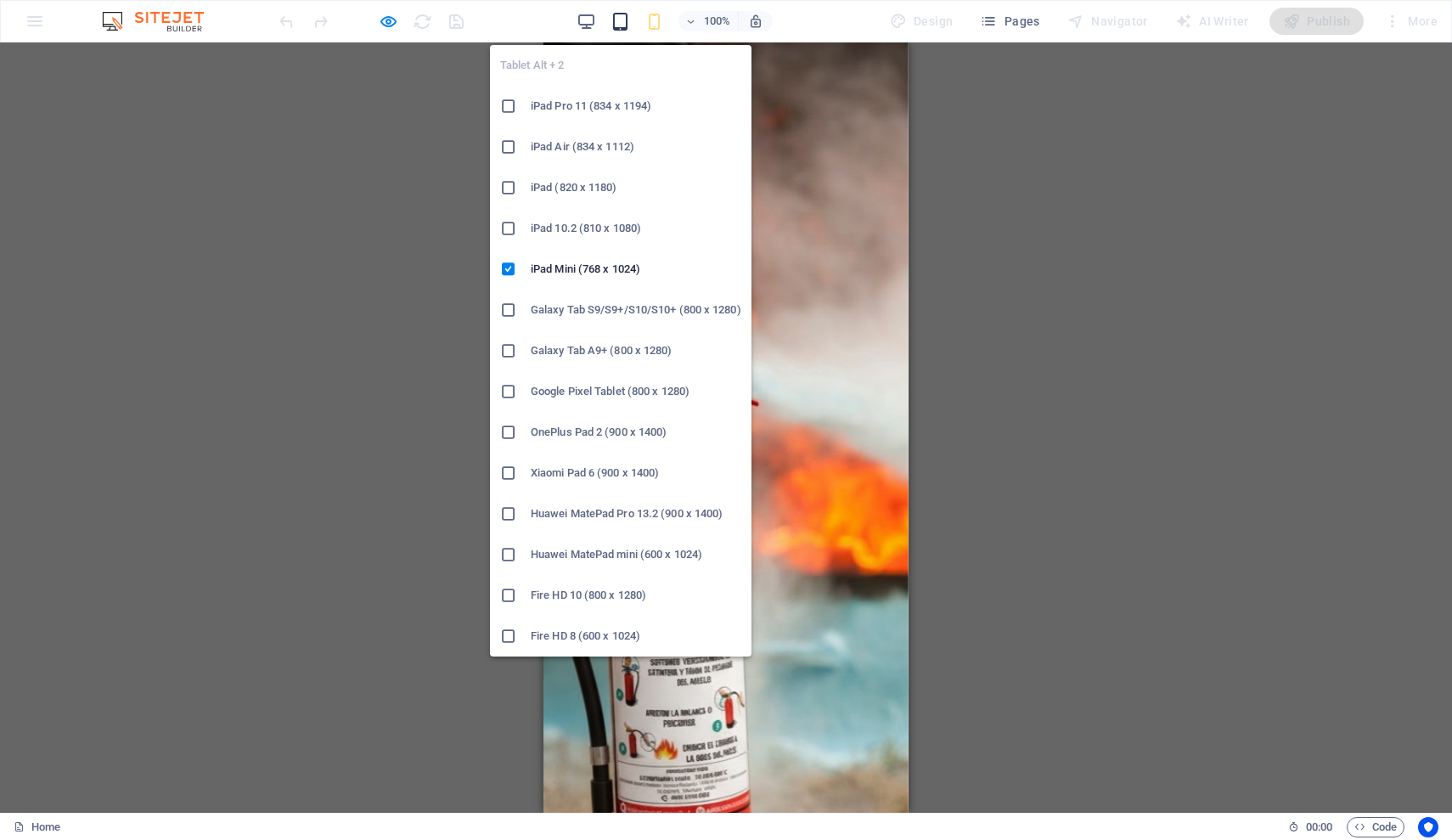
click at [625, 23] on icon "button" at bounding box center [621, 22] width 19 height 19
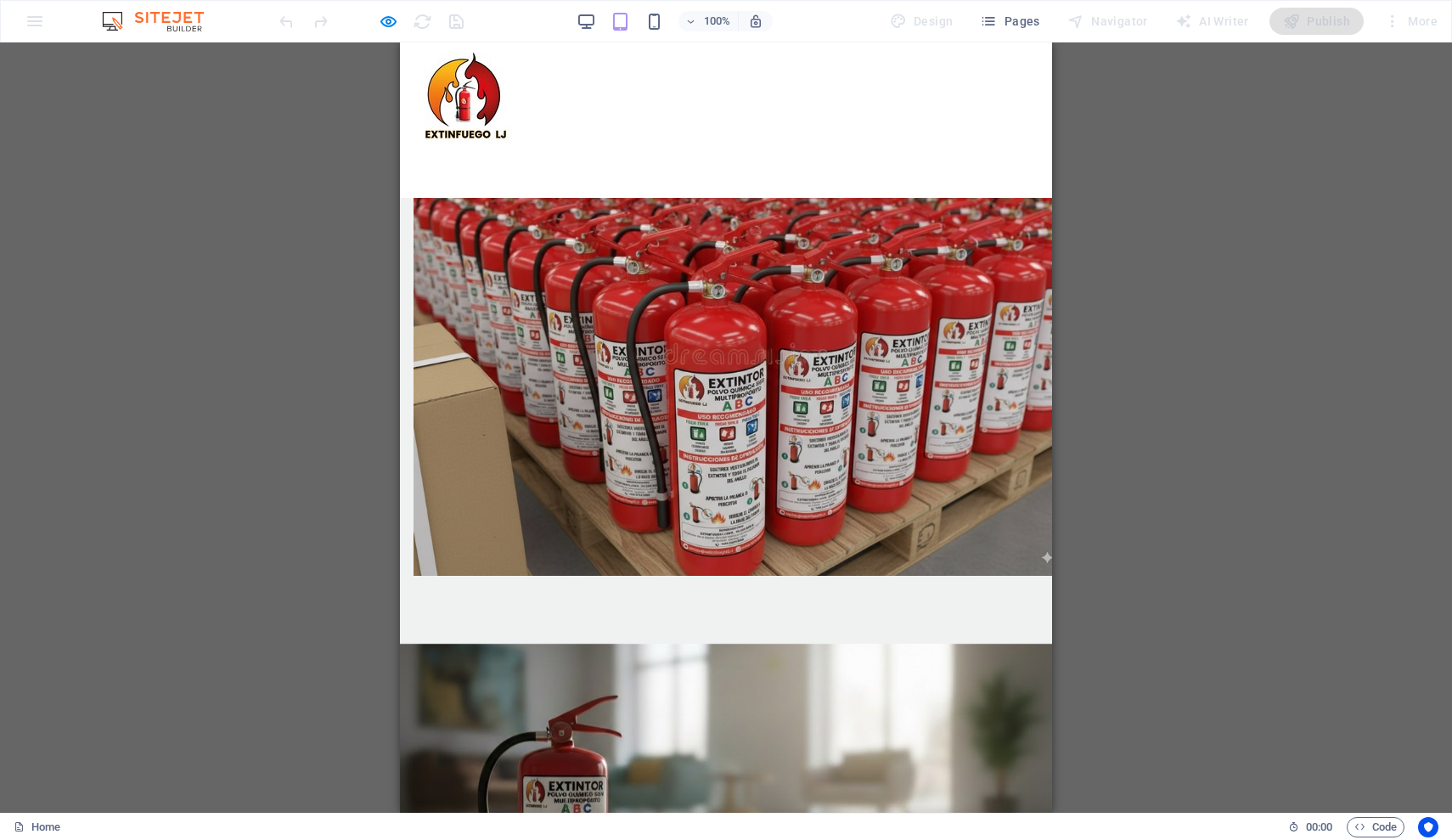
scroll to position [605, 0]
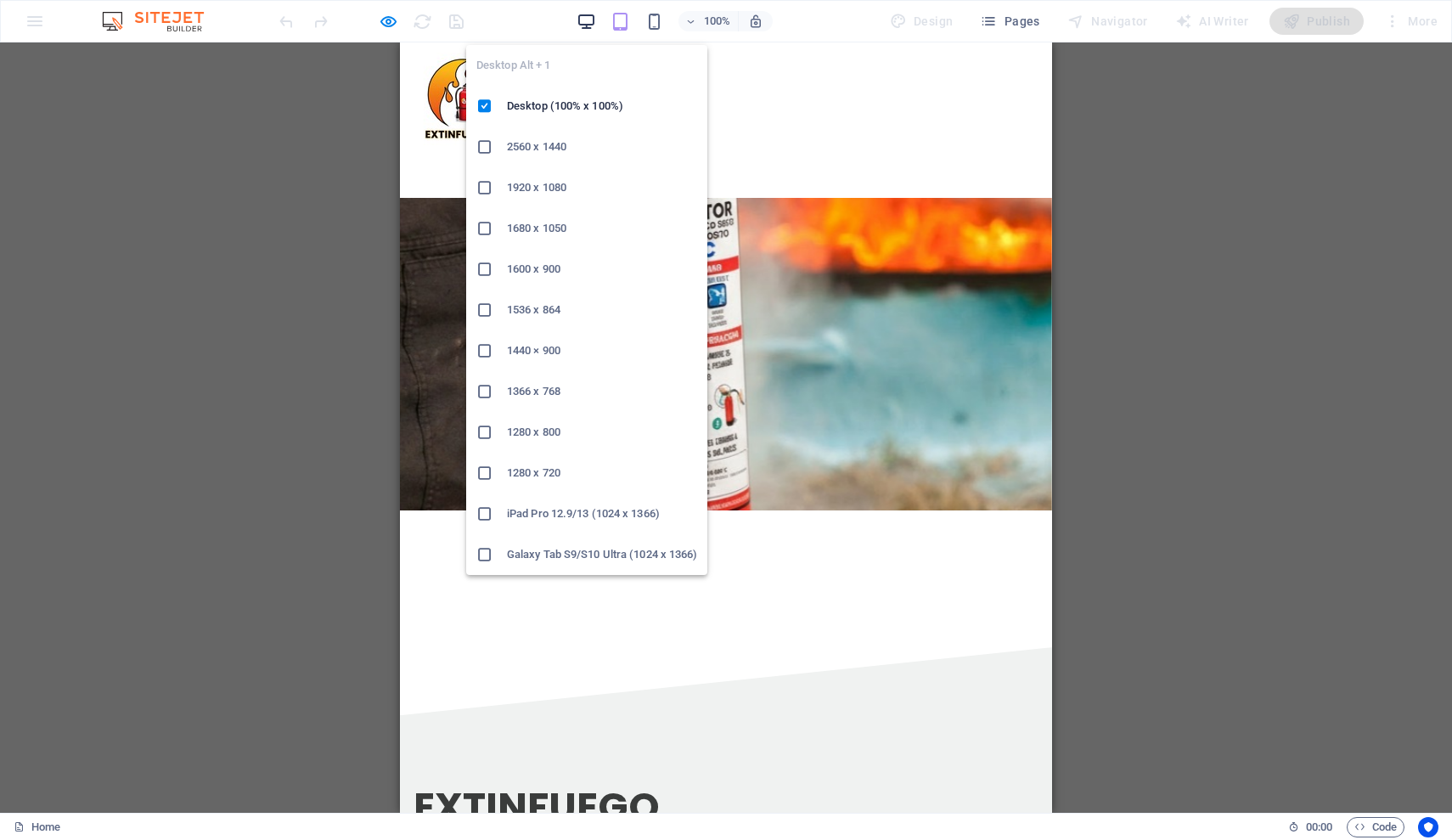
click at [593, 24] on icon "button" at bounding box center [587, 22] width 19 height 19
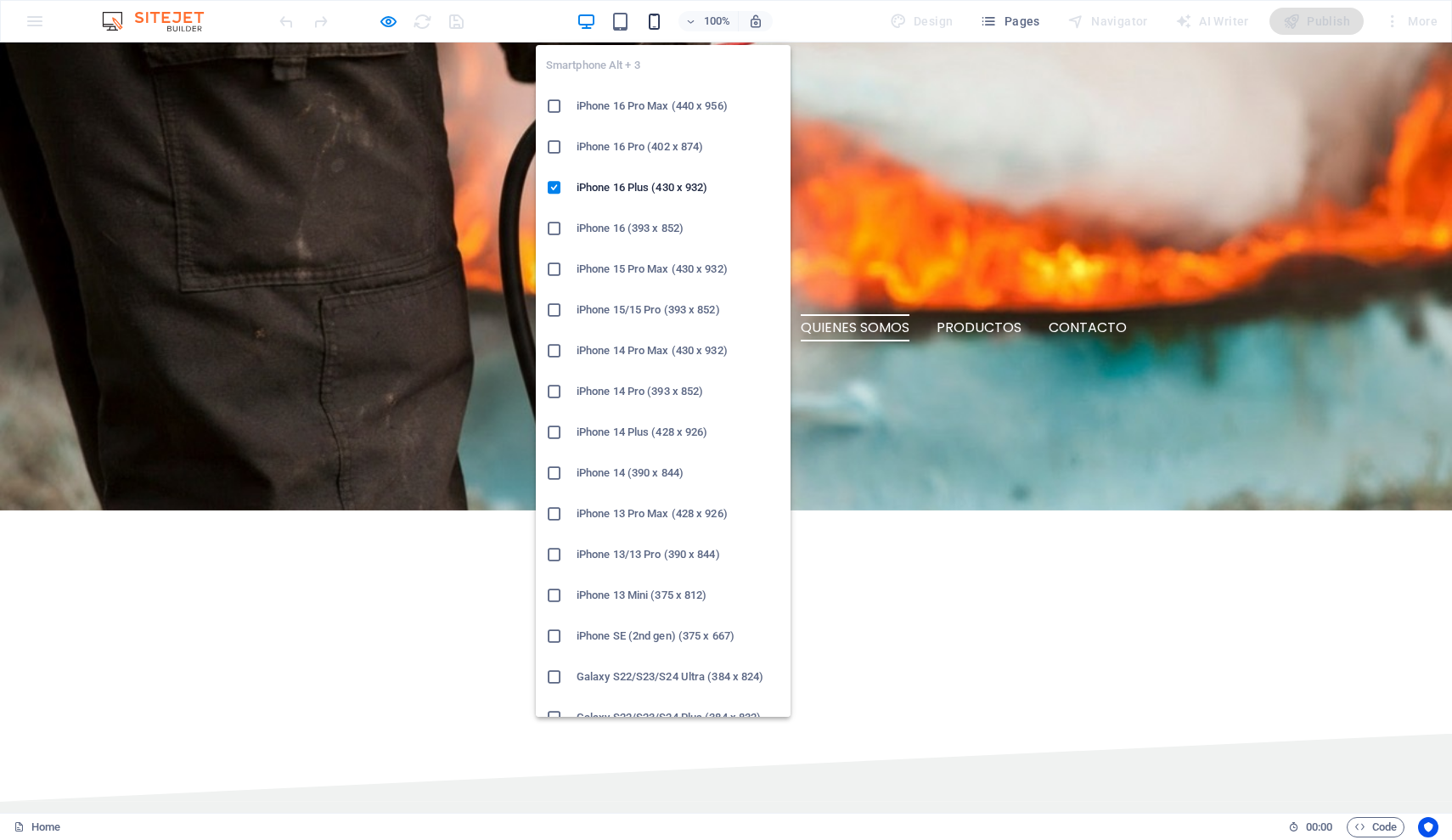
click at [655, 23] on icon "button" at bounding box center [655, 22] width 19 height 19
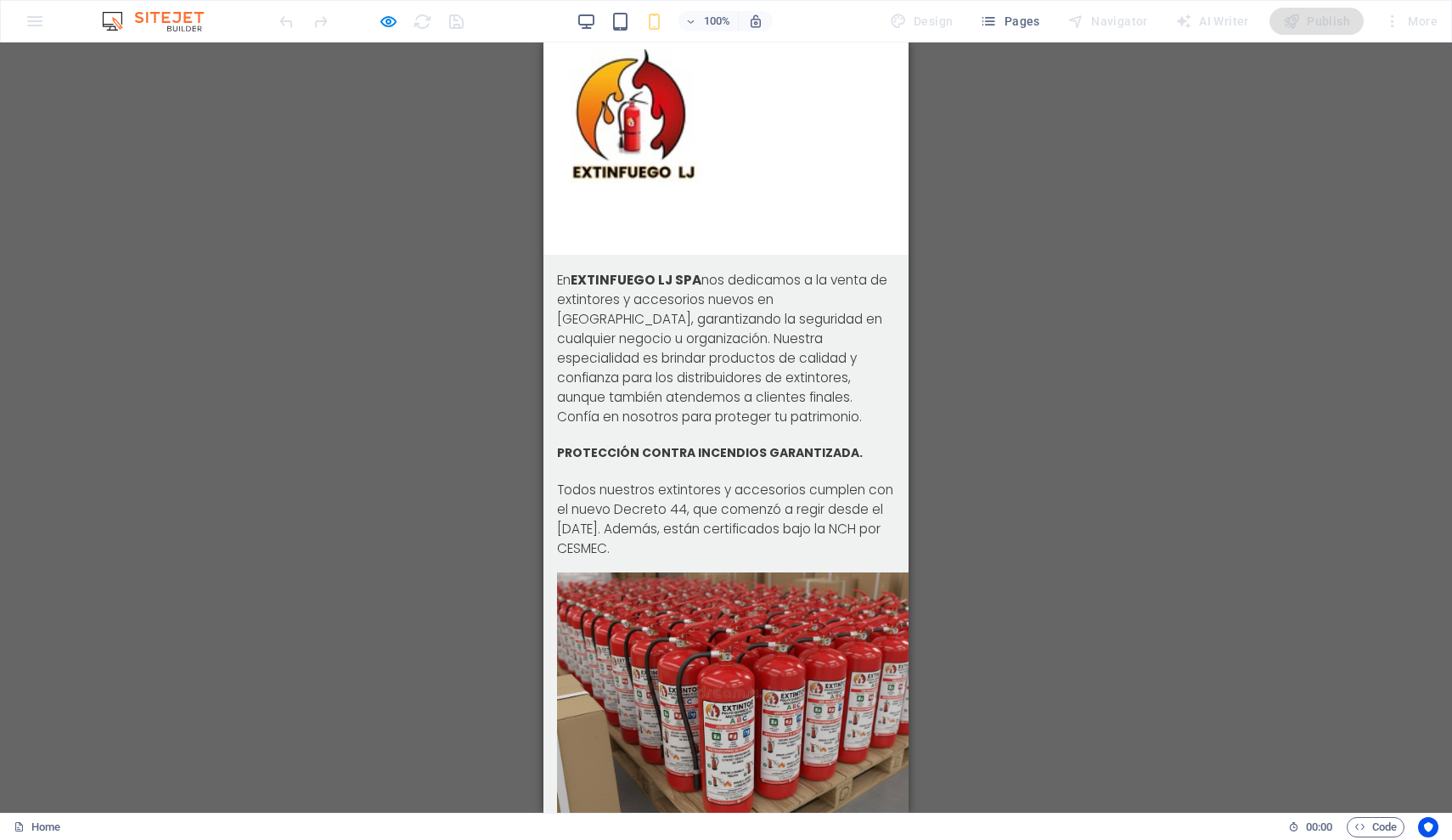
scroll to position [0, 0]
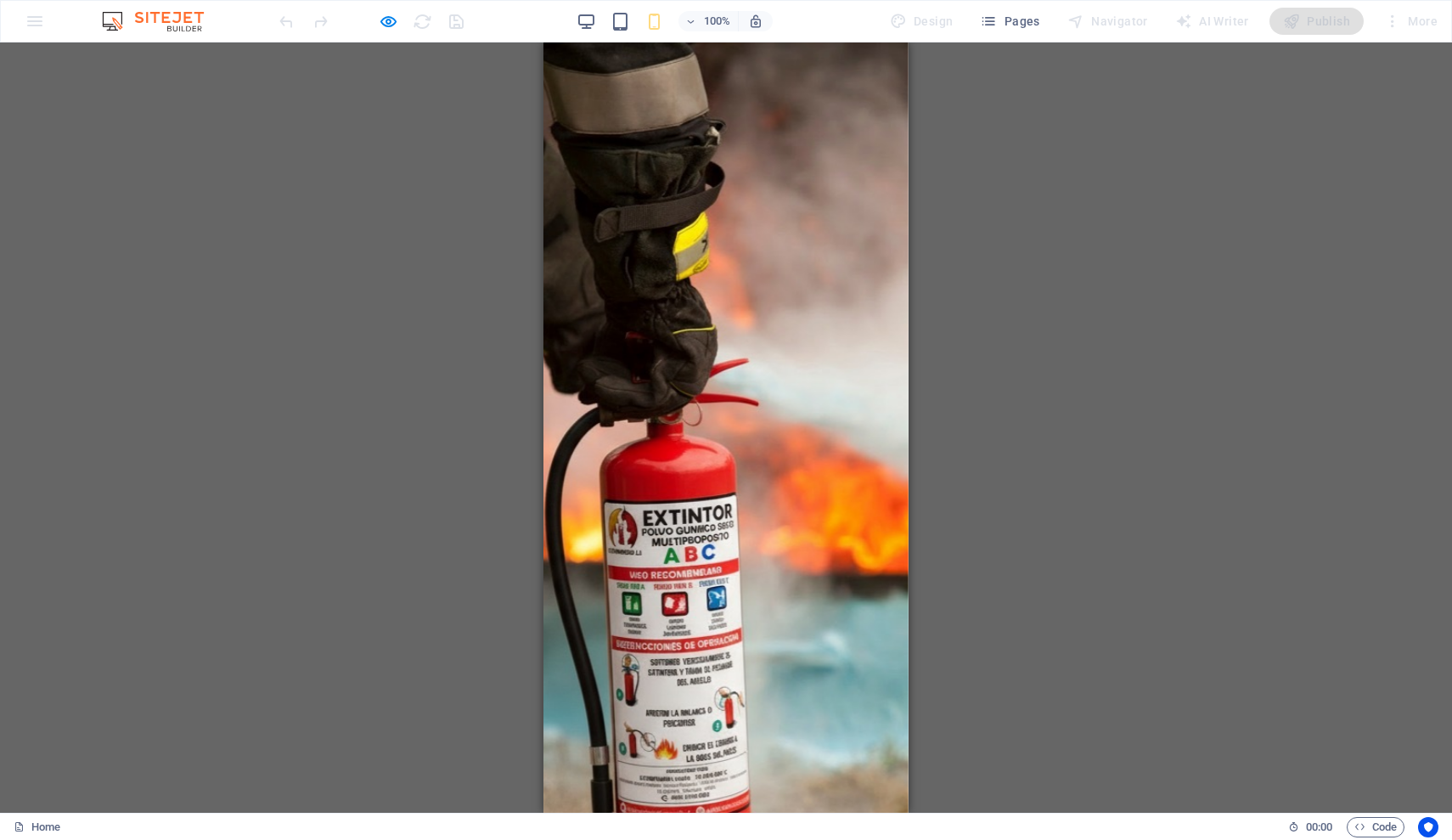
click at [1032, 192] on div "H1 Banner Container H6 Spacer H1 H1 Banner Menu Bar Menu Container Container Bo…" at bounding box center [726, 427] width 1452 height 770
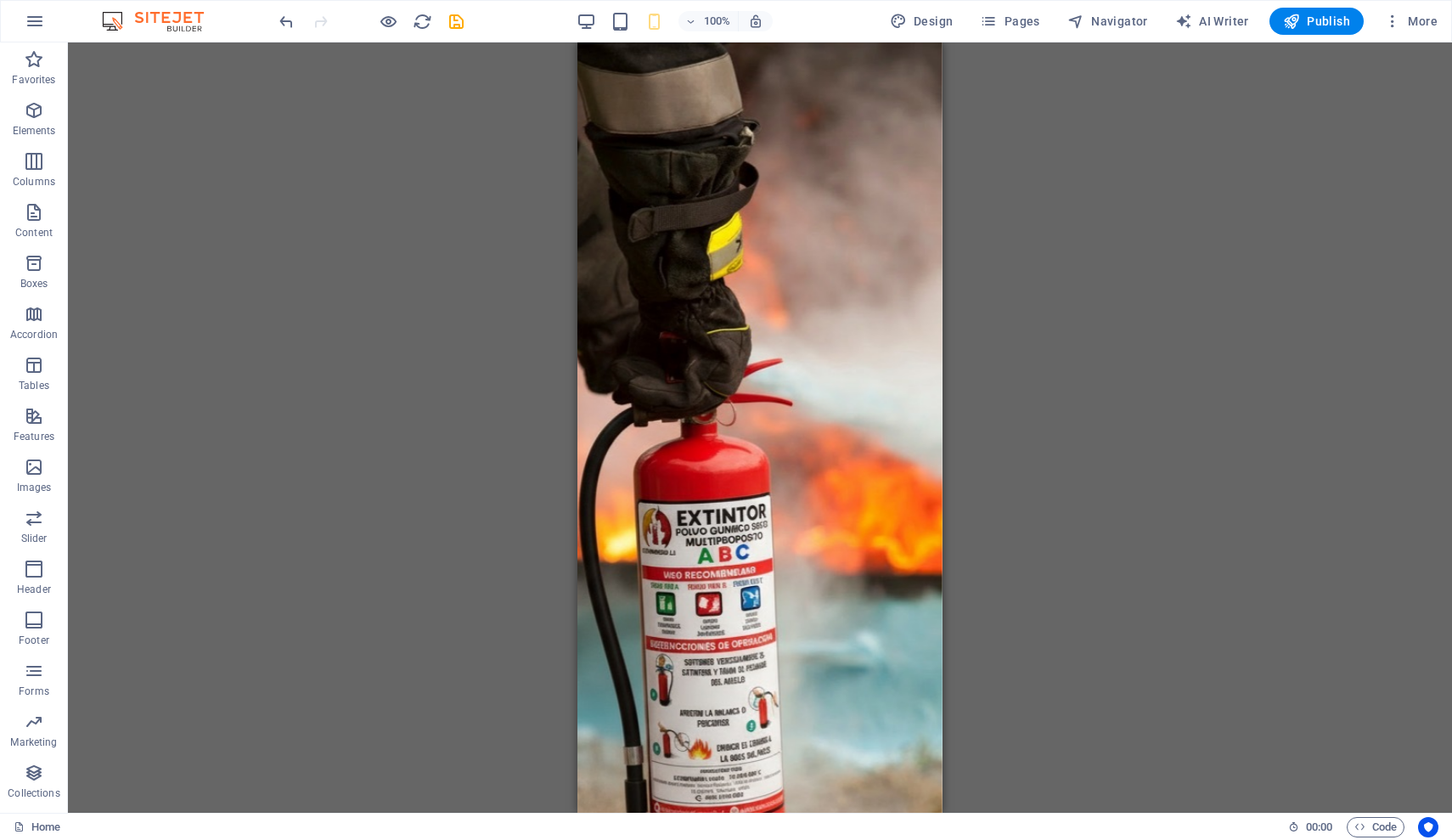
click at [1267, 505] on div "H1 Banner Container H6 Spacer H1 H1 Banner Menu Bar Menu Container Container Bo…" at bounding box center [760, 427] width 1384 height 770
click at [1064, 501] on div "H1 Banner Container H6 Spacer H1 H1 Banner Menu Bar Menu Container Container Bo…" at bounding box center [760, 427] width 1384 height 770
click at [329, 236] on div "H1 Banner Container H6 Spacer H1 H1 Banner Menu Bar Menu Container Container Bo…" at bounding box center [760, 427] width 1384 height 770
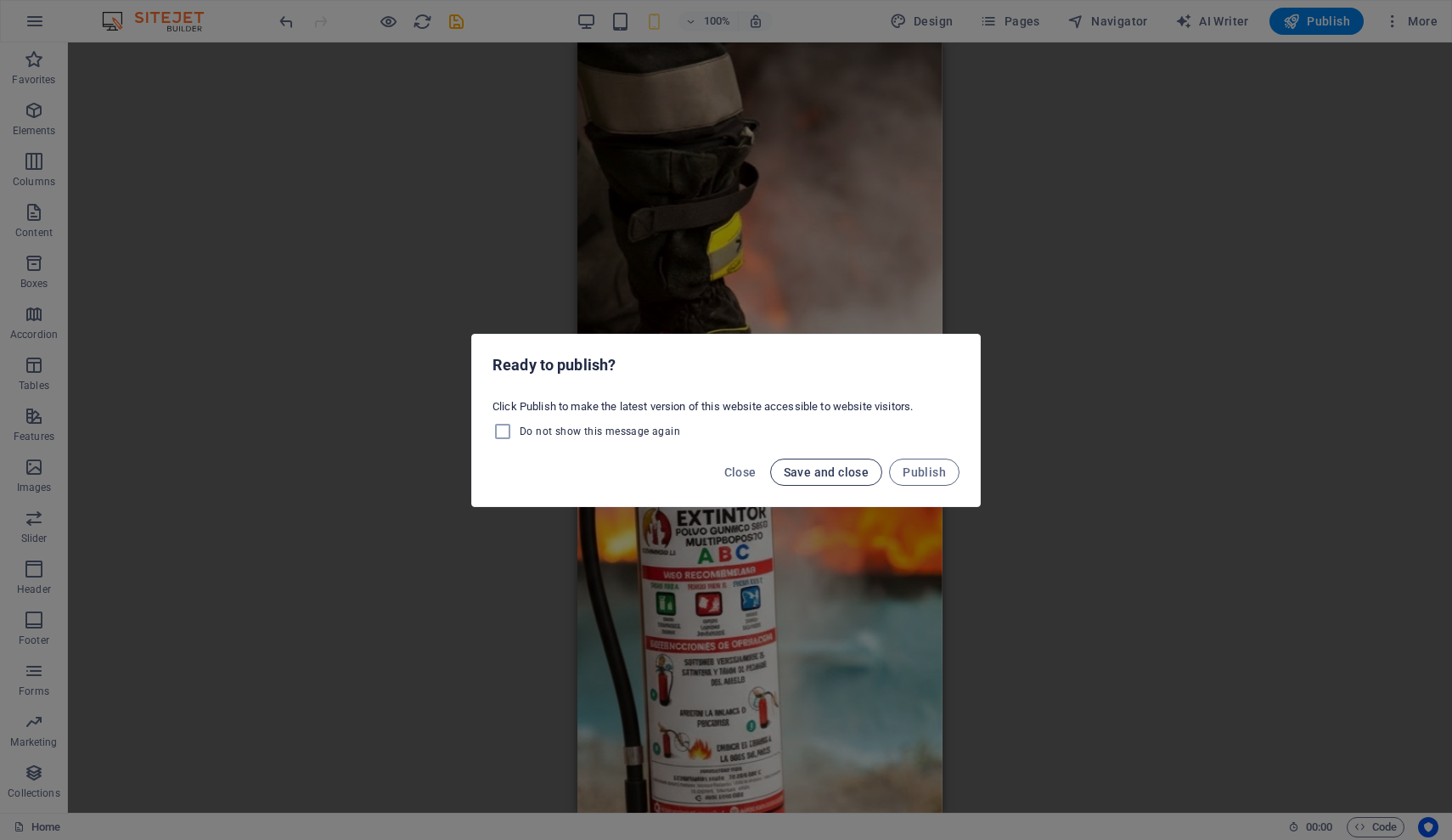
click at [834, 475] on span "Save and close" at bounding box center [827, 473] width 86 height 14
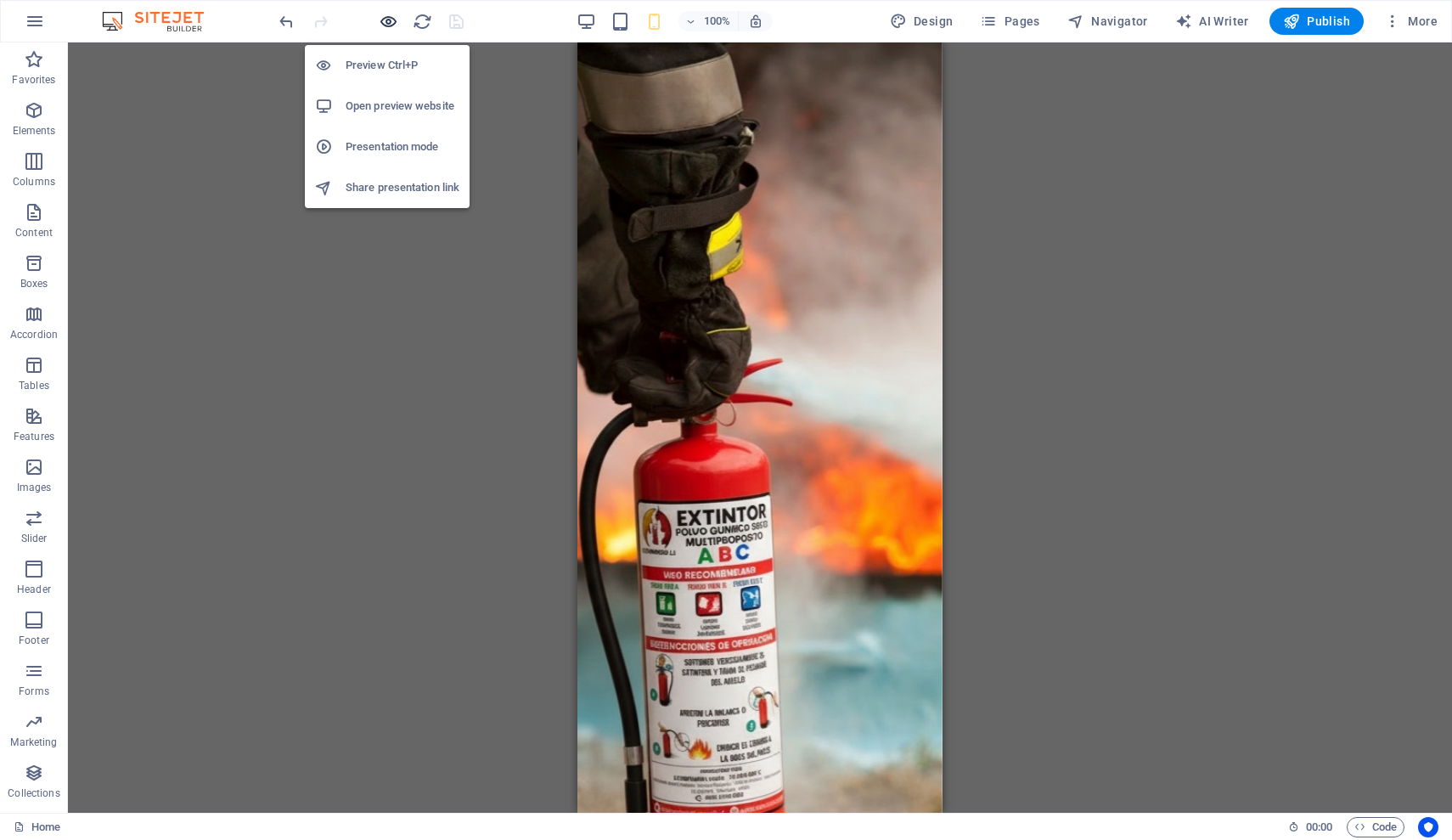
click at [389, 26] on icon "button" at bounding box center [388, 22] width 19 height 19
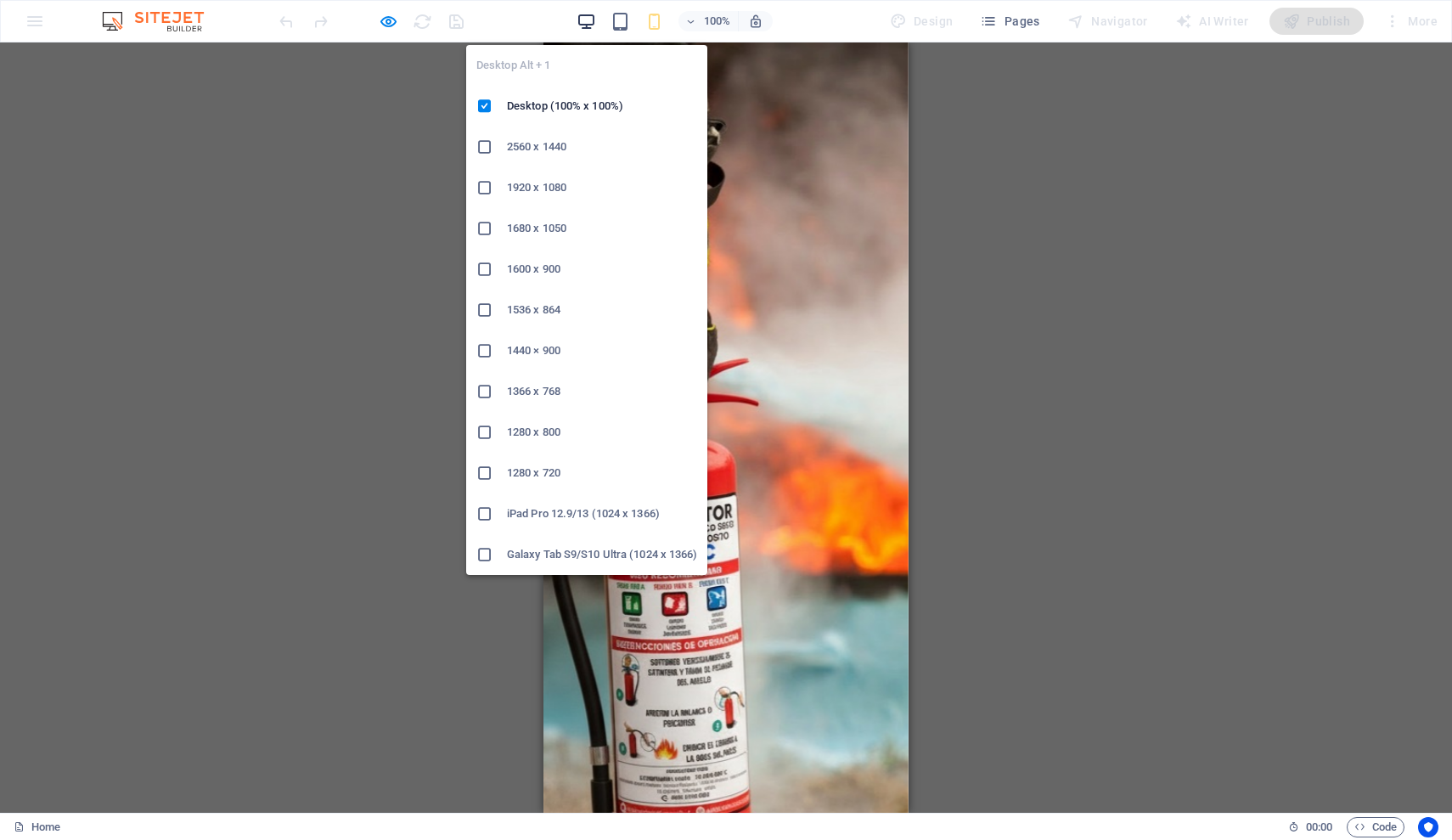
click at [592, 28] on icon "button" at bounding box center [587, 22] width 19 height 19
